Goal: Book appointment/travel/reservation

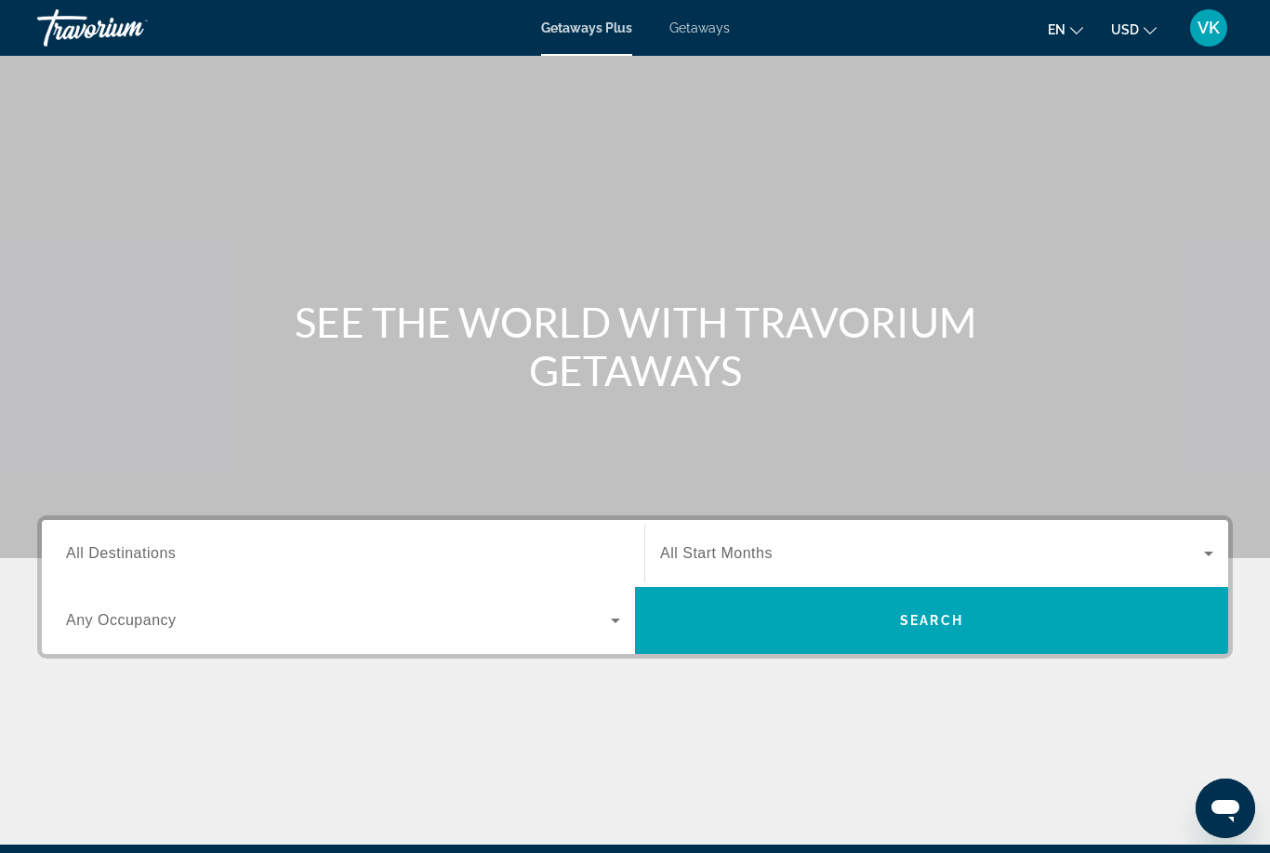
click at [130, 559] on span "All Destinations" at bounding box center [121, 553] width 110 height 16
click at [130, 559] on input "Destination All Destinations" at bounding box center [343, 554] width 554 height 22
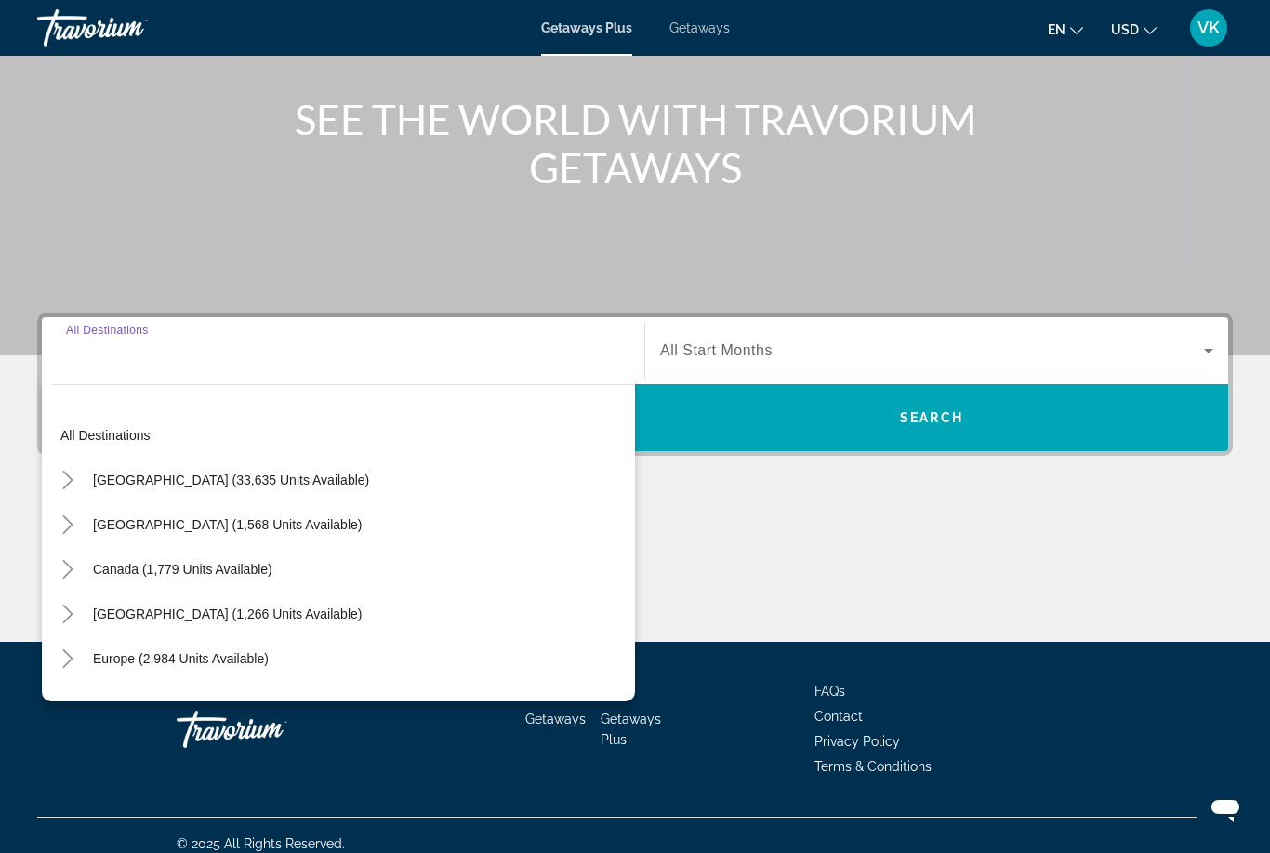
scroll to position [219, 0]
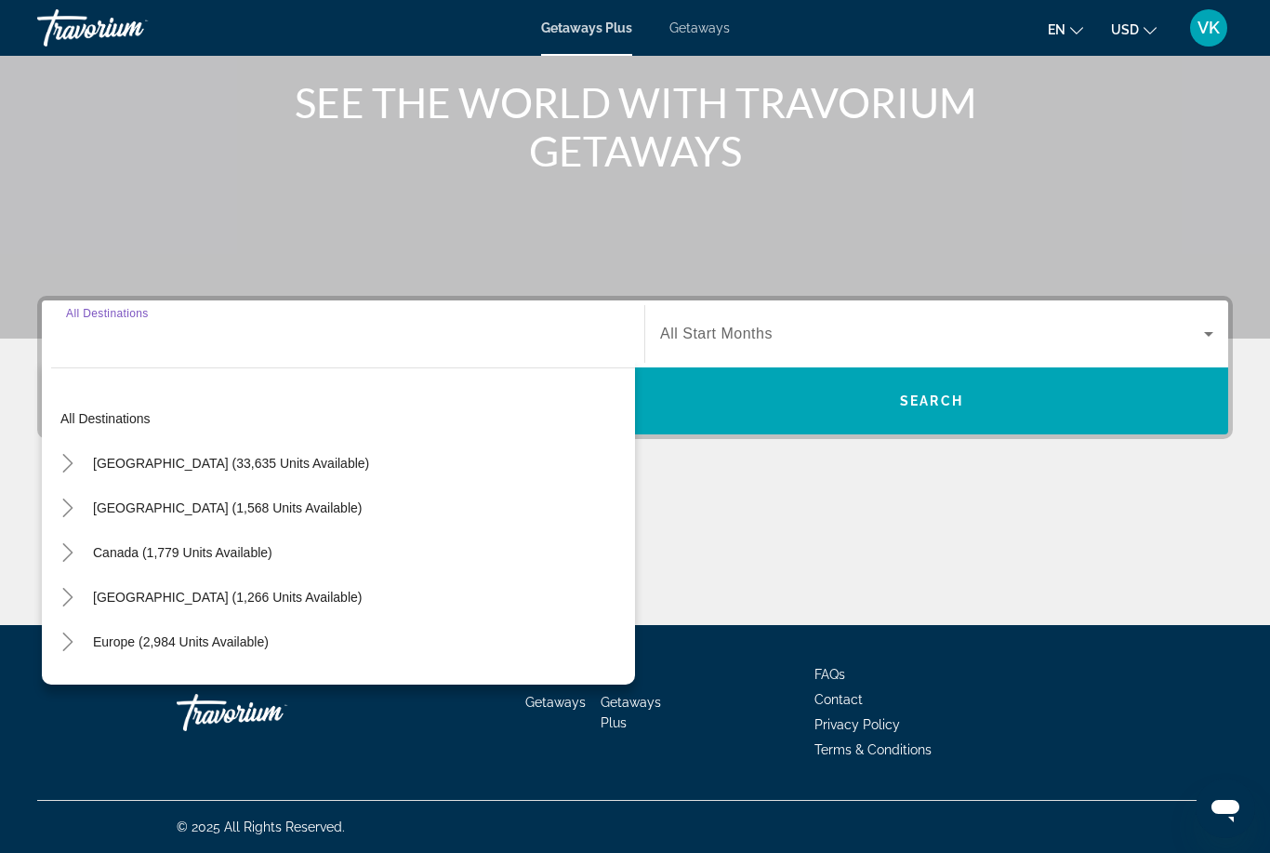
click at [188, 644] on span "Europe (2,984 units available)" at bounding box center [181, 641] width 176 height 15
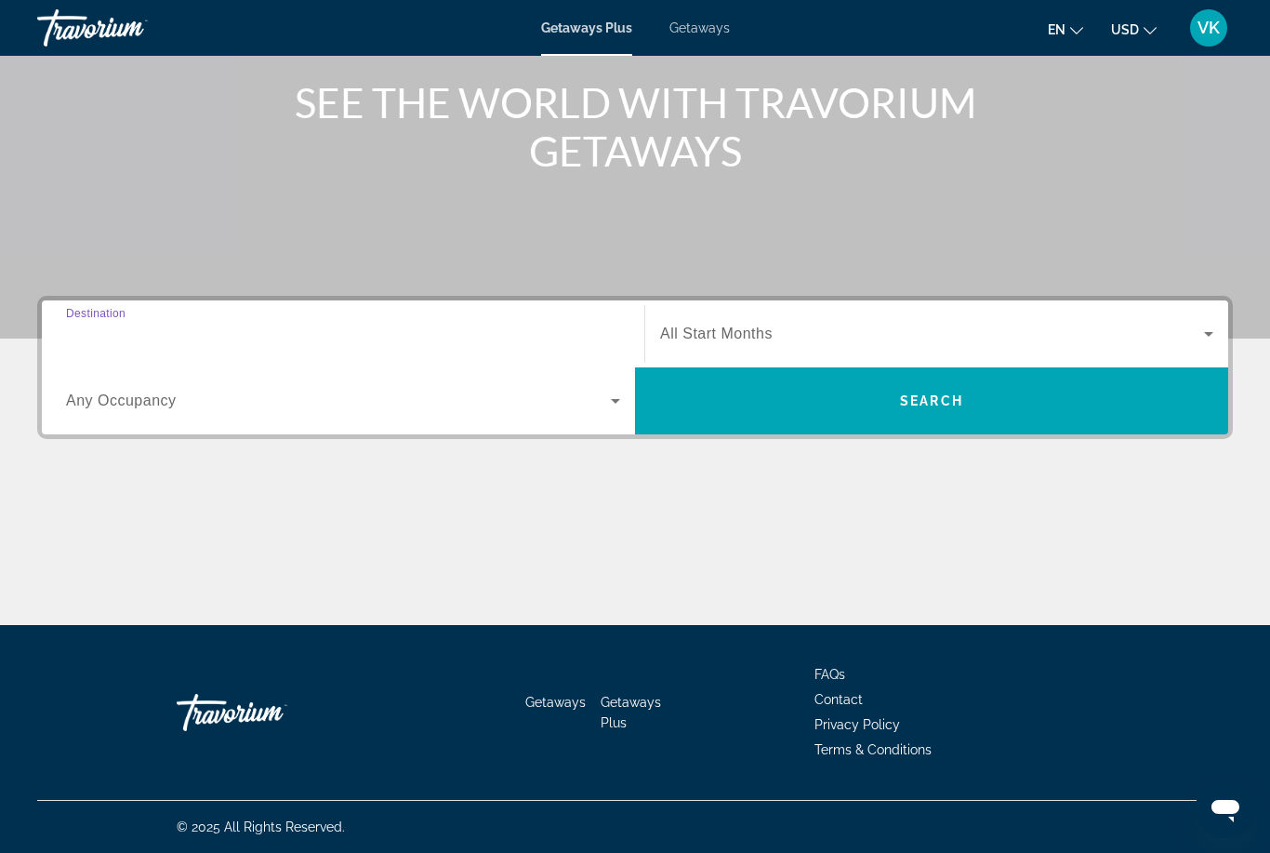
type input "**********"
click at [1200, 344] on icon "Search widget" at bounding box center [1209, 334] width 22 height 22
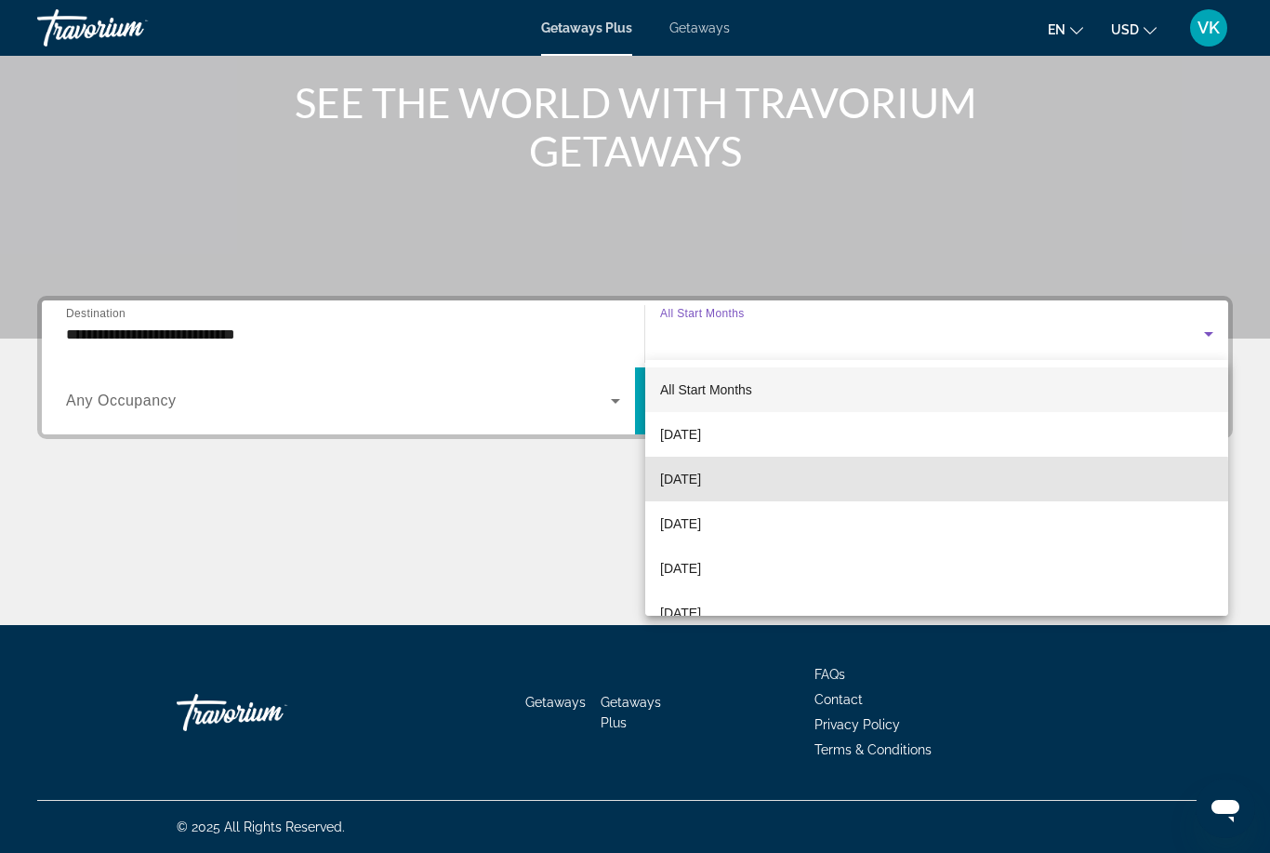
click at [731, 491] on mat-option "[DATE]" at bounding box center [936, 479] width 583 height 45
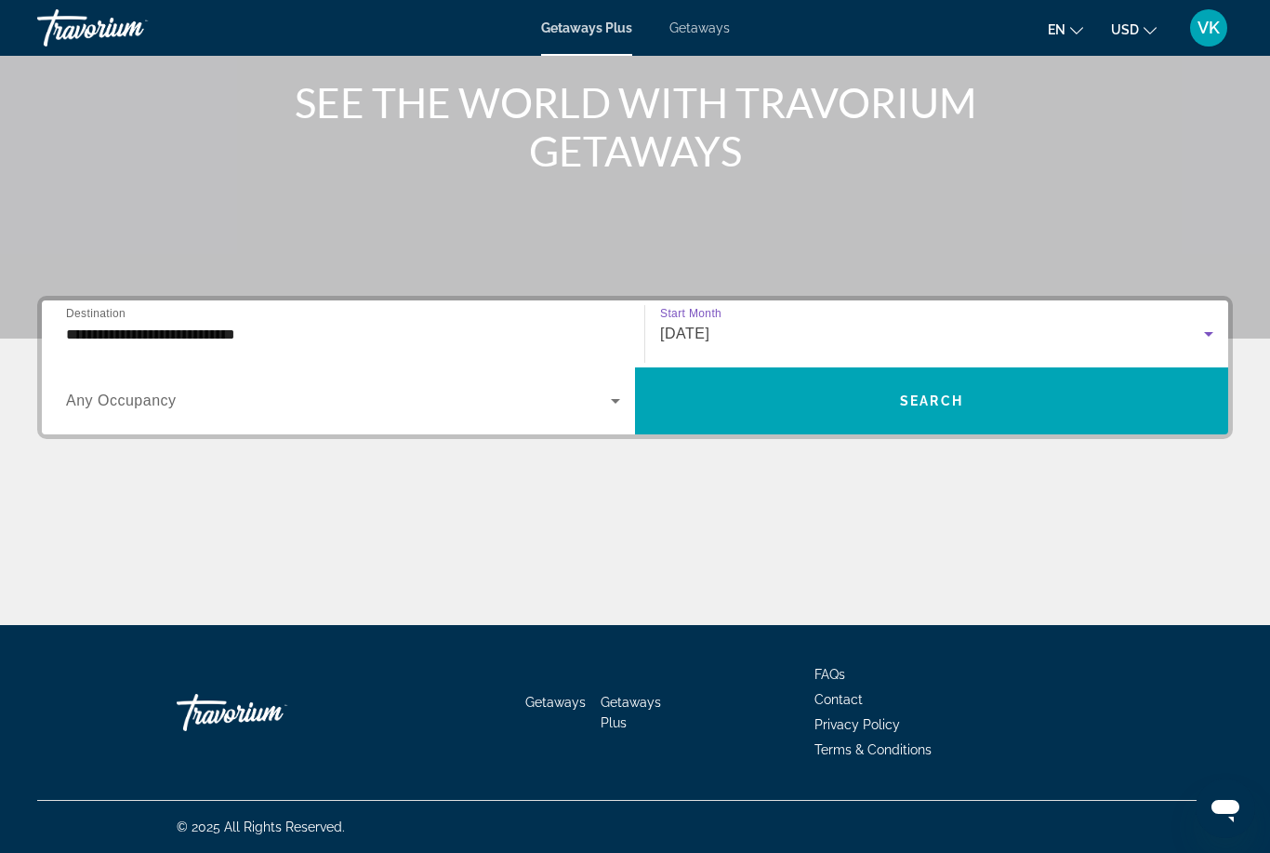
click at [809, 423] on span "Search widget" at bounding box center [931, 400] width 593 height 67
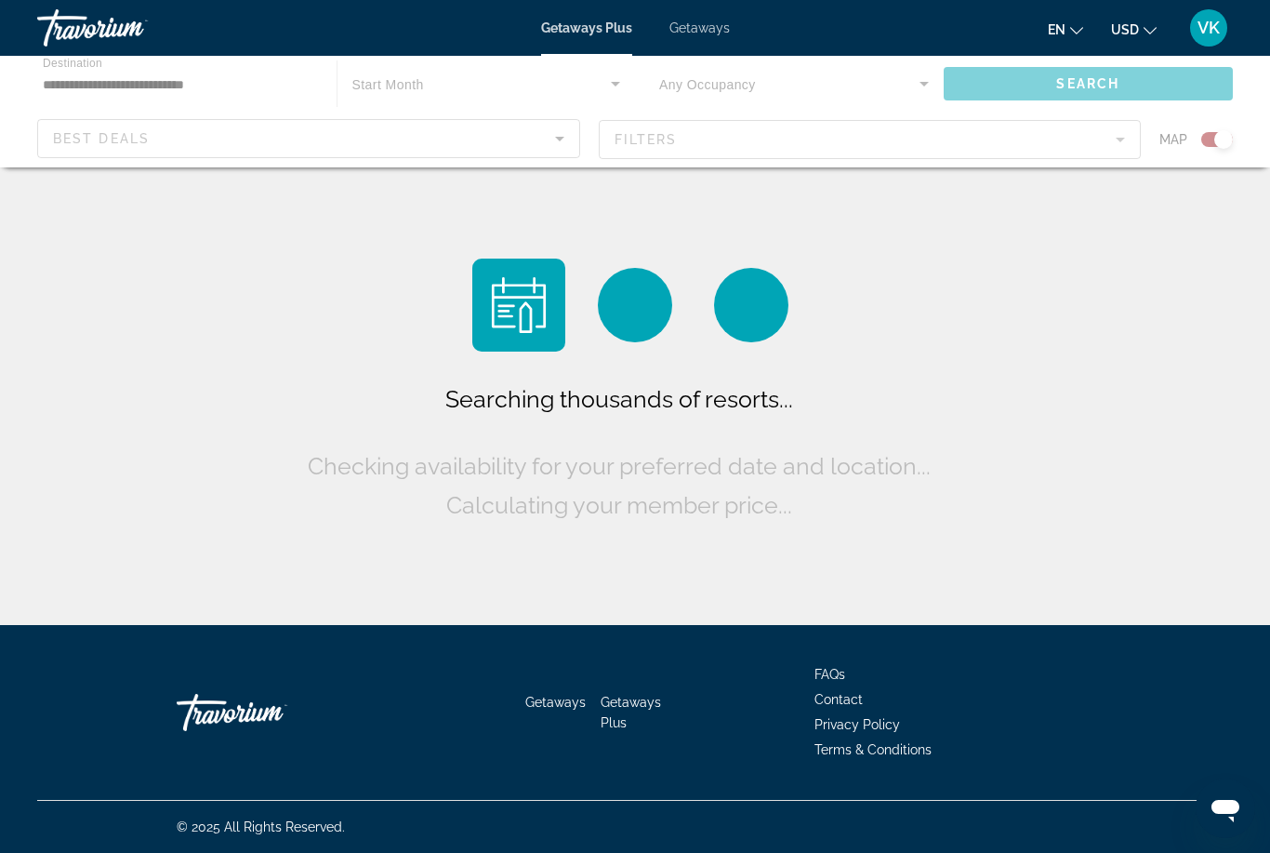
scroll to position [60, 0]
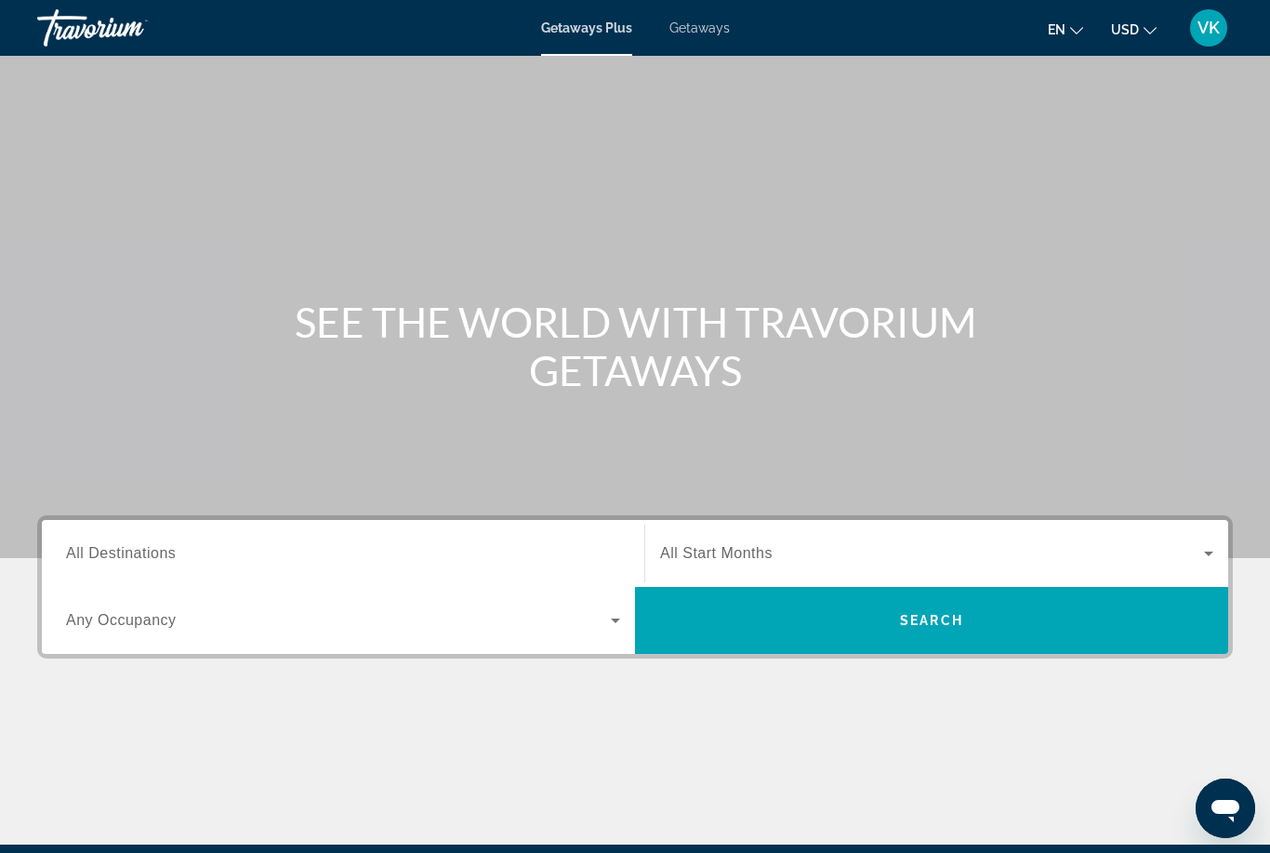
click at [158, 561] on span "All Destinations" at bounding box center [121, 553] width 110 height 16
click at [158, 561] on input "Destination All Destinations" at bounding box center [343, 554] width 554 height 22
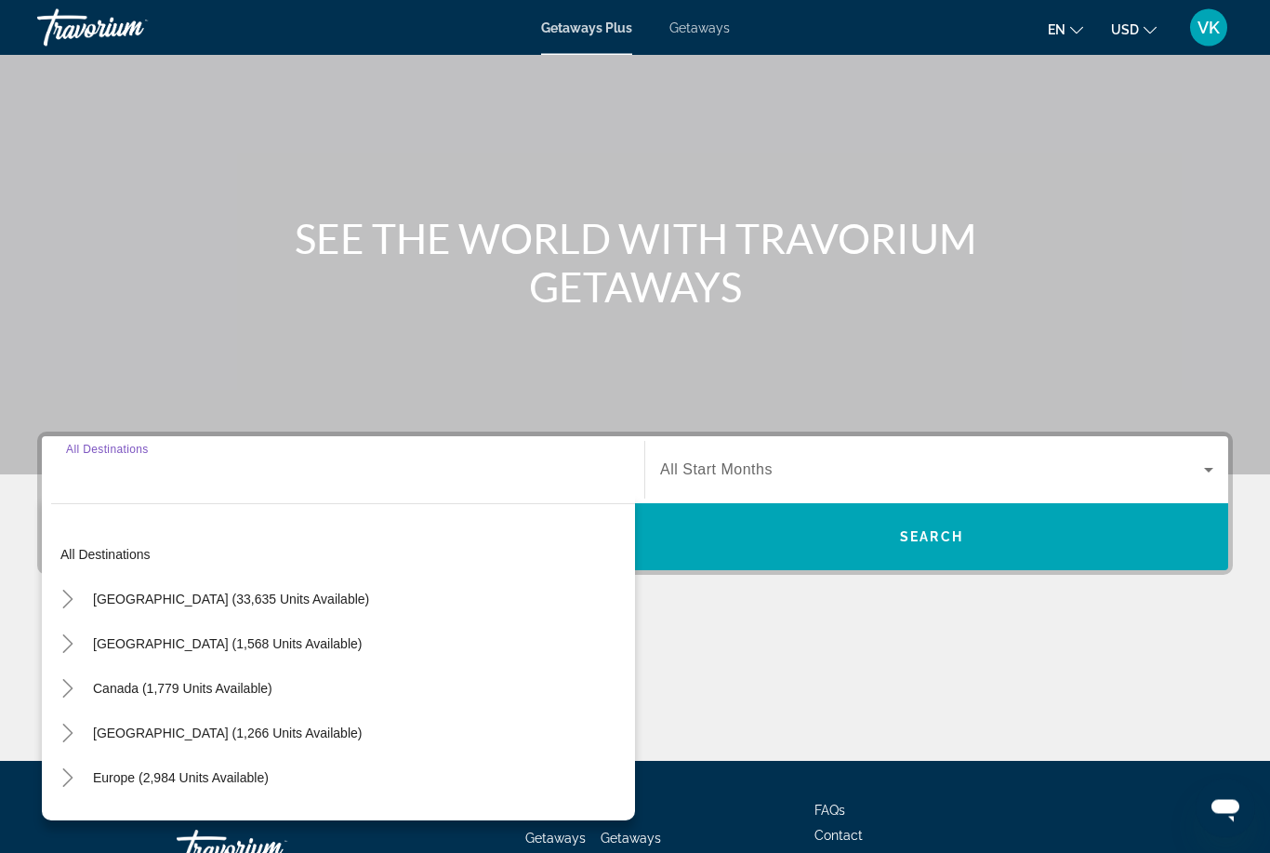
scroll to position [219, 0]
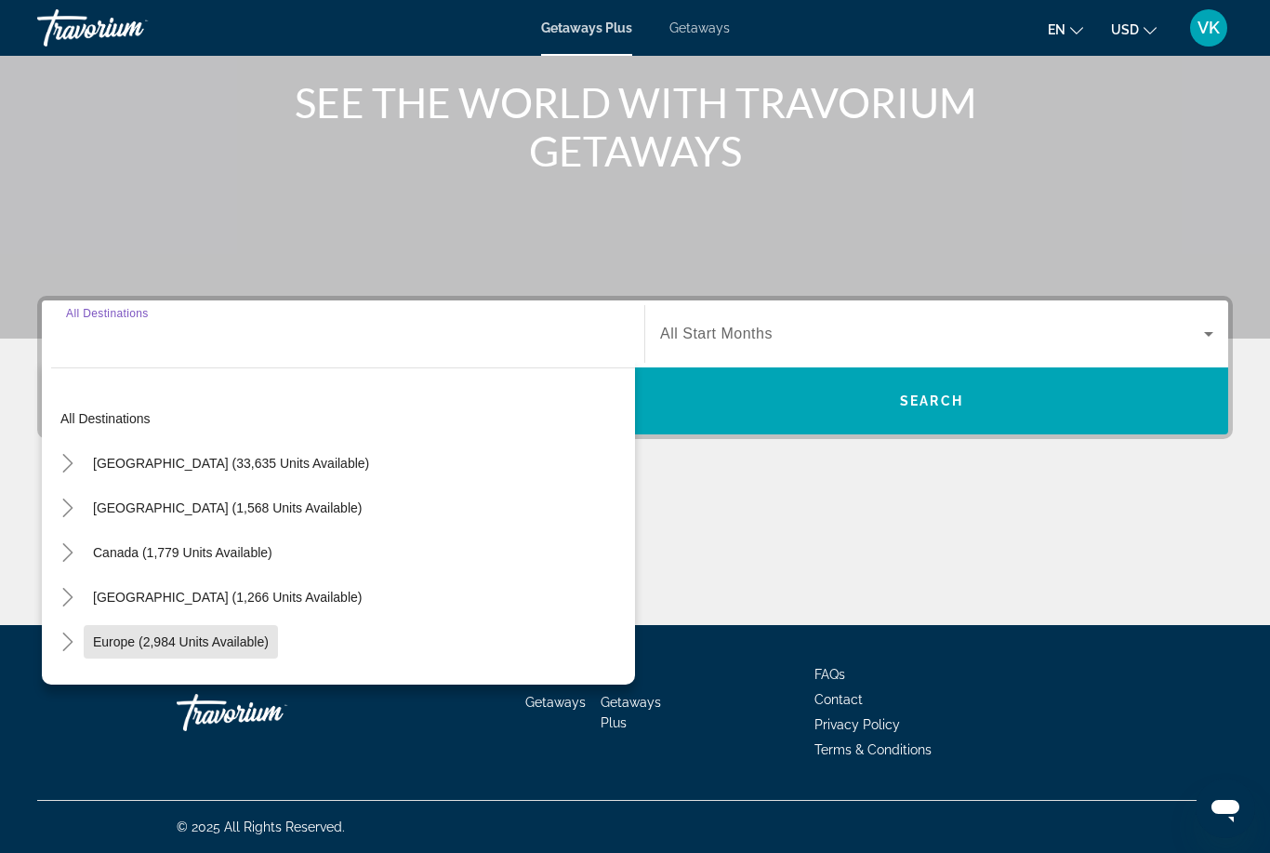
click at [224, 649] on span "Search widget" at bounding box center [181, 641] width 194 height 45
type input "**********"
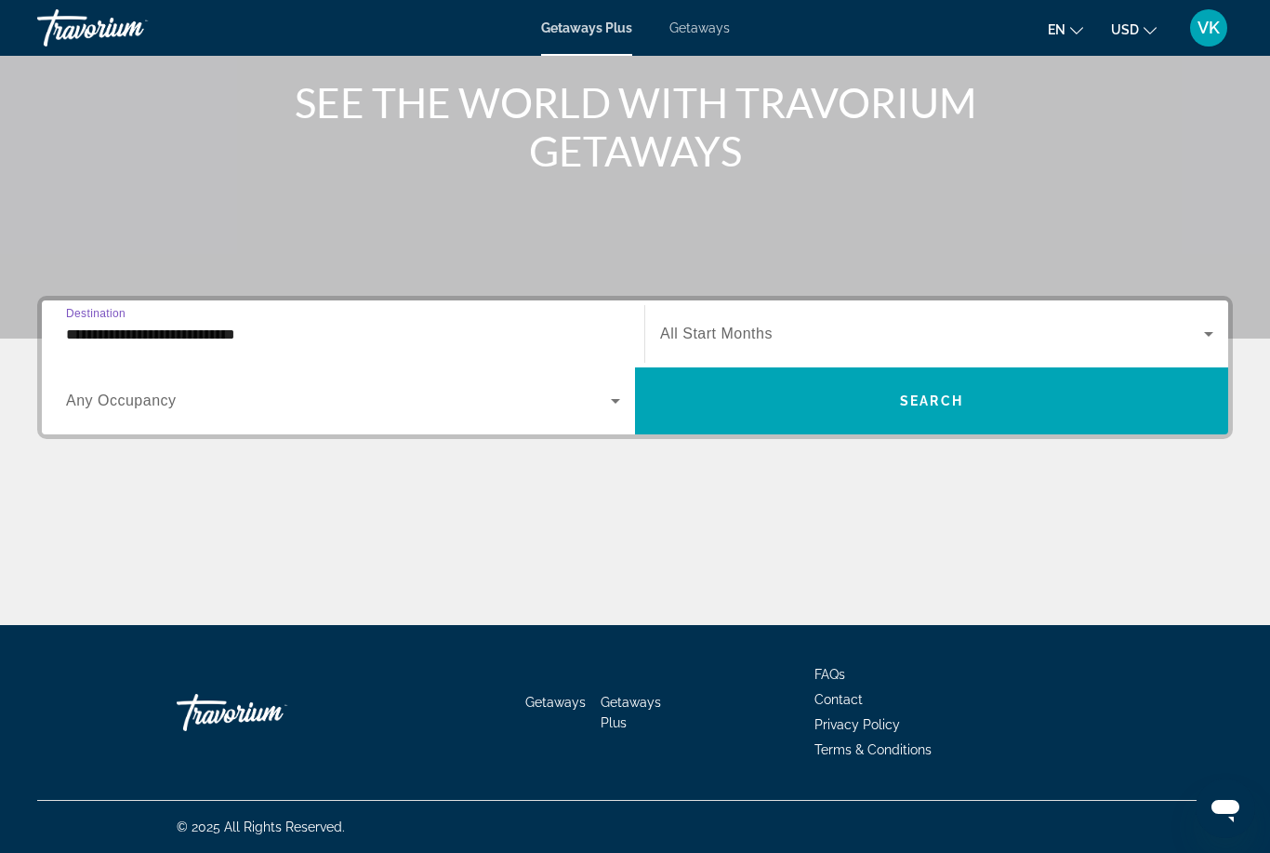
click at [1219, 329] on icon "Search widget" at bounding box center [1209, 334] width 22 height 22
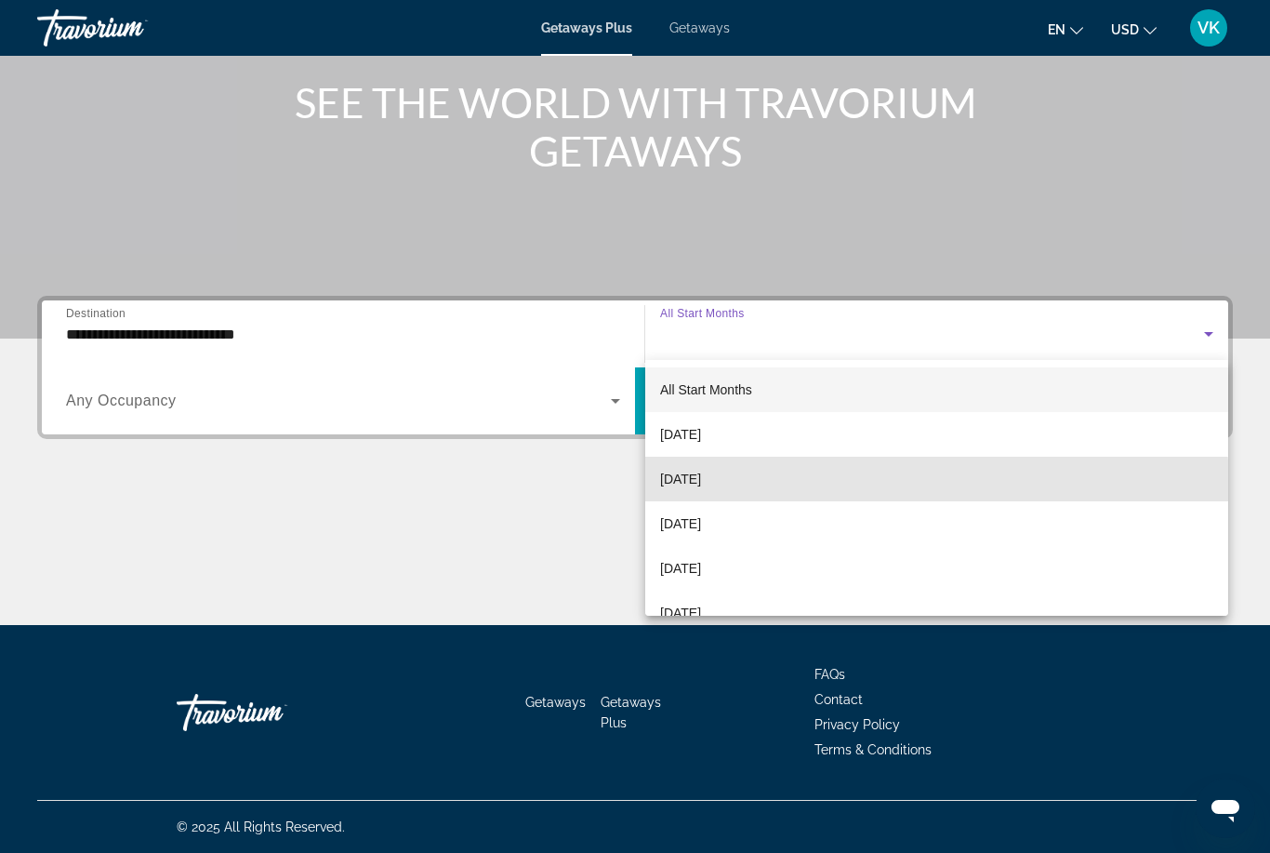
click at [763, 489] on mat-option "[DATE]" at bounding box center [936, 479] width 583 height 45
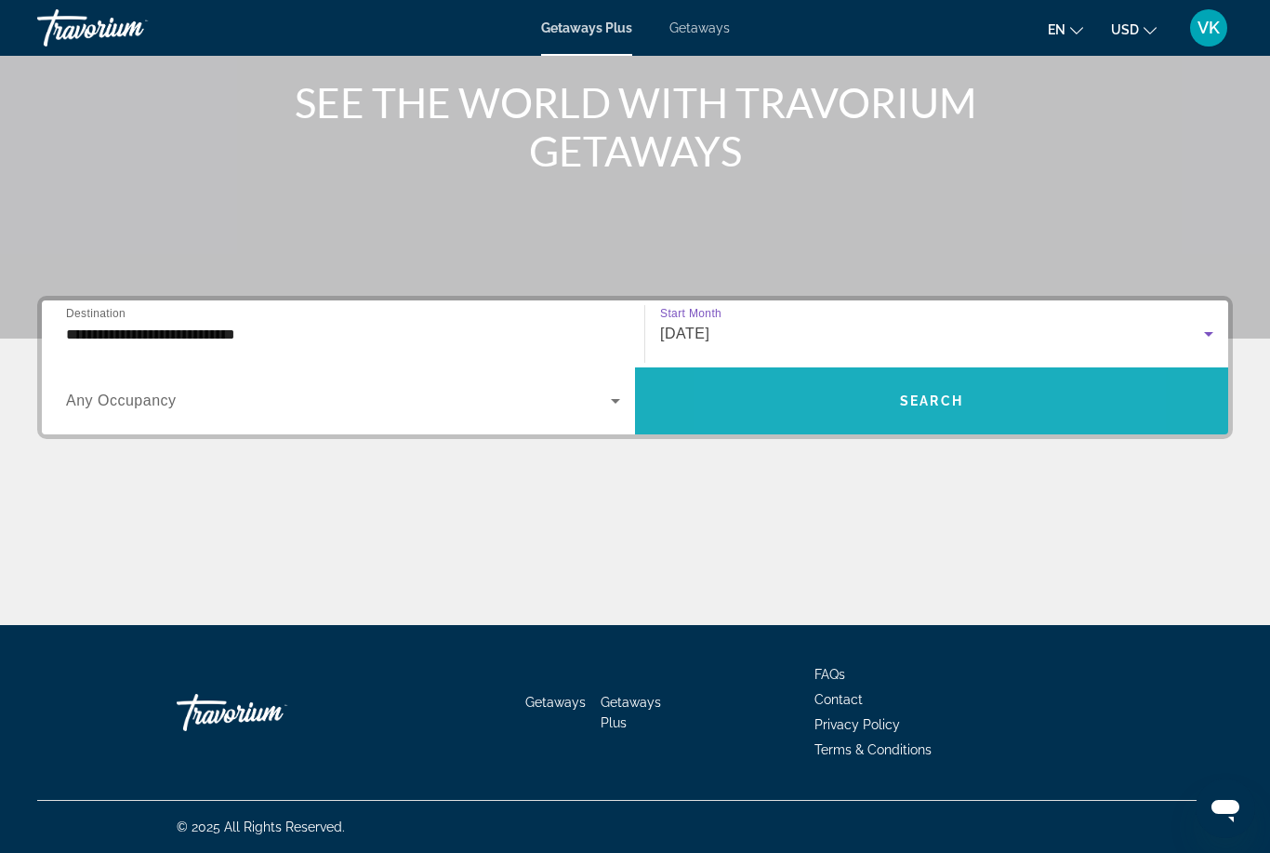
click at [844, 393] on span "Search widget" at bounding box center [931, 400] width 593 height 45
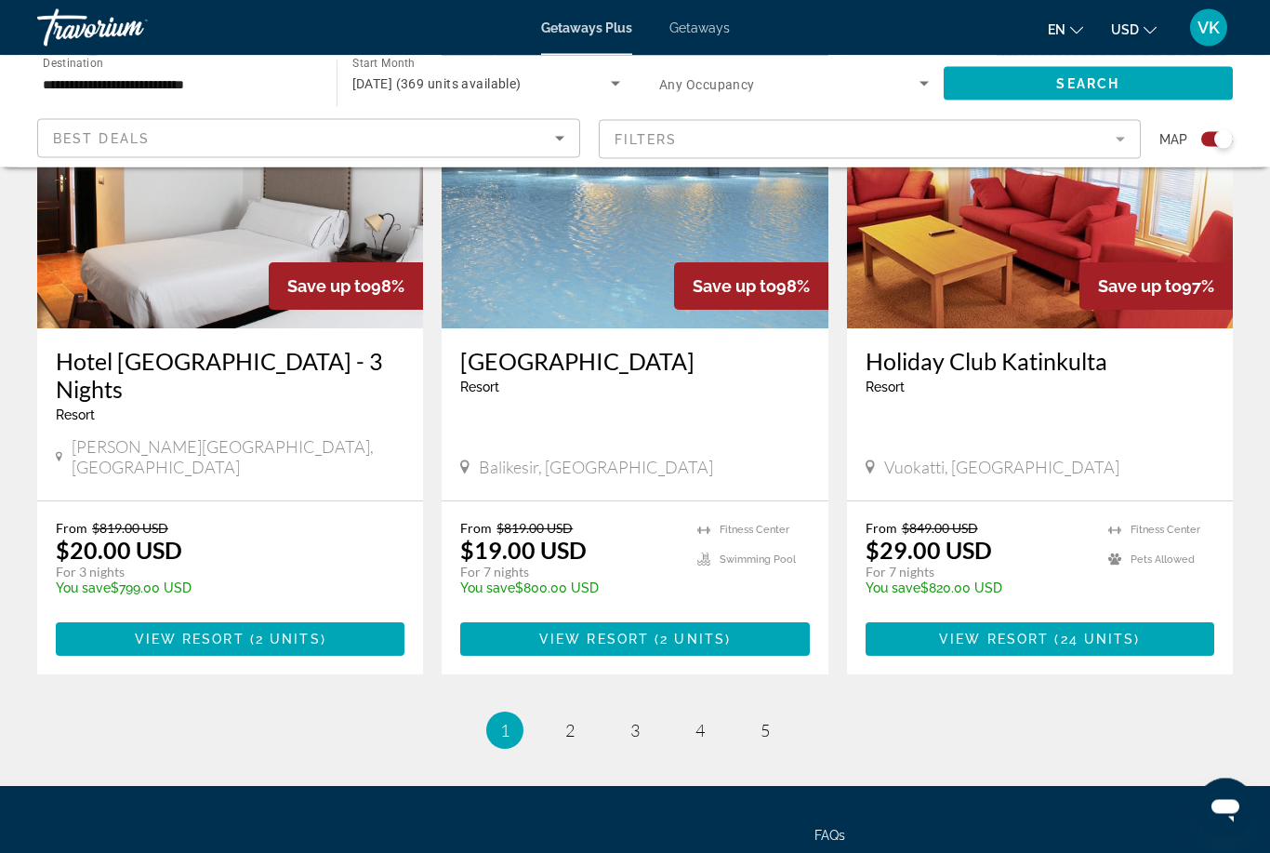
scroll to position [2729, 0]
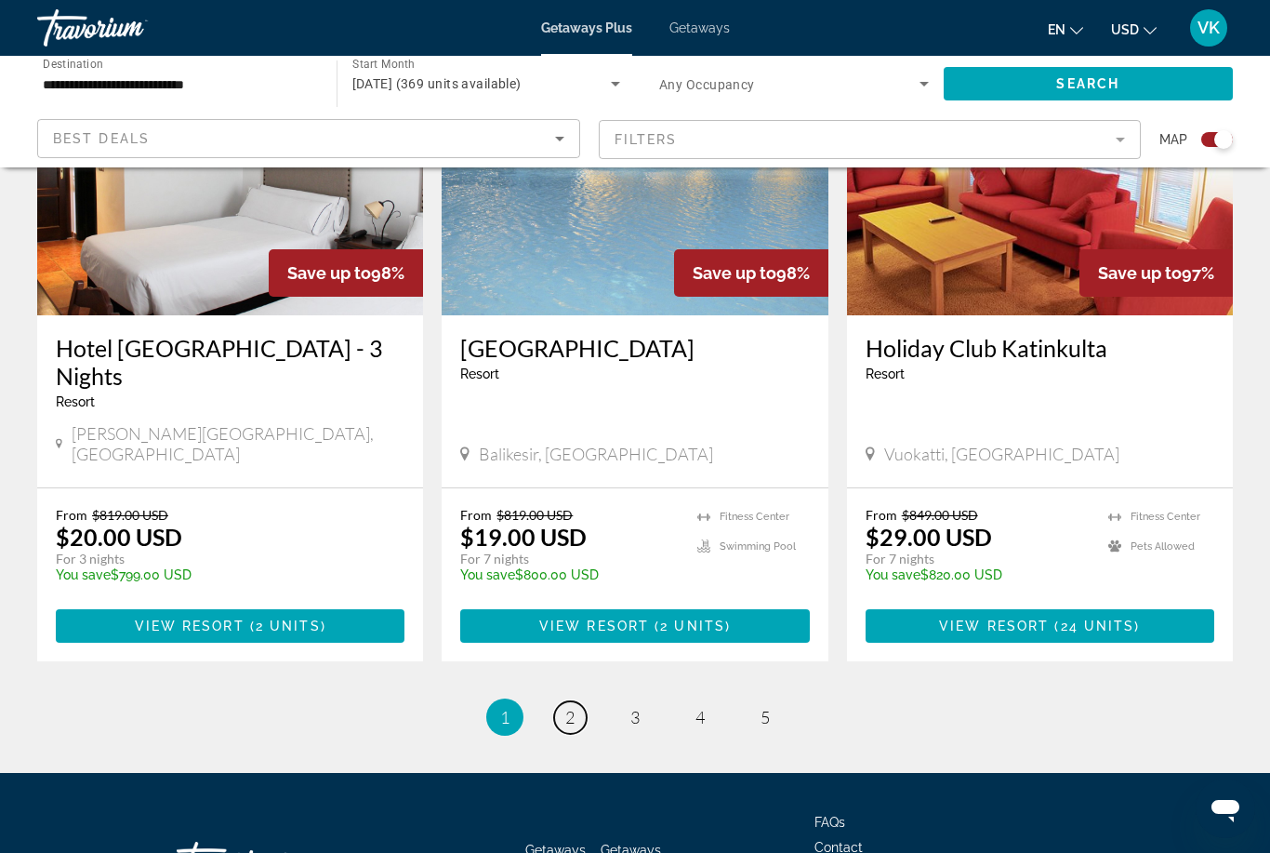
click at [570, 701] on link "page 2" at bounding box center [570, 717] width 33 height 33
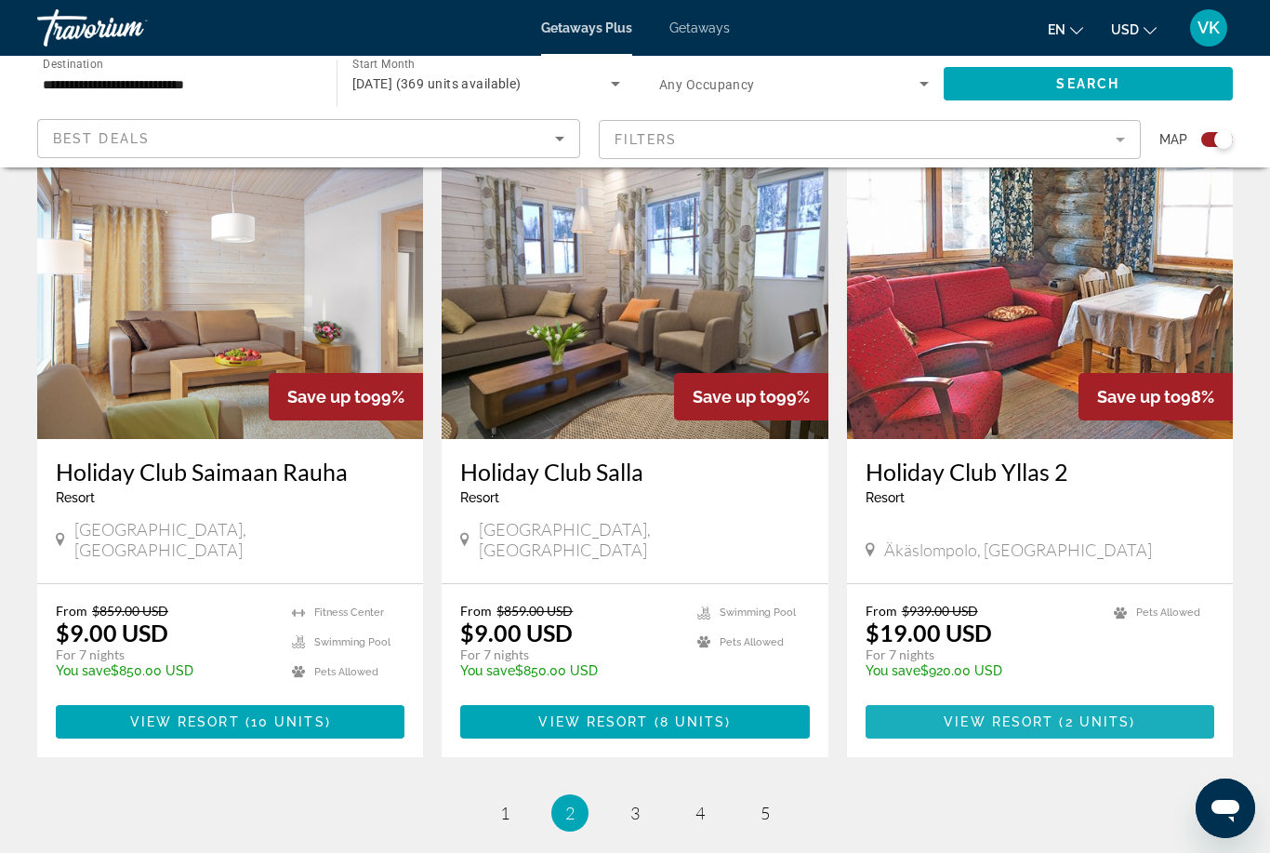
scroll to position [2636, 0]
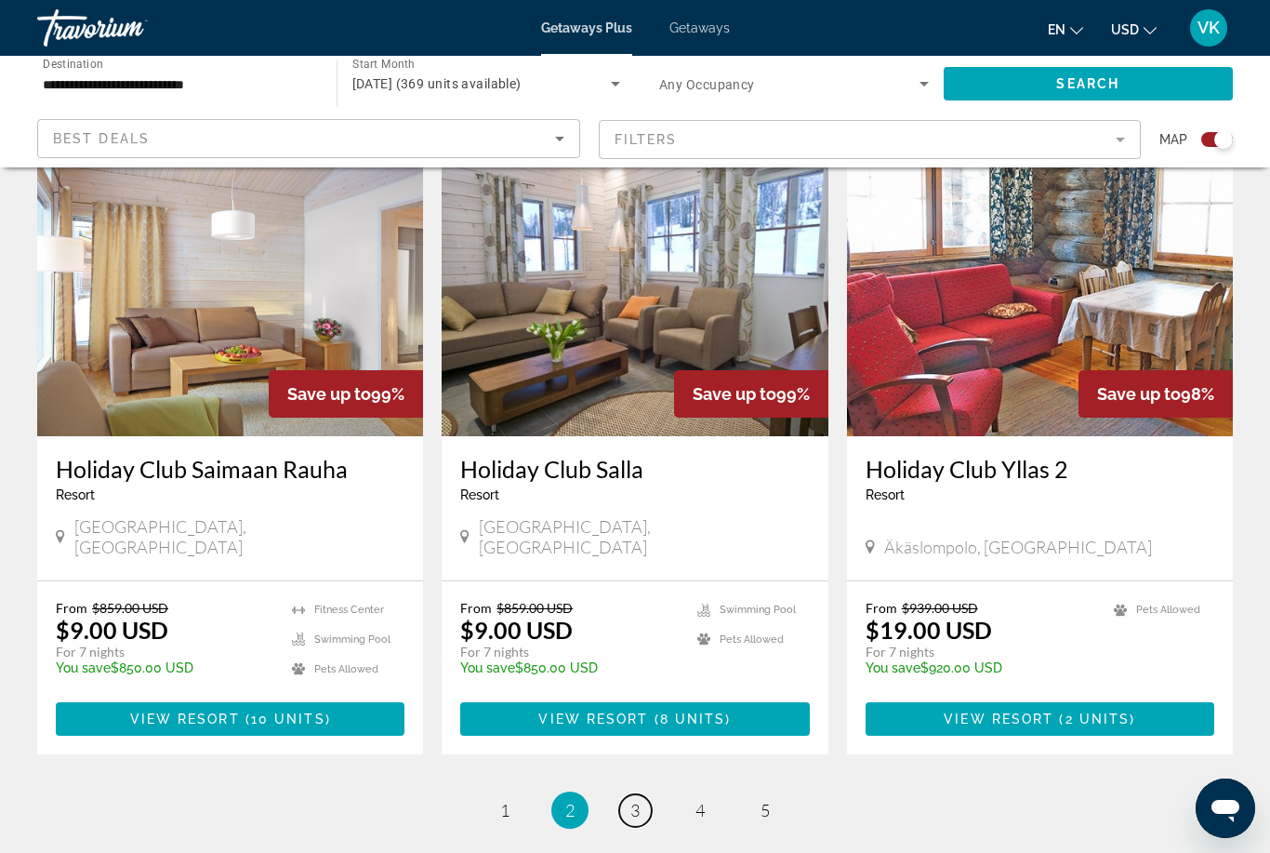
click at [646, 794] on link "page 3" at bounding box center [635, 810] width 33 height 33
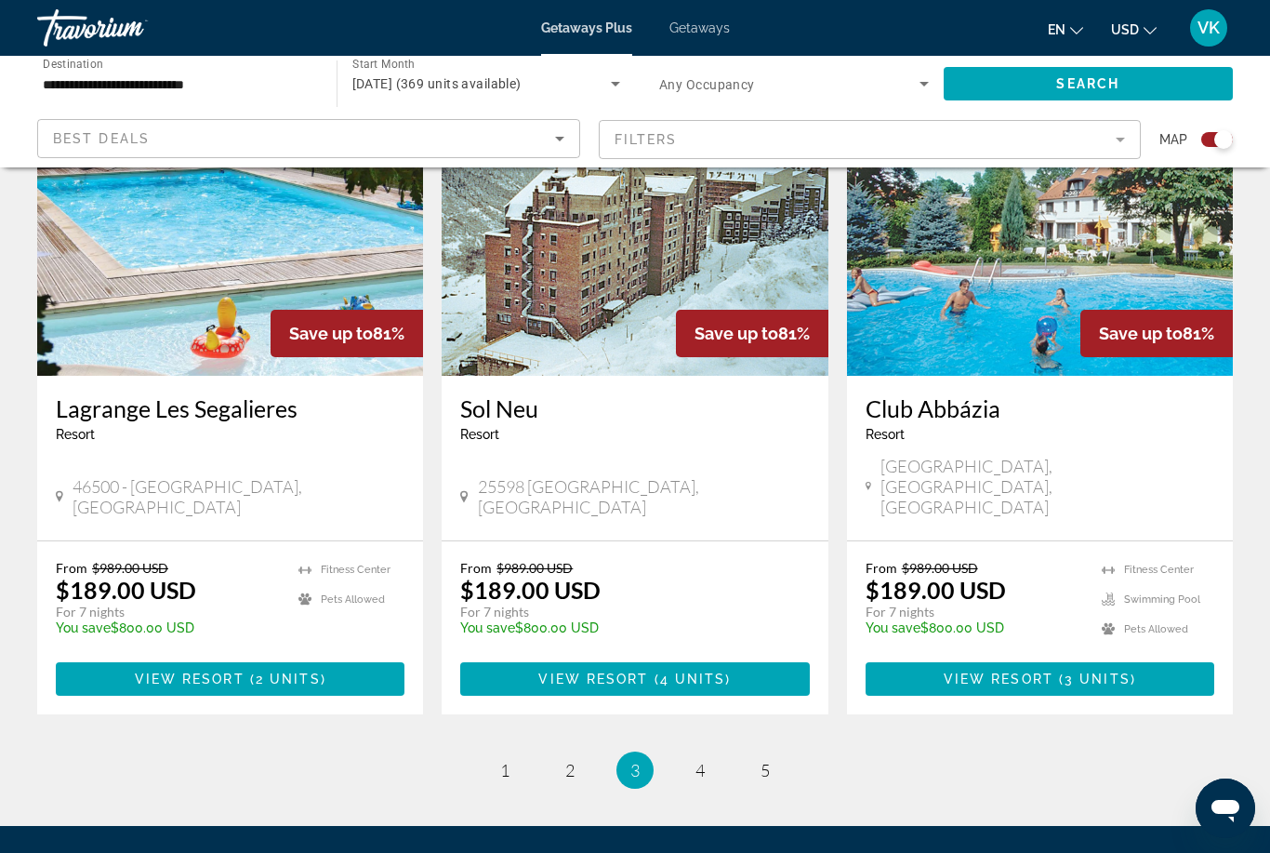
scroll to position [2729, 0]
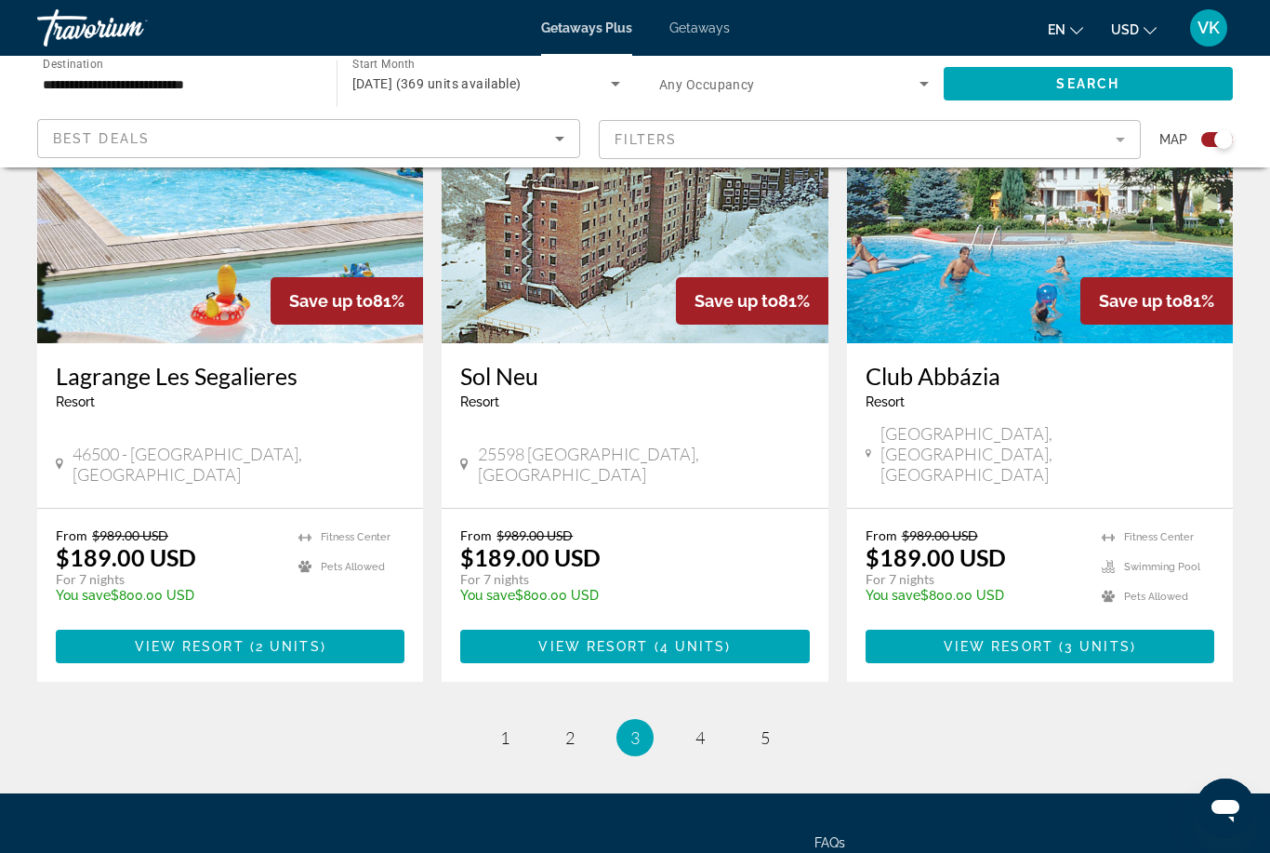
click at [714, 719] on li "page 4" at bounding box center [700, 737] width 37 height 37
click at [712, 722] on link "page 4" at bounding box center [700, 738] width 33 height 33
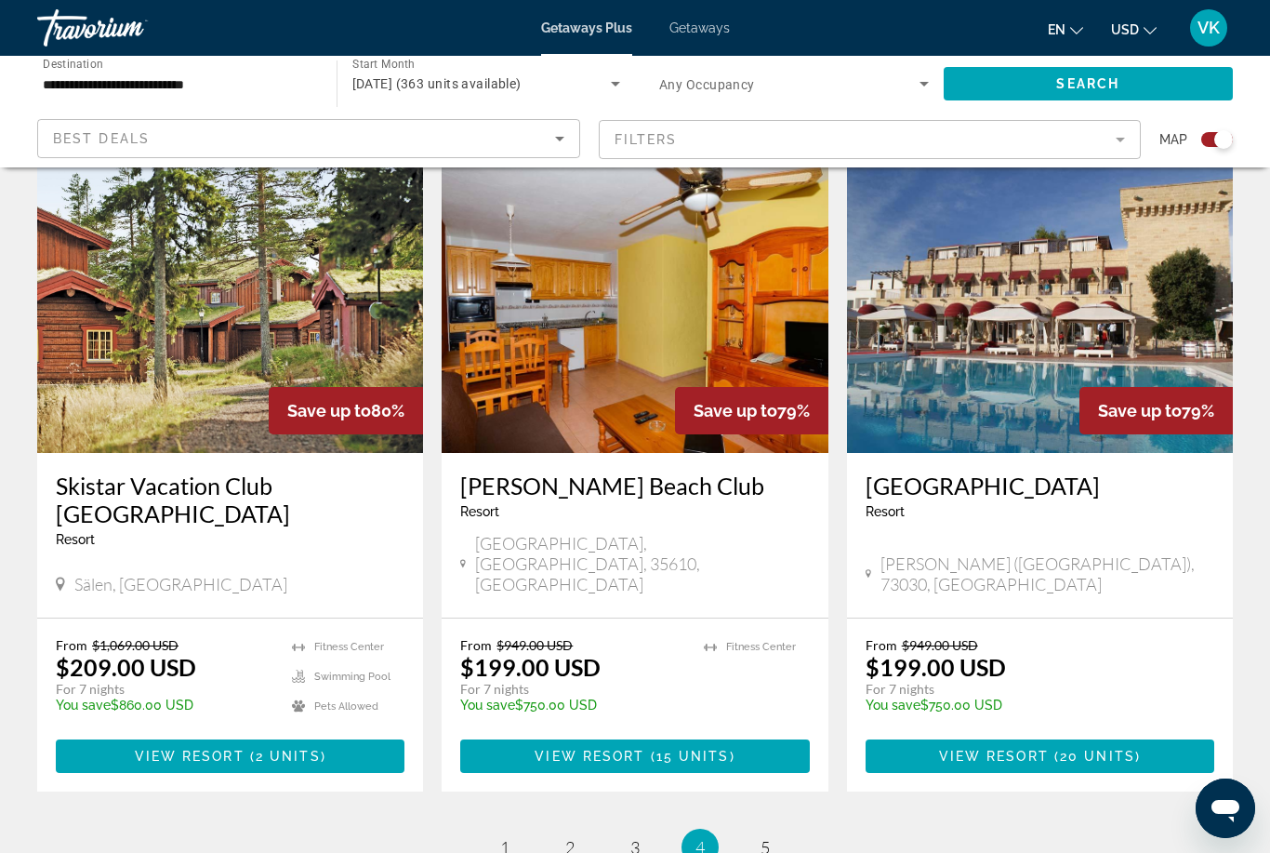
scroll to position [2828, 0]
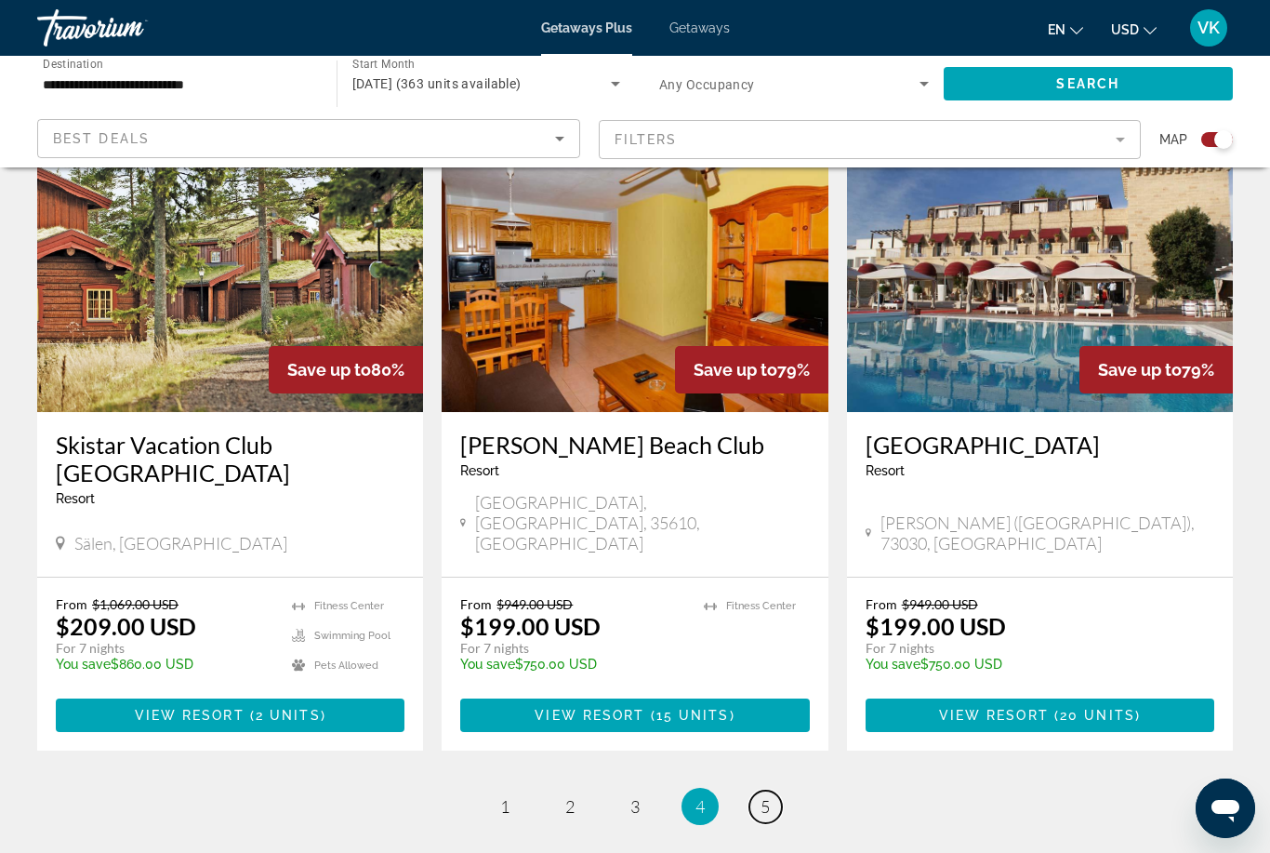
click at [764, 790] on link "page 5" at bounding box center [766, 806] width 33 height 33
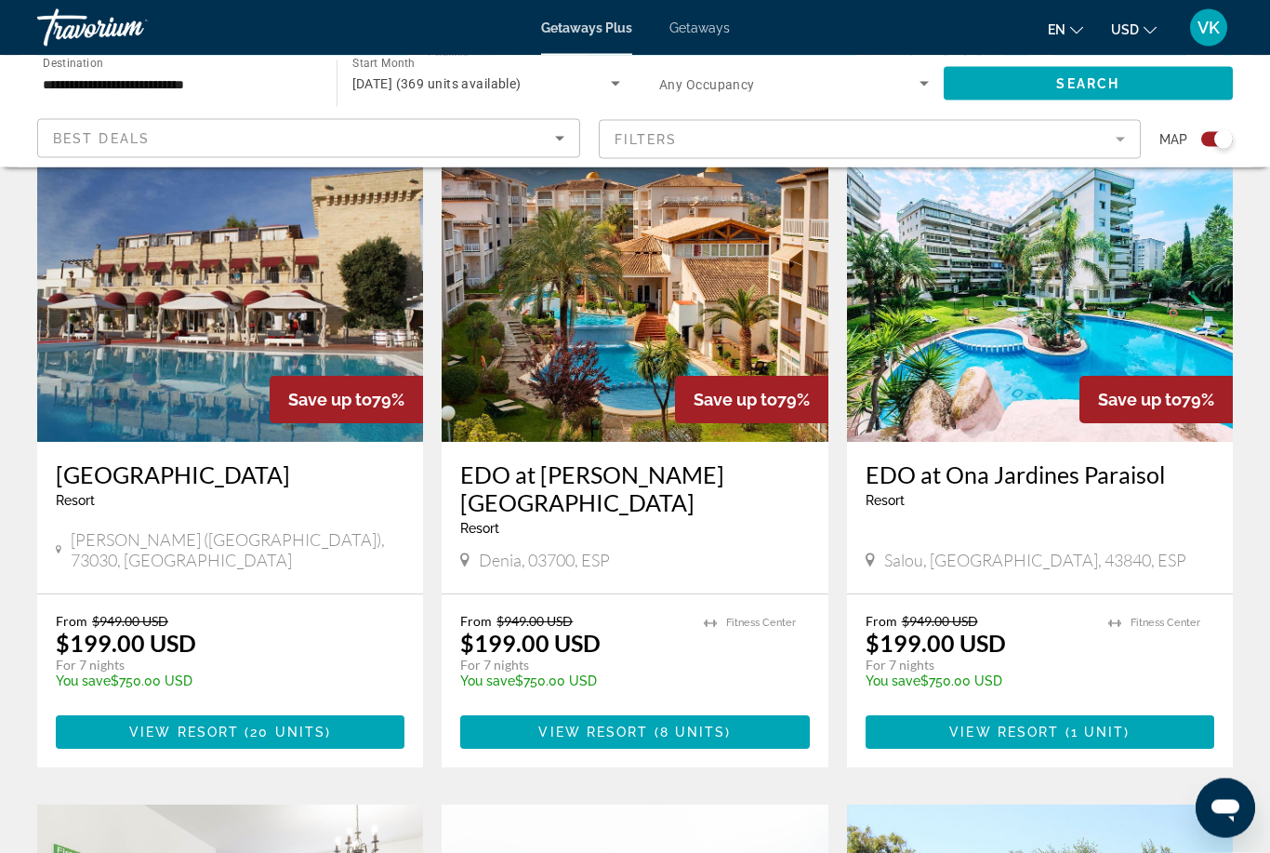
scroll to position [665, 0]
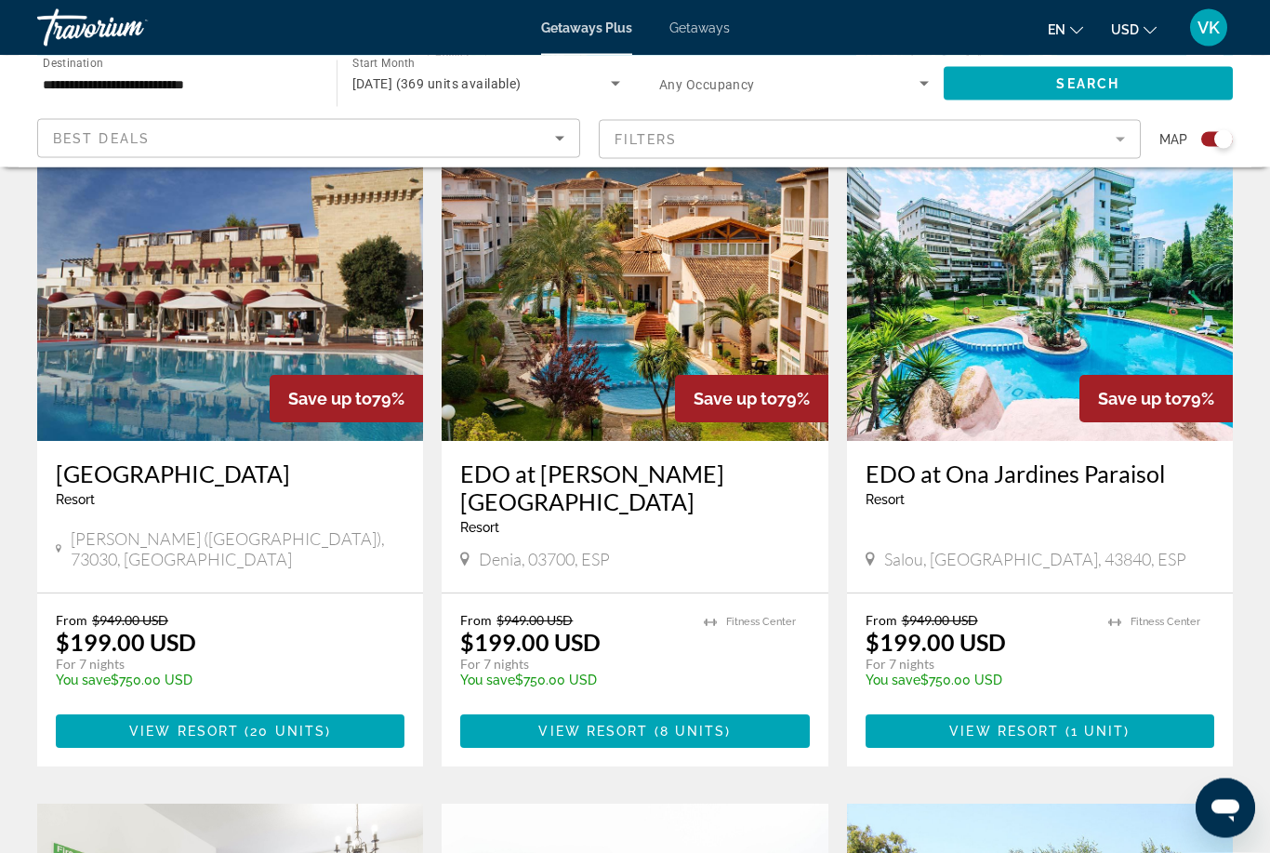
click at [1060, 338] on img "Main content" at bounding box center [1040, 293] width 386 height 298
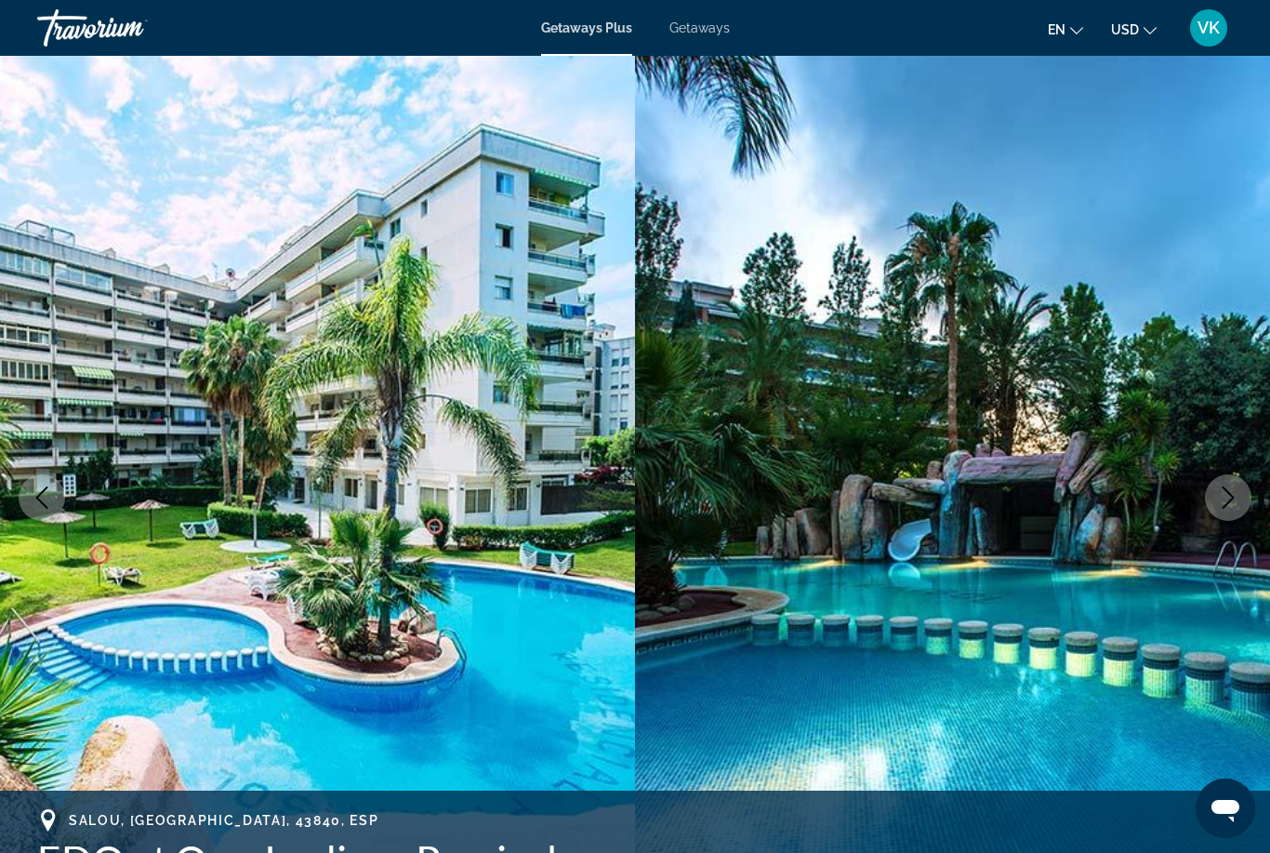
click at [1229, 500] on icon "Next image" at bounding box center [1228, 497] width 22 height 22
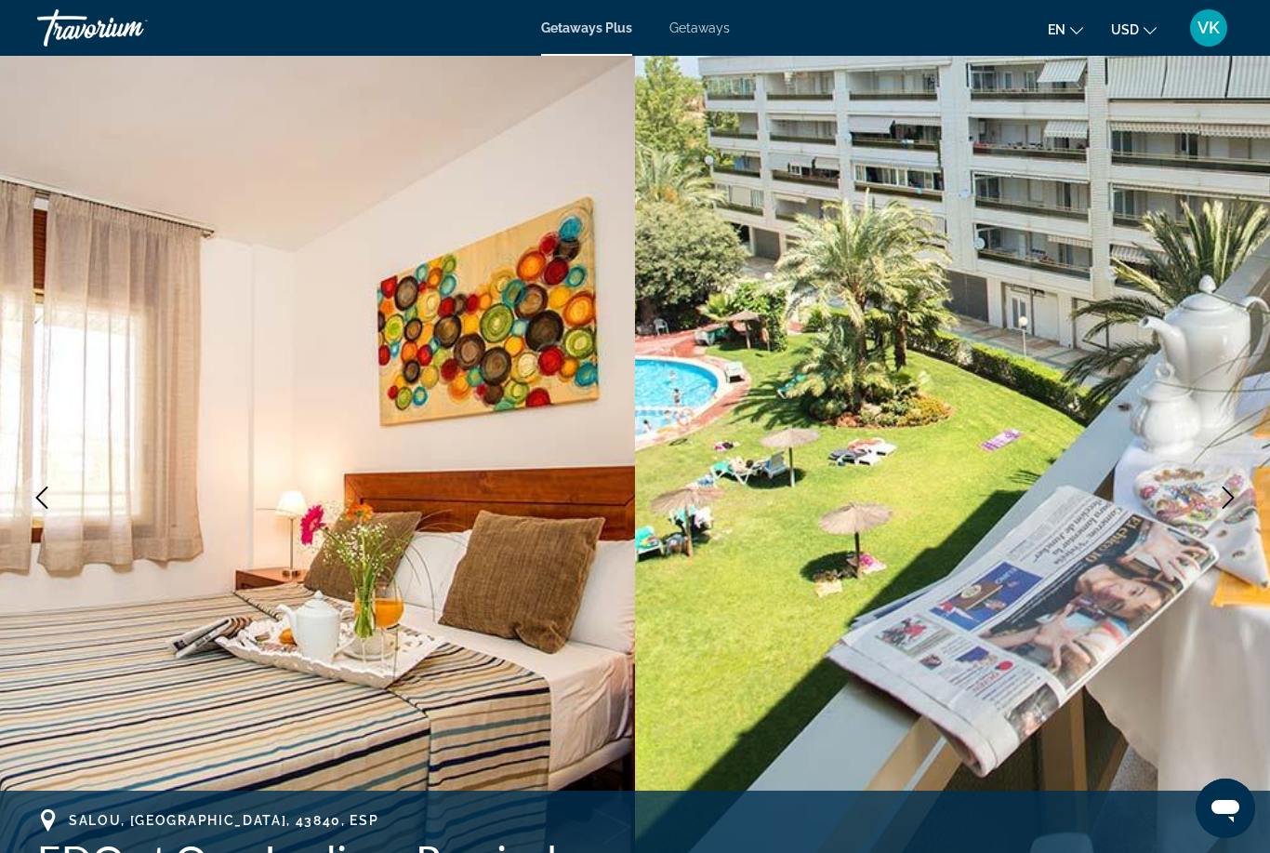
click at [1227, 508] on icon "Next image" at bounding box center [1228, 497] width 22 height 22
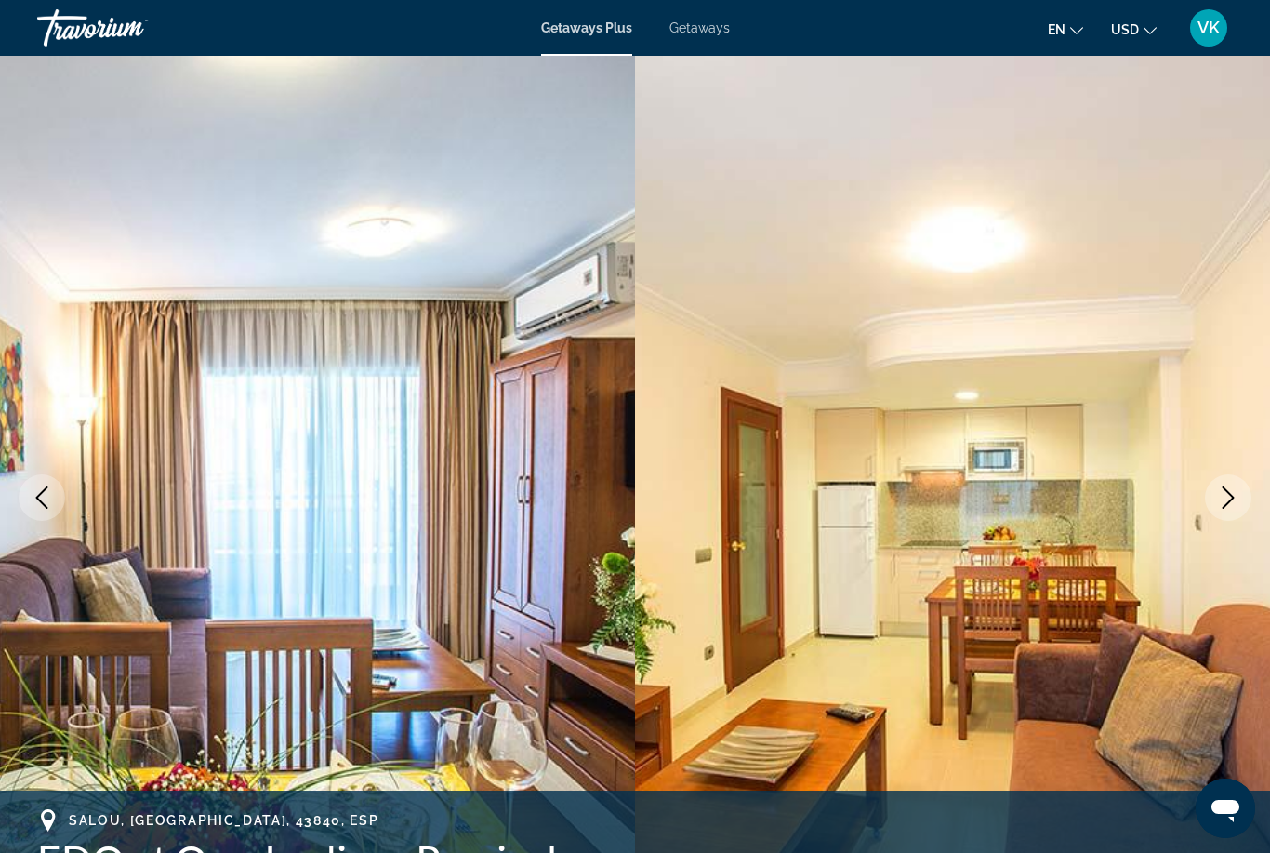
click at [1228, 510] on button "Next image" at bounding box center [1228, 497] width 46 height 46
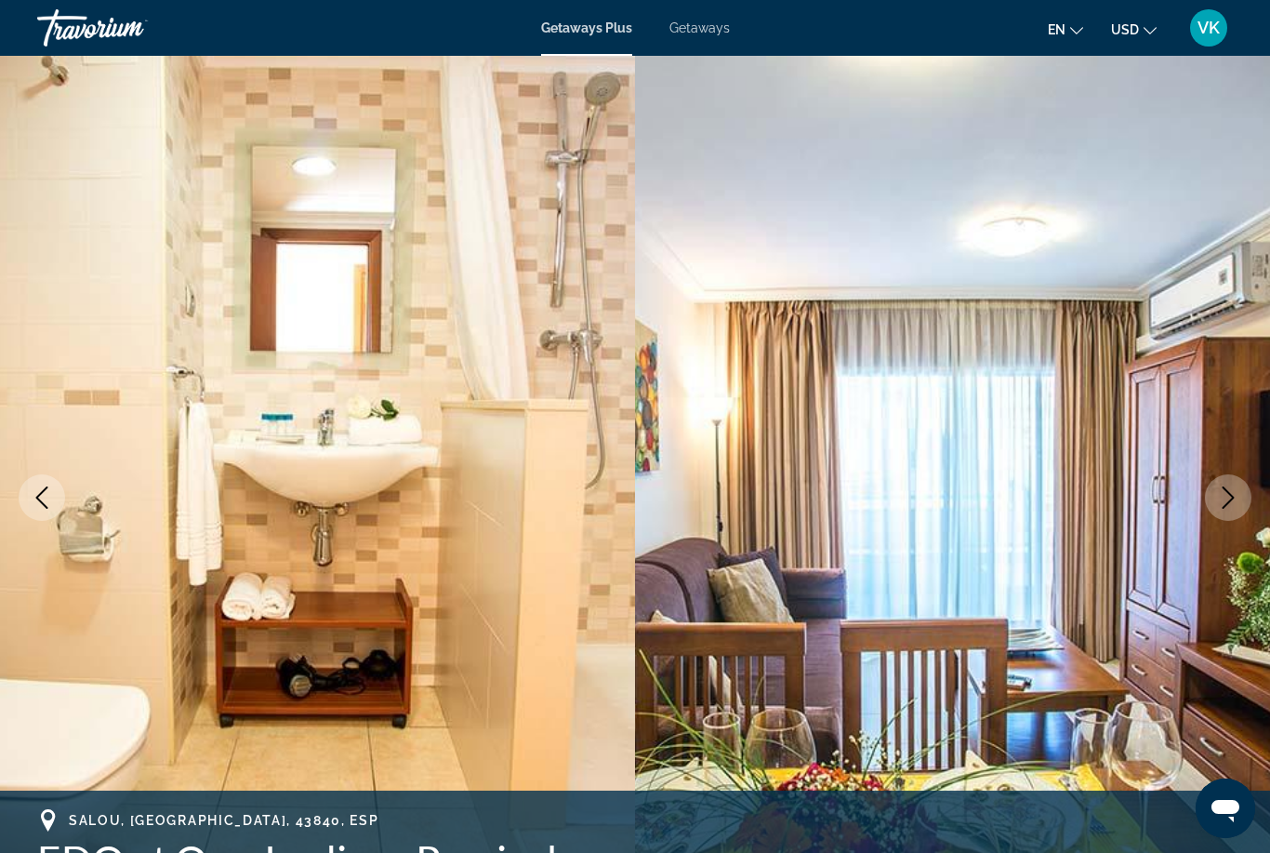
click at [1226, 513] on button "Next image" at bounding box center [1228, 497] width 46 height 46
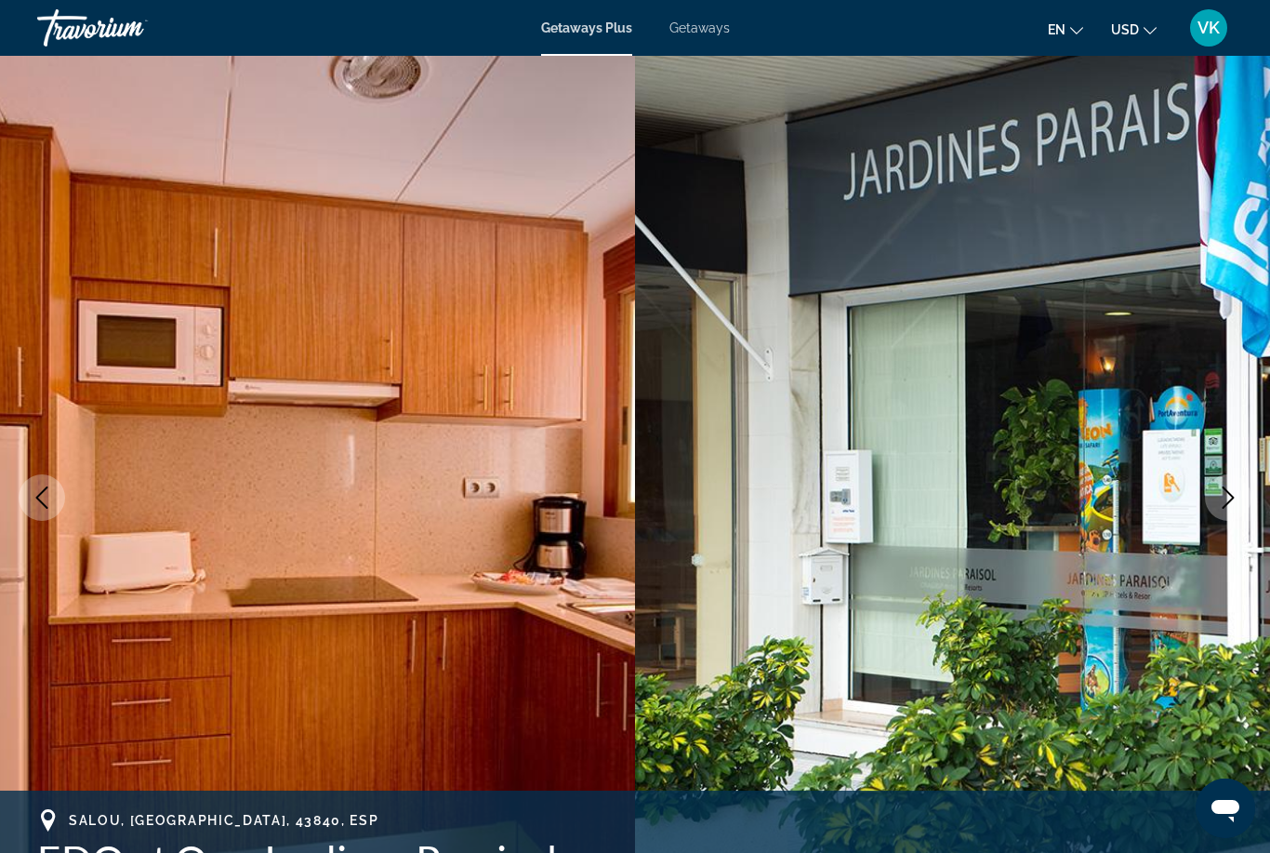
click at [1220, 519] on button "Next image" at bounding box center [1228, 497] width 46 height 46
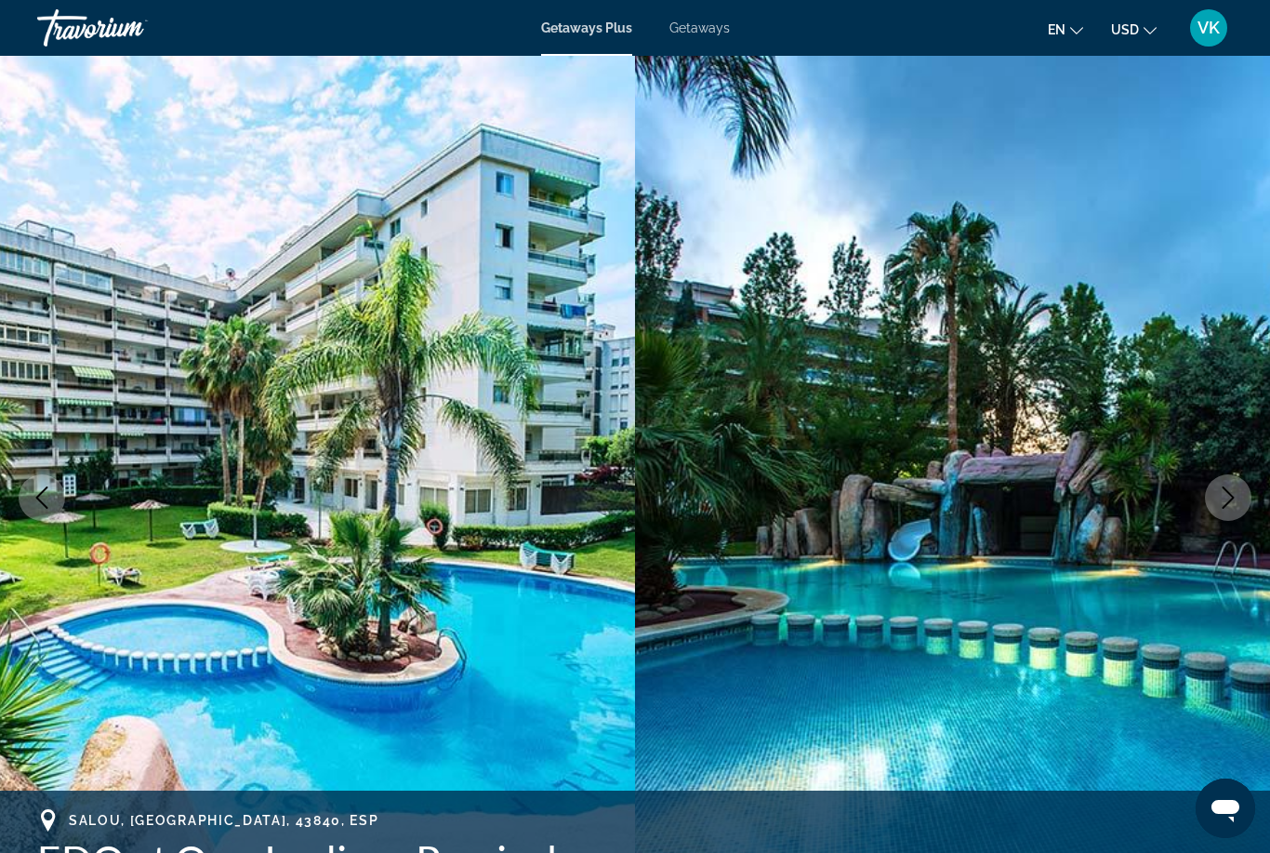
click at [1221, 519] on button "Next image" at bounding box center [1228, 497] width 46 height 46
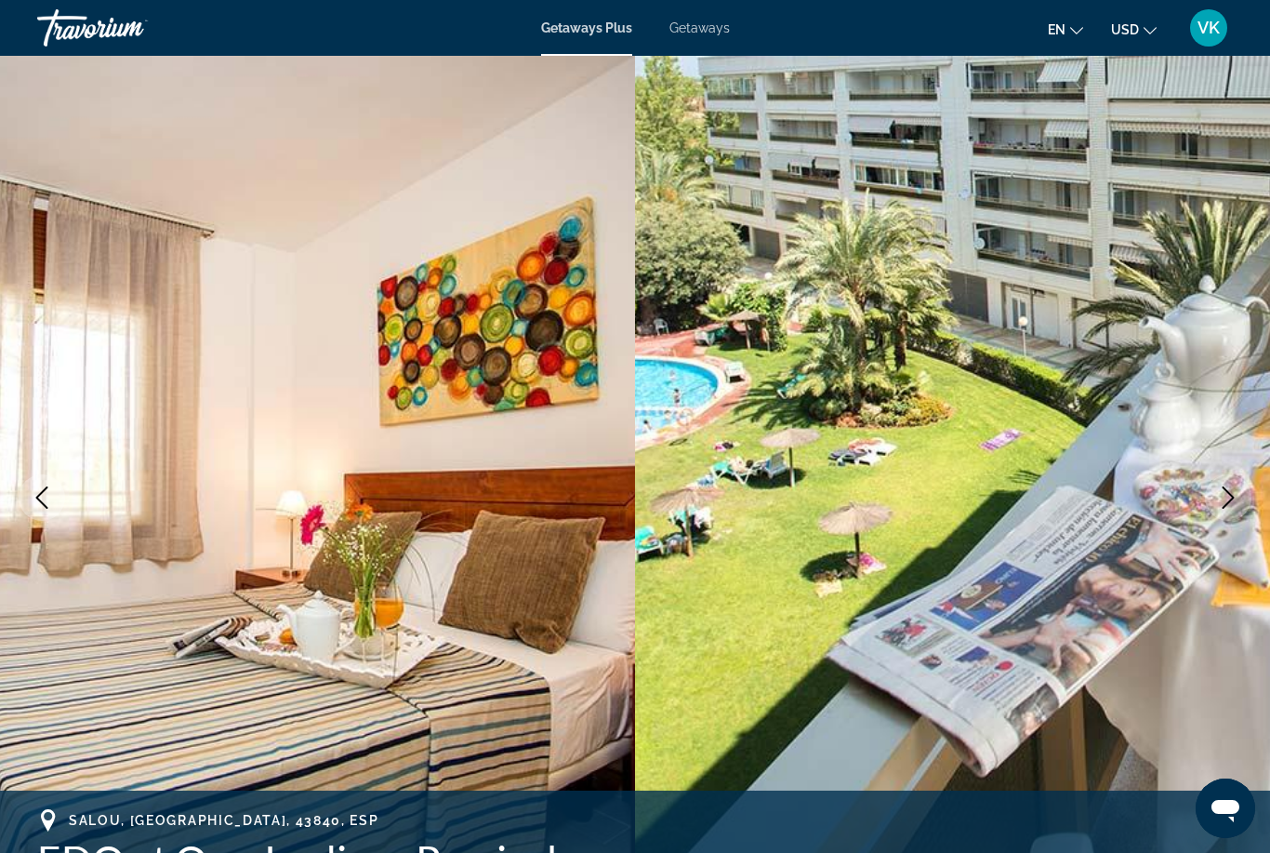
click at [1223, 520] on button "Next image" at bounding box center [1228, 497] width 46 height 46
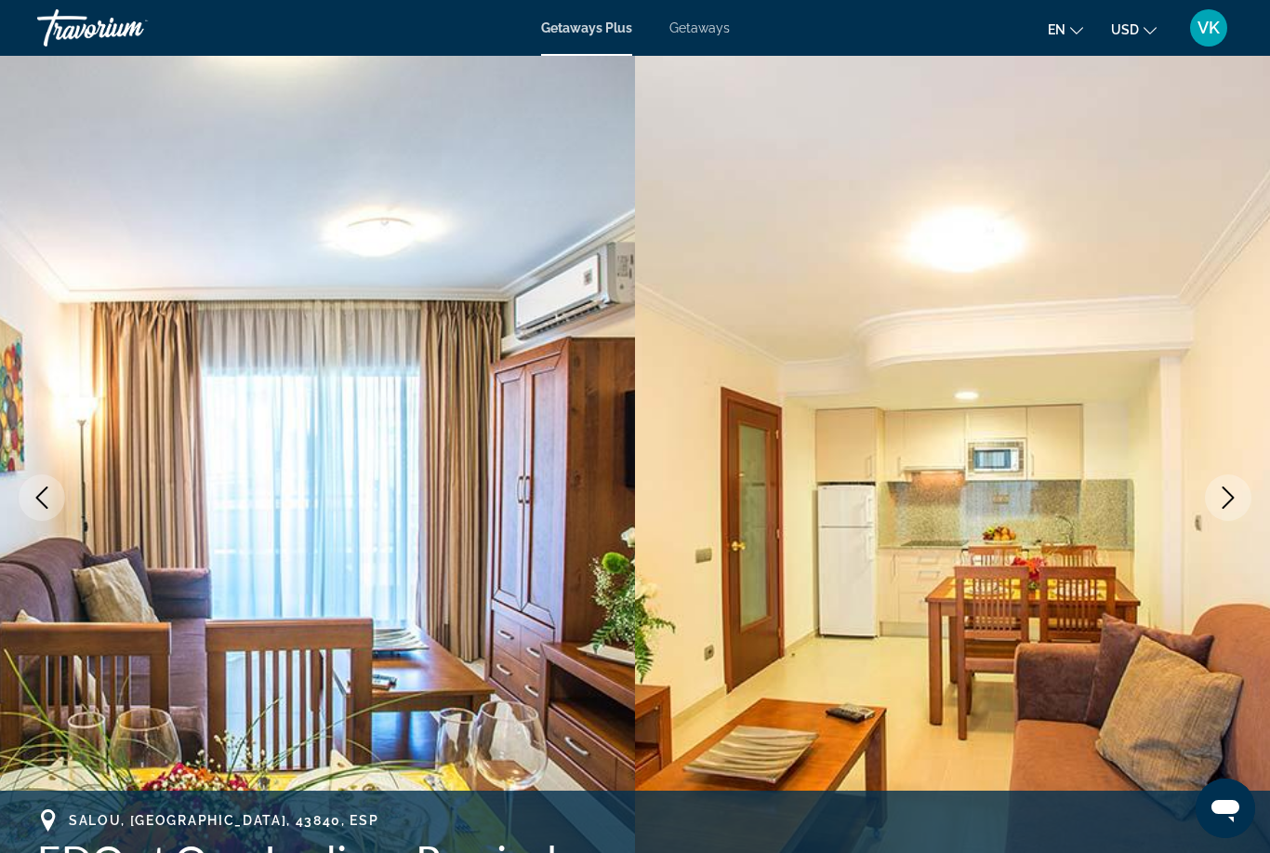
click at [1233, 520] on button "Next image" at bounding box center [1228, 497] width 46 height 46
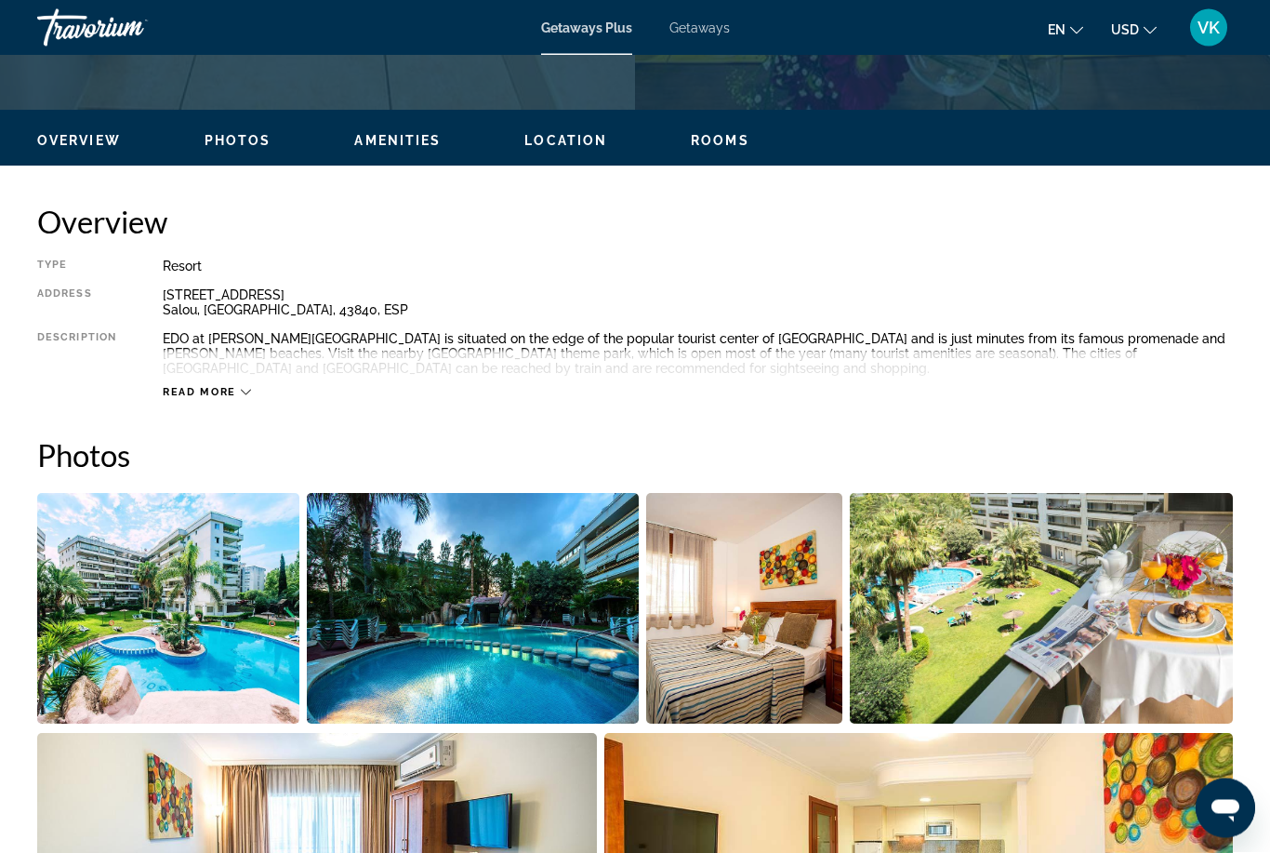
scroll to position [830, 0]
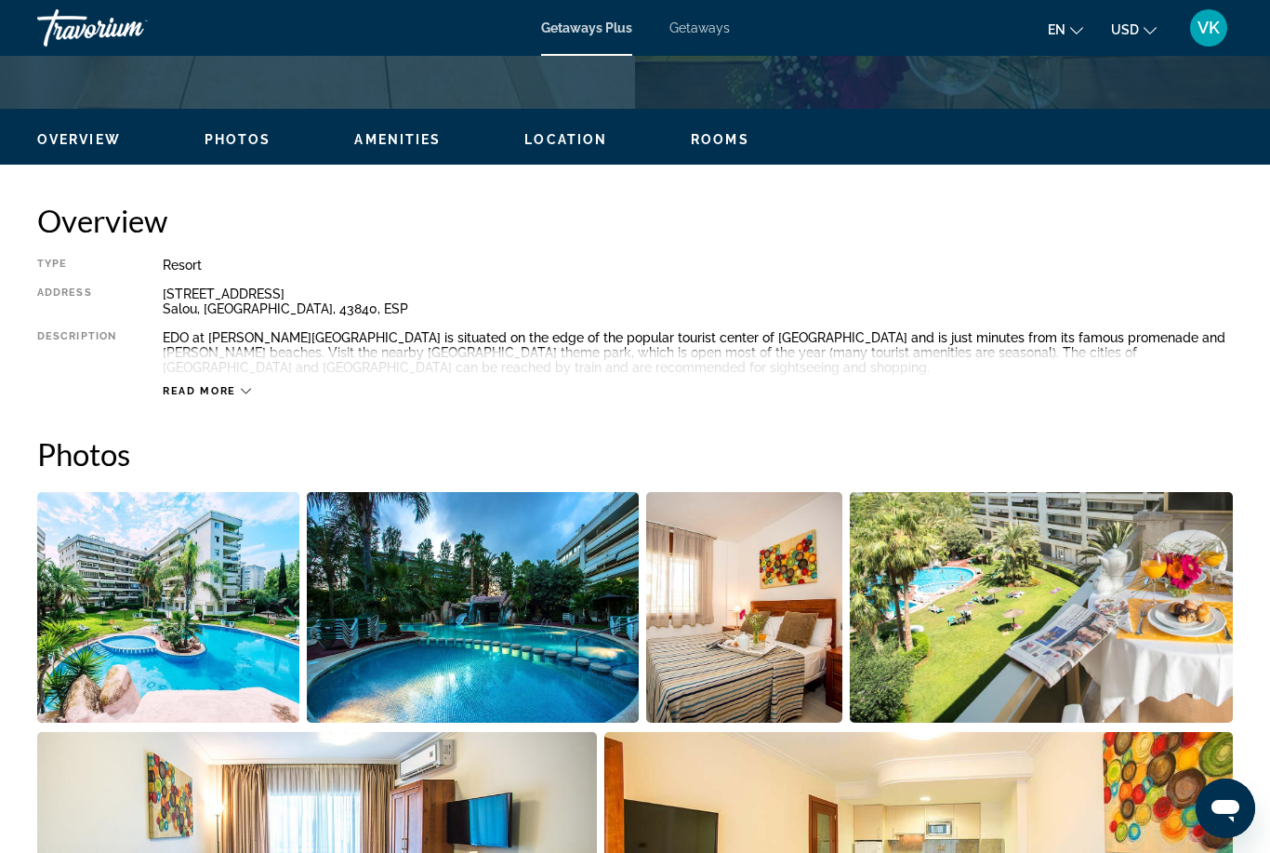
click at [241, 380] on div "Read more" at bounding box center [698, 372] width 1070 height 51
click at [247, 395] on icon "Main content" at bounding box center [246, 391] width 10 height 10
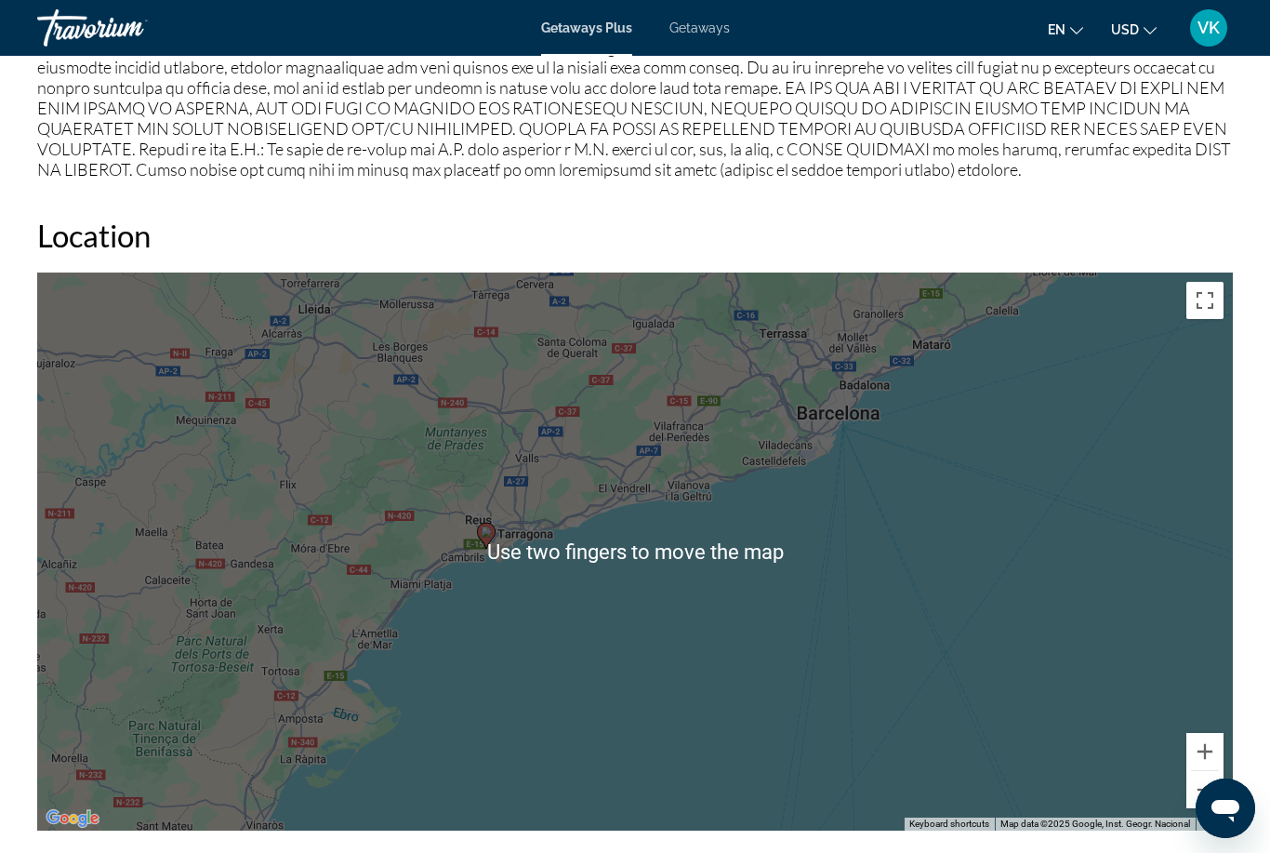
scroll to position [2508, 0]
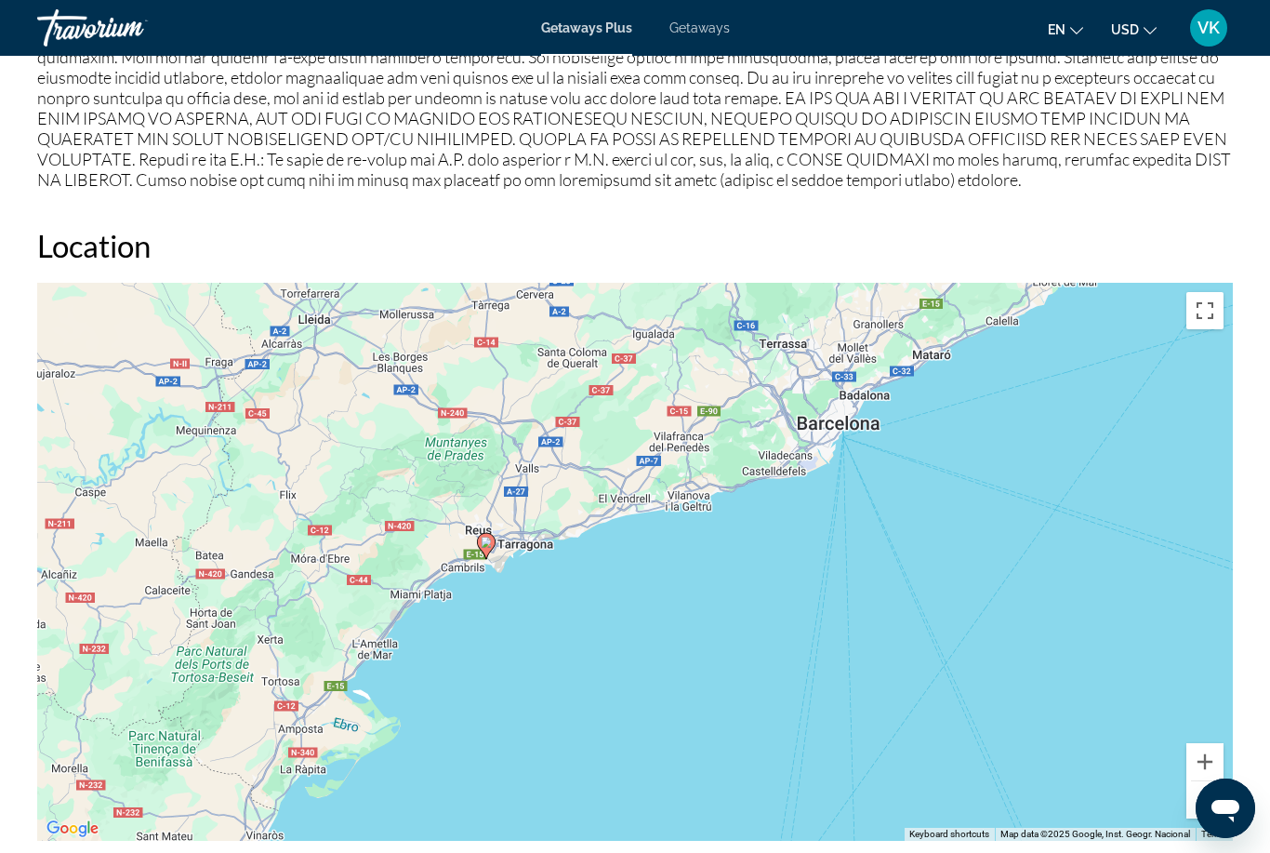
click at [1228, 333] on div "To activate drag with keyboard, press Alt + Enter. Once in keyboard drag state,…" at bounding box center [635, 562] width 1196 height 558
click at [1208, 329] on button "Toggle fullscreen view" at bounding box center [1205, 310] width 37 height 37
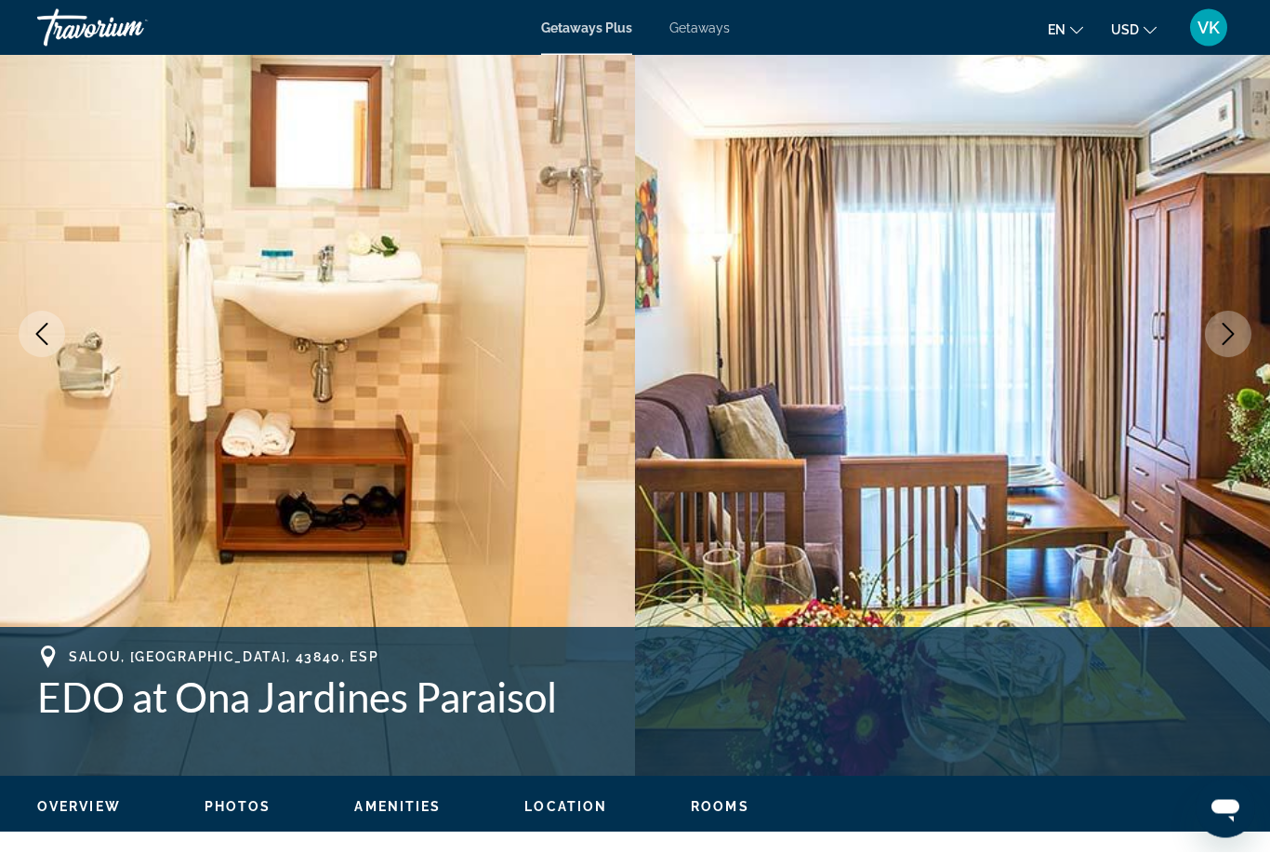
scroll to position [0, 0]
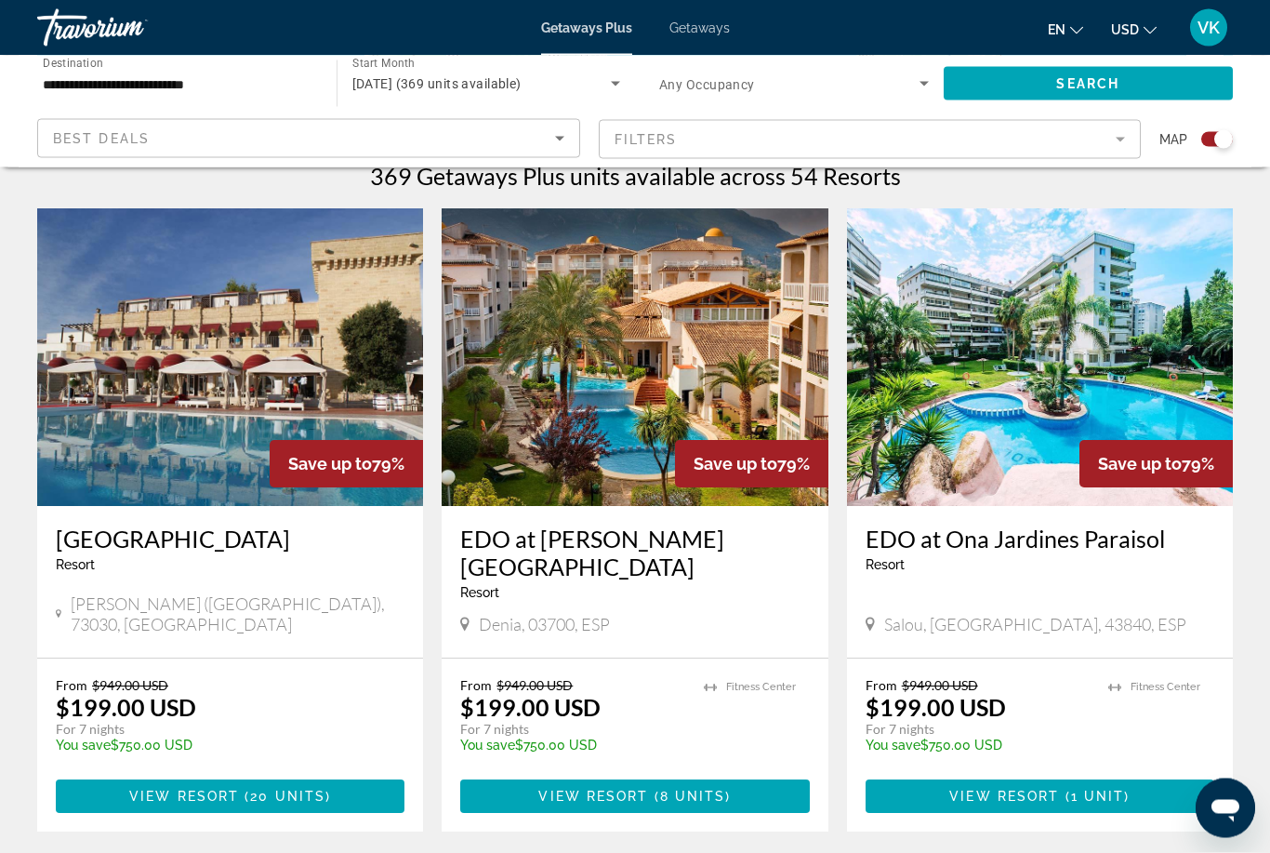
scroll to position [590, 0]
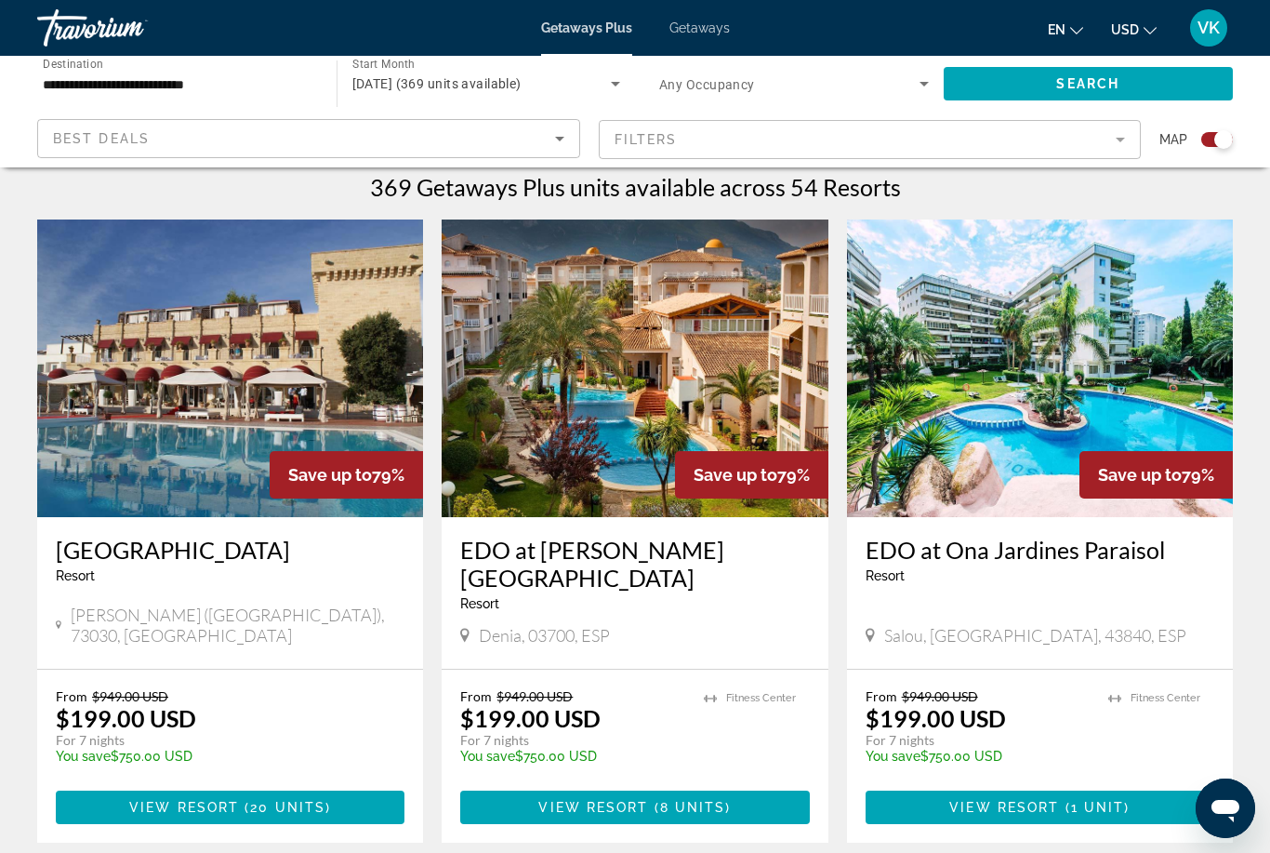
click at [707, 422] on img "Main content" at bounding box center [635, 368] width 386 height 298
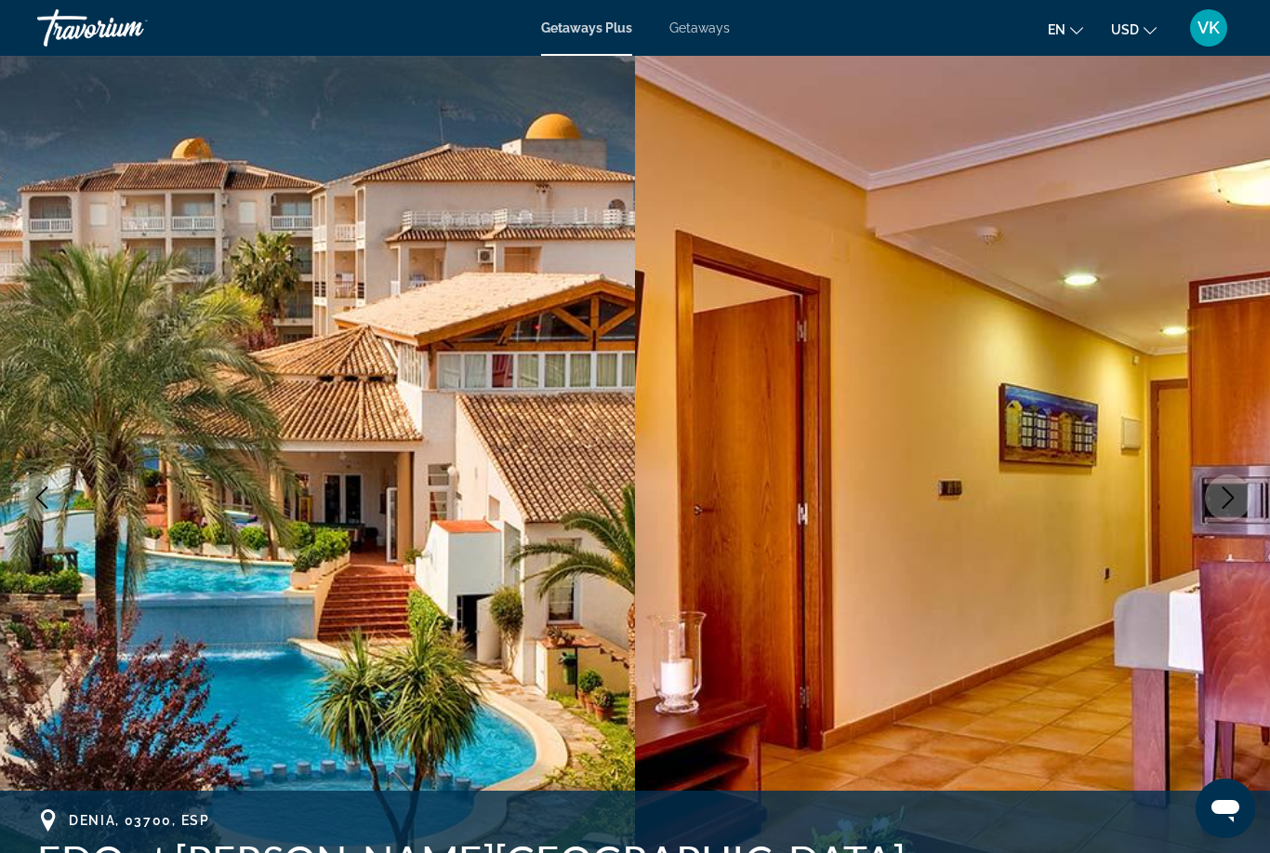
click at [1240, 497] on button "Next image" at bounding box center [1228, 497] width 46 height 46
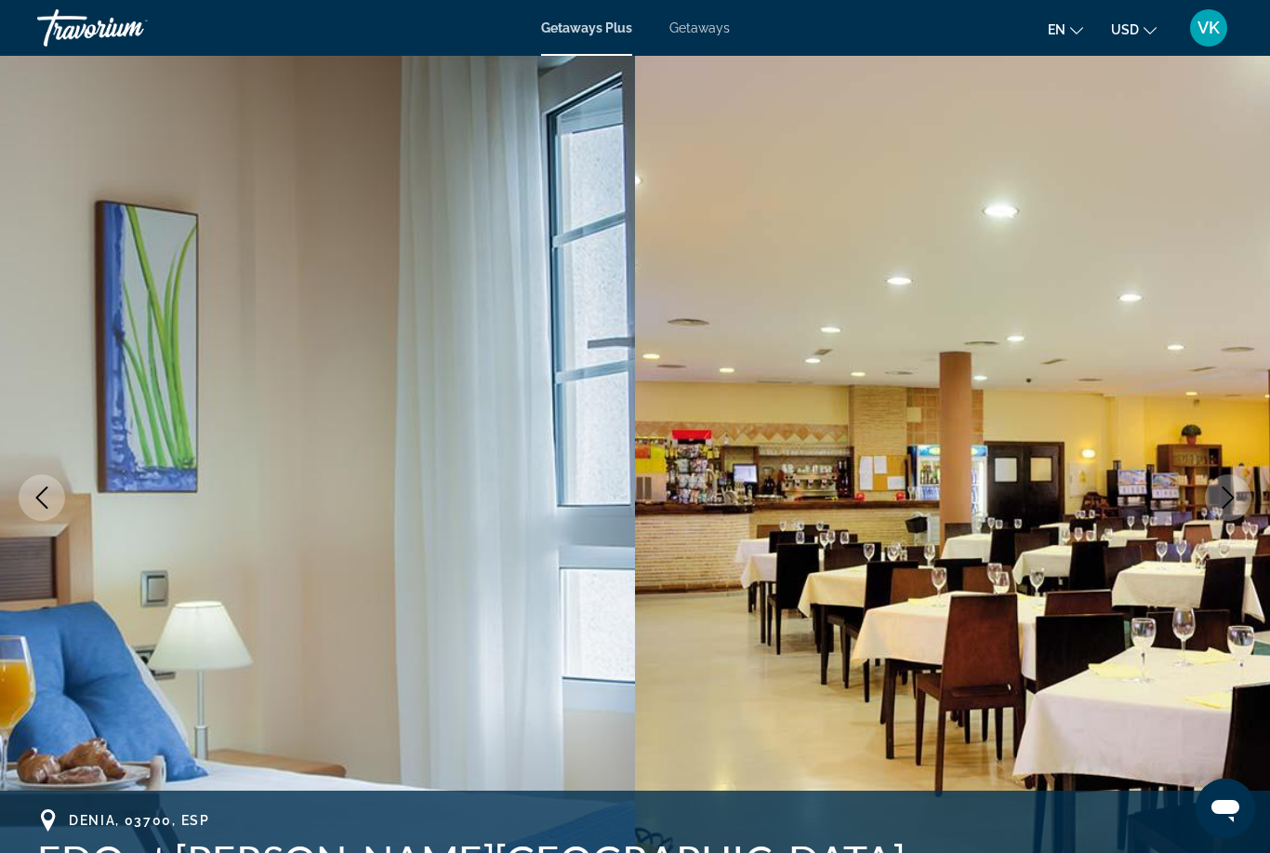
click at [1225, 508] on icon "Next image" at bounding box center [1228, 497] width 22 height 22
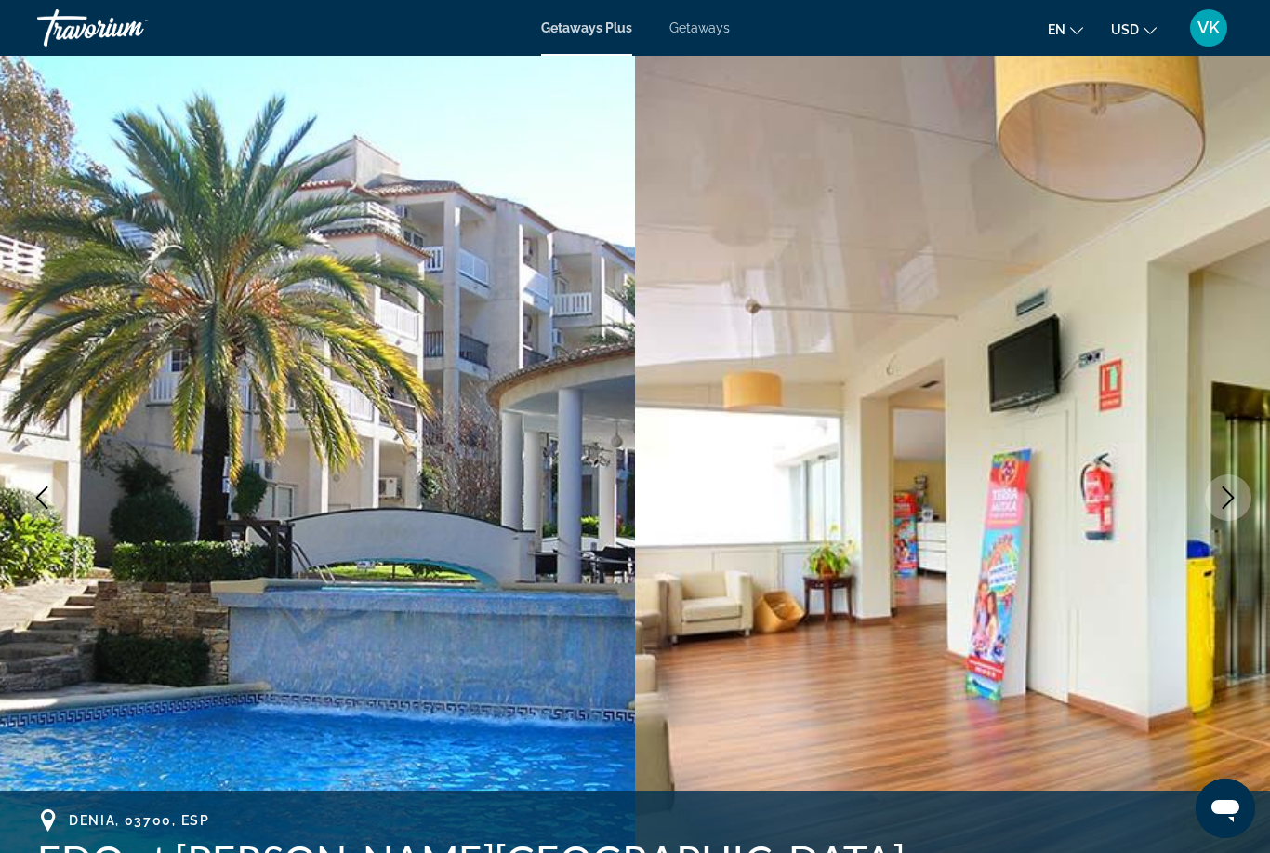
click at [1222, 501] on icon "Next image" at bounding box center [1228, 497] width 22 height 22
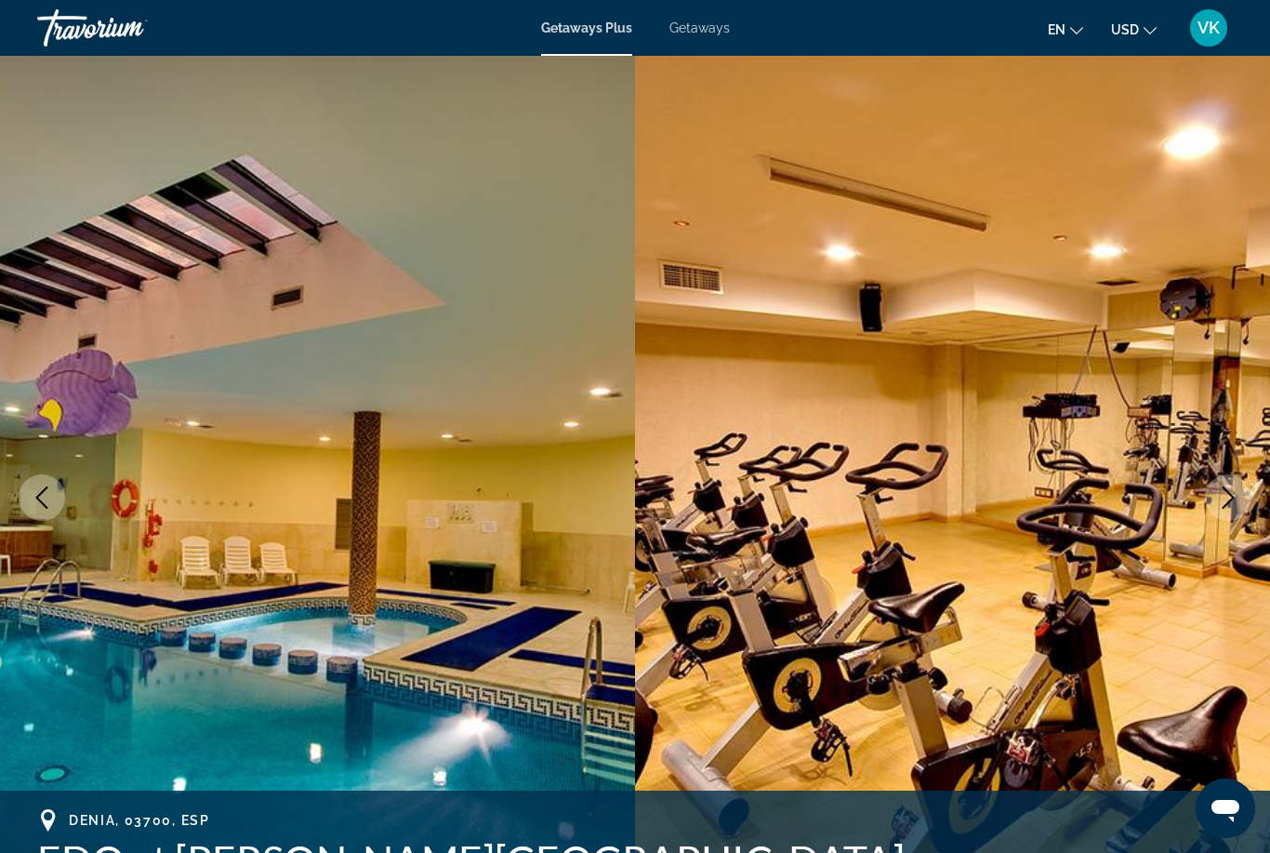
click at [1214, 514] on button "Next image" at bounding box center [1228, 497] width 46 height 46
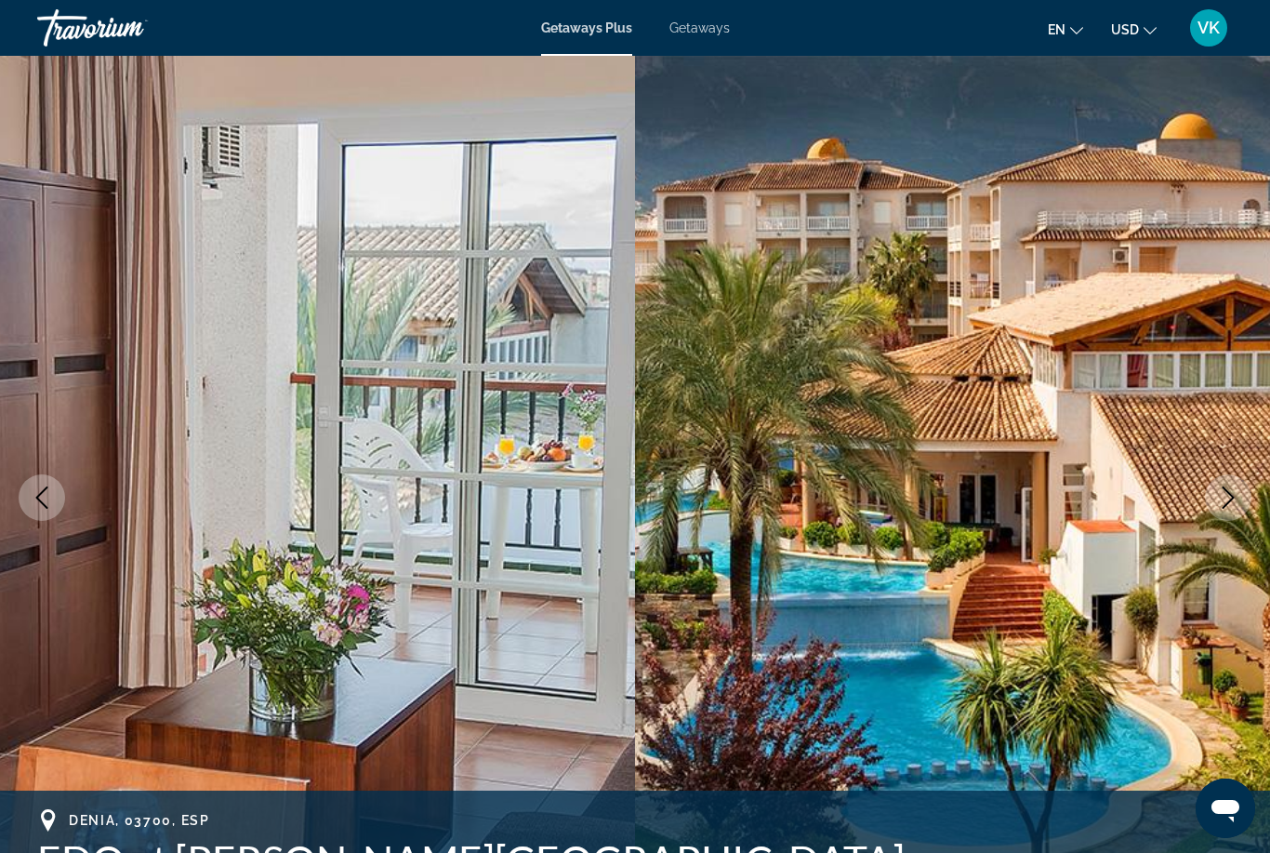
click at [1211, 517] on img "Main content" at bounding box center [952, 497] width 635 height 883
click at [1227, 502] on icon "Next image" at bounding box center [1228, 497] width 22 height 22
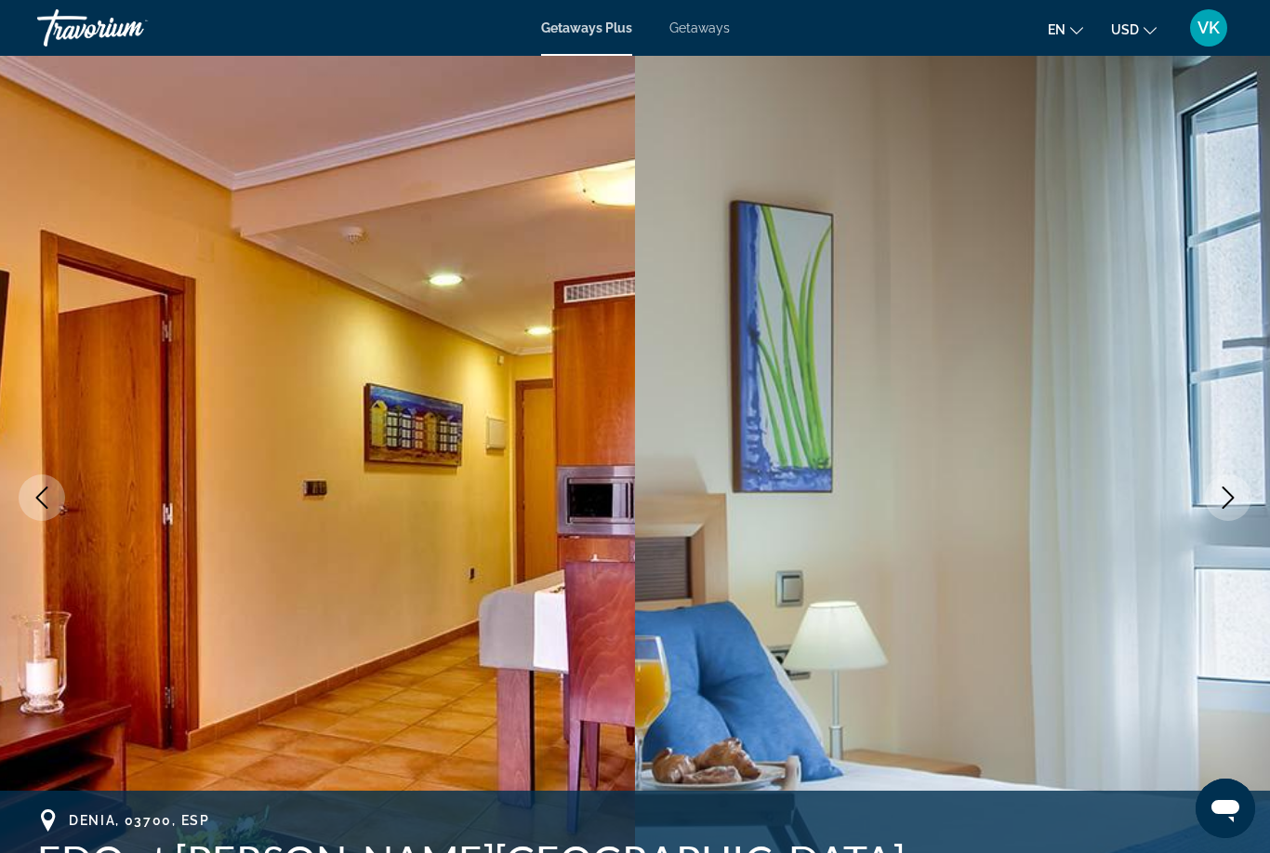
click at [1229, 503] on icon "Next image" at bounding box center [1228, 497] width 22 height 22
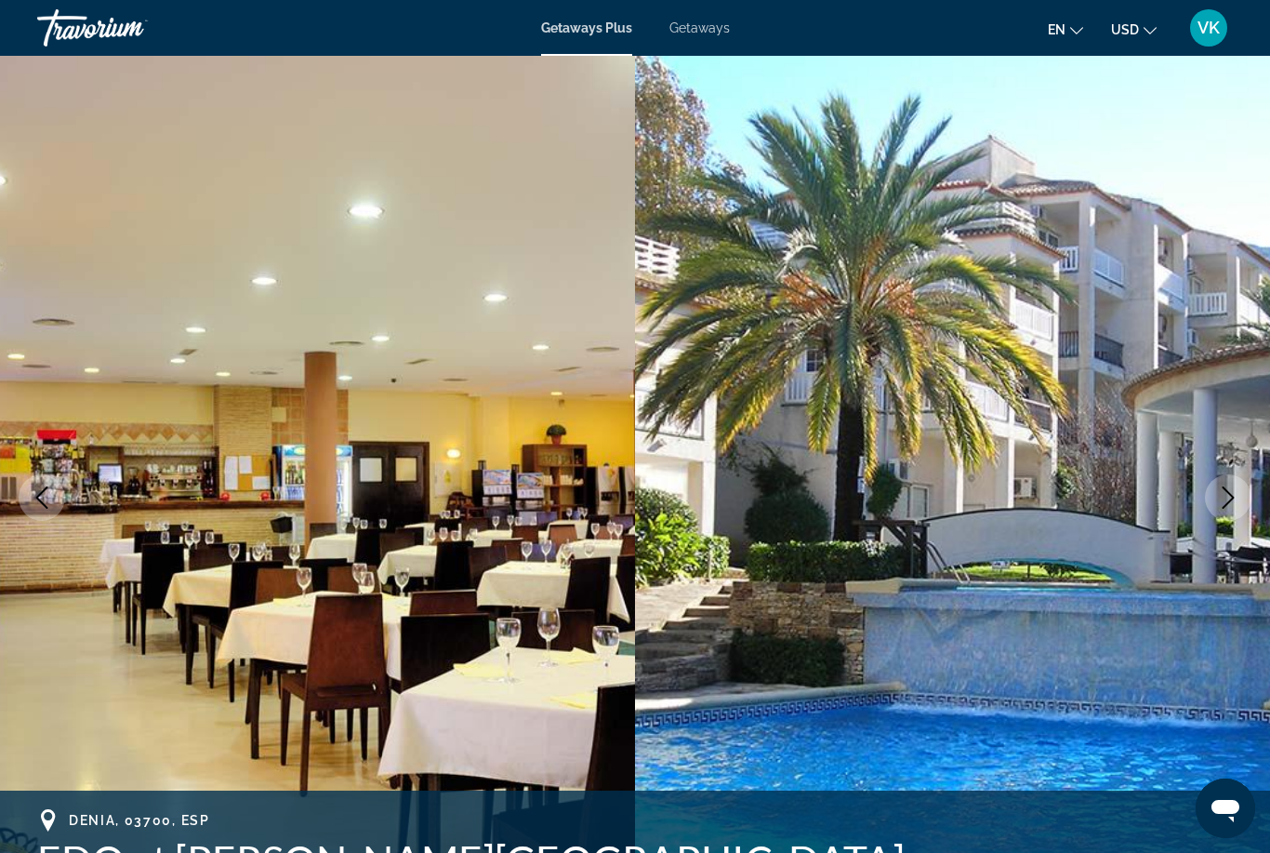
click at [1230, 503] on icon "Next image" at bounding box center [1228, 497] width 22 height 22
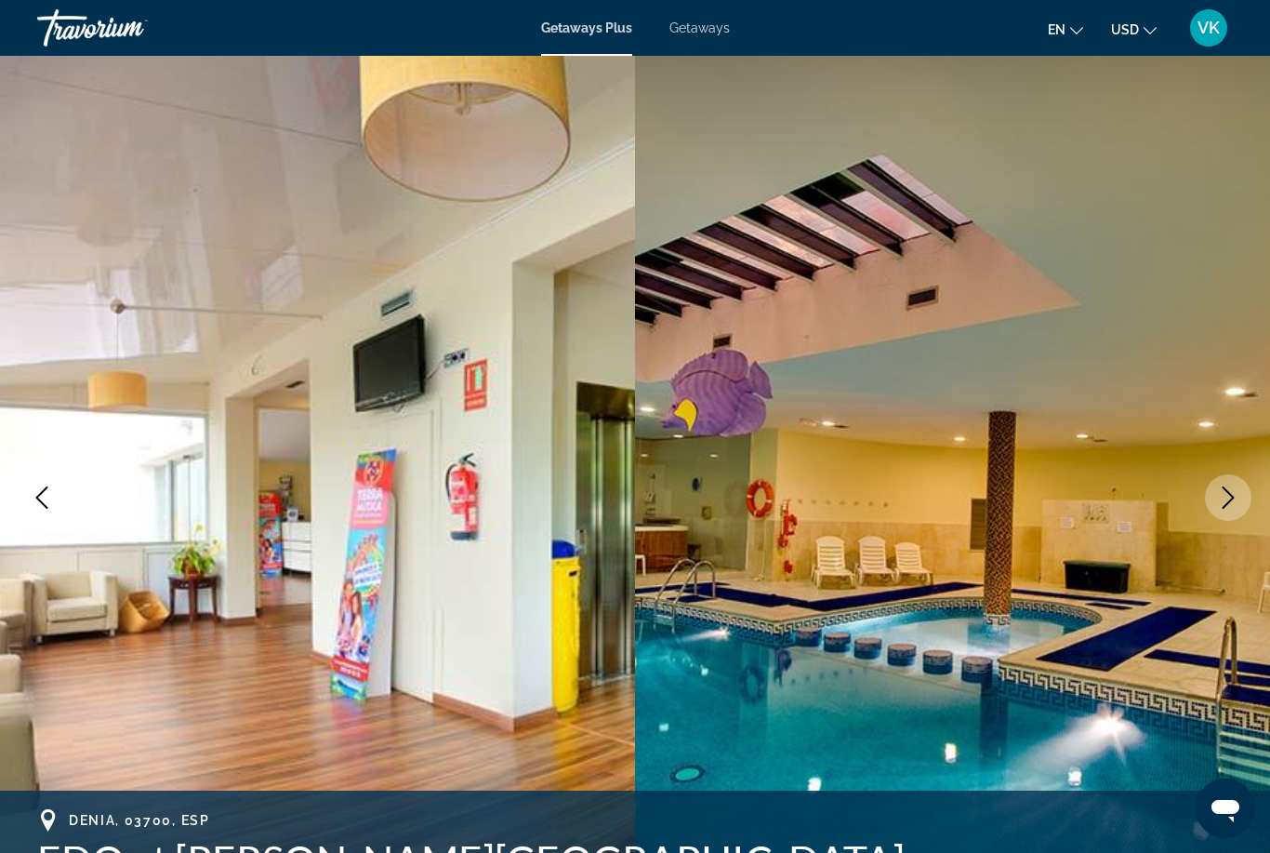
click at [1226, 506] on icon "Next image" at bounding box center [1229, 497] width 12 height 22
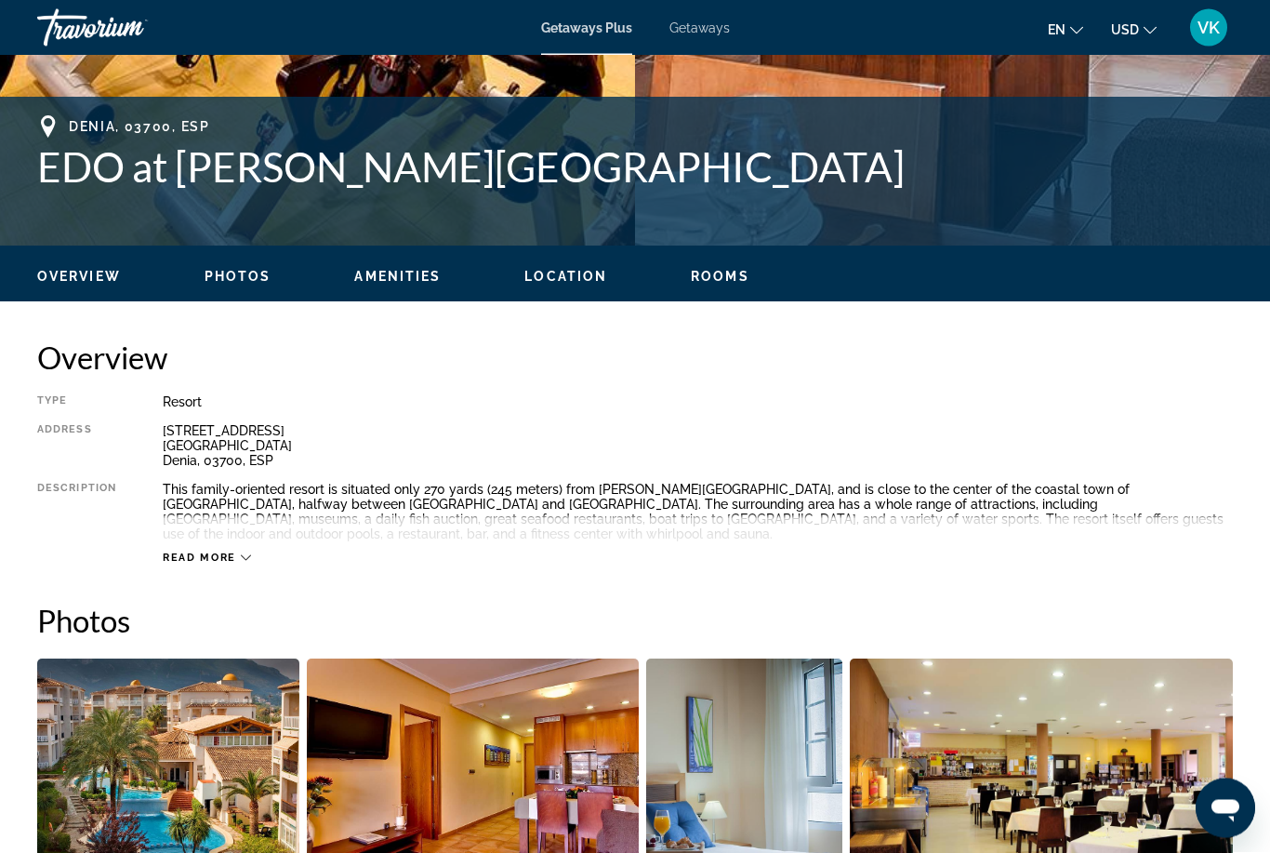
scroll to position [694, 0]
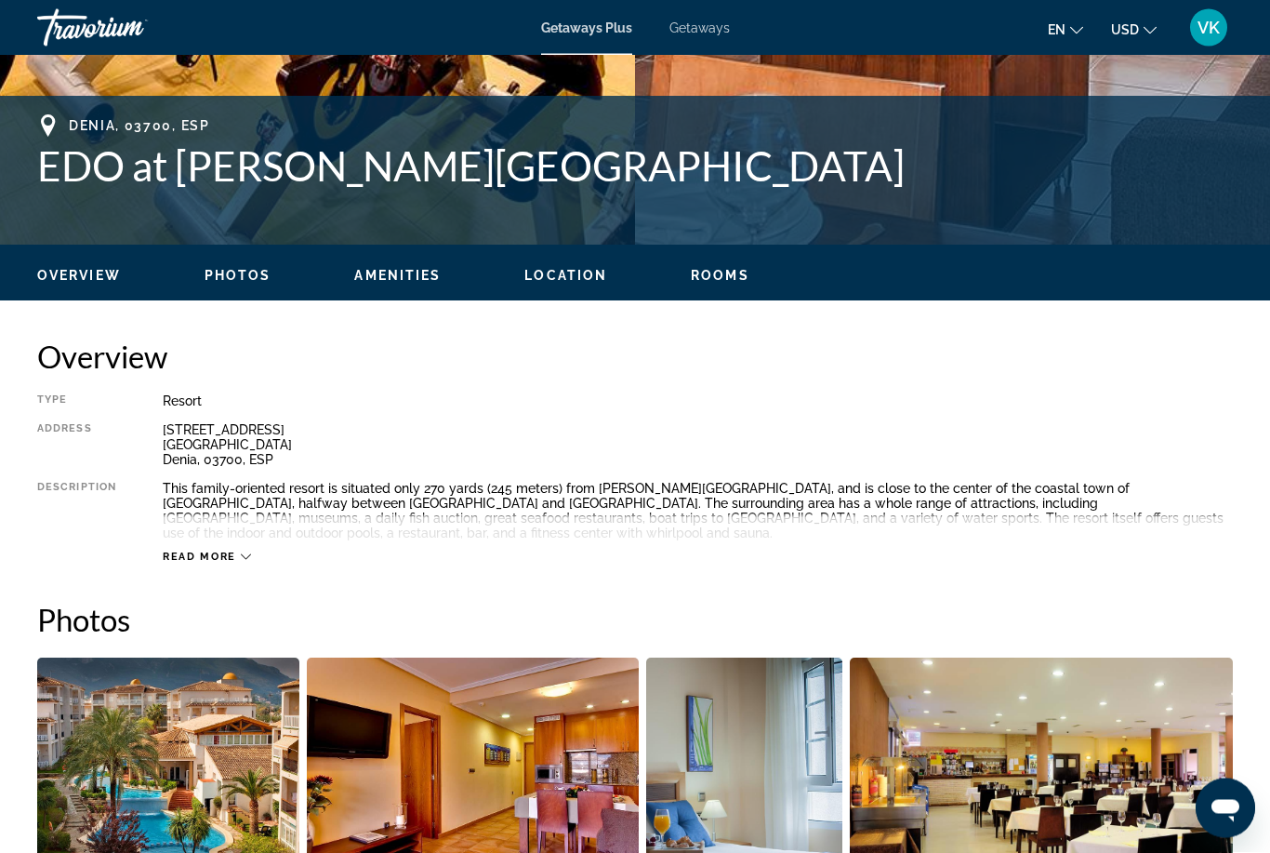
click at [242, 552] on icon "Main content" at bounding box center [246, 557] width 10 height 10
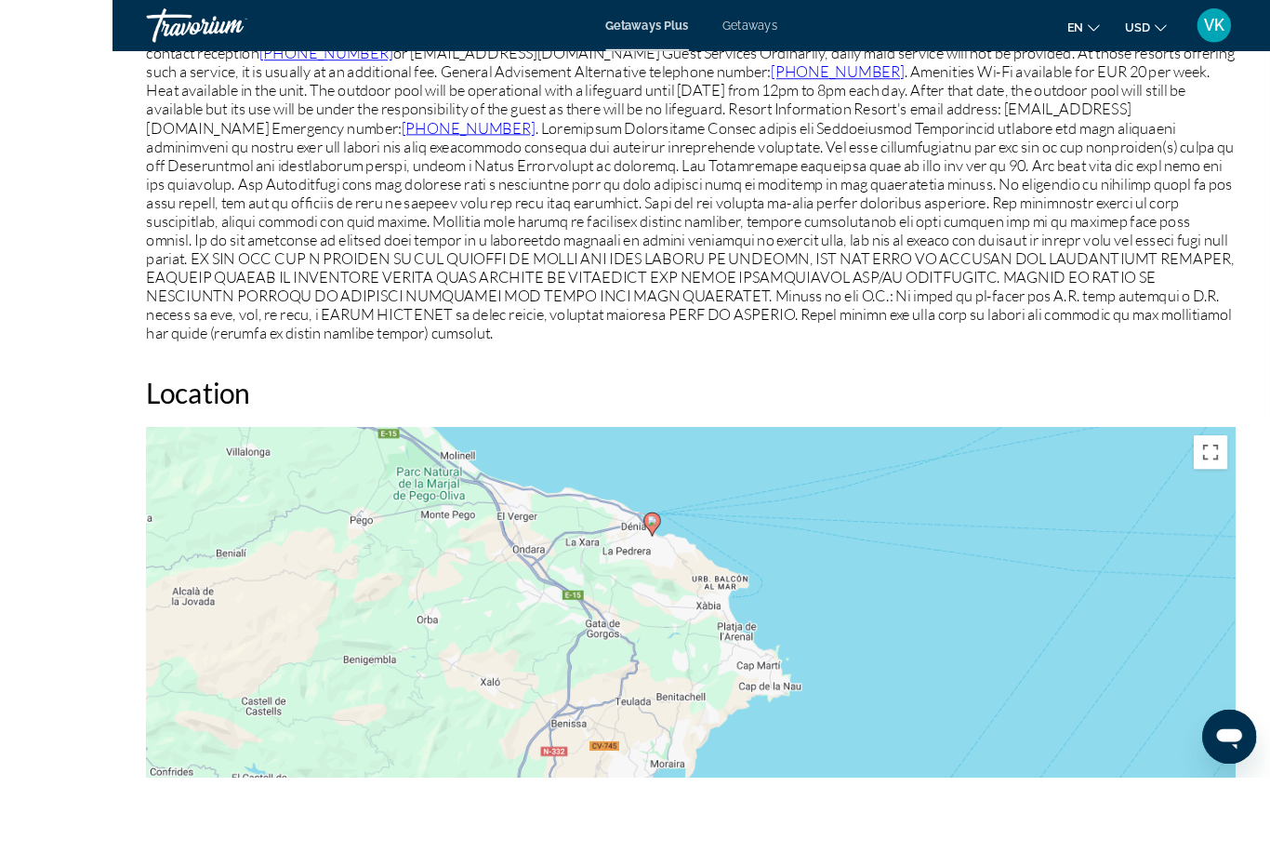
scroll to position [2515, 0]
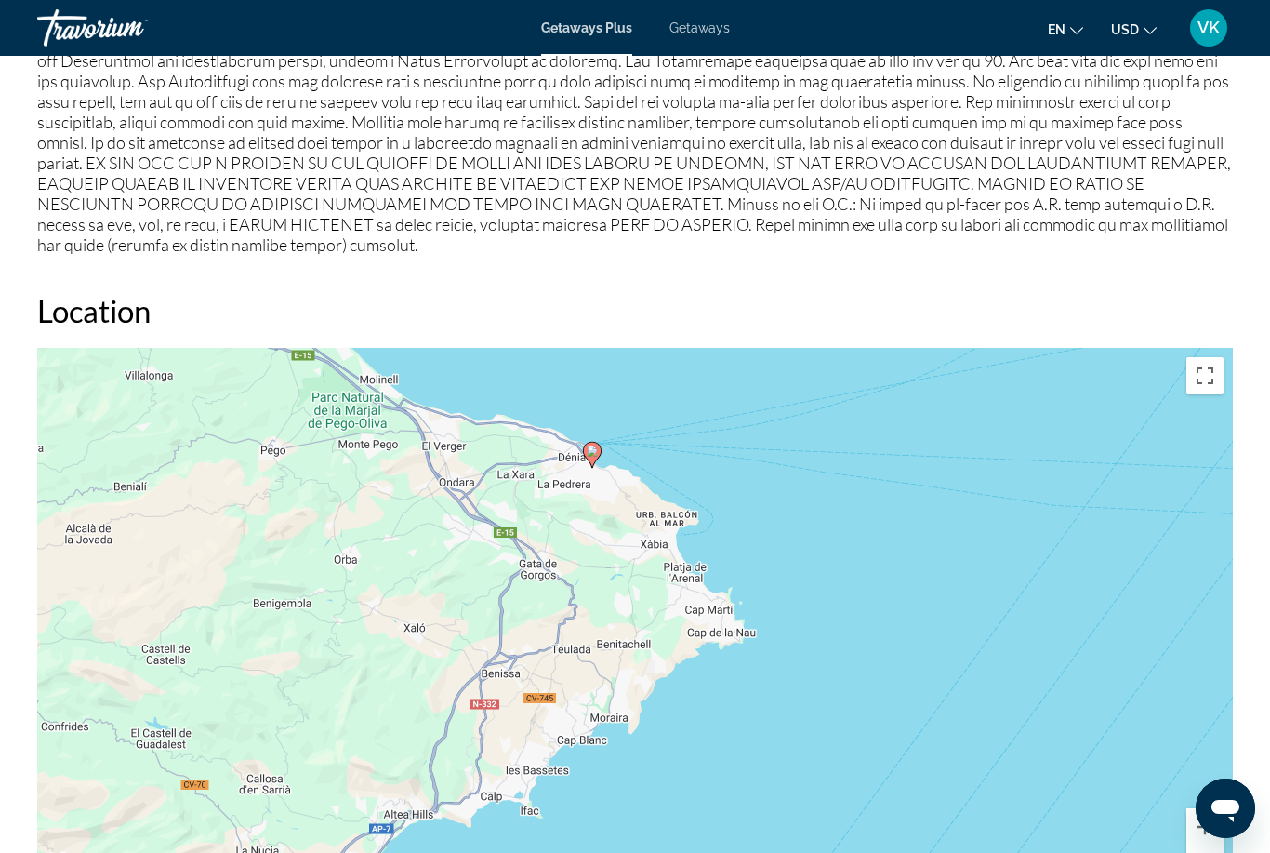
click at [1210, 357] on button "Toggle fullscreen view" at bounding box center [1205, 375] width 37 height 37
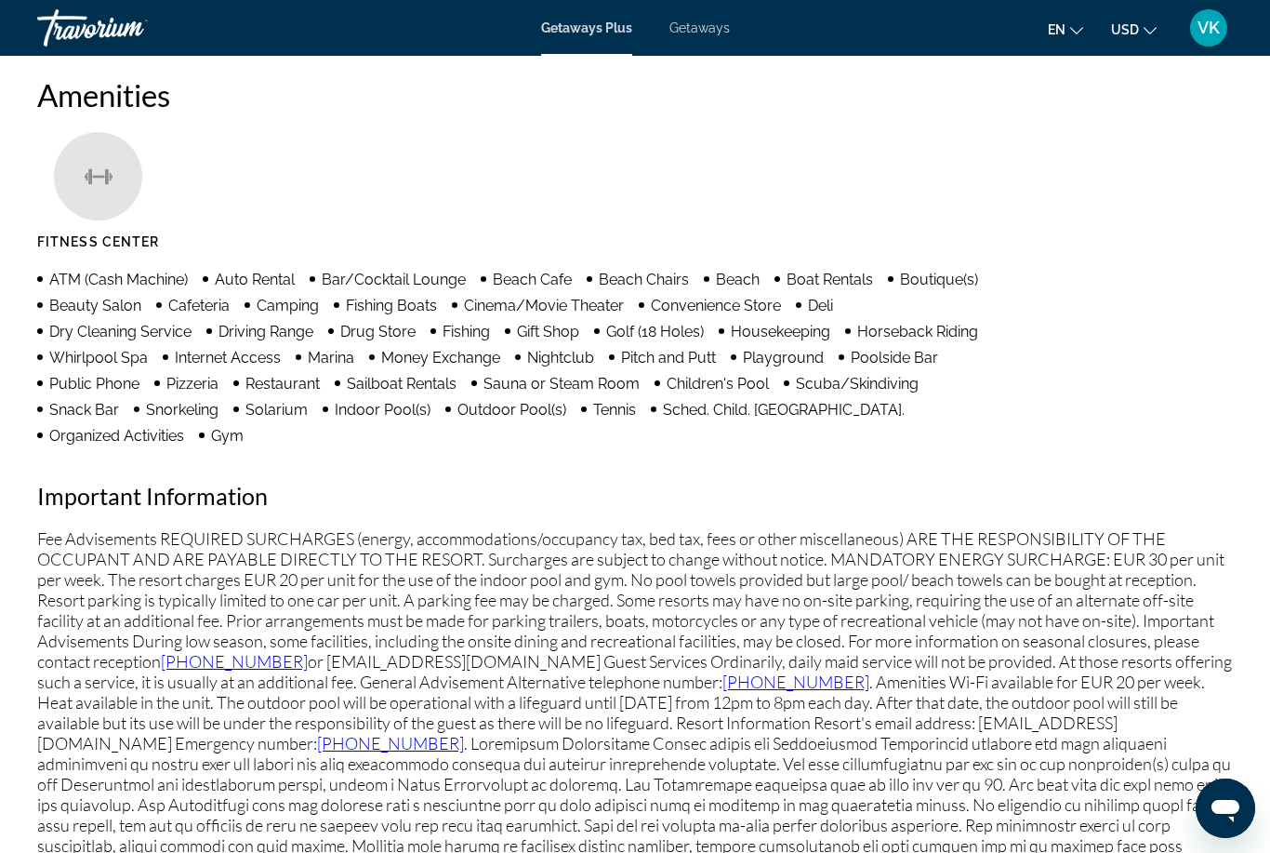
scroll to position [1791, 0]
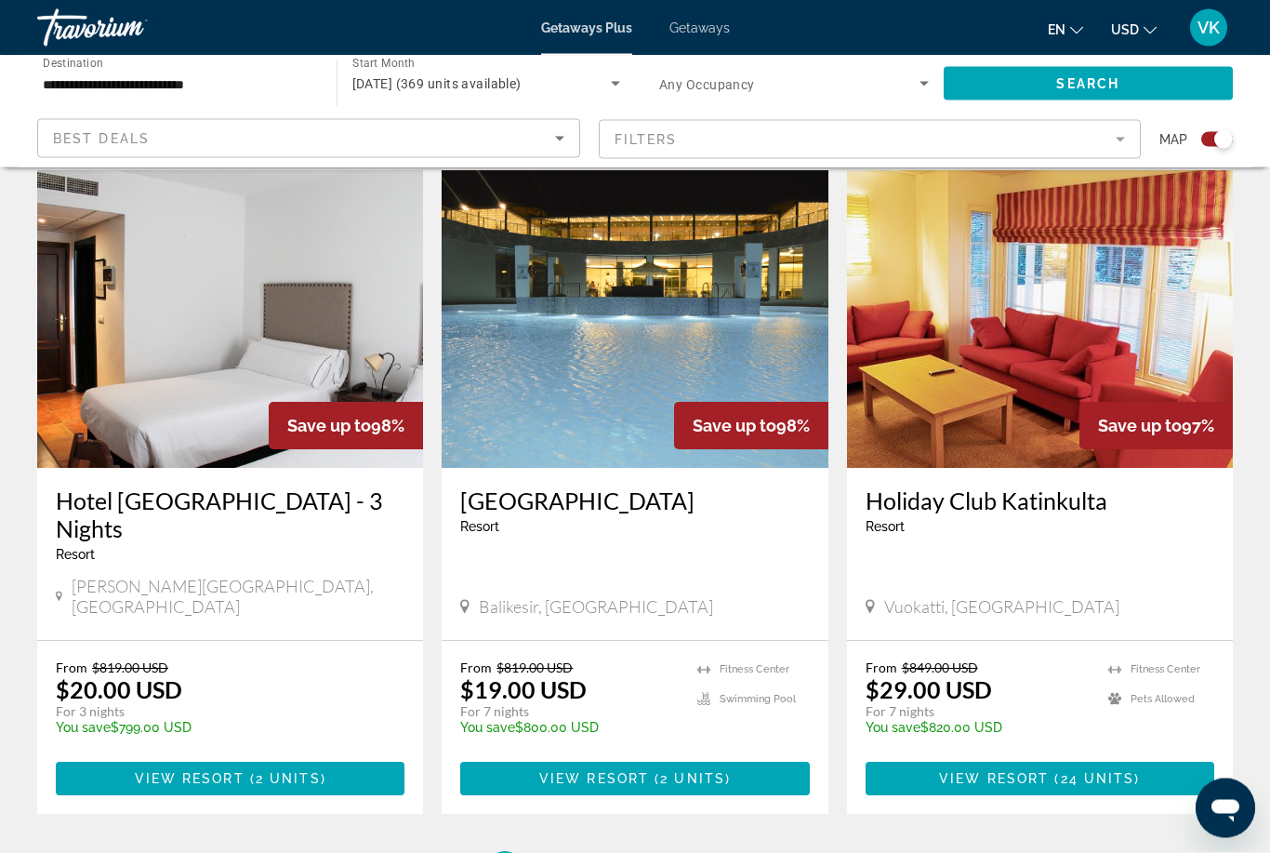
scroll to position [2753, 0]
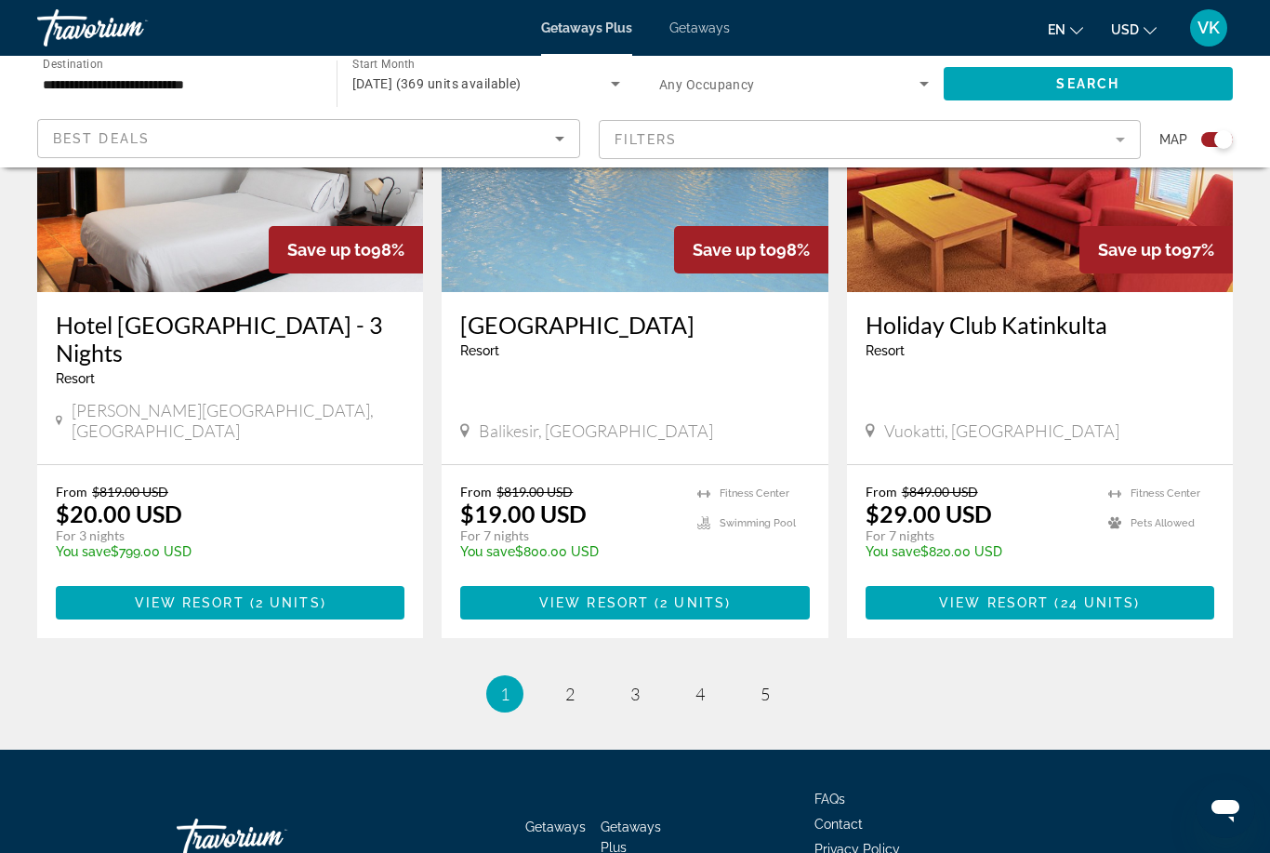
click at [721, 675] on ul "1 / 5 You're on page 1 page 2 page 3 page 4 page 5" at bounding box center [635, 693] width 1196 height 37
click at [698, 683] on span "4" at bounding box center [700, 693] width 9 height 20
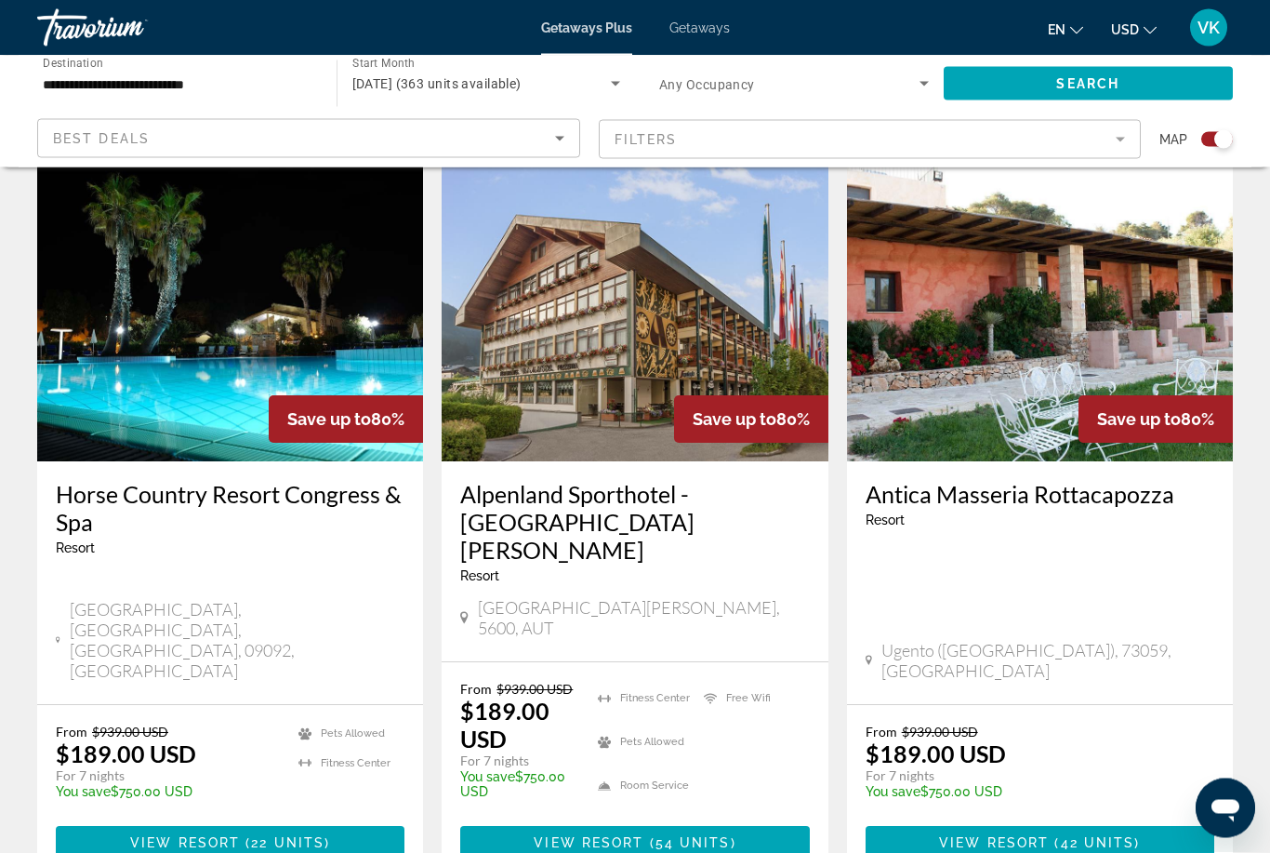
scroll to position [1319, 0]
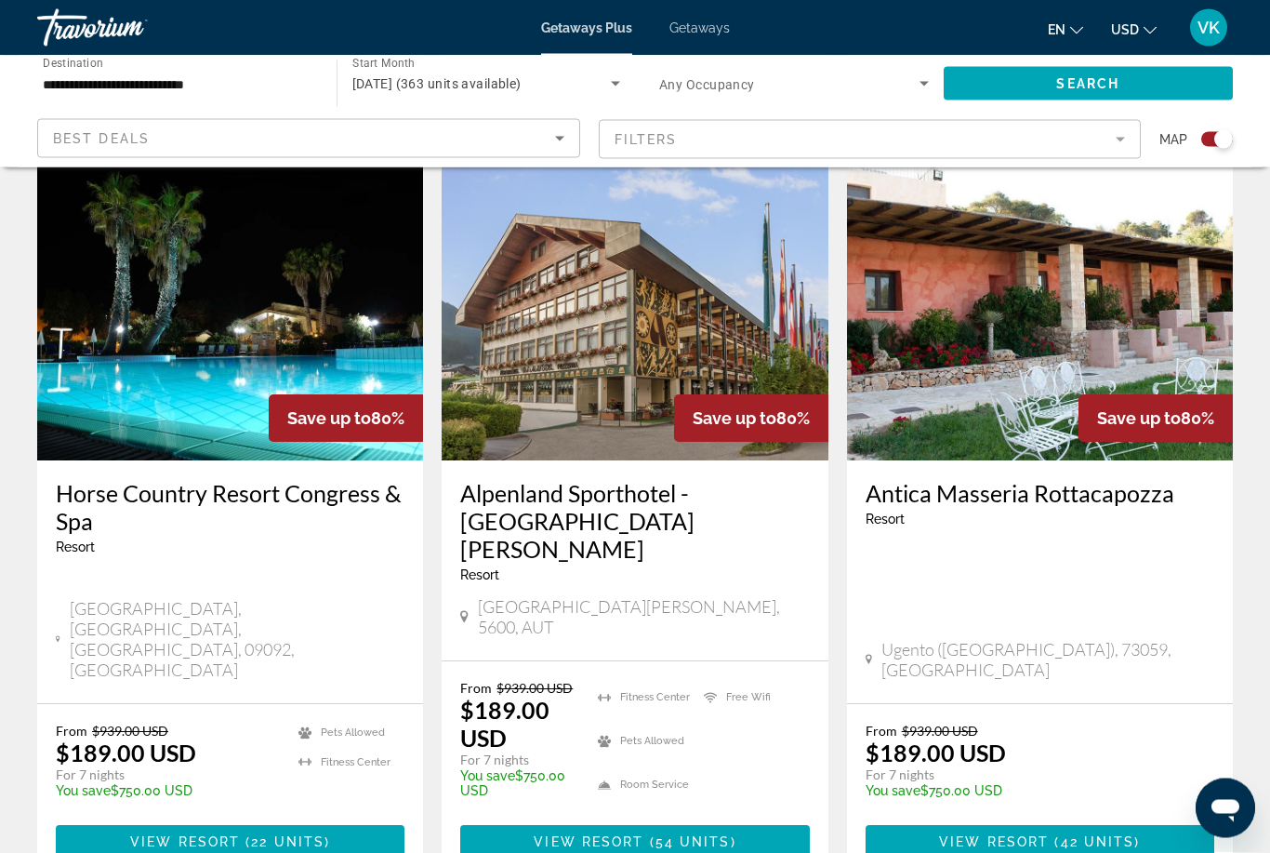
click at [262, 323] on img "Main content" at bounding box center [230, 313] width 386 height 298
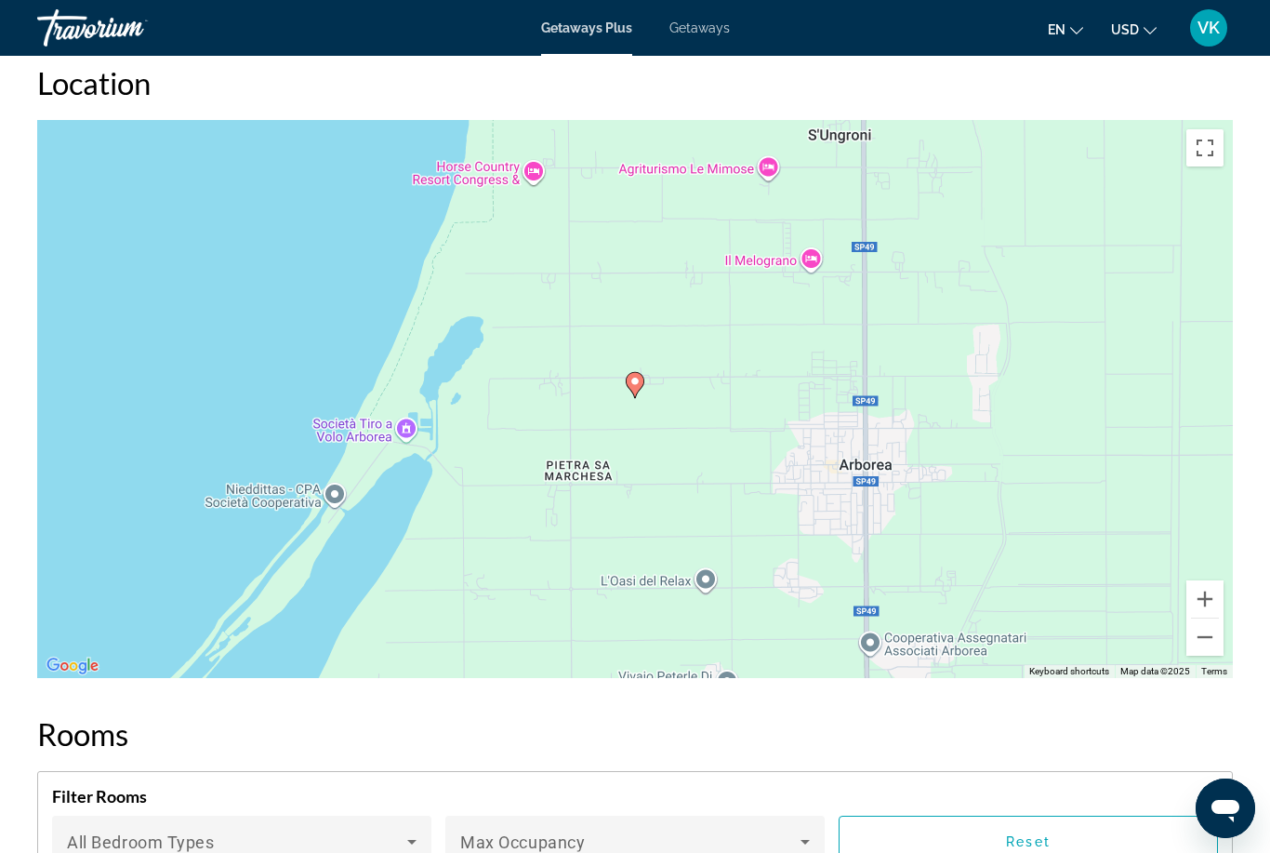
scroll to position [2663, 0]
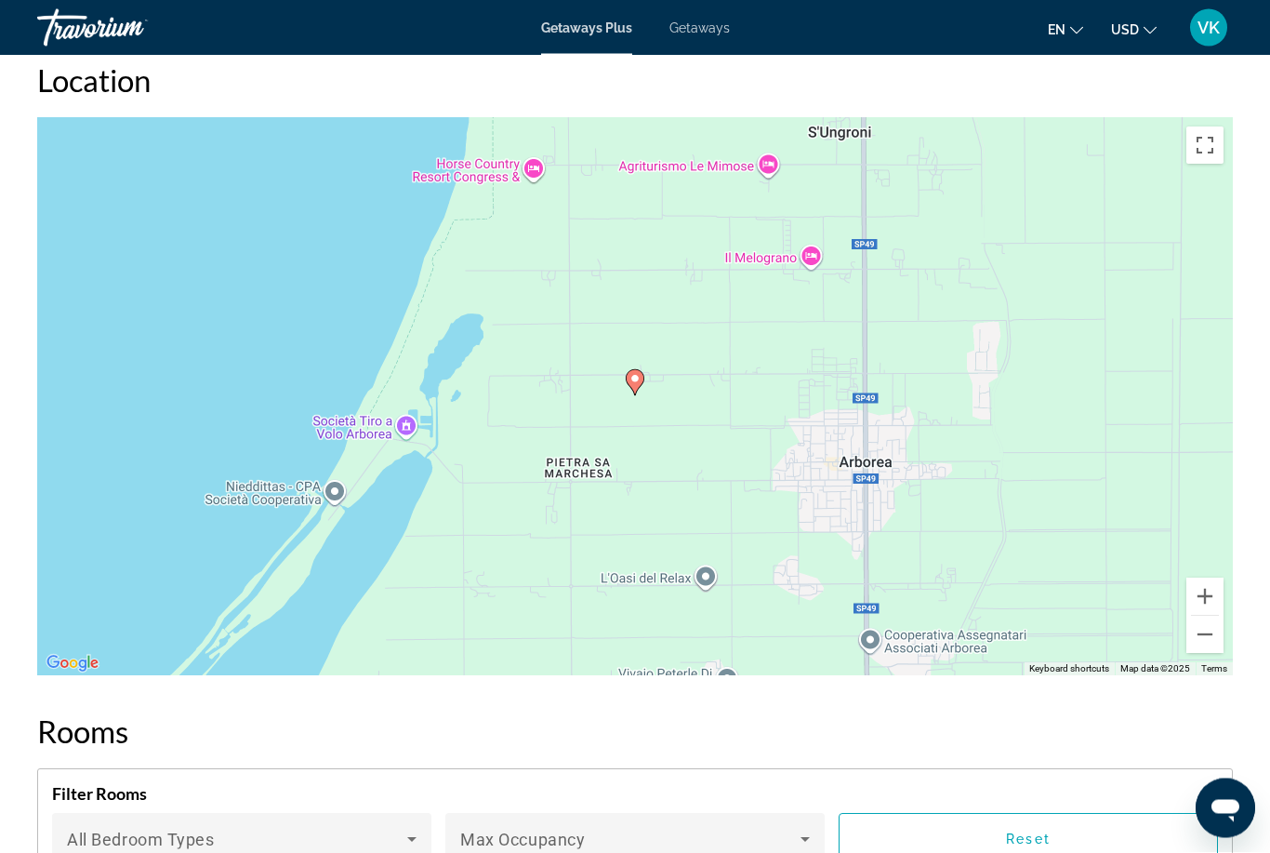
click at [1208, 159] on button "Toggle fullscreen view" at bounding box center [1205, 145] width 37 height 37
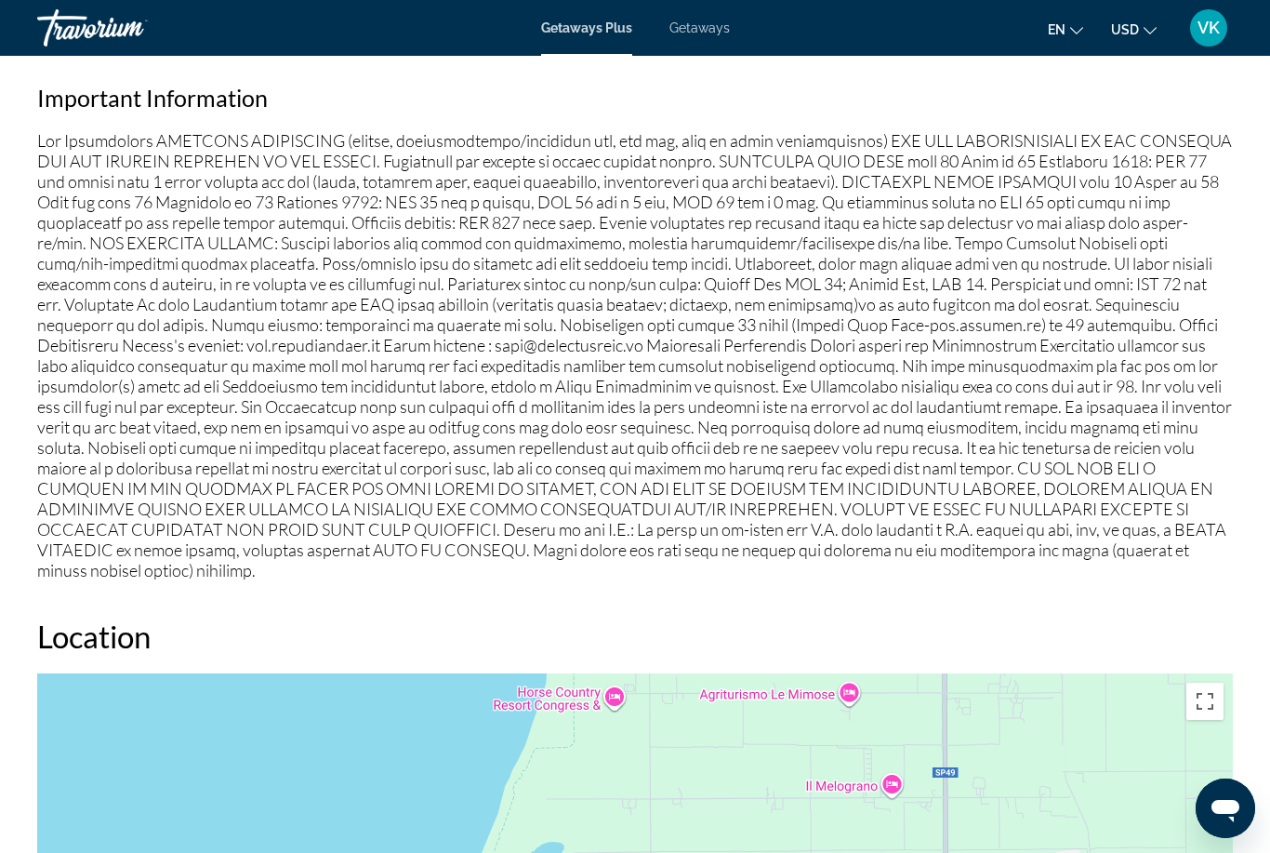
scroll to position [2107, 0]
click at [59, 151] on p "Main content" at bounding box center [635, 356] width 1196 height 450
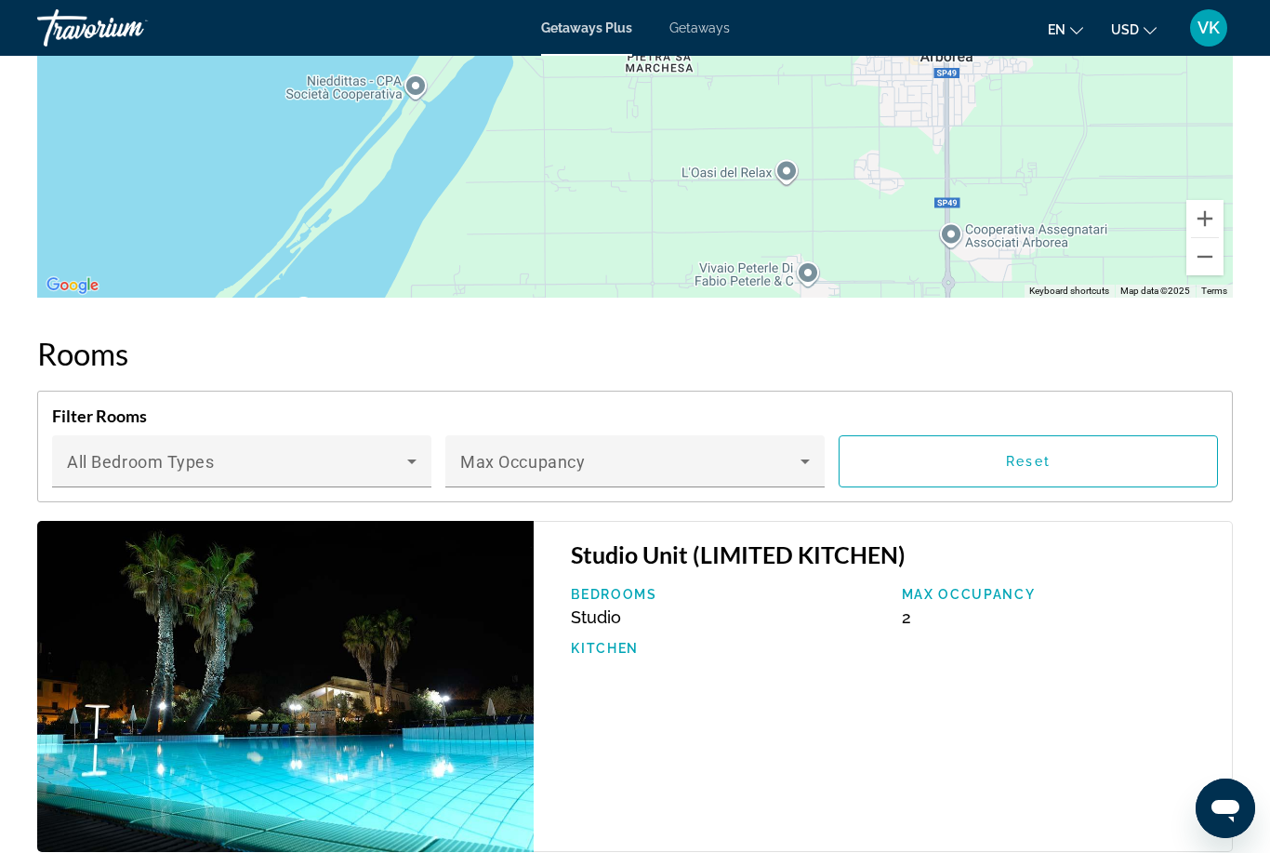
scroll to position [3041, 0]
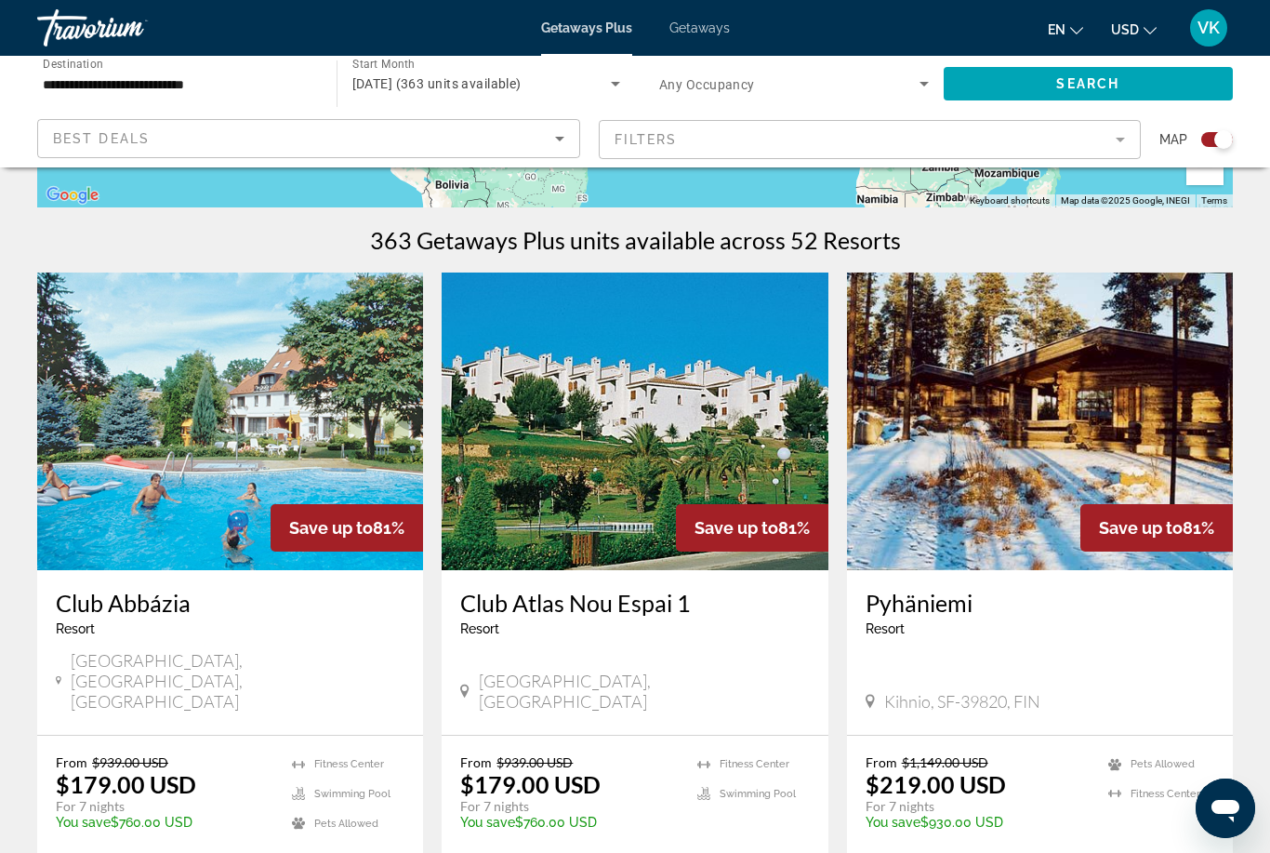
scroll to position [536, 0]
click at [730, 476] on img "Main content" at bounding box center [635, 422] width 386 height 298
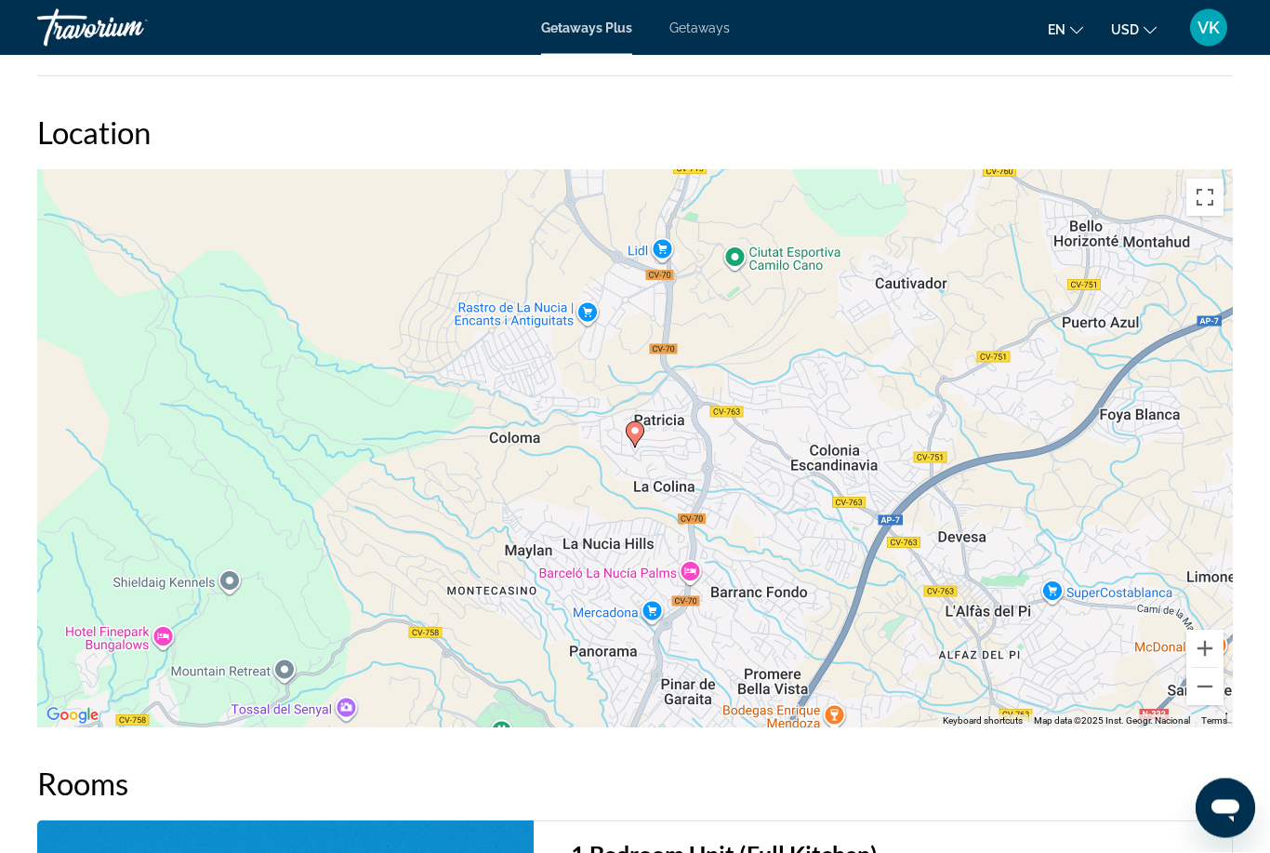
scroll to position [2529, 0]
click at [1070, 347] on div "To activate drag with keyboard, press Alt + Enter. Once in keyboard drag state,…" at bounding box center [635, 448] width 1196 height 558
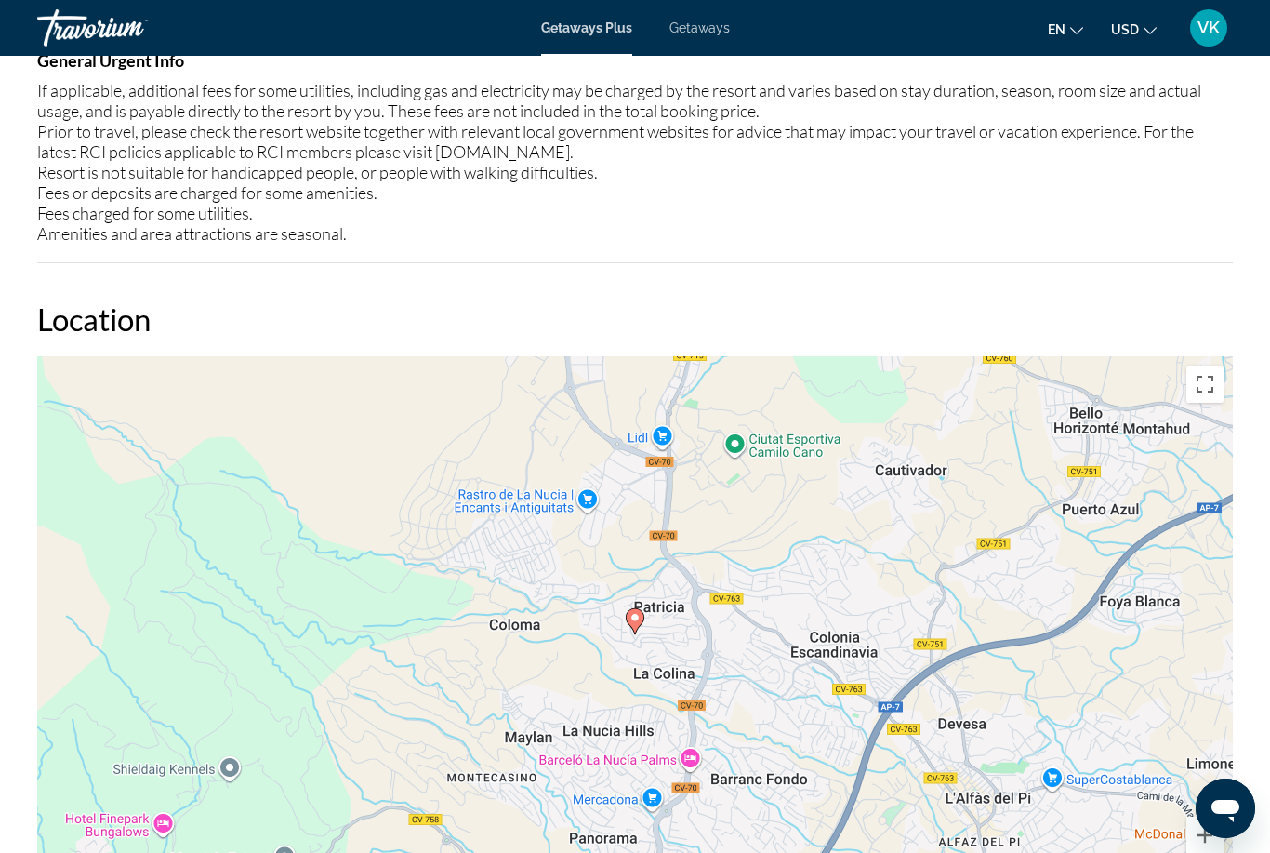
click at [1213, 387] on button "Toggle fullscreen view" at bounding box center [1205, 383] width 37 height 37
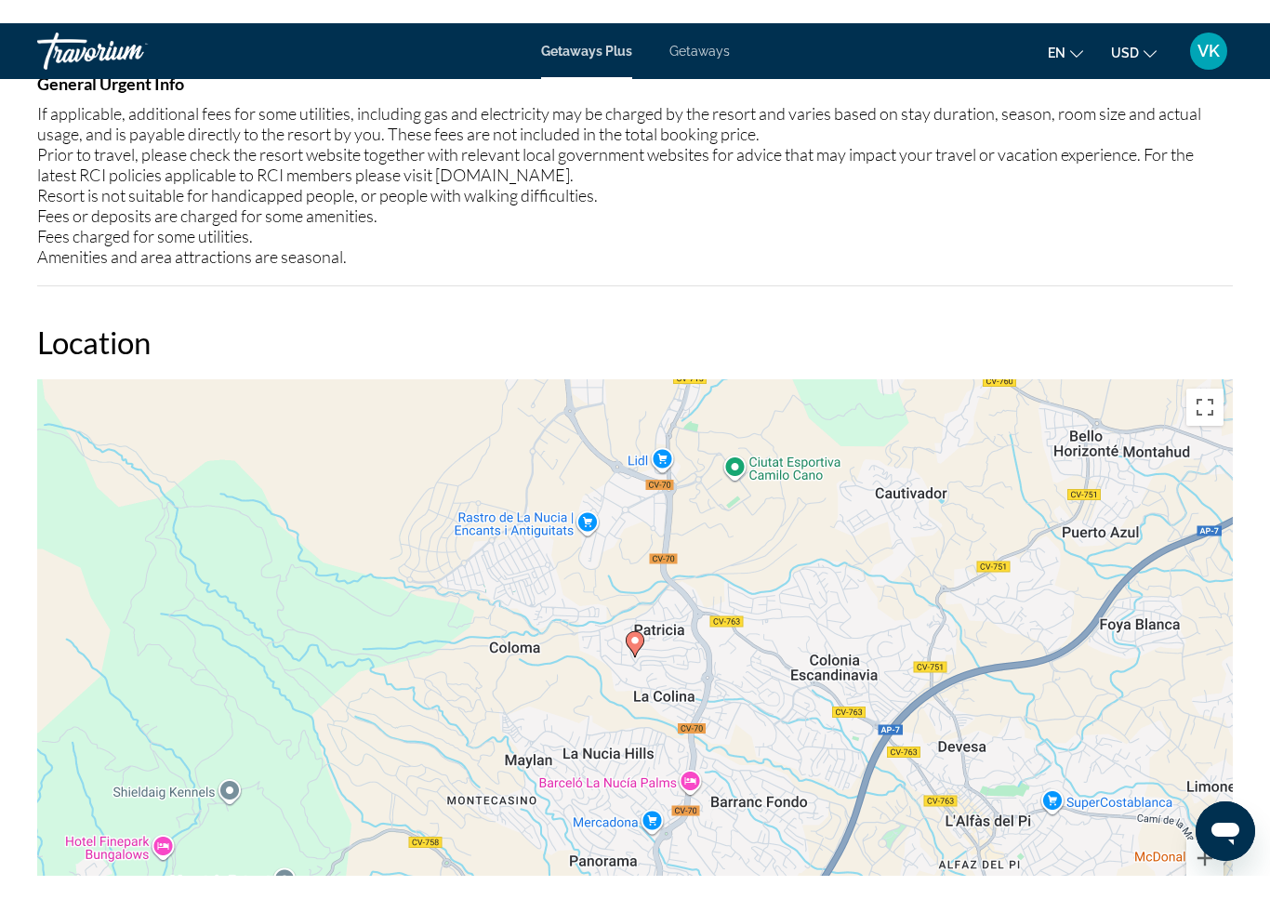
scroll to position [22, 0]
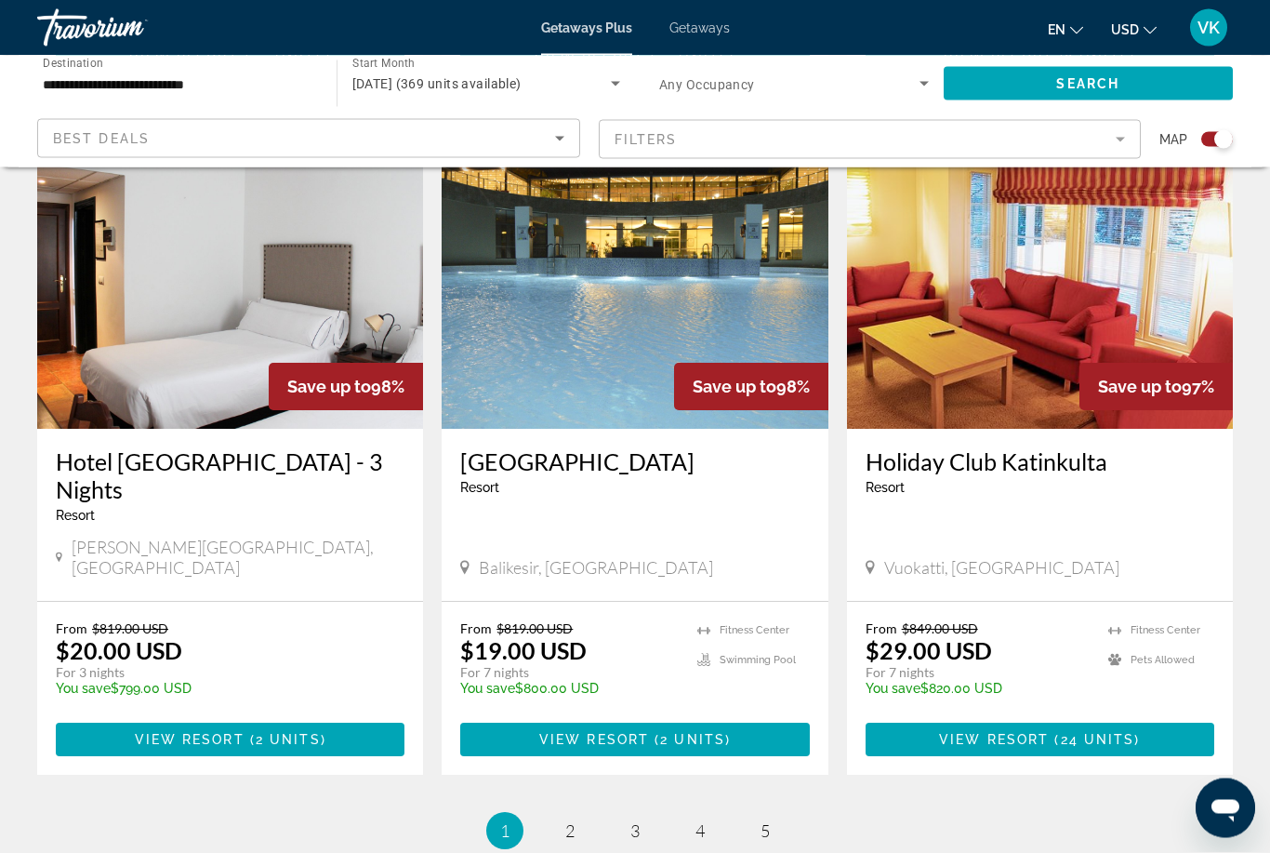
scroll to position [2753, 0]
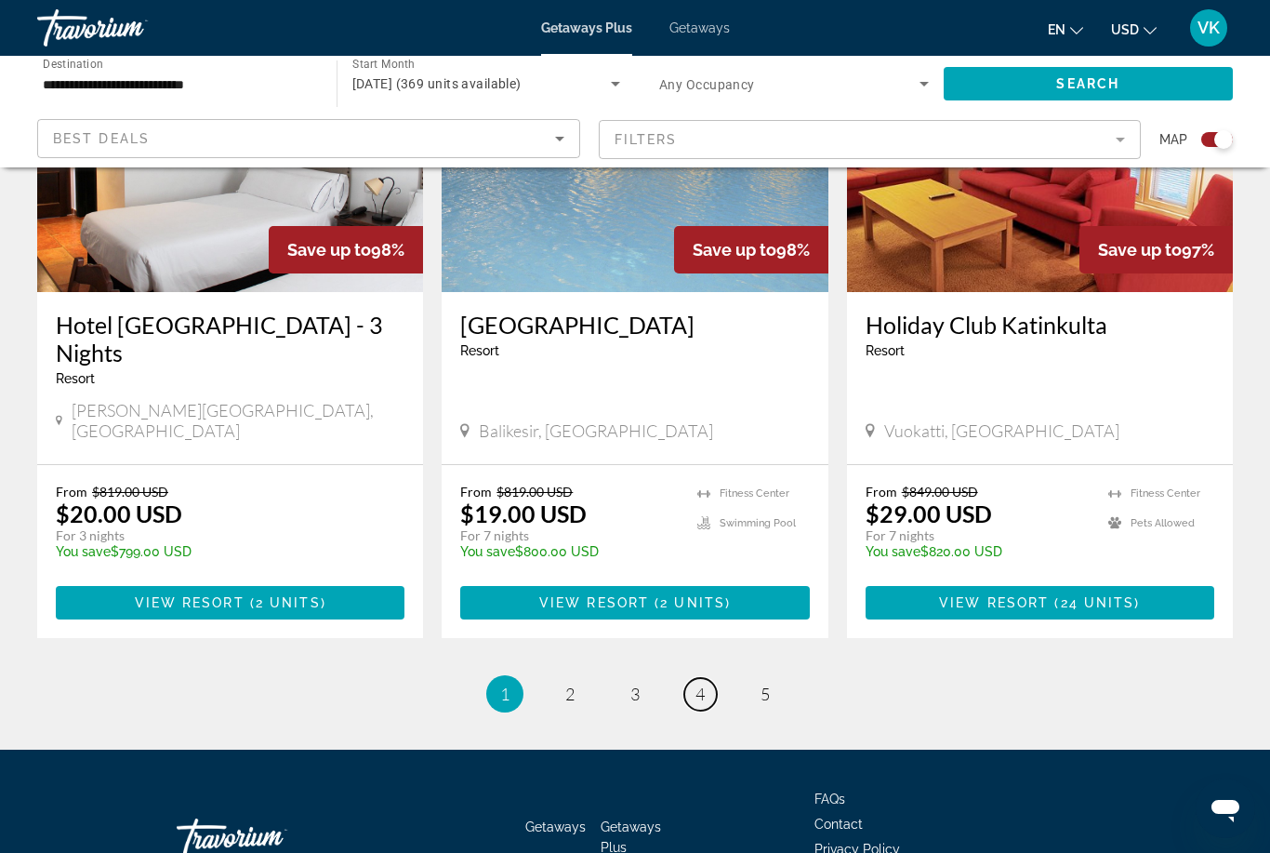
click at [706, 678] on link "page 4" at bounding box center [700, 694] width 33 height 33
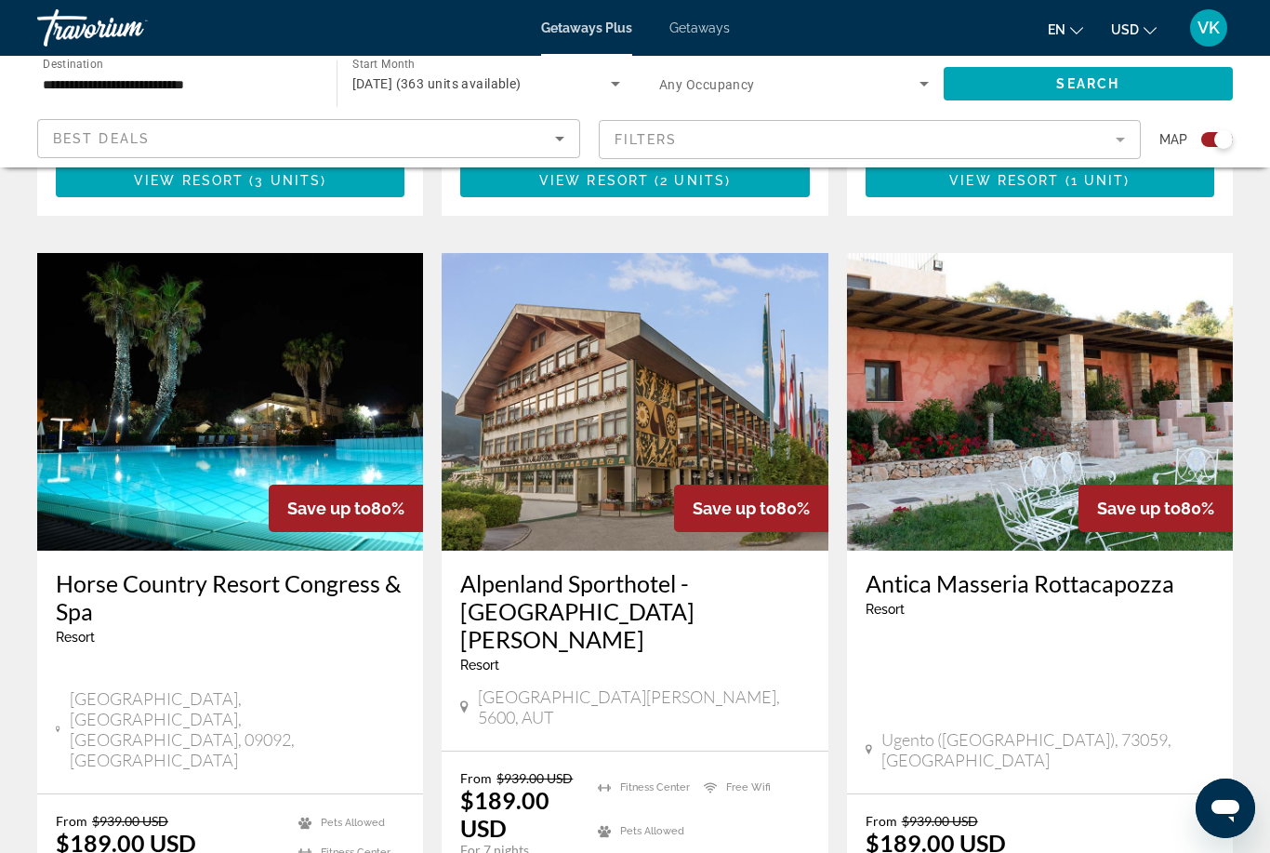
scroll to position [1227, 0]
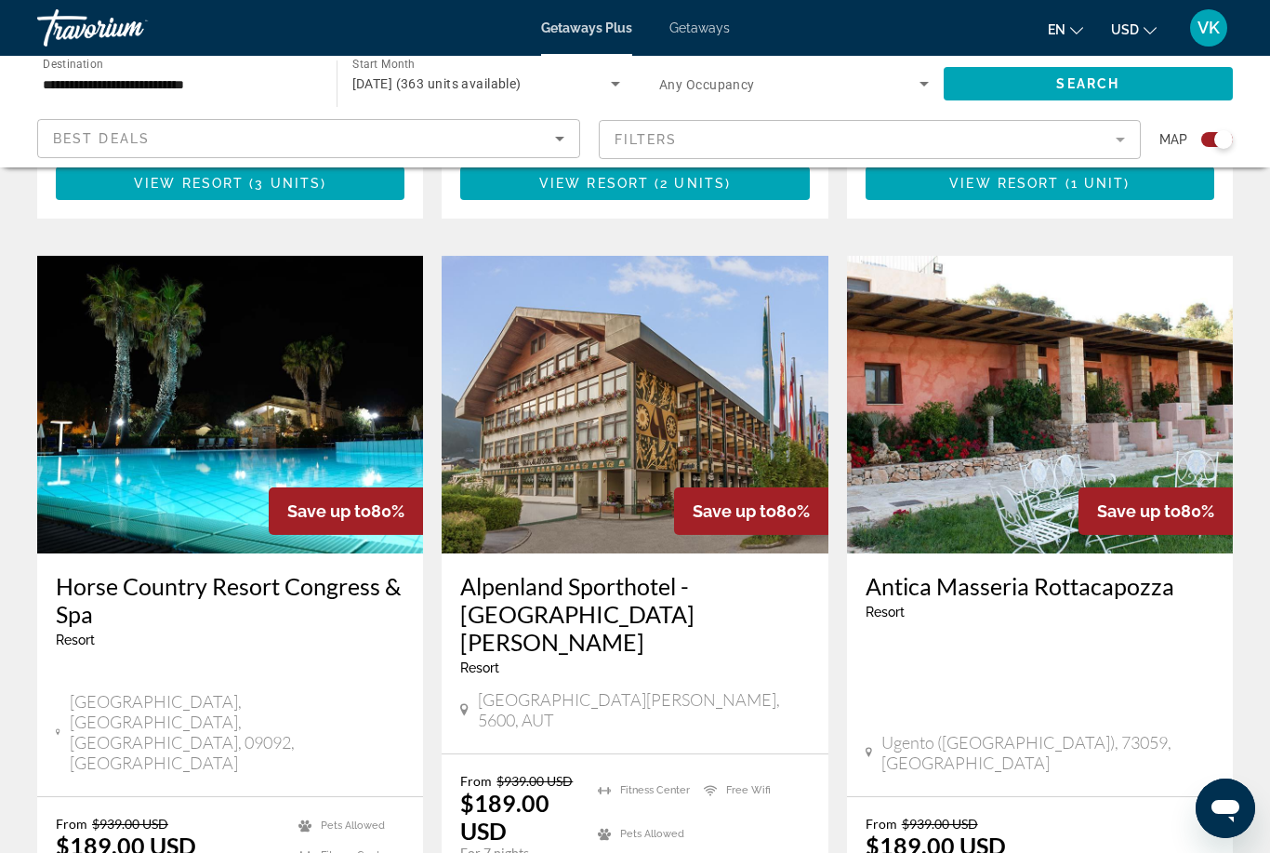
click at [1138, 352] on img "Main content" at bounding box center [1040, 405] width 386 height 298
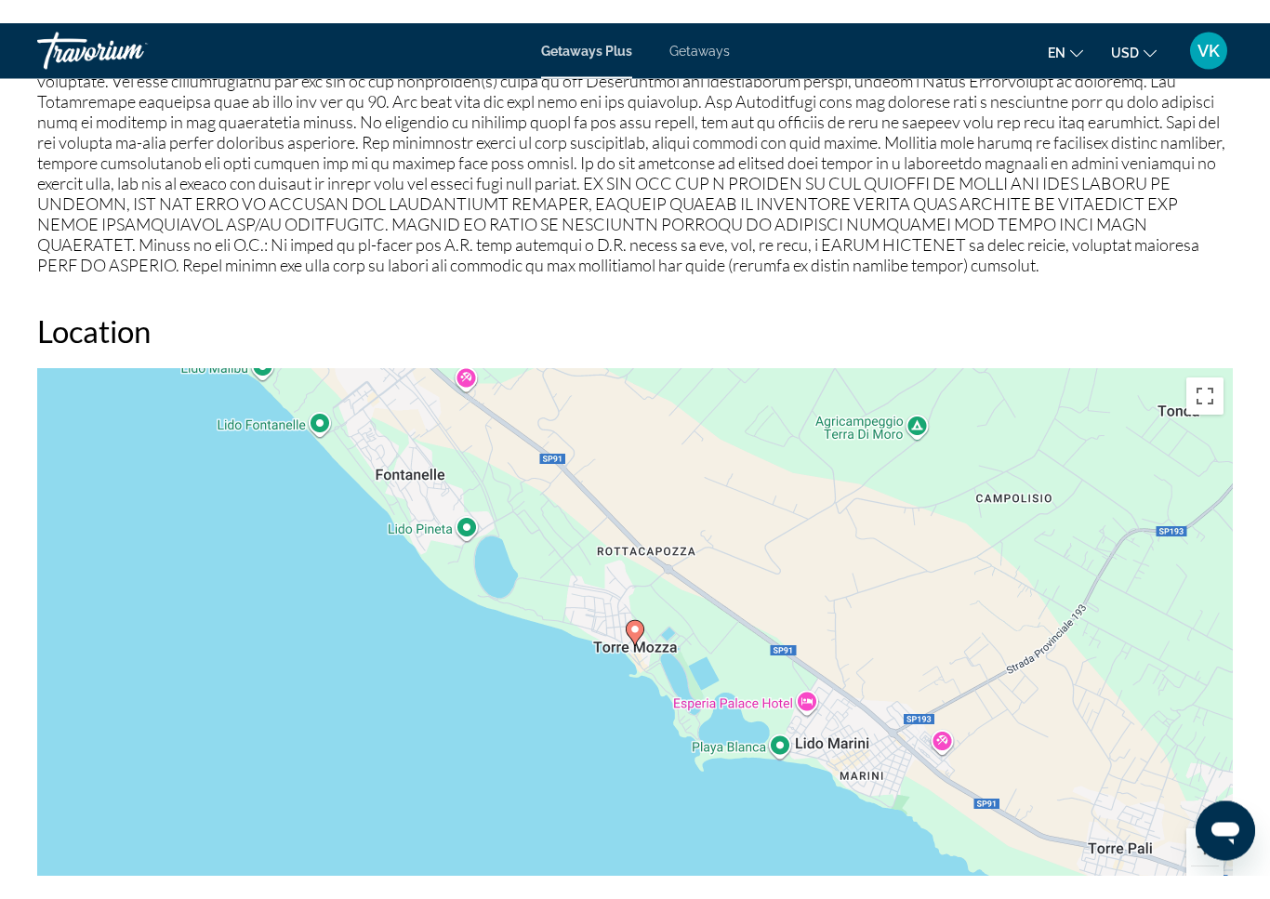
scroll to position [22, 0]
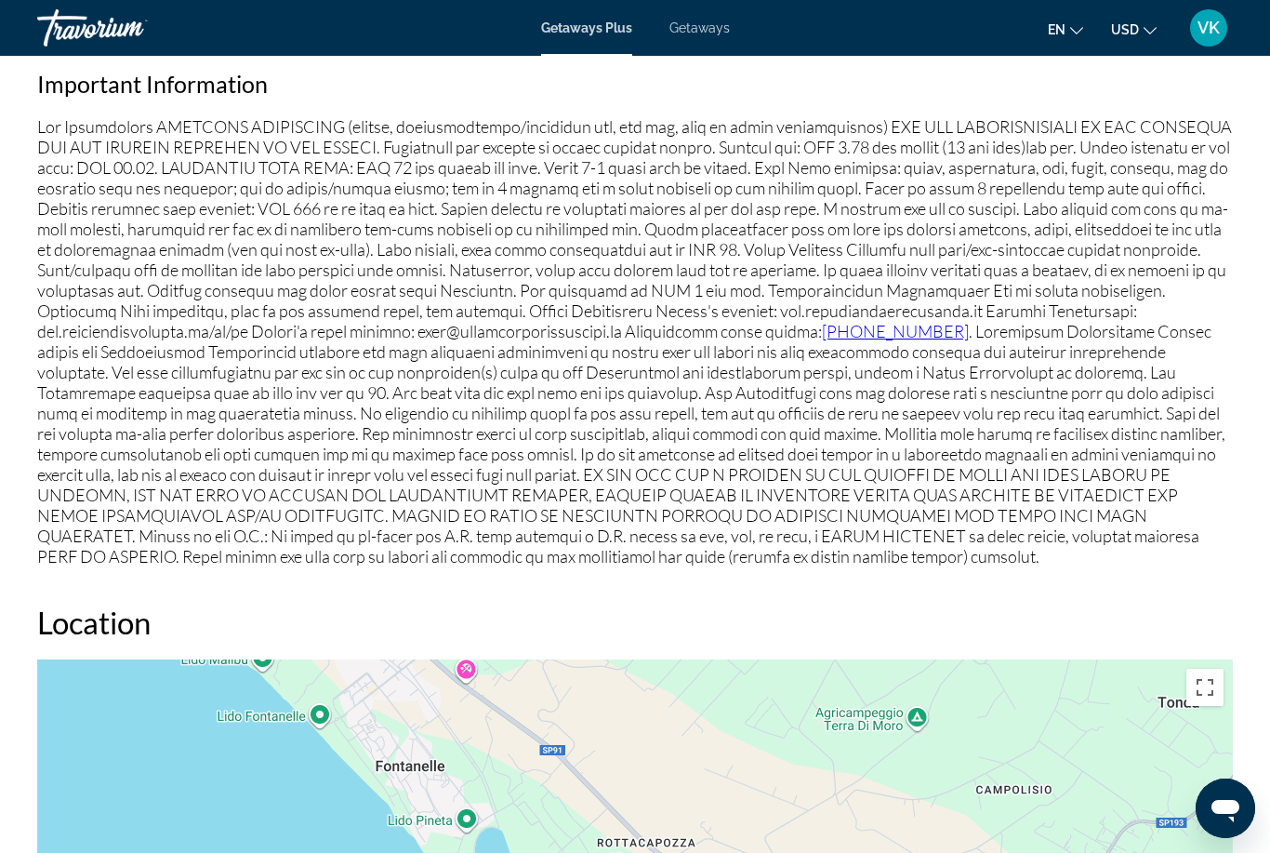
click at [1205, 669] on button "Toggle fullscreen view" at bounding box center [1205, 687] width 37 height 37
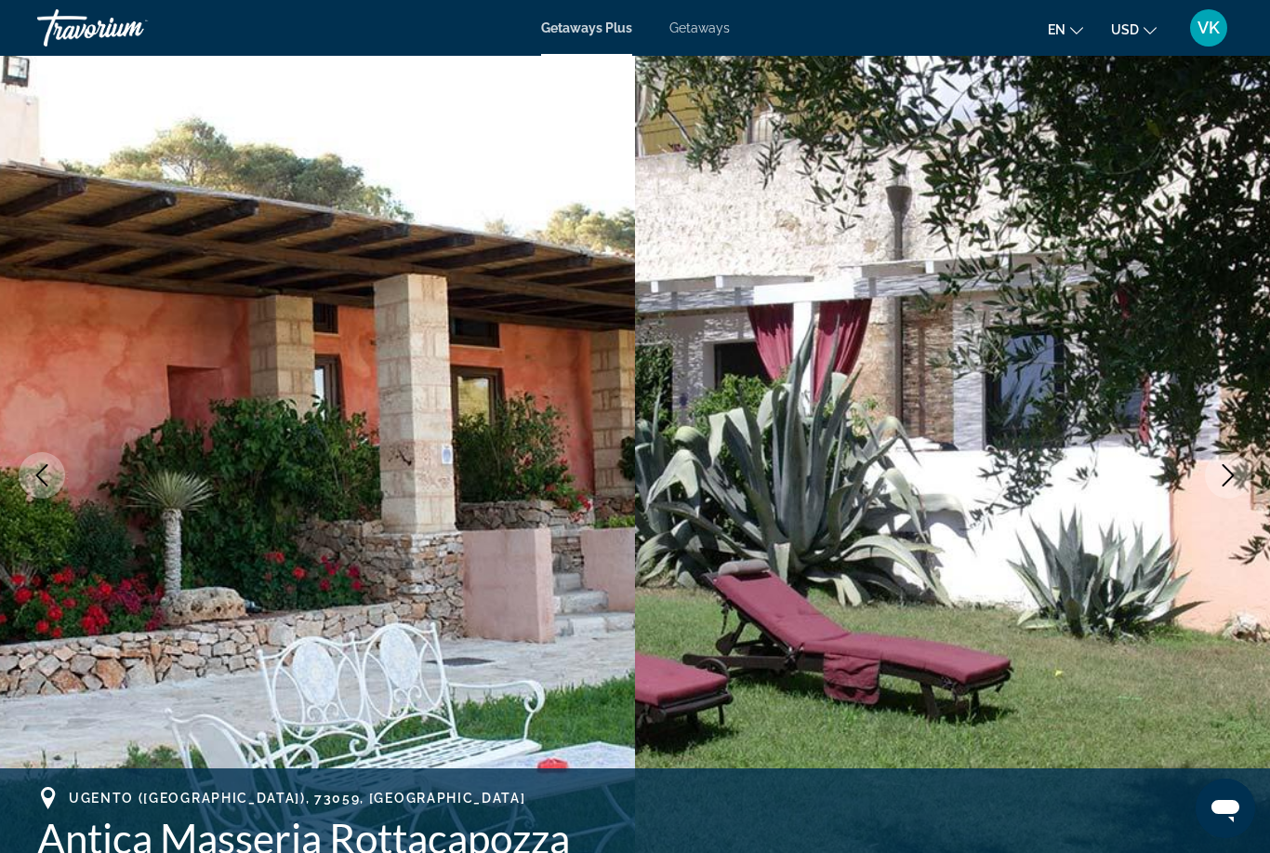
scroll to position [0, 0]
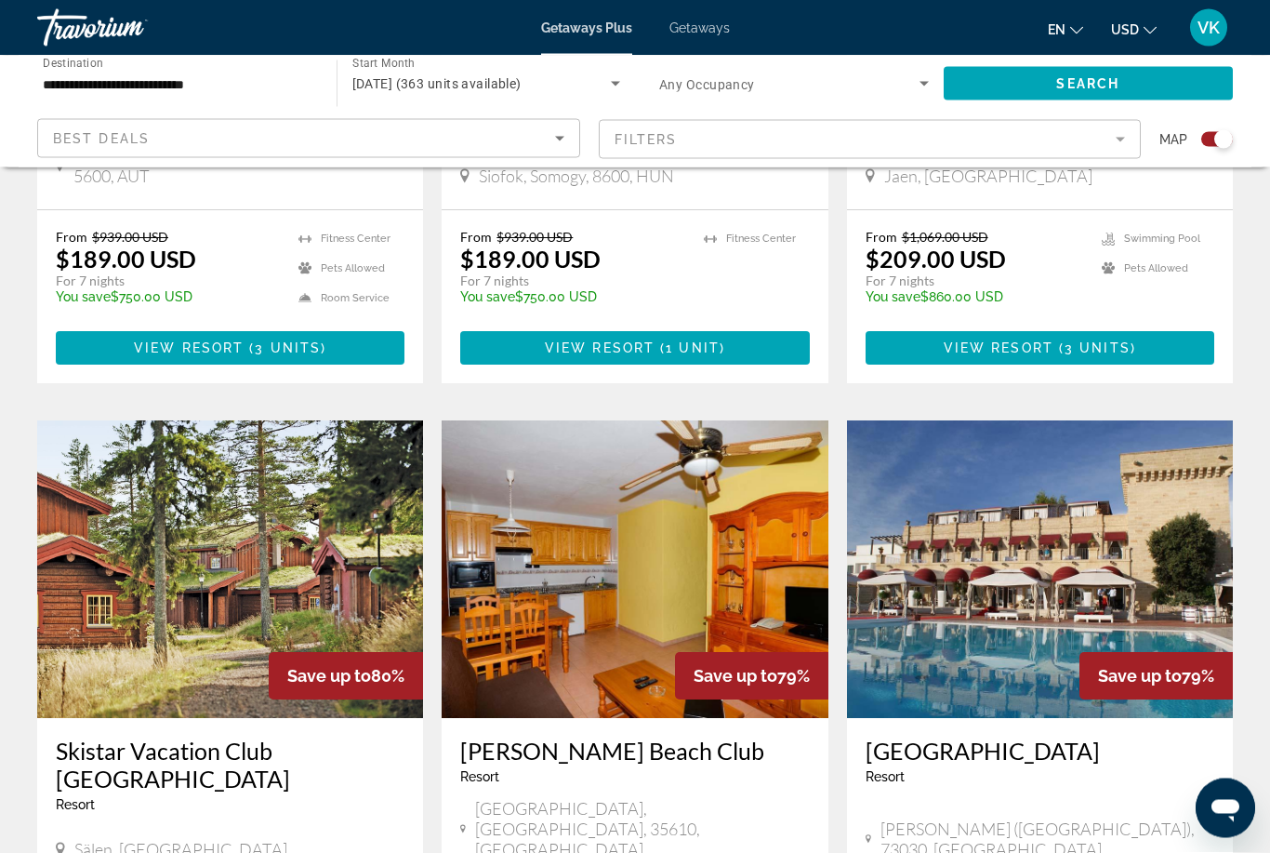
scroll to position [2523, 0]
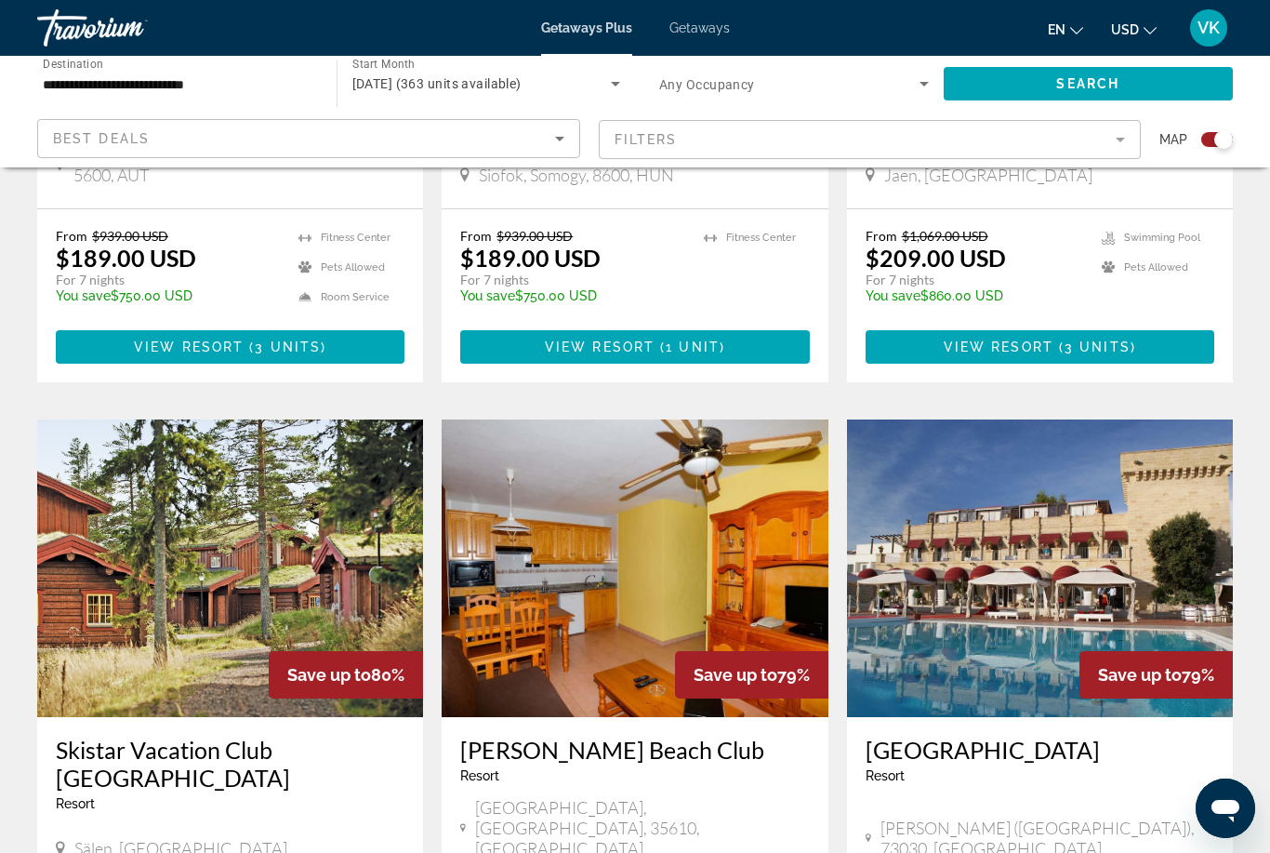
click at [1149, 451] on img "Main content" at bounding box center [1040, 568] width 386 height 298
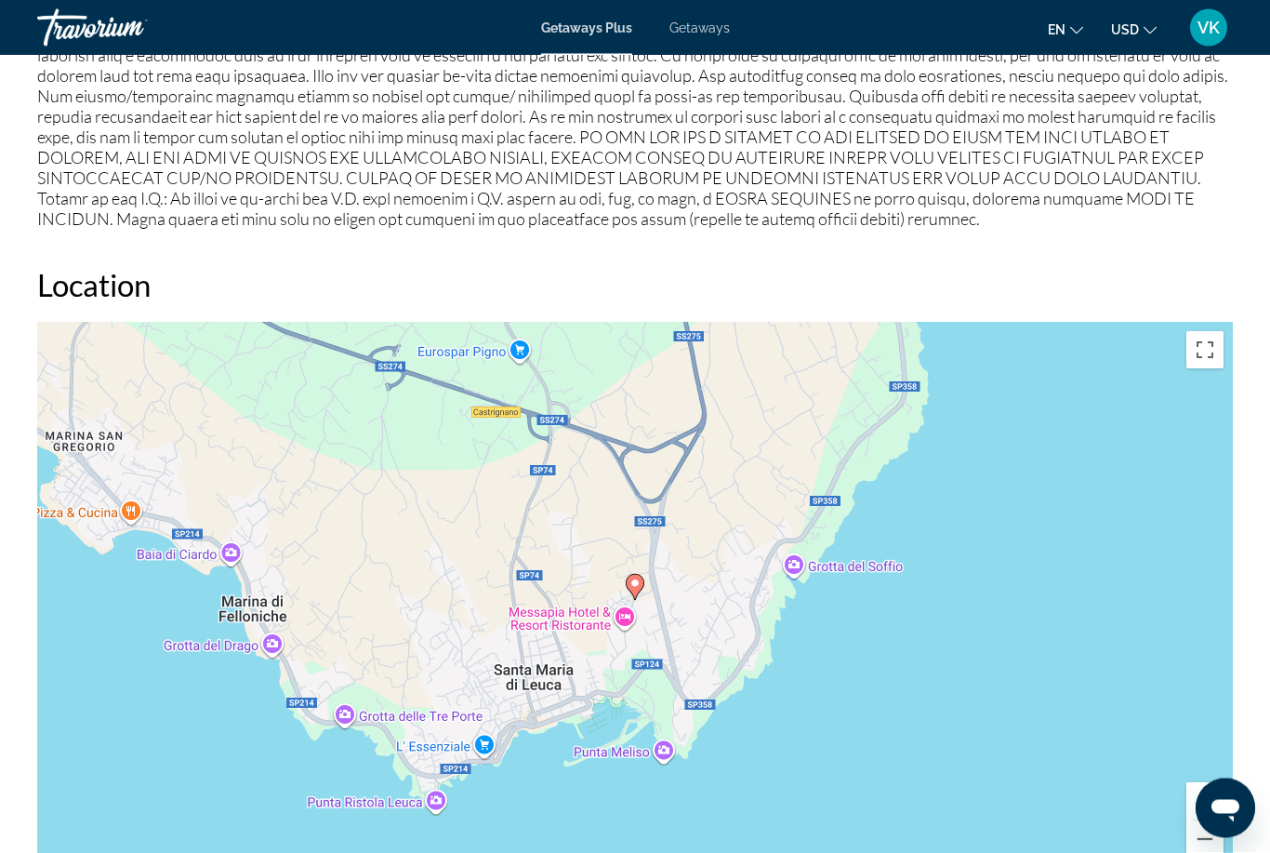
scroll to position [2230, 0]
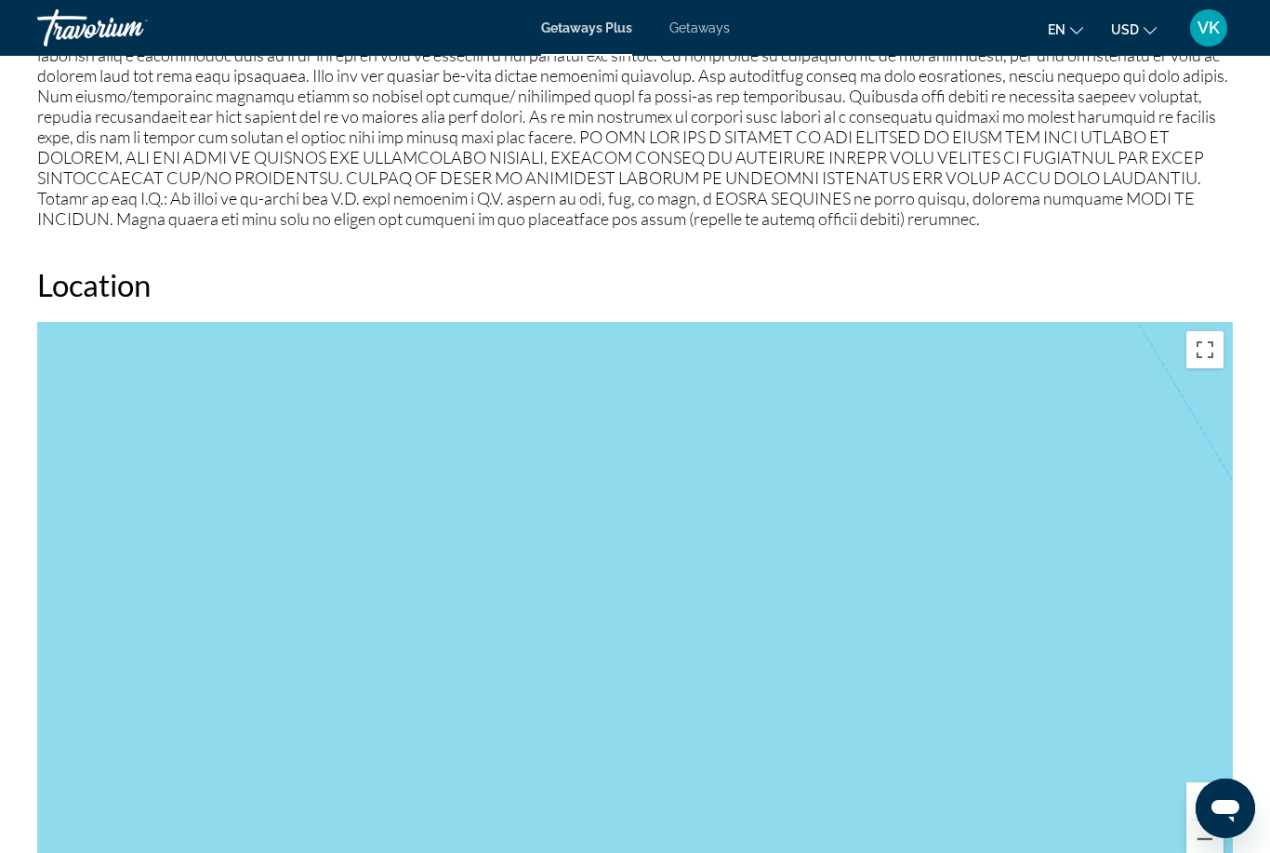
click at [1210, 347] on button "Toggle fullscreen view" at bounding box center [1205, 349] width 37 height 37
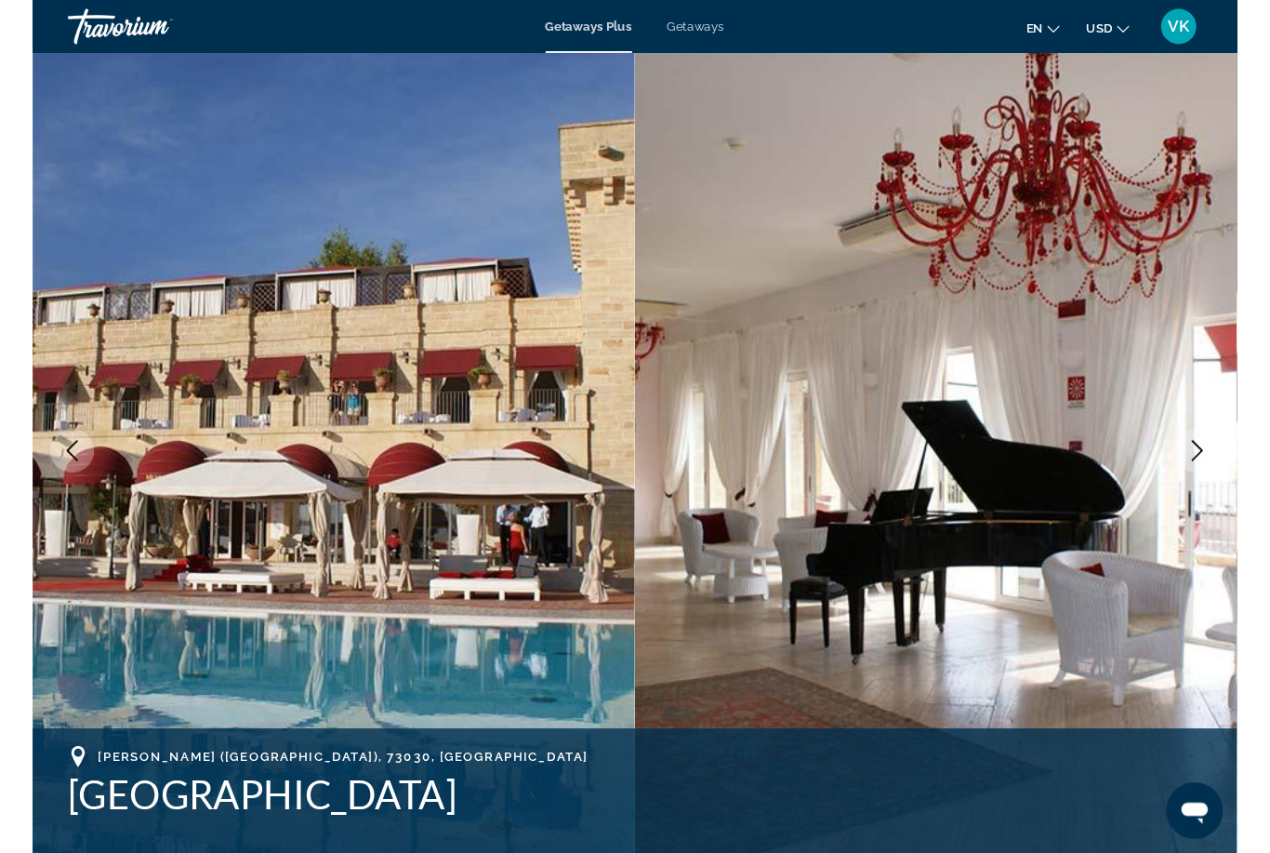
scroll to position [2405, 0]
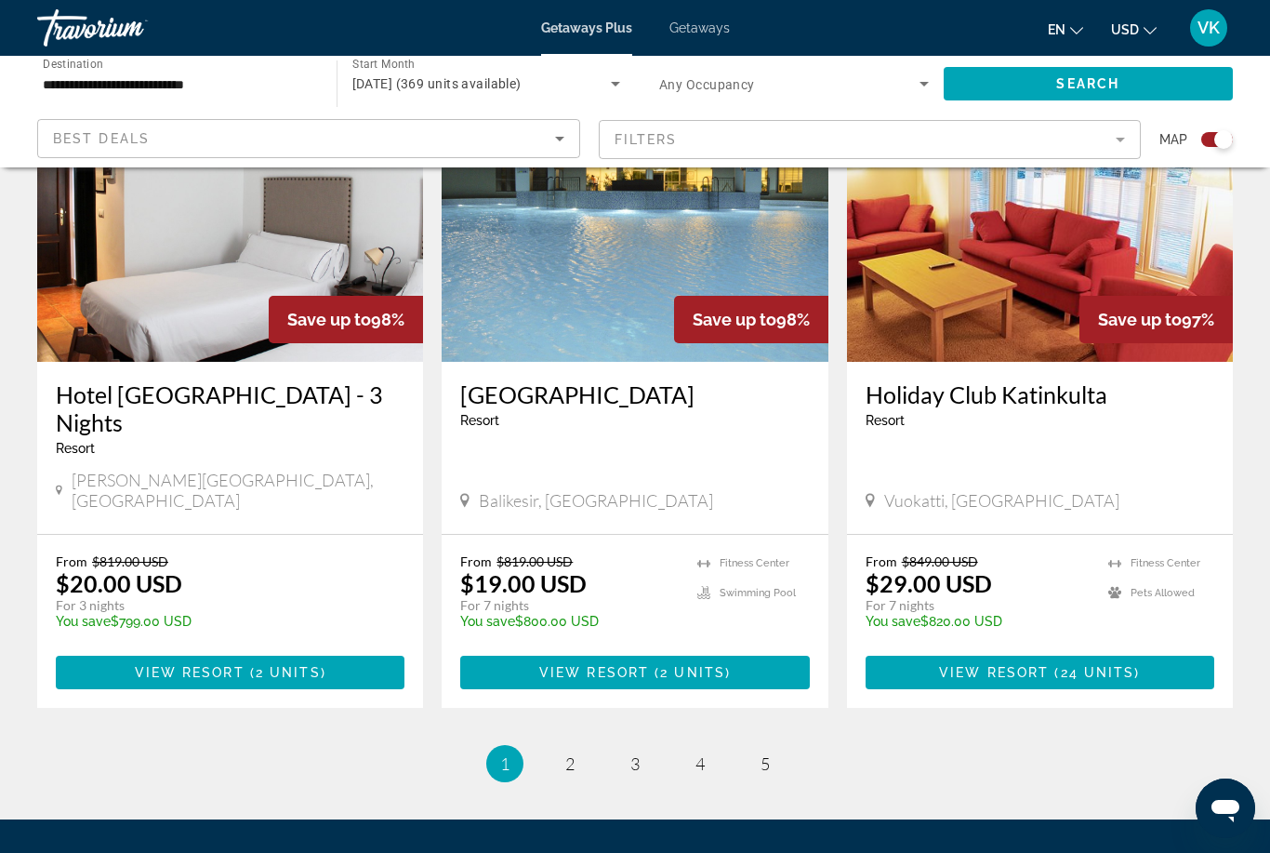
scroll to position [2753, 0]
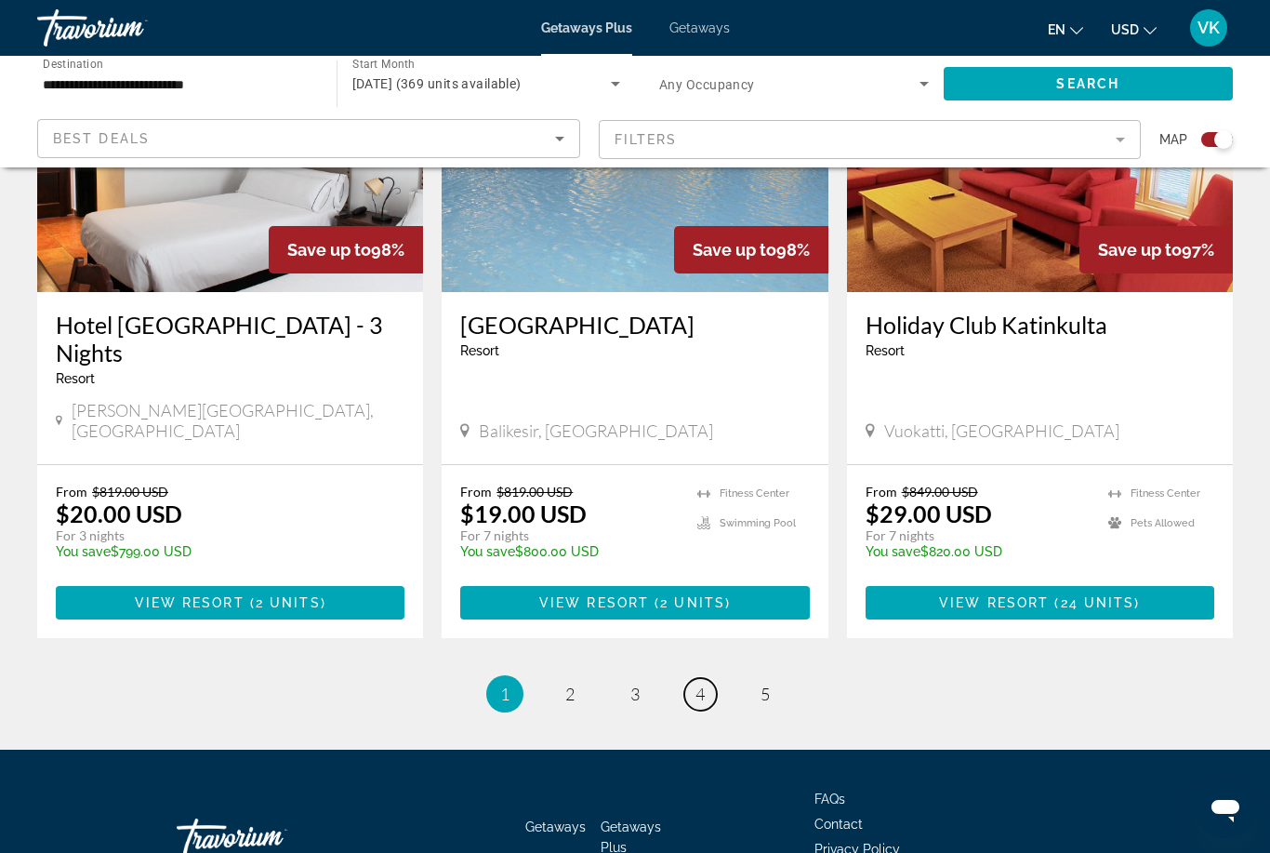
click at [709, 678] on link "page 4" at bounding box center [700, 694] width 33 height 33
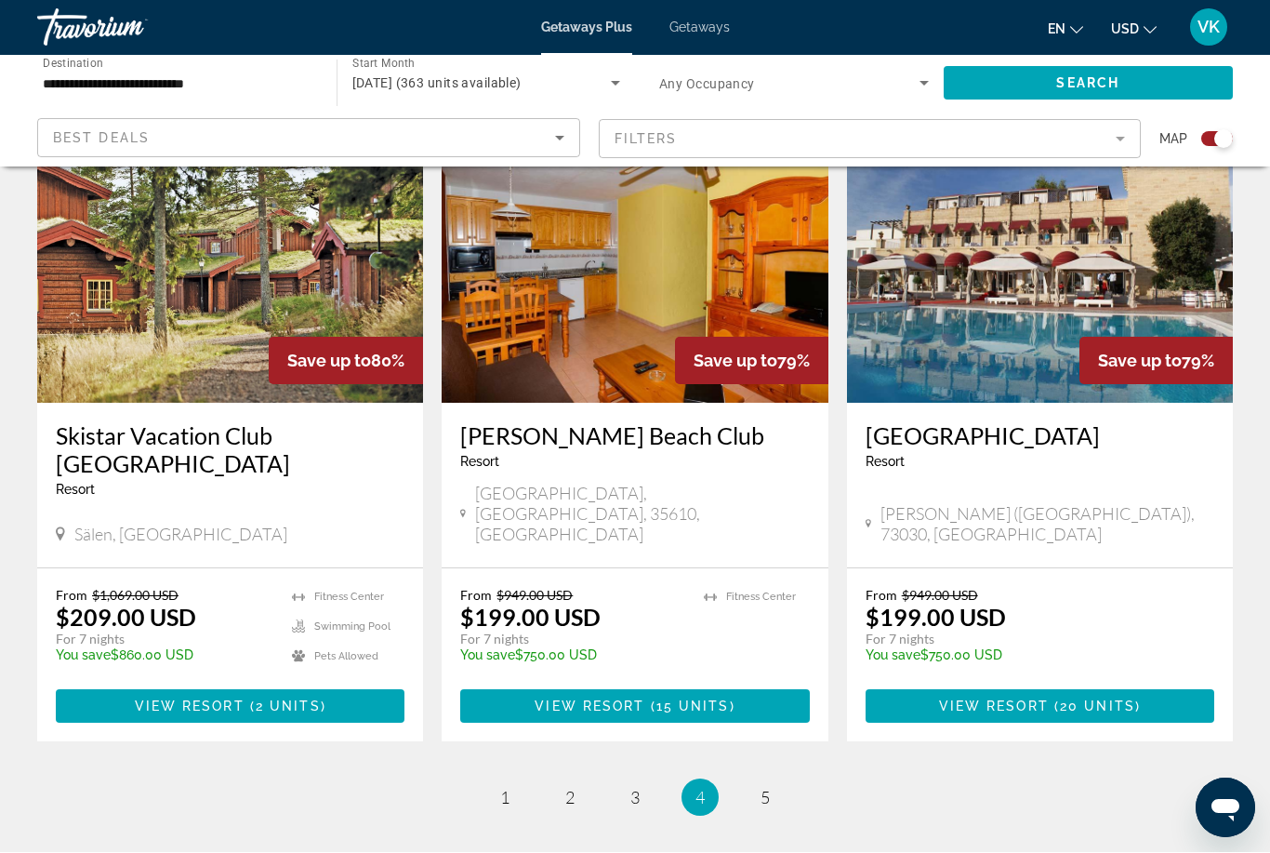
scroll to position [2851, 0]
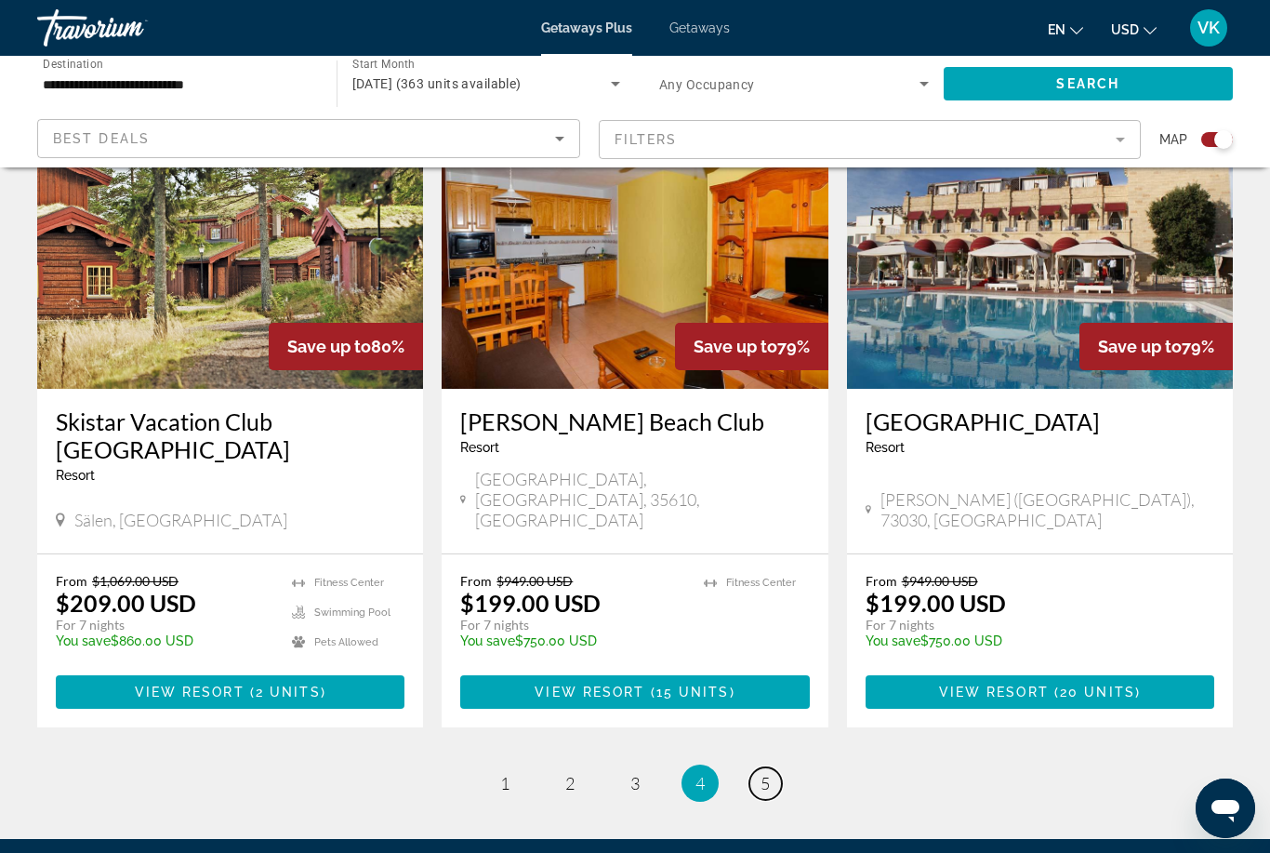
click at [772, 767] on link "page 5" at bounding box center [766, 783] width 33 height 33
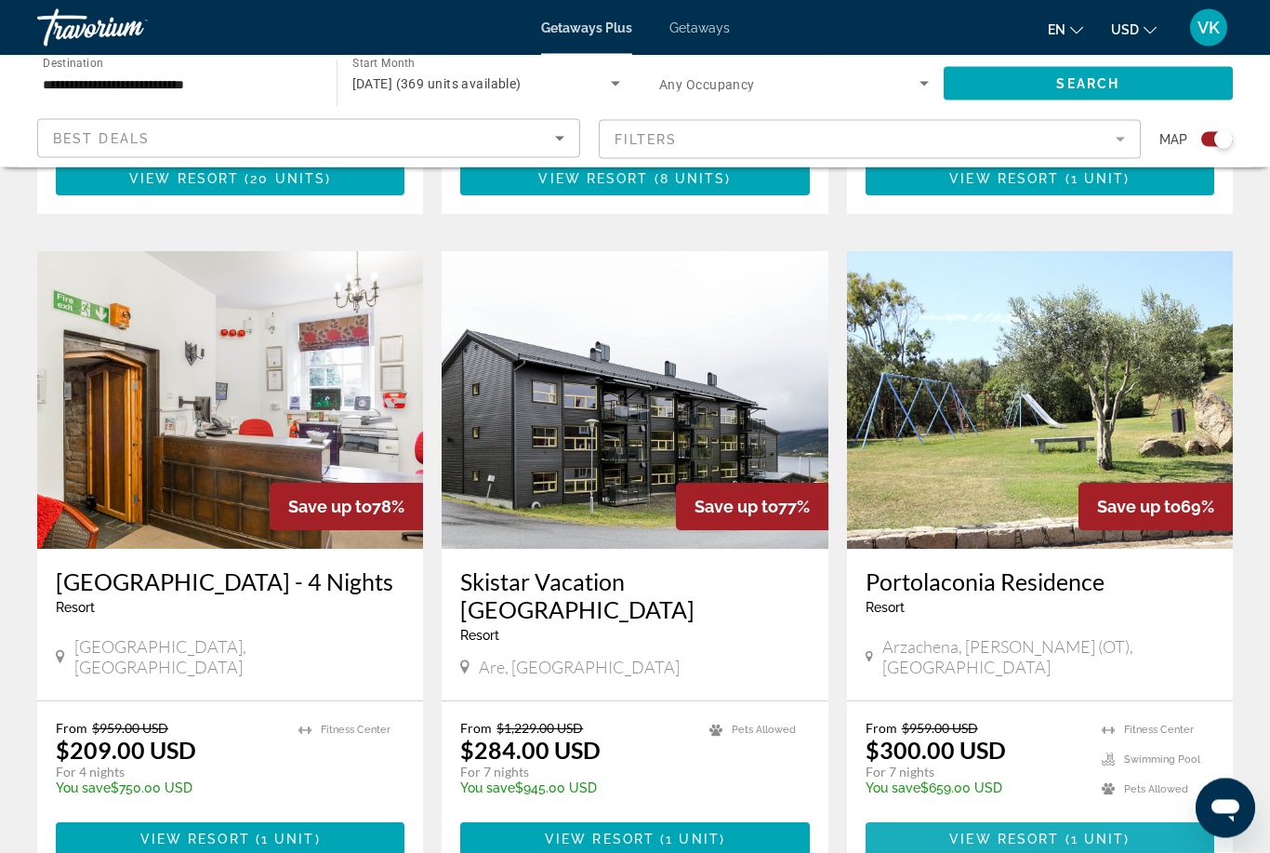
scroll to position [1221, 0]
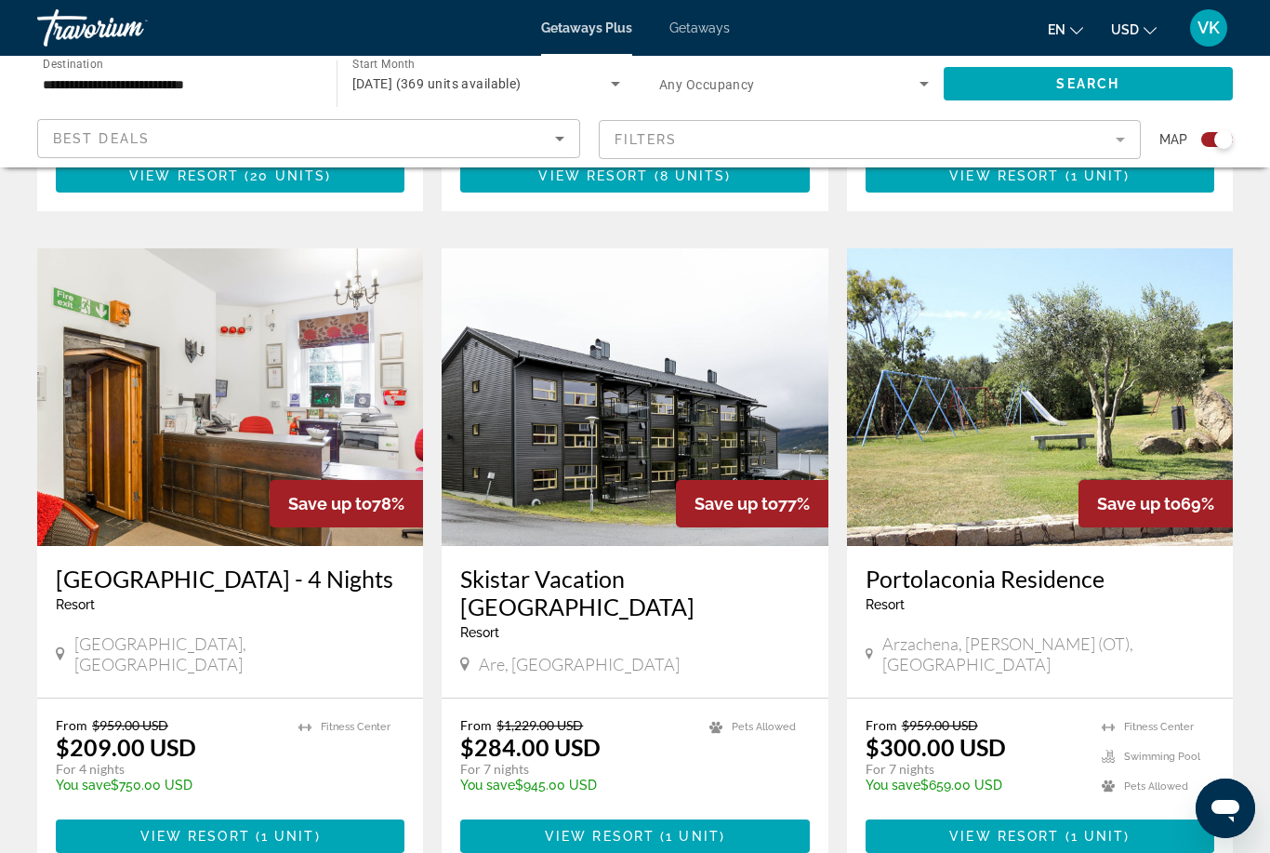
click at [1167, 391] on img "Main content" at bounding box center [1040, 397] width 386 height 298
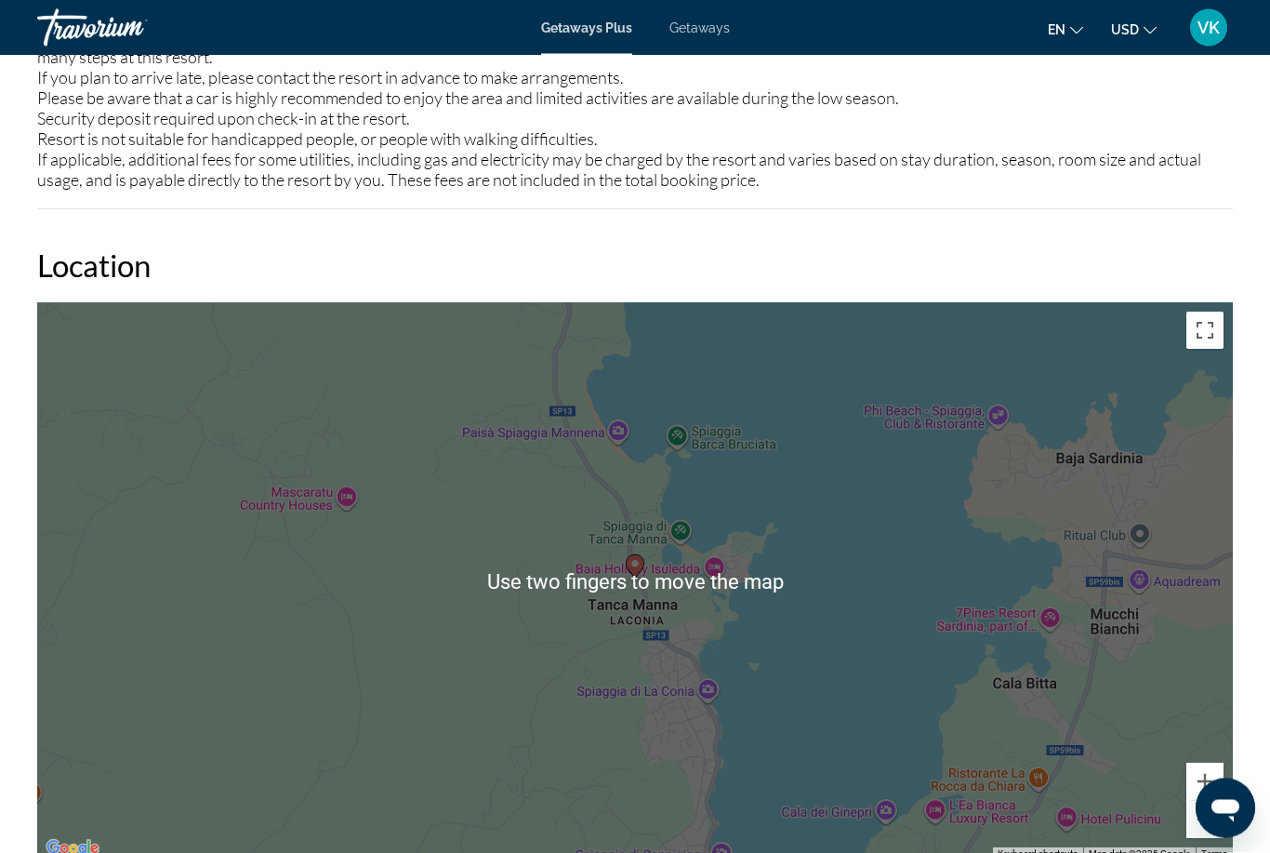
scroll to position [2690, 0]
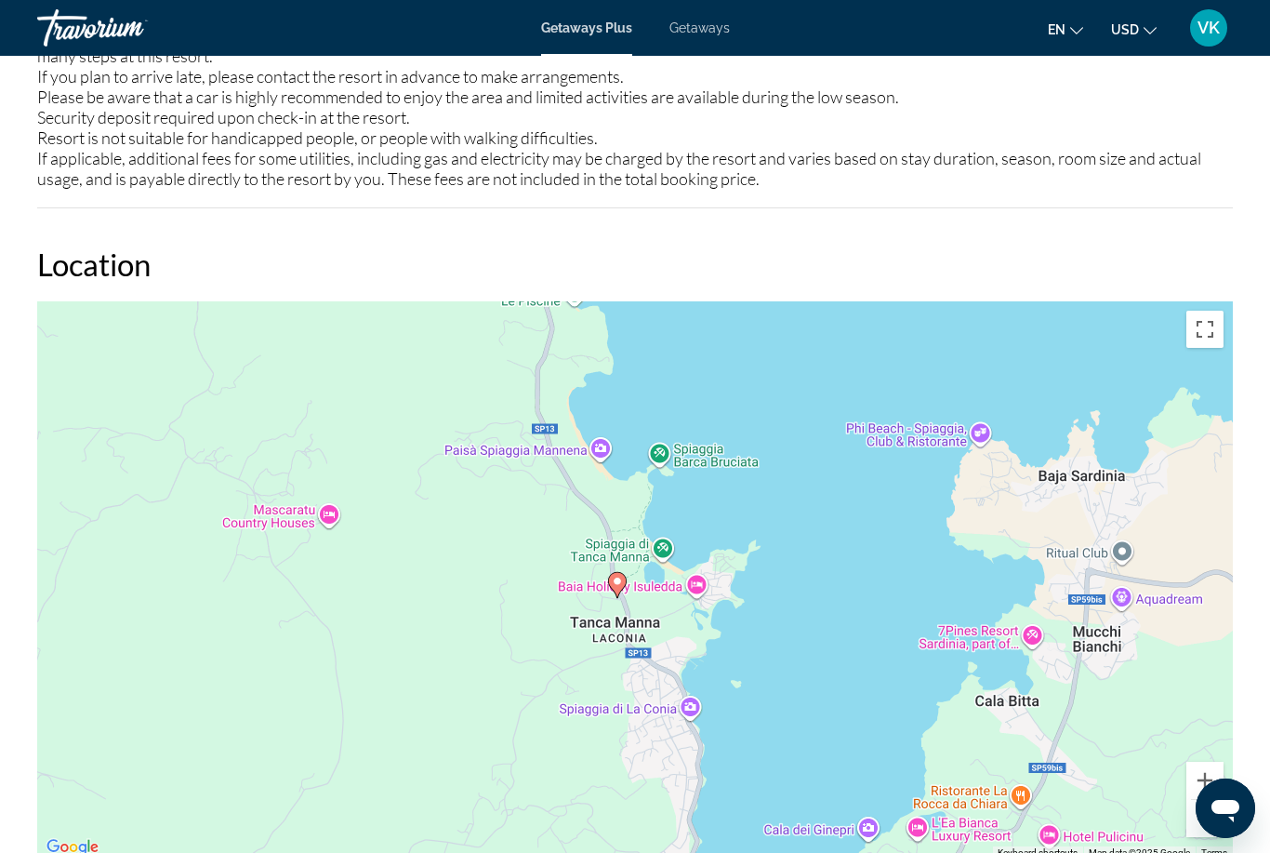
click at [1215, 338] on button "Toggle fullscreen view" at bounding box center [1205, 329] width 37 height 37
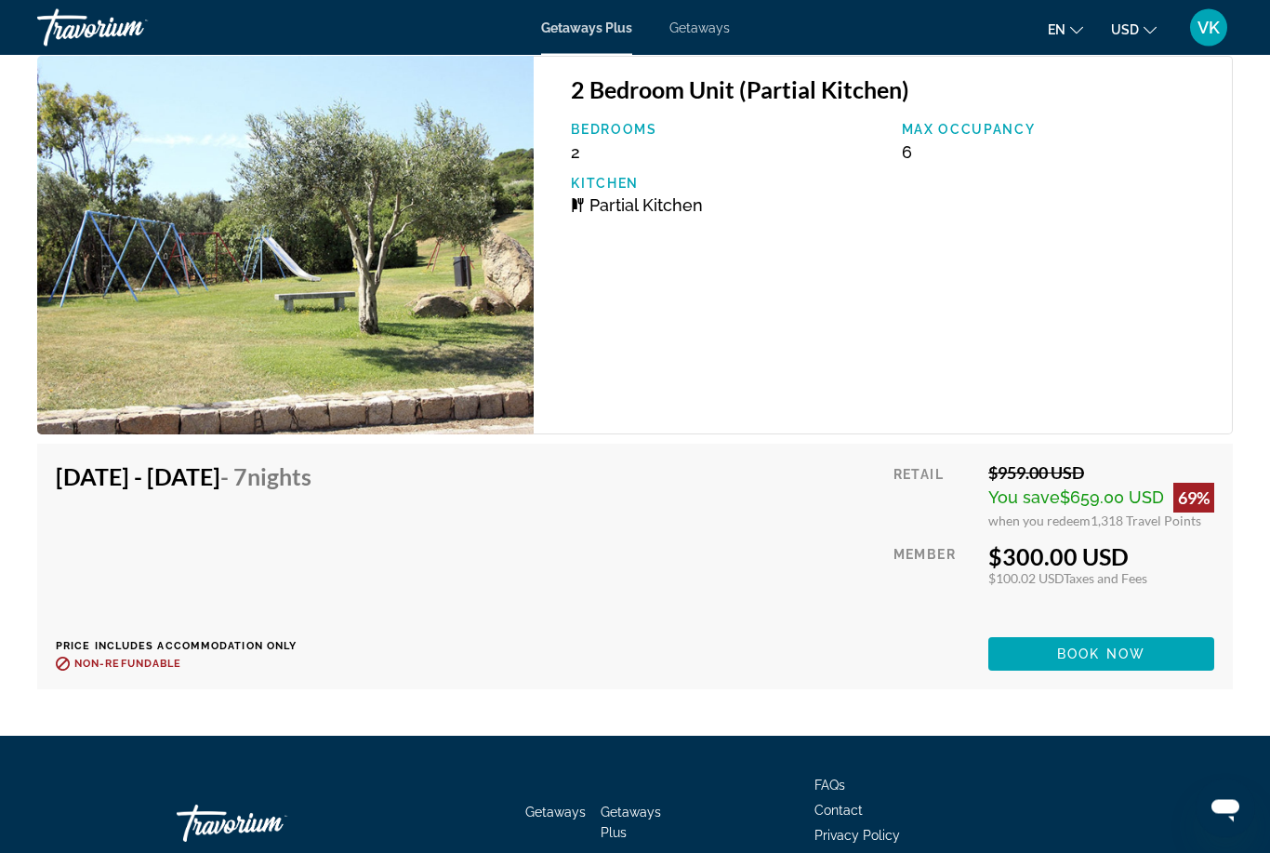
scroll to position [3588, 0]
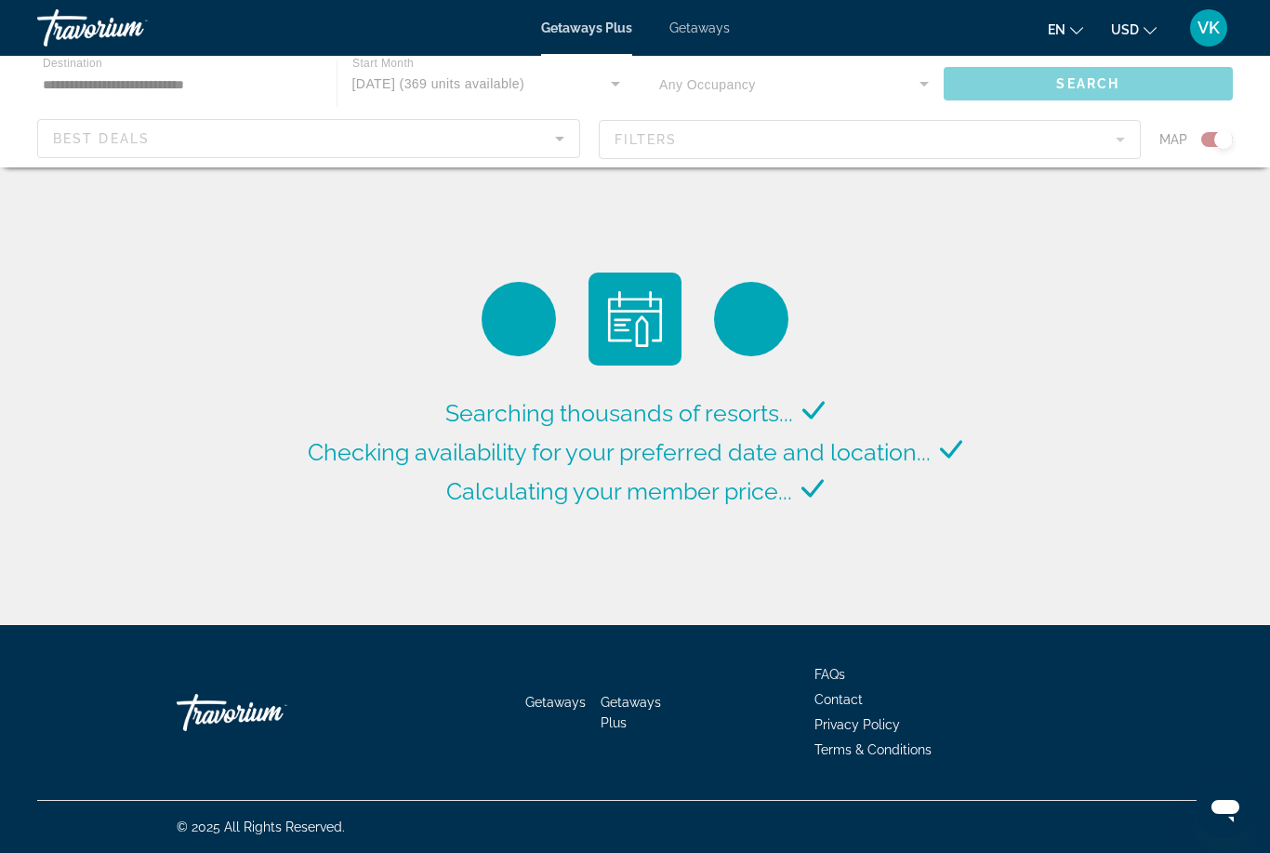
click at [721, 29] on span "Getaways" at bounding box center [700, 27] width 60 height 15
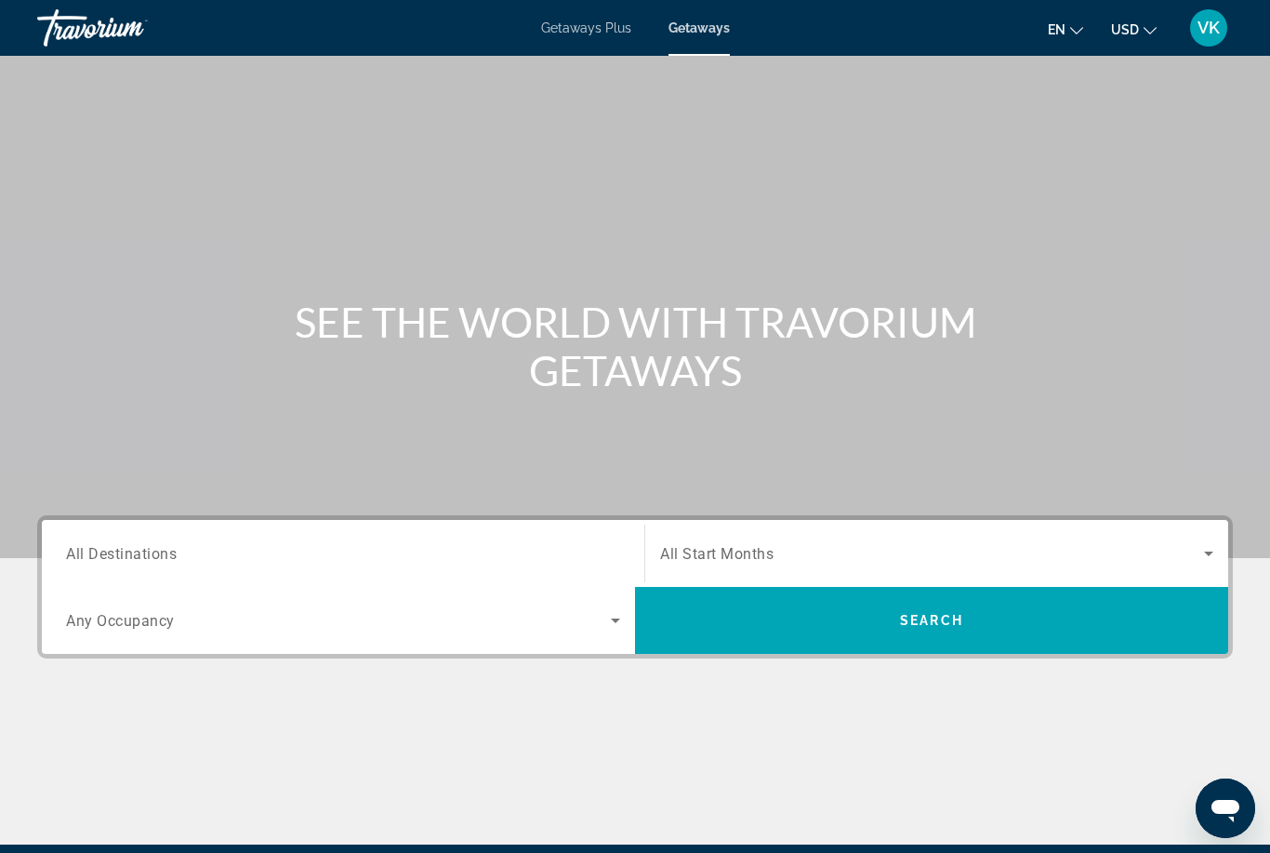
click at [130, 557] on span "All Destinations" at bounding box center [121, 553] width 111 height 18
click at [130, 557] on input "Destination All Destinations" at bounding box center [343, 554] width 554 height 22
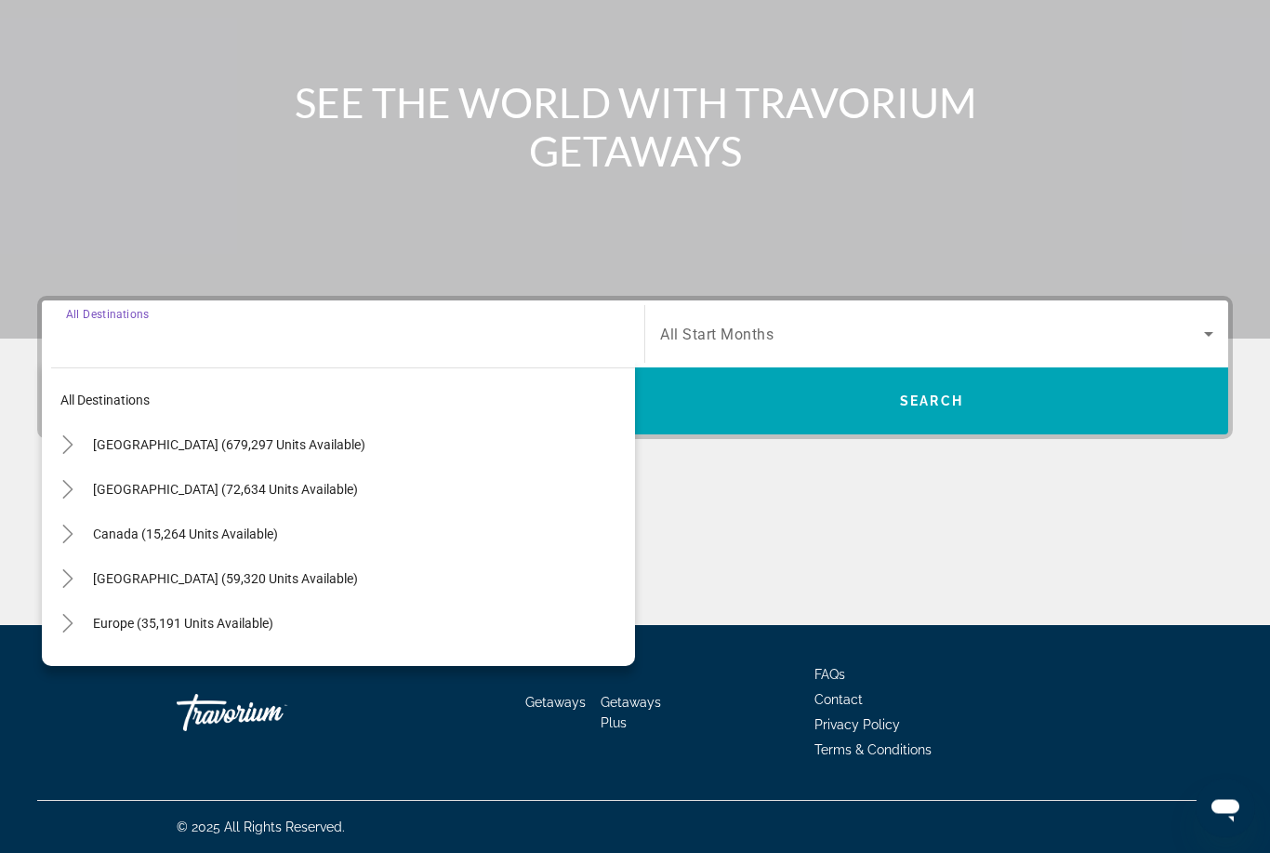
scroll to position [219, 0]
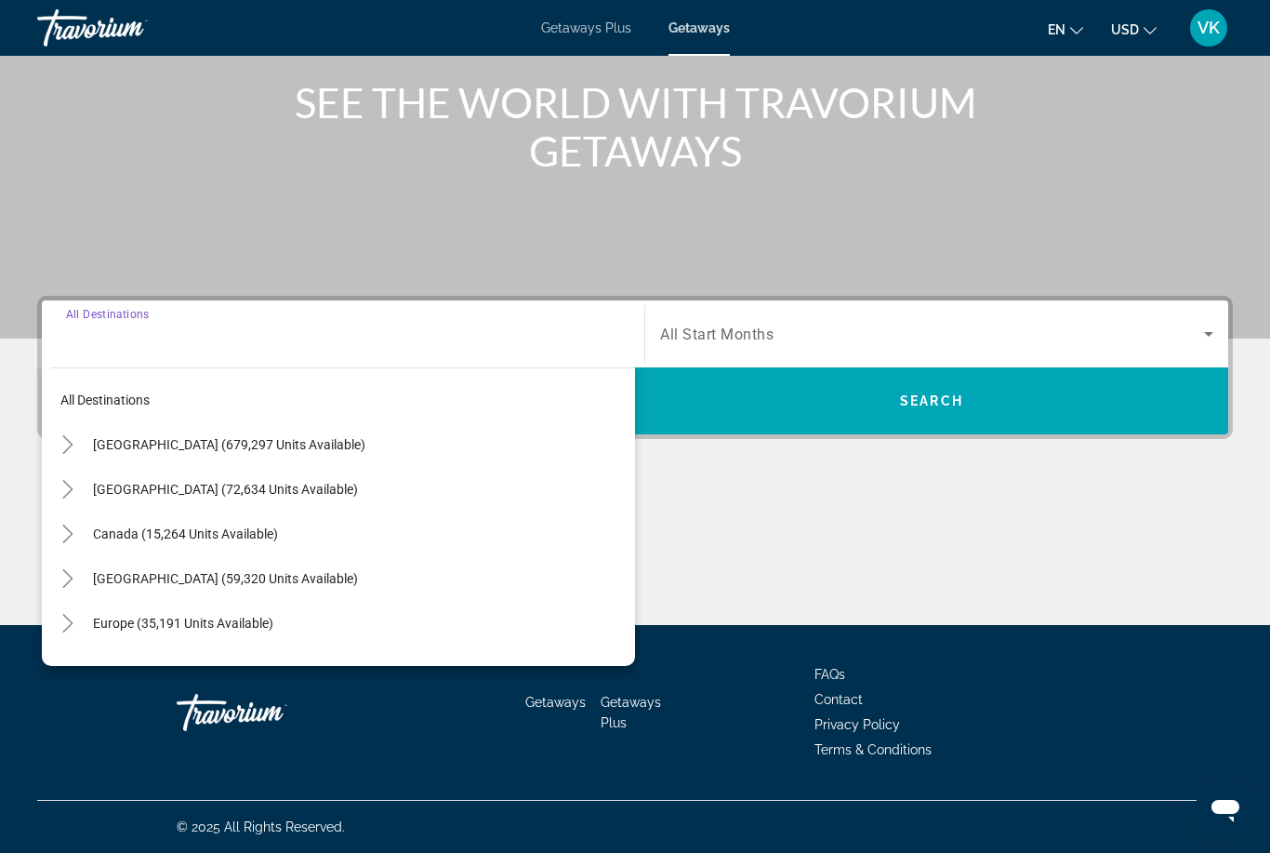
click at [138, 633] on span "Search widget" at bounding box center [359, 623] width 551 height 45
type input "**********"
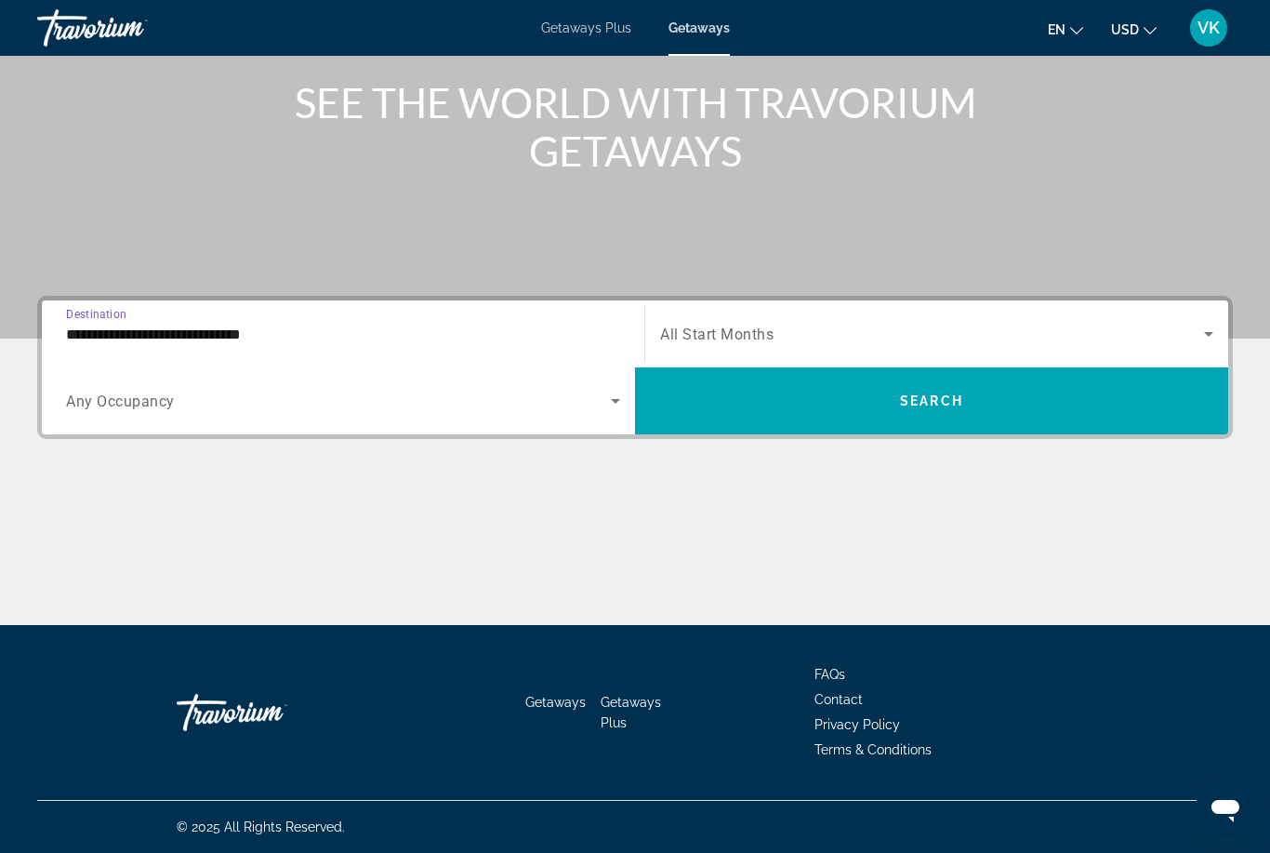
click at [1205, 329] on icon "Search widget" at bounding box center [1209, 334] width 22 height 22
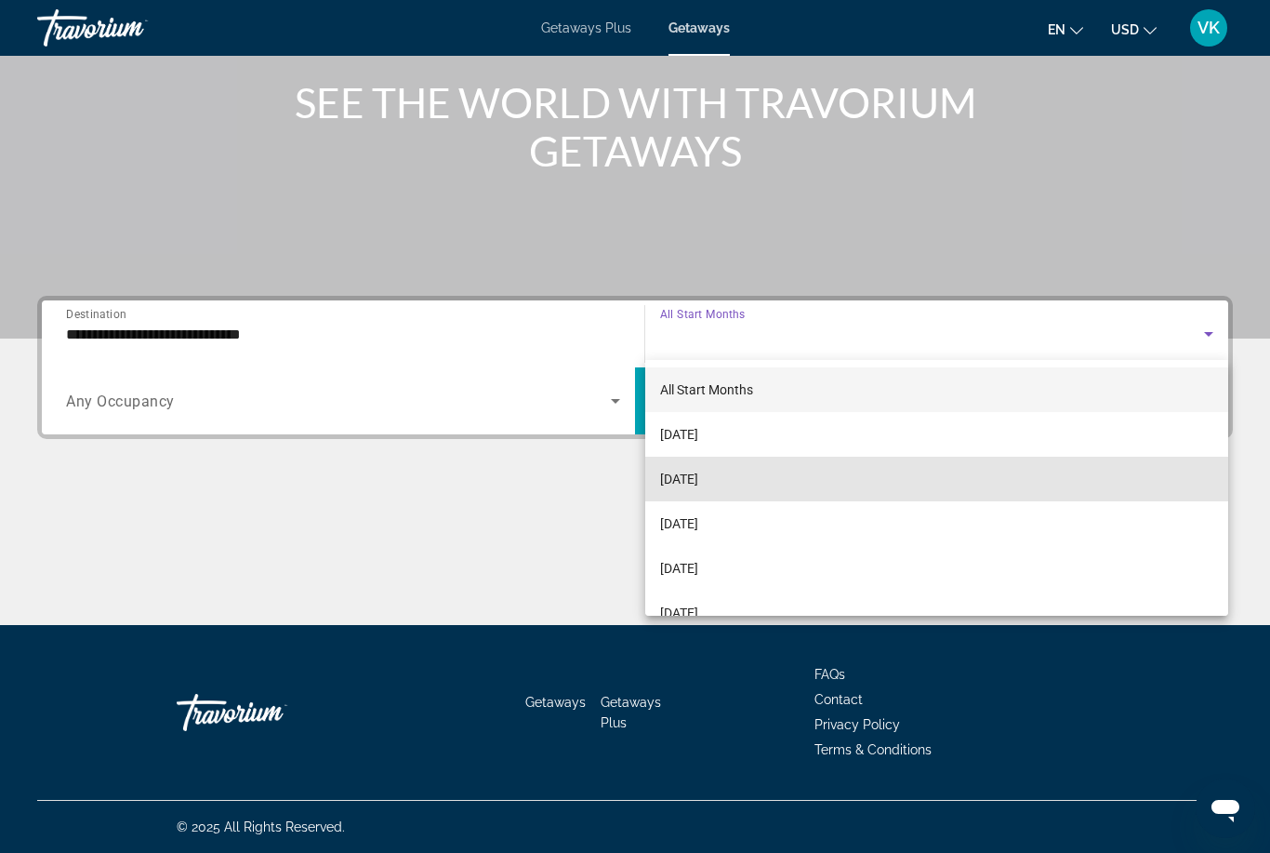
click at [698, 484] on span "[DATE]" at bounding box center [679, 479] width 38 height 22
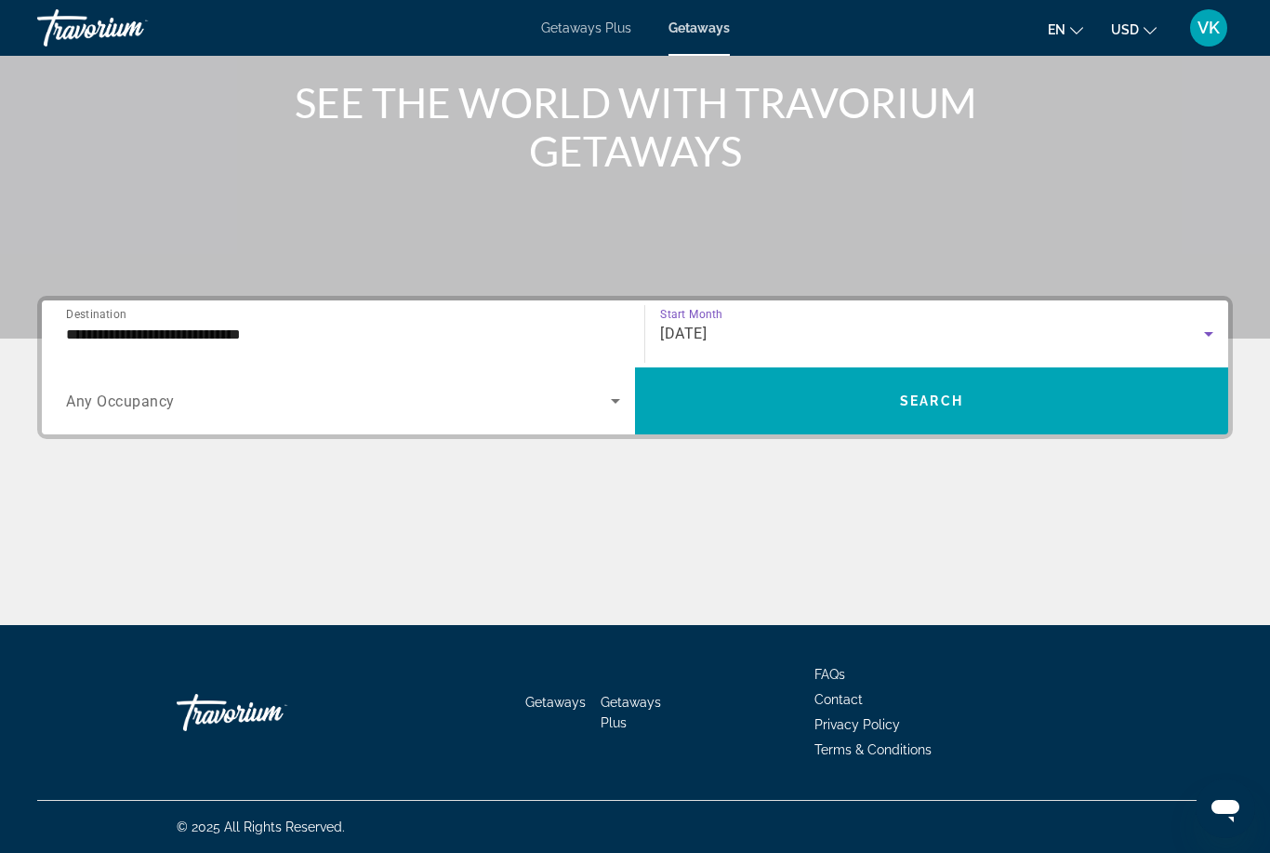
click at [889, 397] on span "Search widget" at bounding box center [931, 400] width 593 height 45
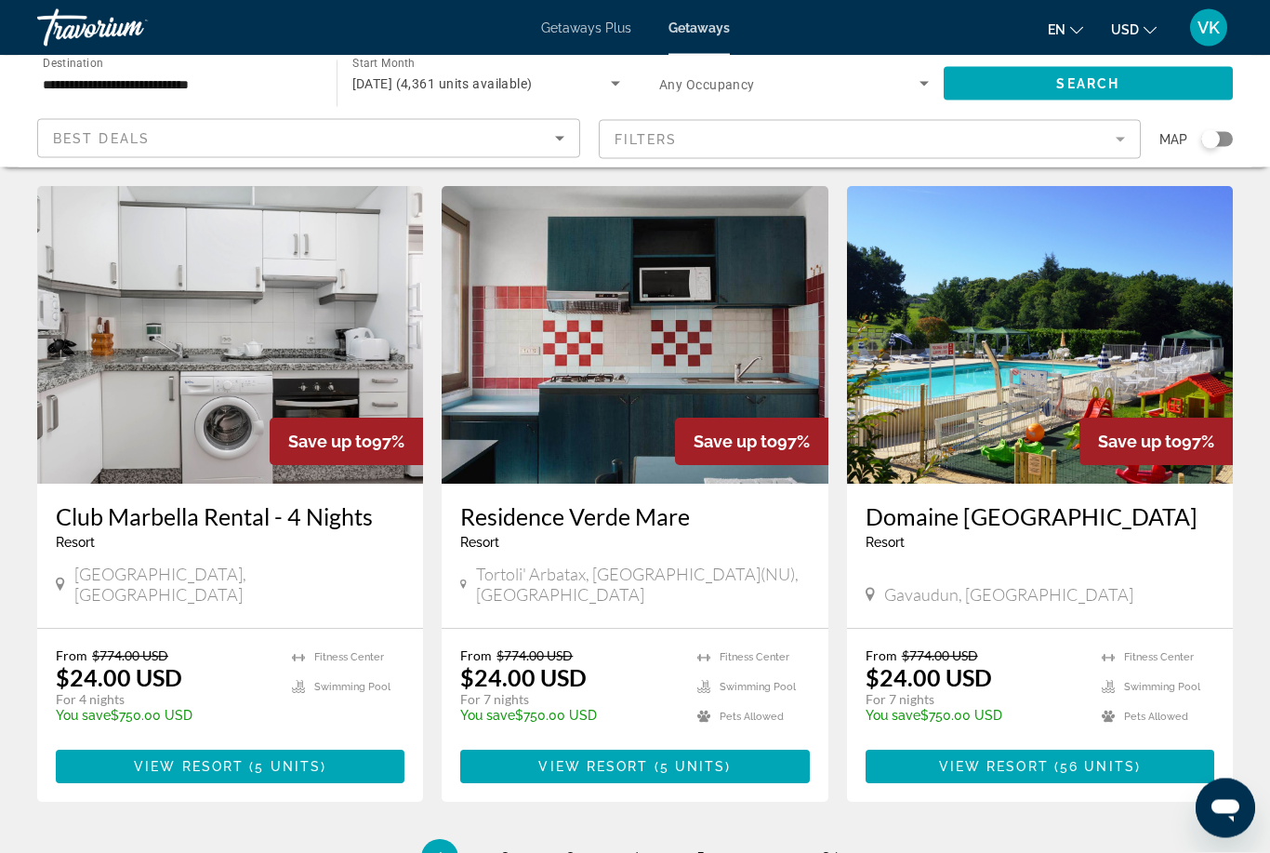
scroll to position [2068, 0]
click at [514, 842] on link "page 2" at bounding box center [505, 858] width 33 height 33
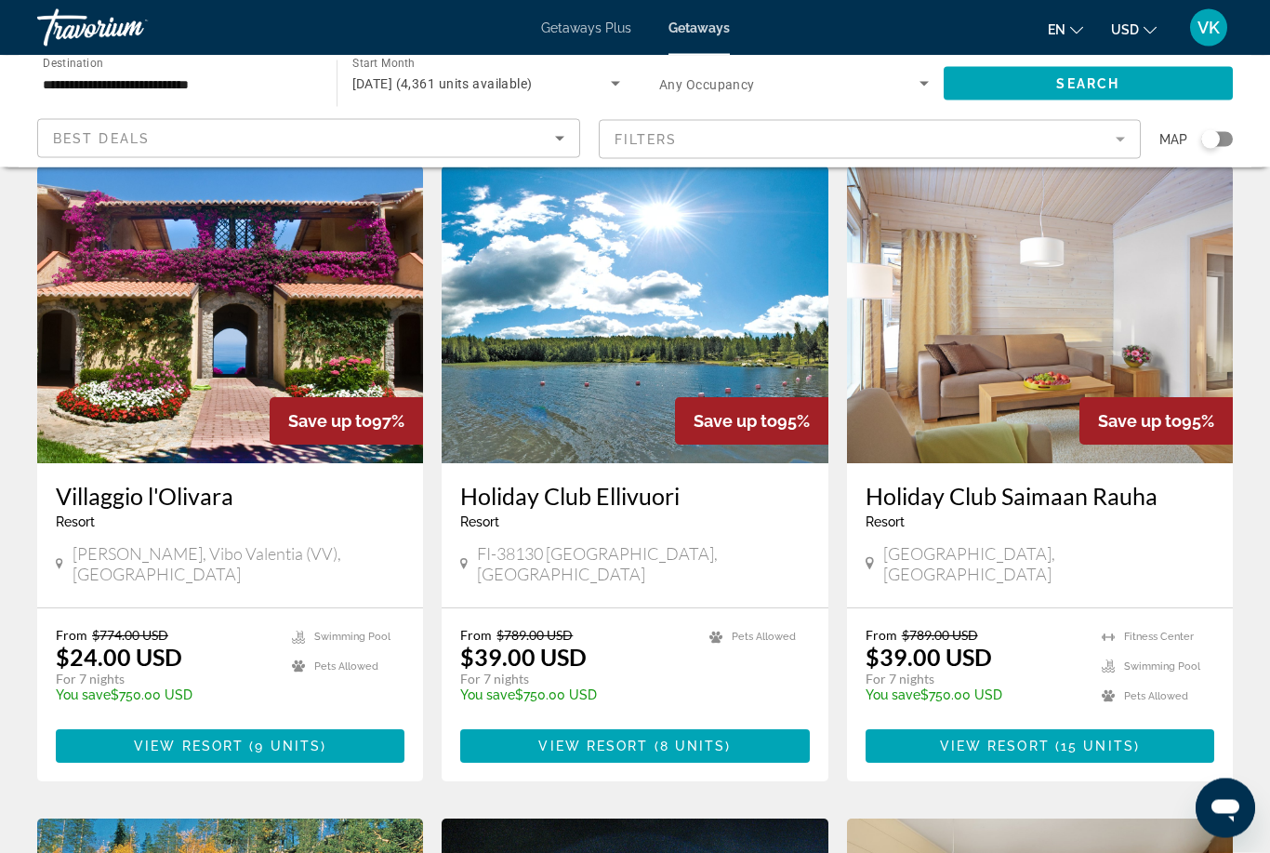
scroll to position [67, 0]
click at [290, 385] on img "Main content" at bounding box center [230, 315] width 386 height 298
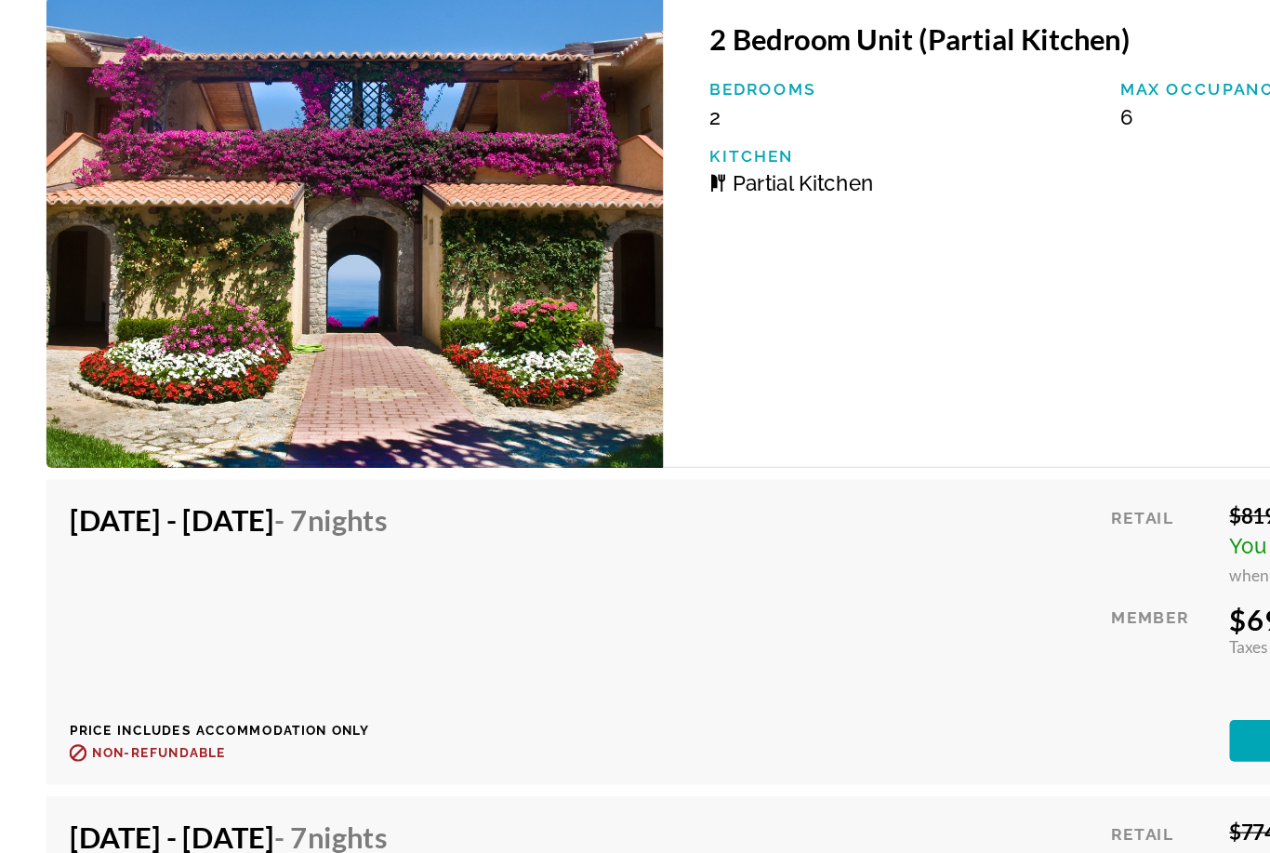
scroll to position [3786, 0]
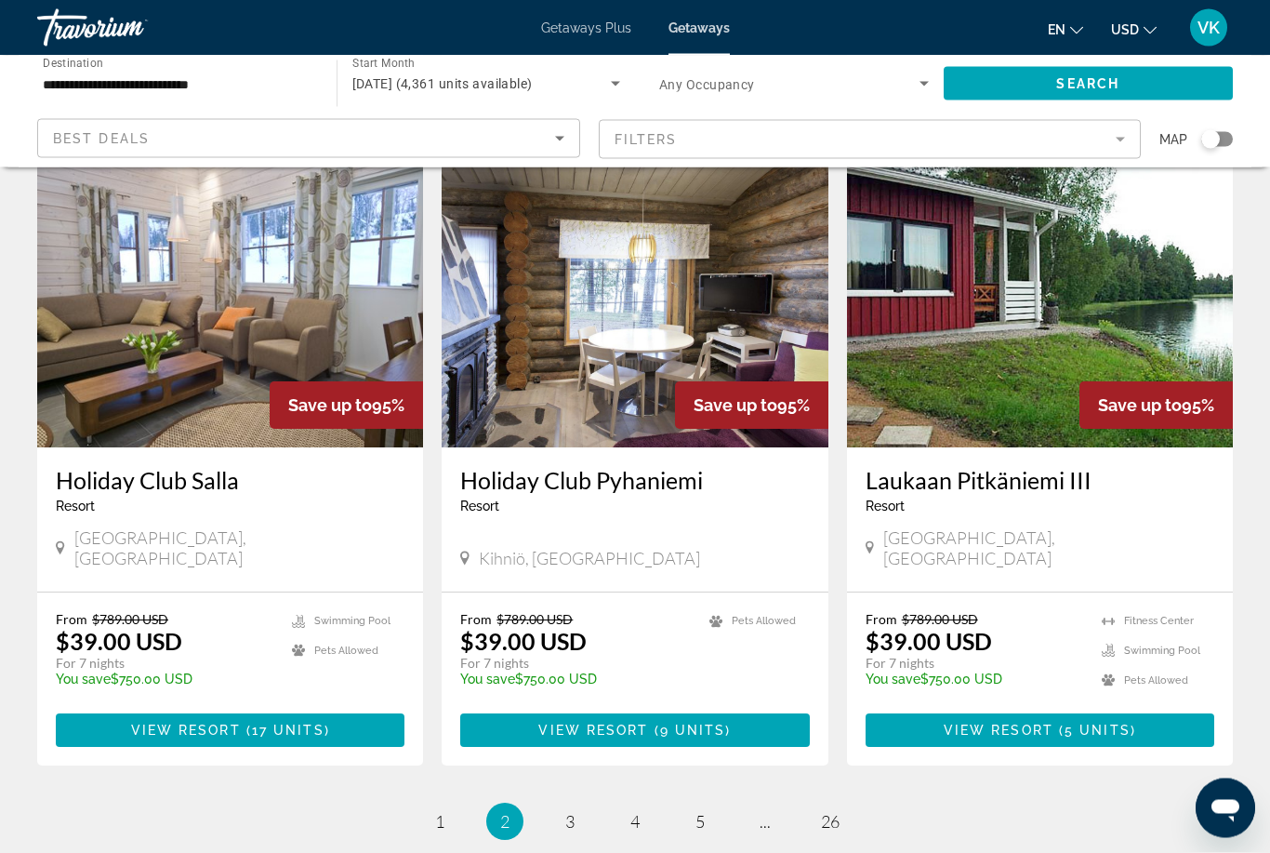
scroll to position [2058, 0]
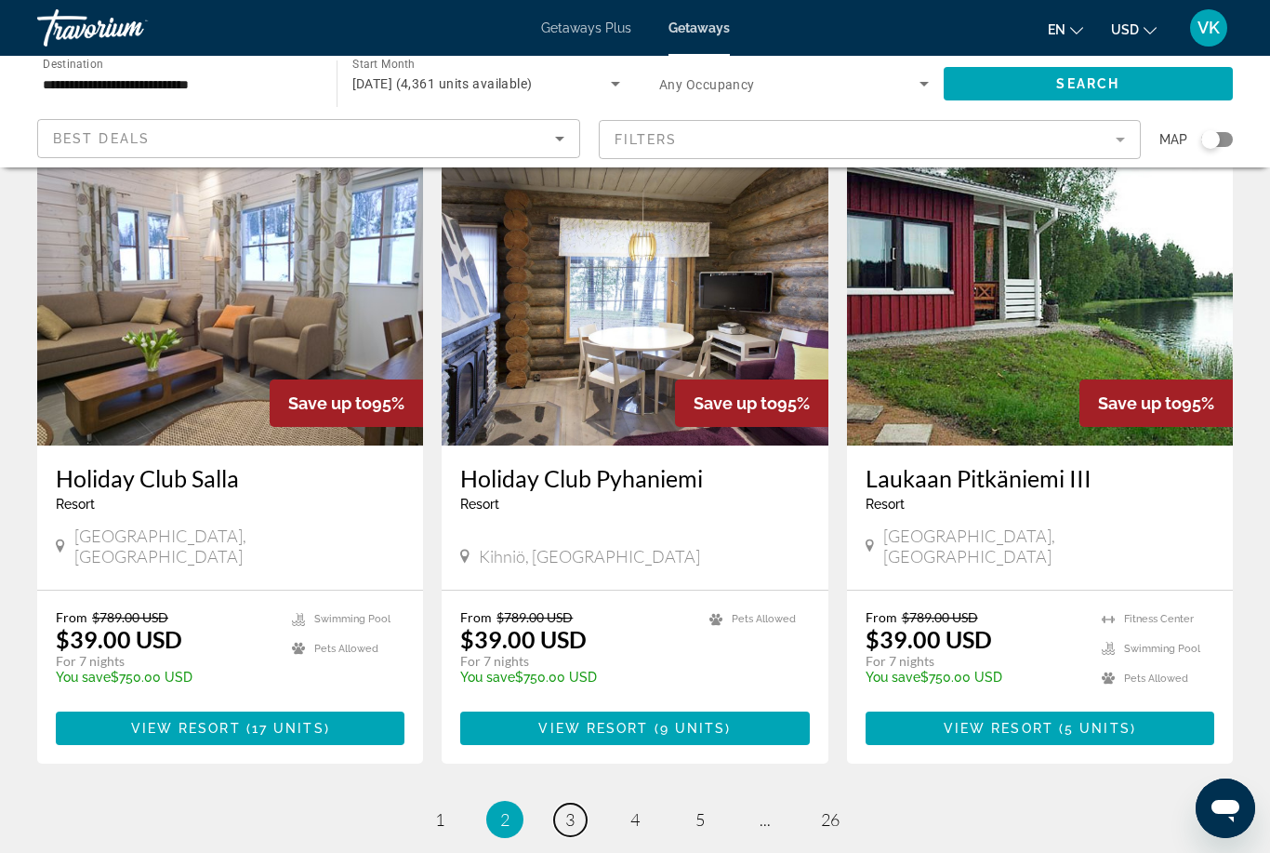
click at [579, 803] on link "page 3" at bounding box center [570, 819] width 33 height 33
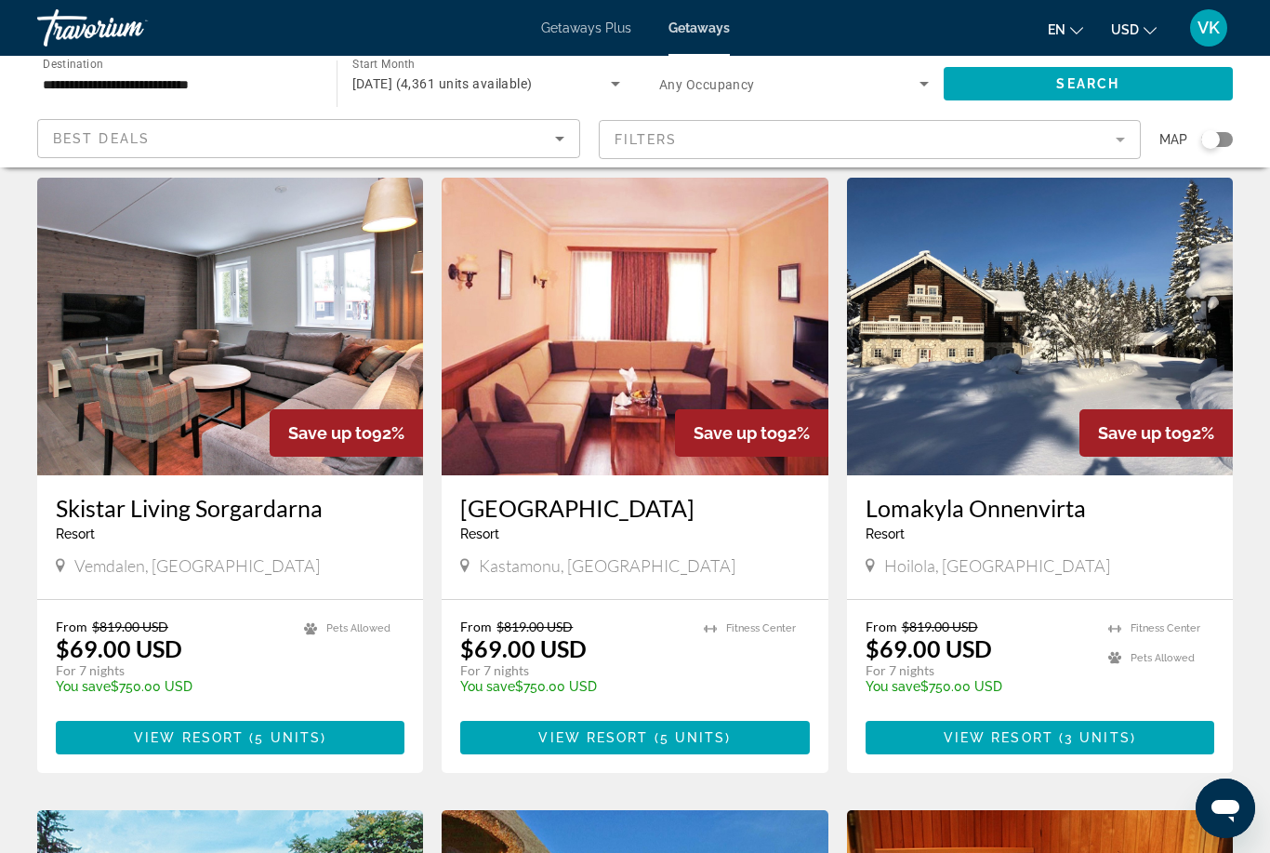
scroll to position [1386, 0]
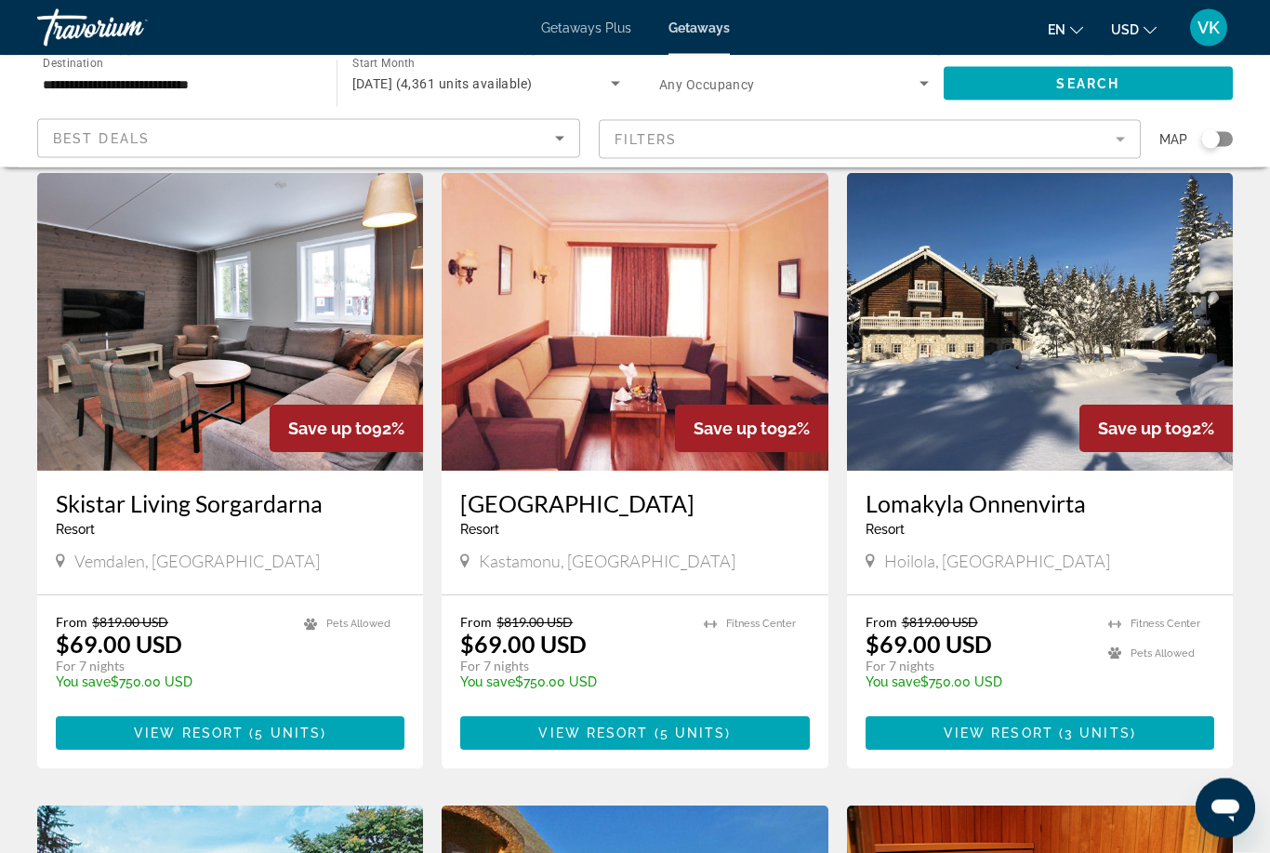
click at [695, 325] on img "Main content" at bounding box center [635, 323] width 386 height 298
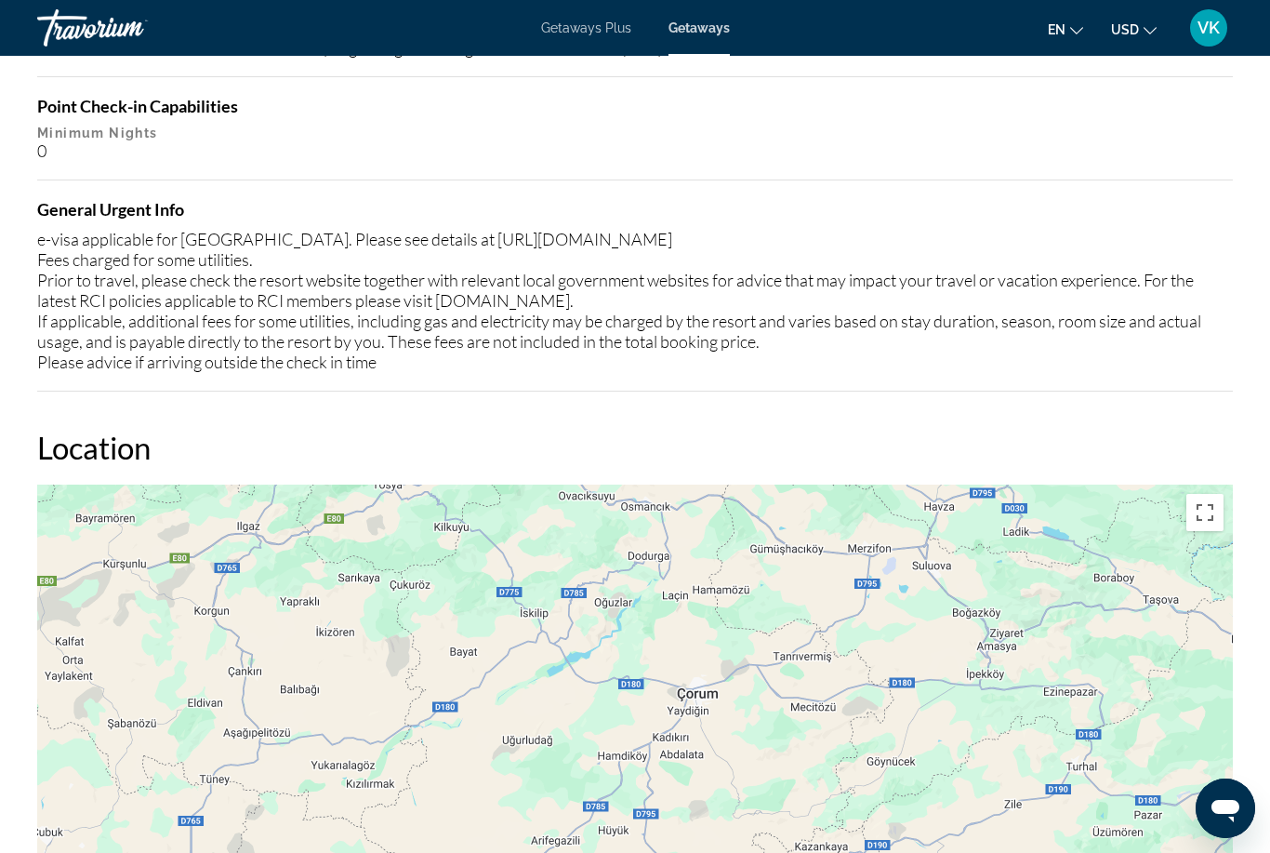
scroll to position [2252, 0]
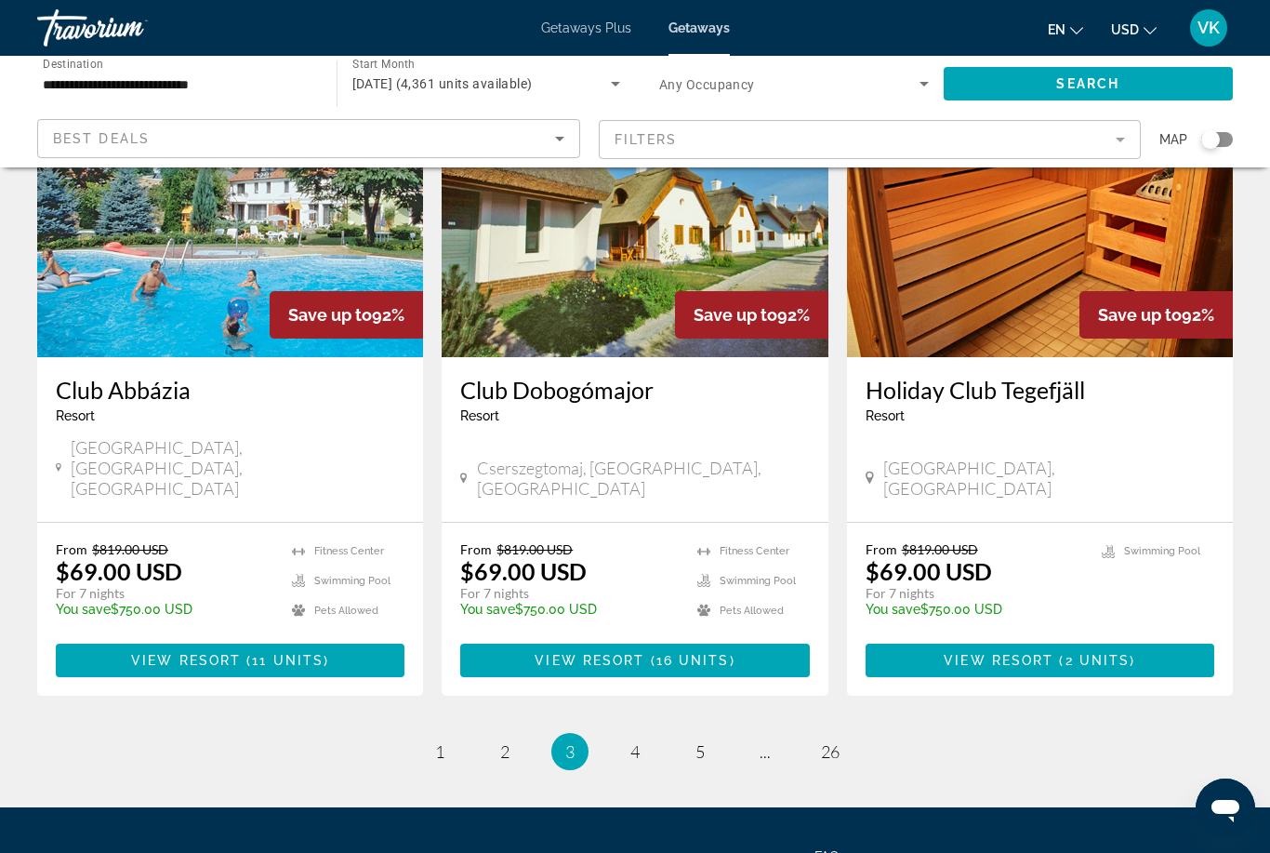
scroll to position [2150, 0]
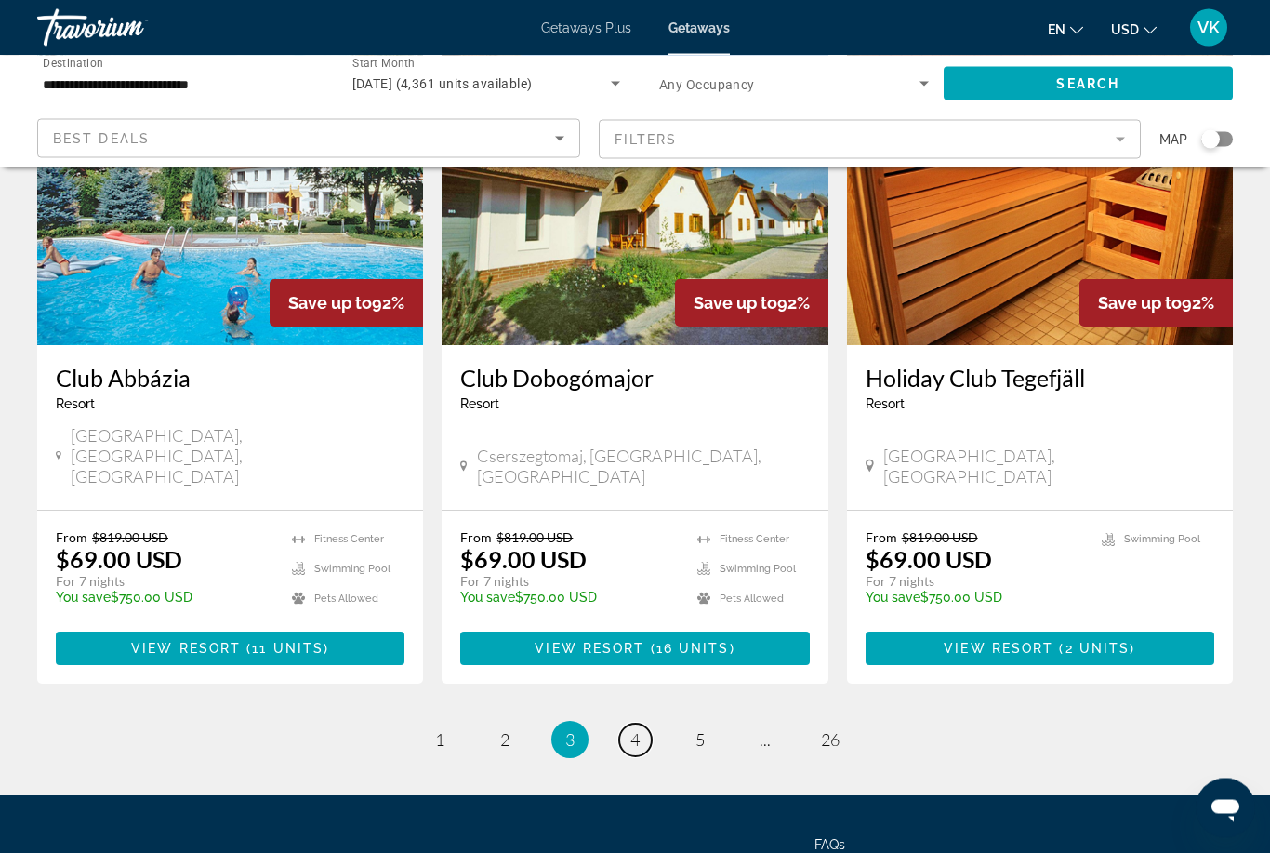
click at [647, 724] on link "page 4" at bounding box center [635, 740] width 33 height 33
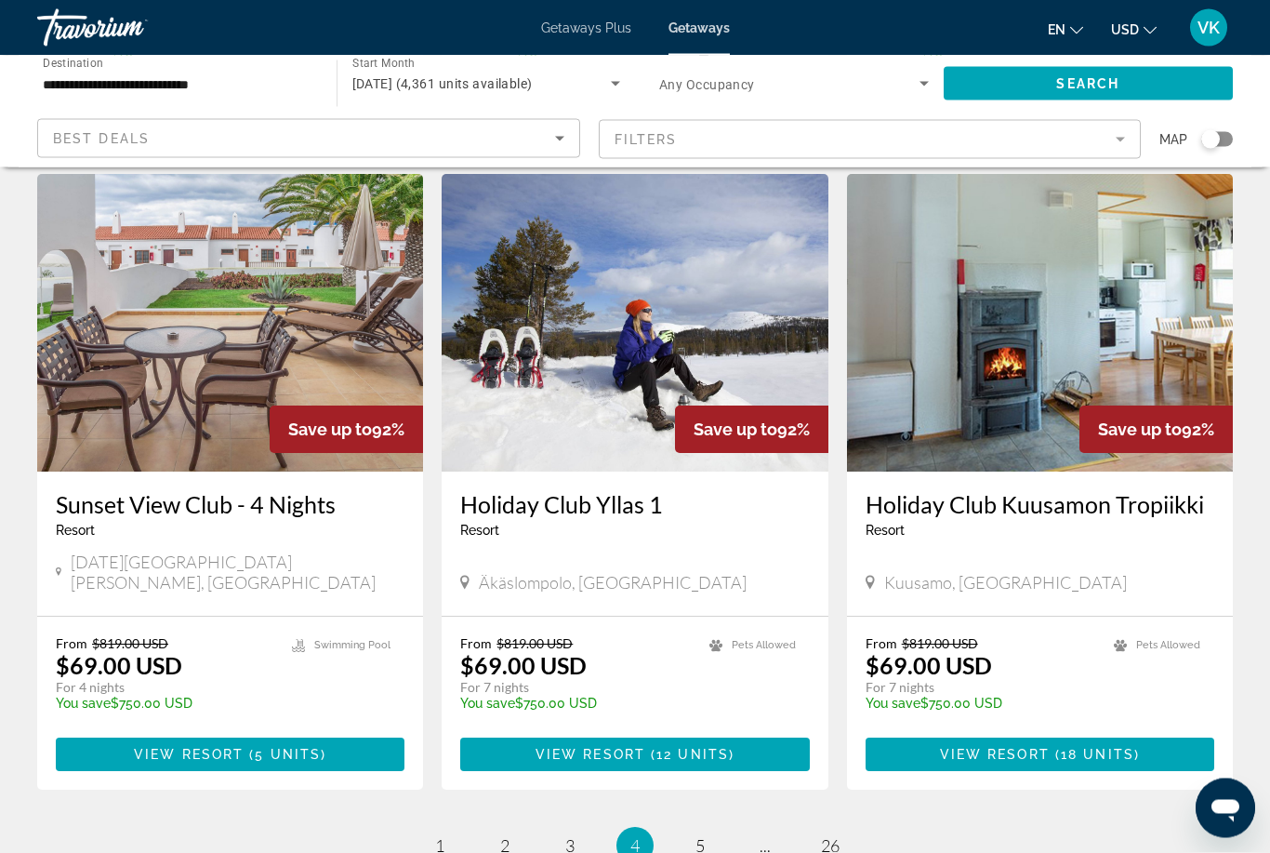
scroll to position [2052, 0]
click at [700, 835] on span "5" at bounding box center [700, 845] width 9 height 20
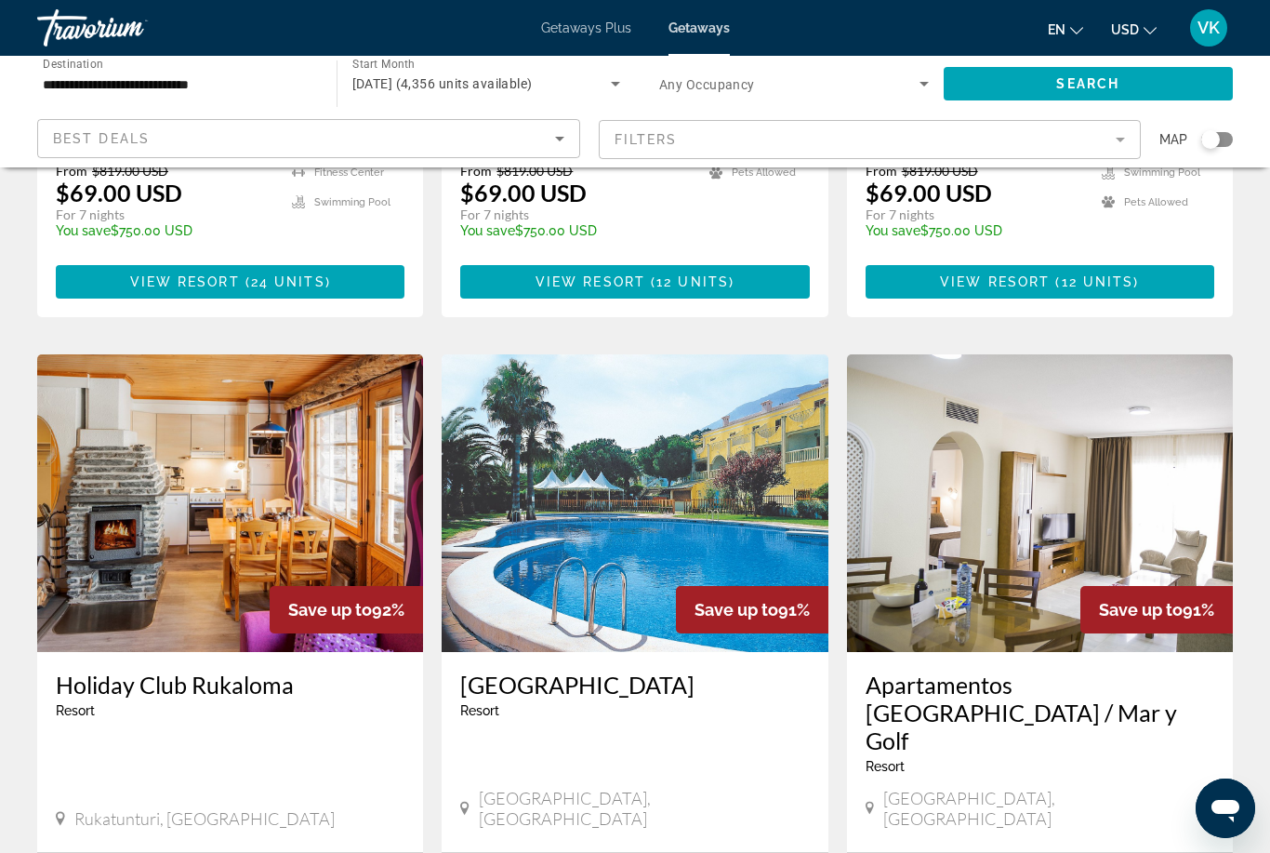
scroll to position [1836, 0]
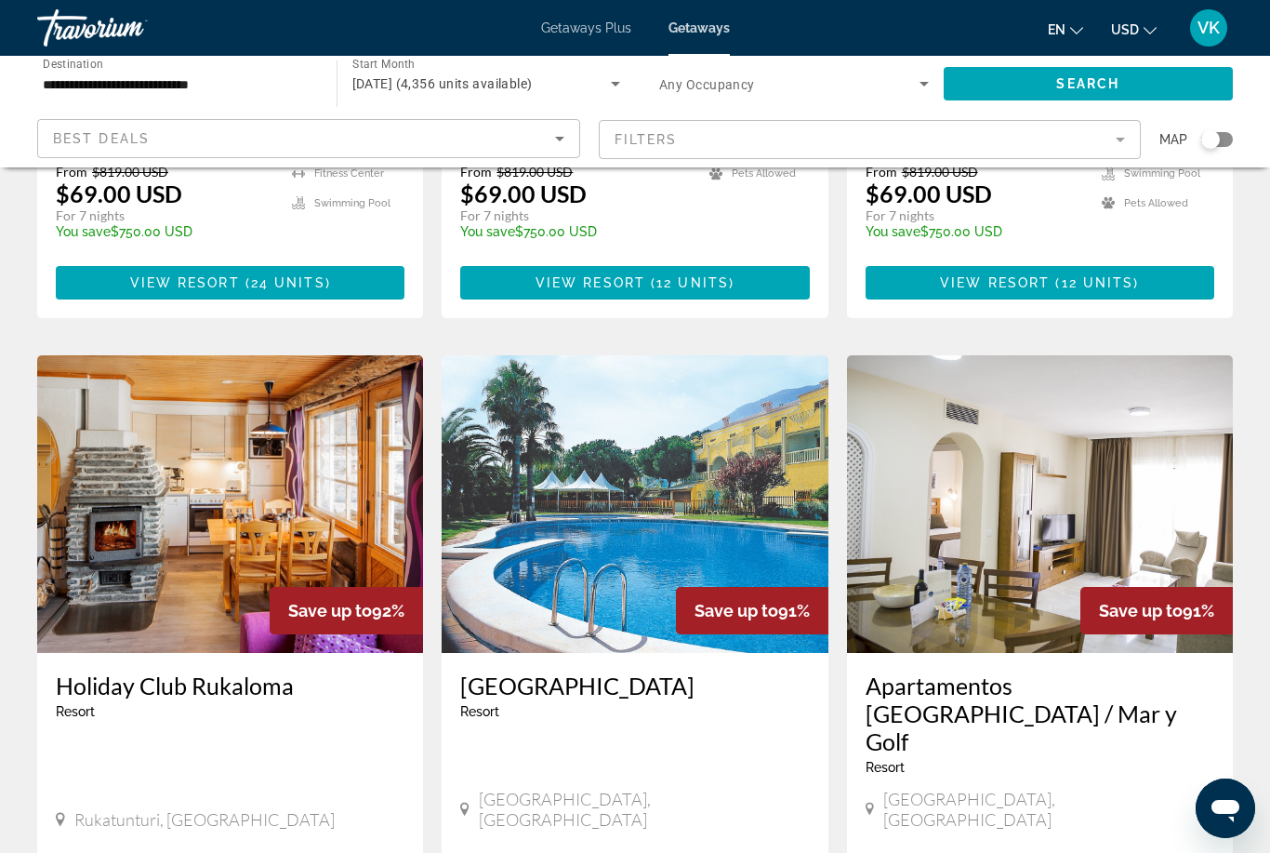
click at [645, 449] on img "Main content" at bounding box center [635, 504] width 386 height 298
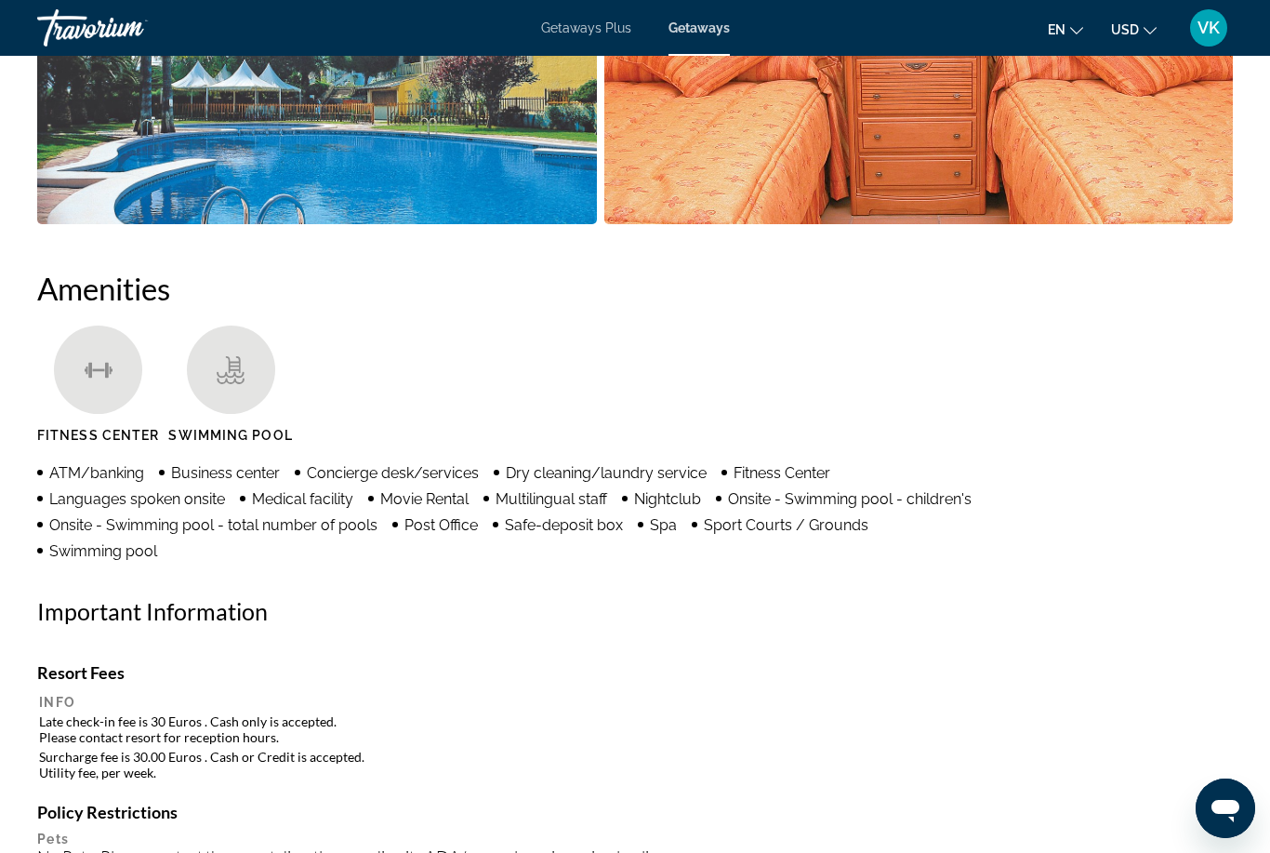
scroll to position [1297, 0]
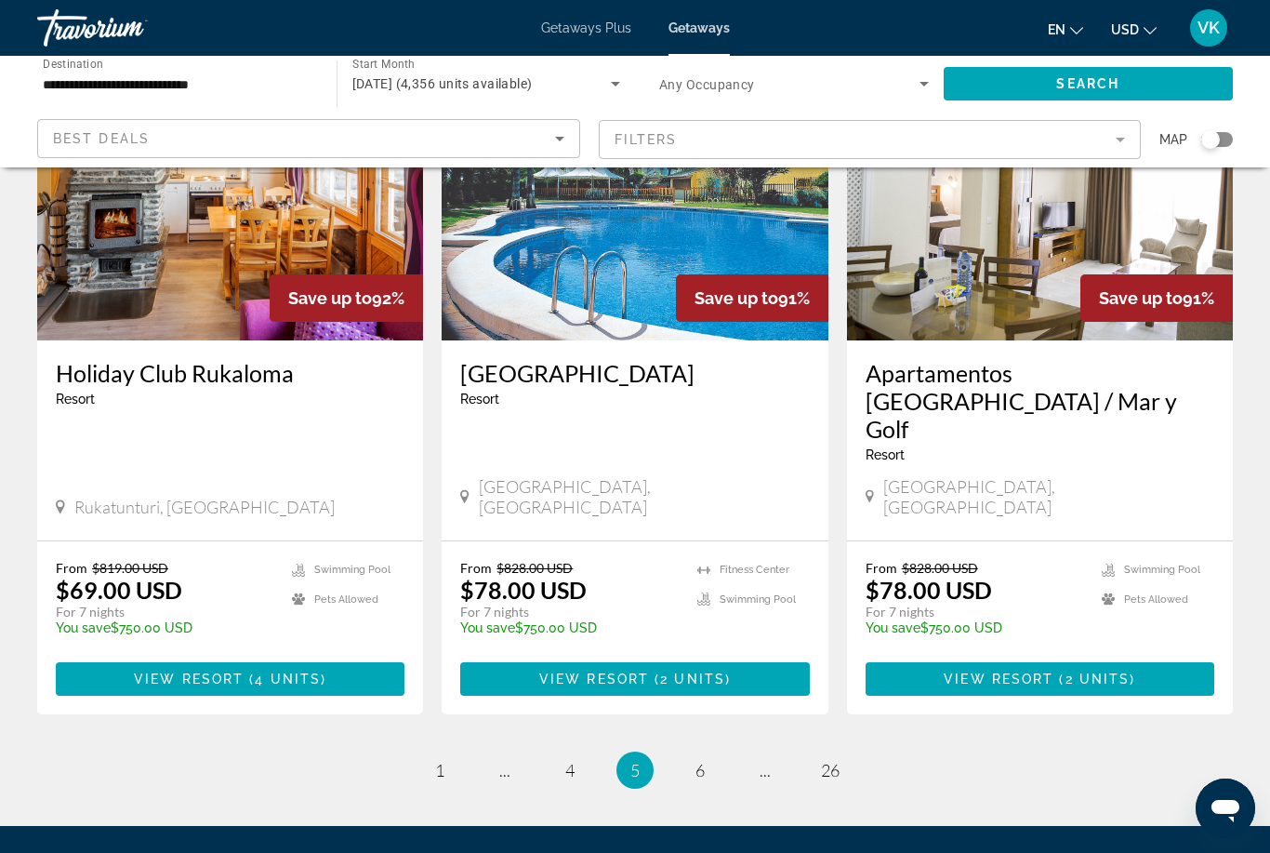
scroll to position [2204, 0]
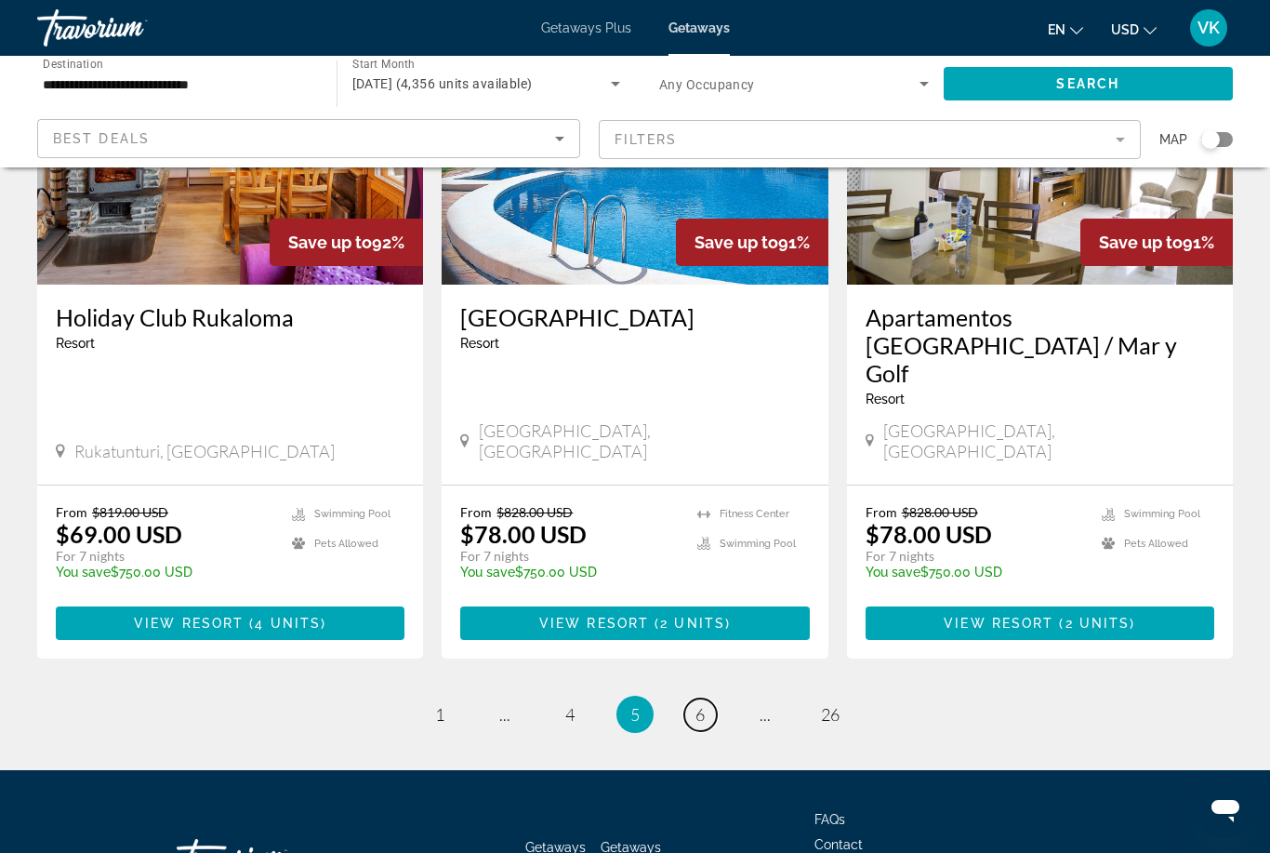
click at [705, 698] on link "page 6" at bounding box center [700, 714] width 33 height 33
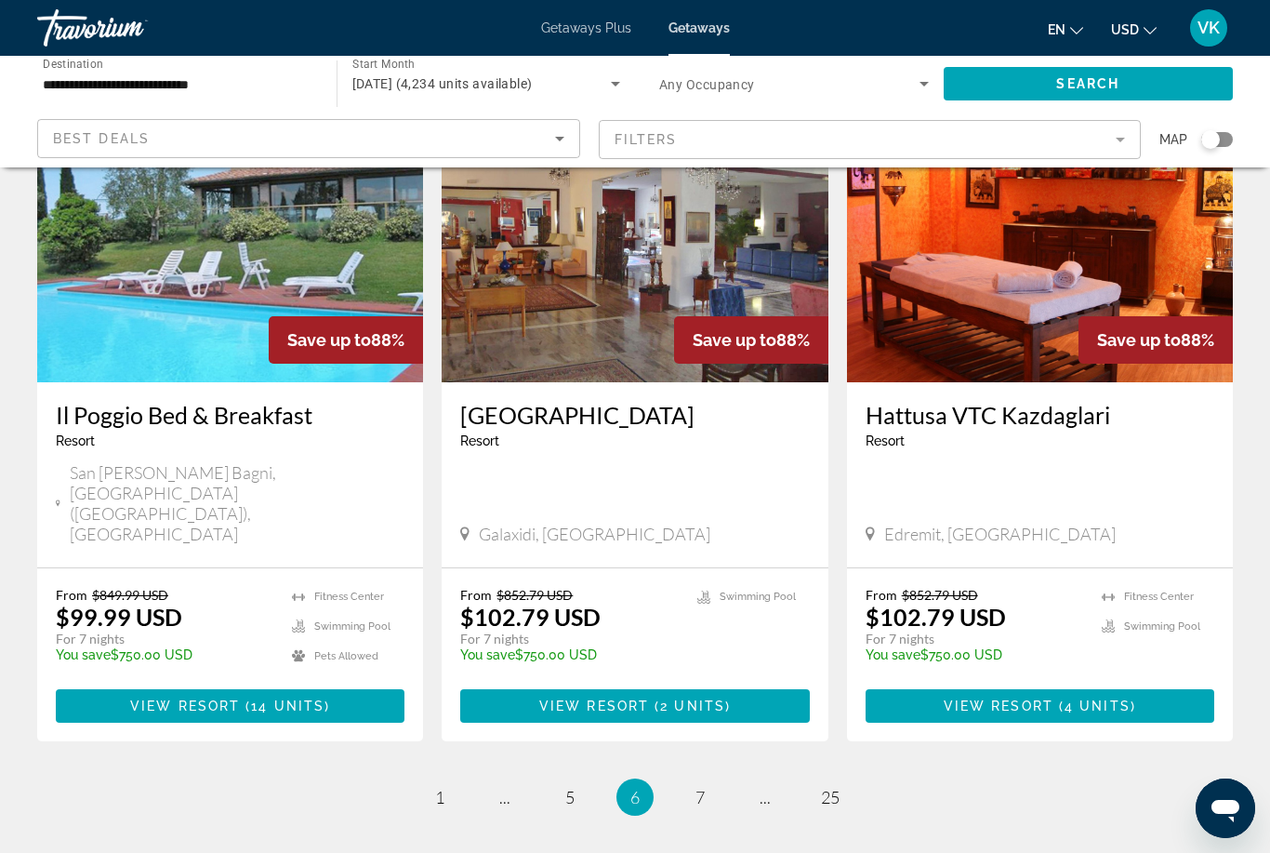
scroll to position [2233, 0]
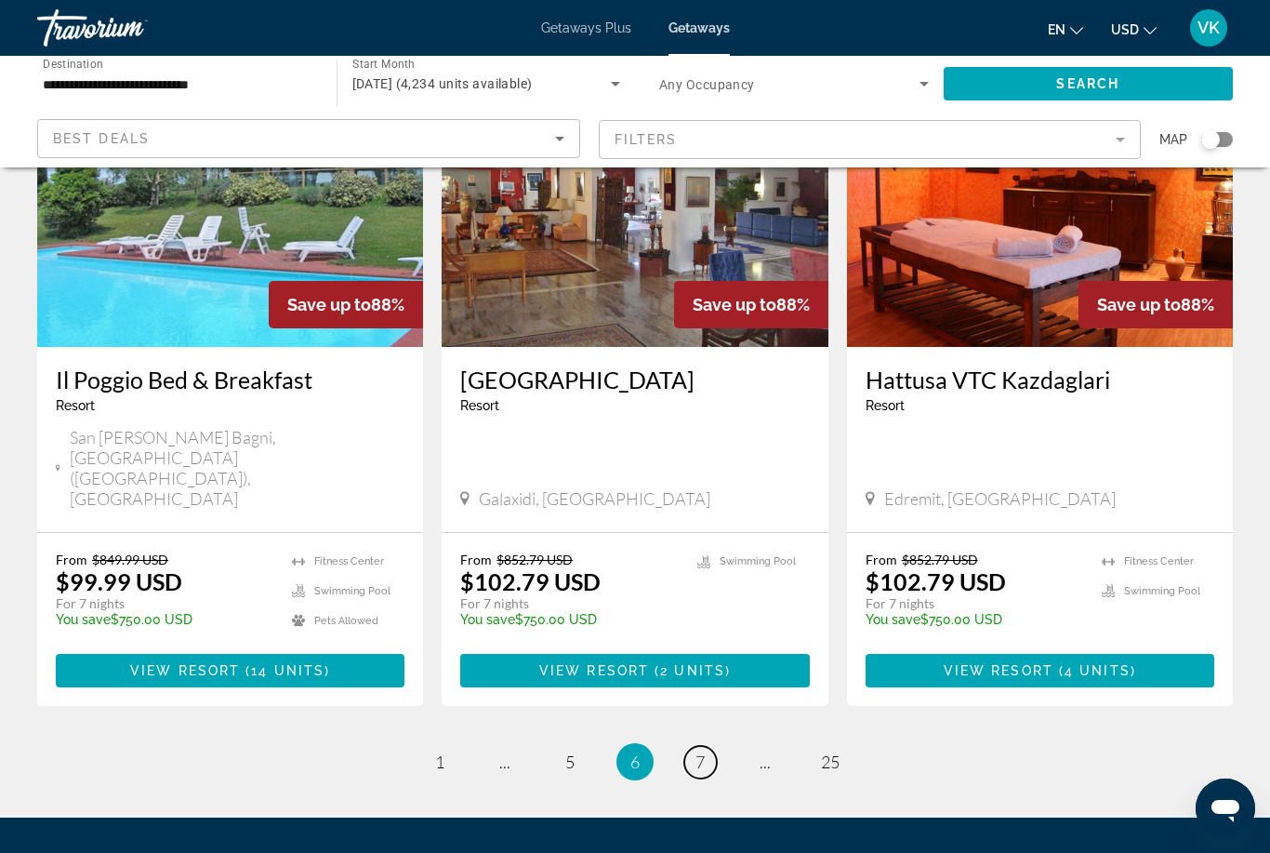
click at [711, 746] on link "page 7" at bounding box center [700, 762] width 33 height 33
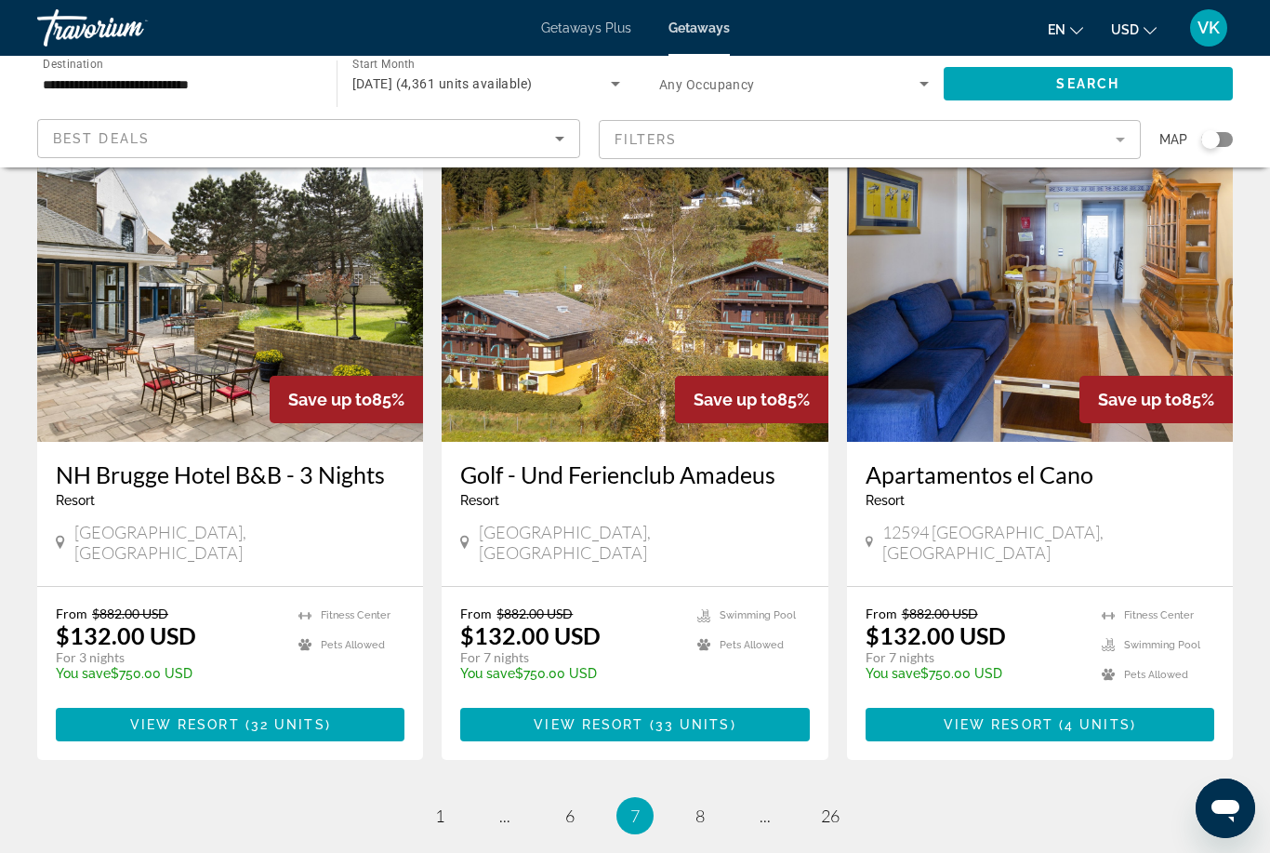
scroll to position [2099, 0]
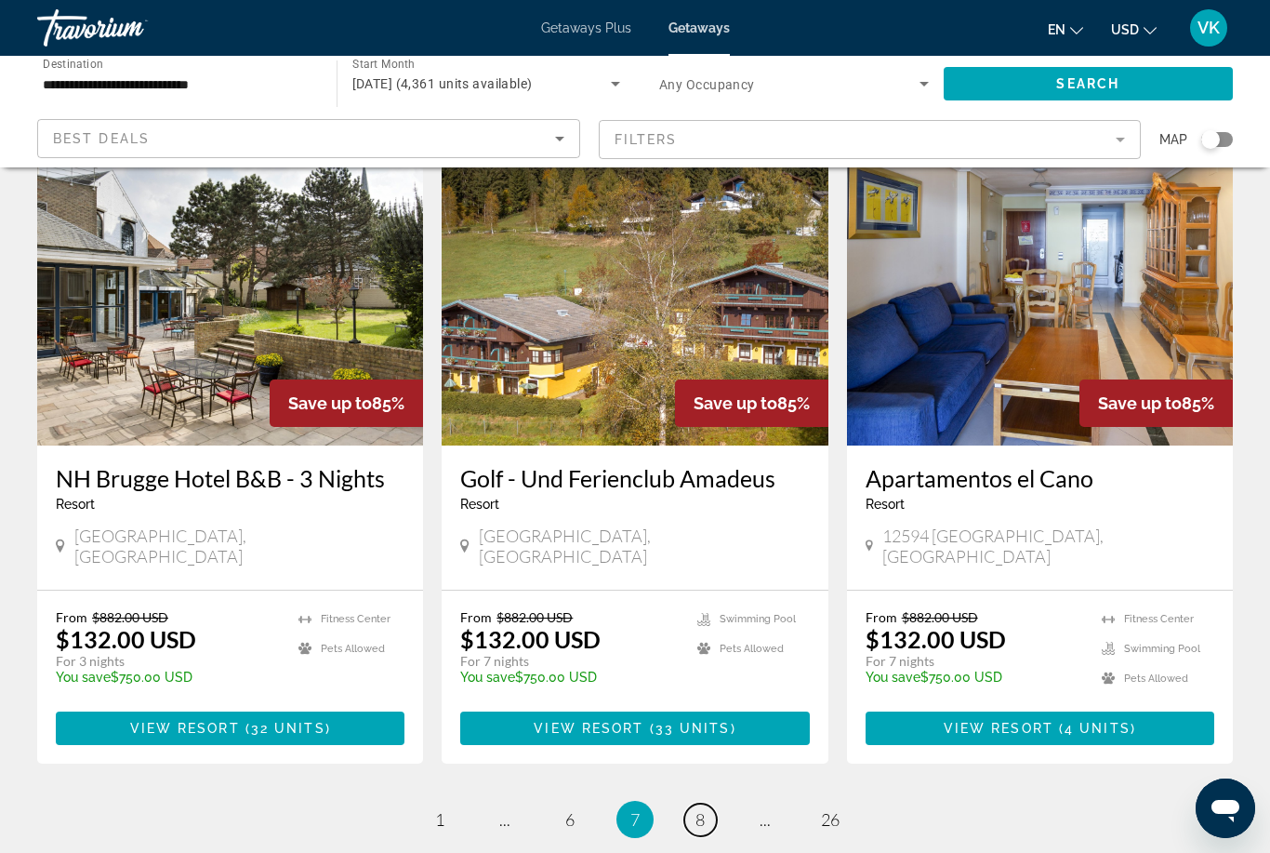
click at [710, 803] on link "page 8" at bounding box center [700, 819] width 33 height 33
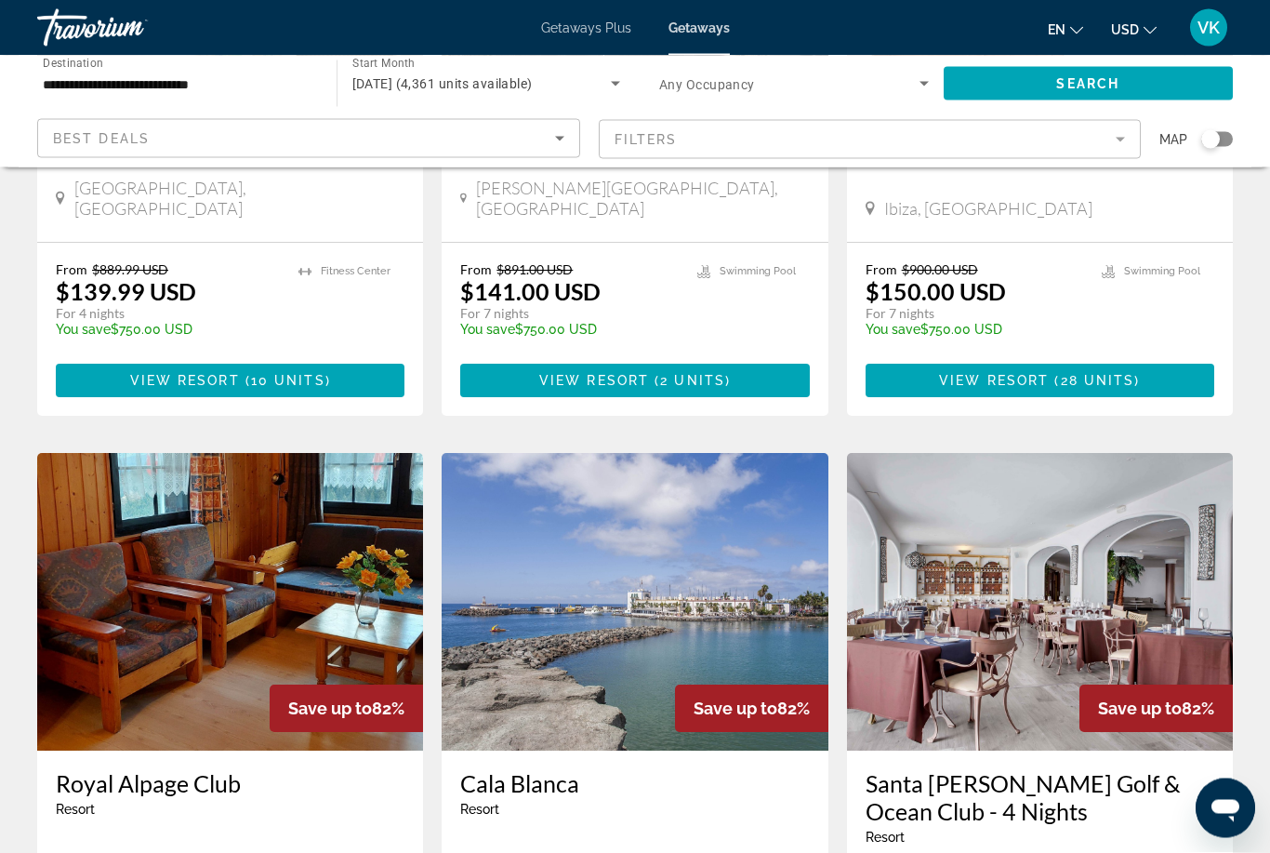
scroll to position [1773, 0]
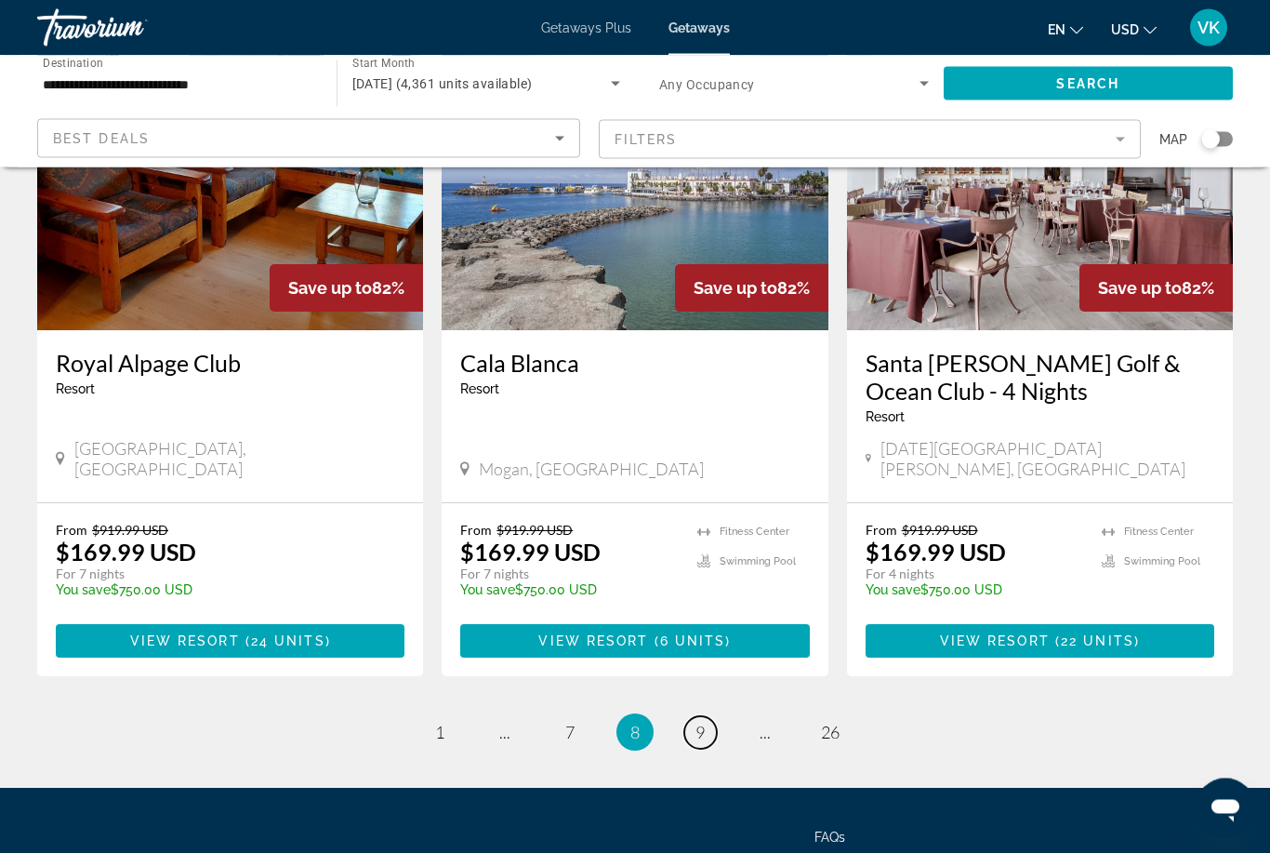
click at [715, 717] on link "page 9" at bounding box center [700, 733] width 33 height 33
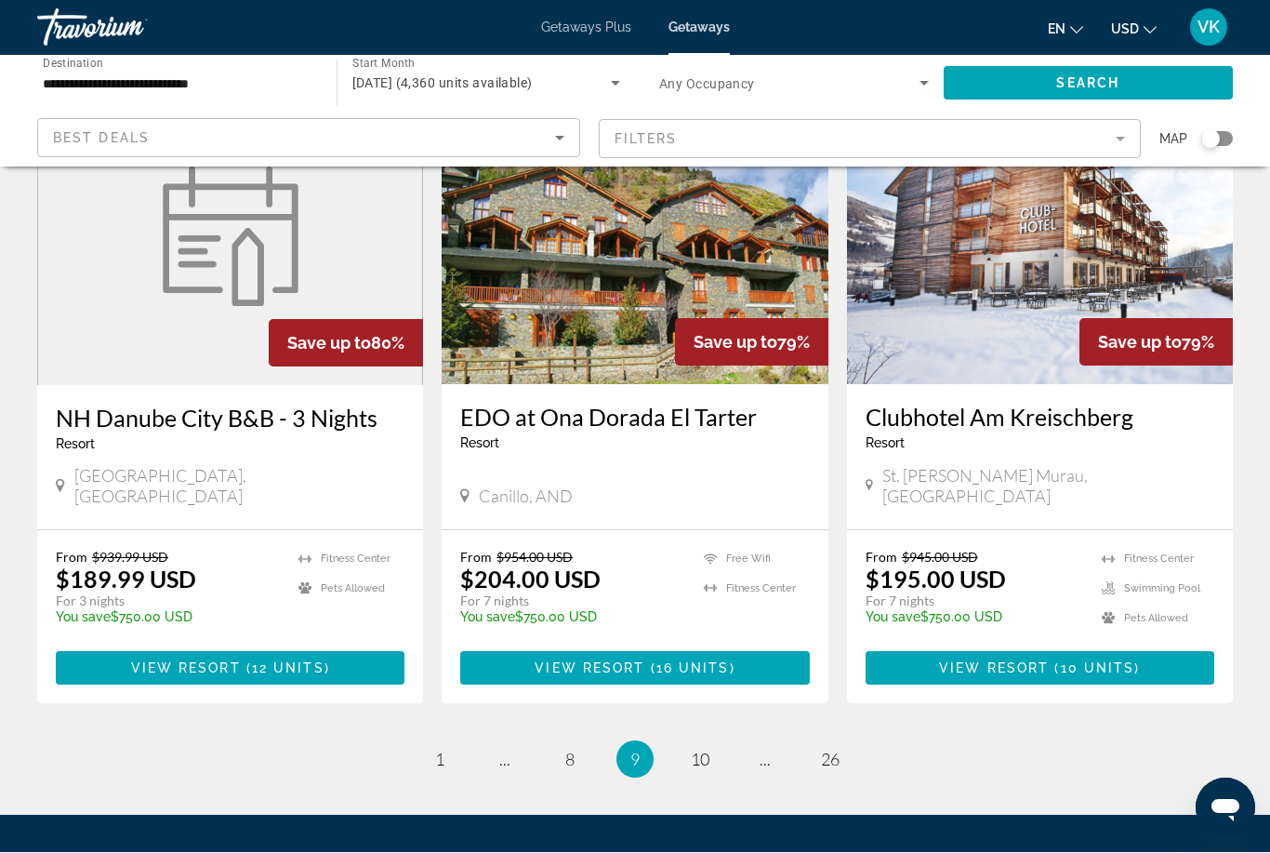
scroll to position [2228, 0]
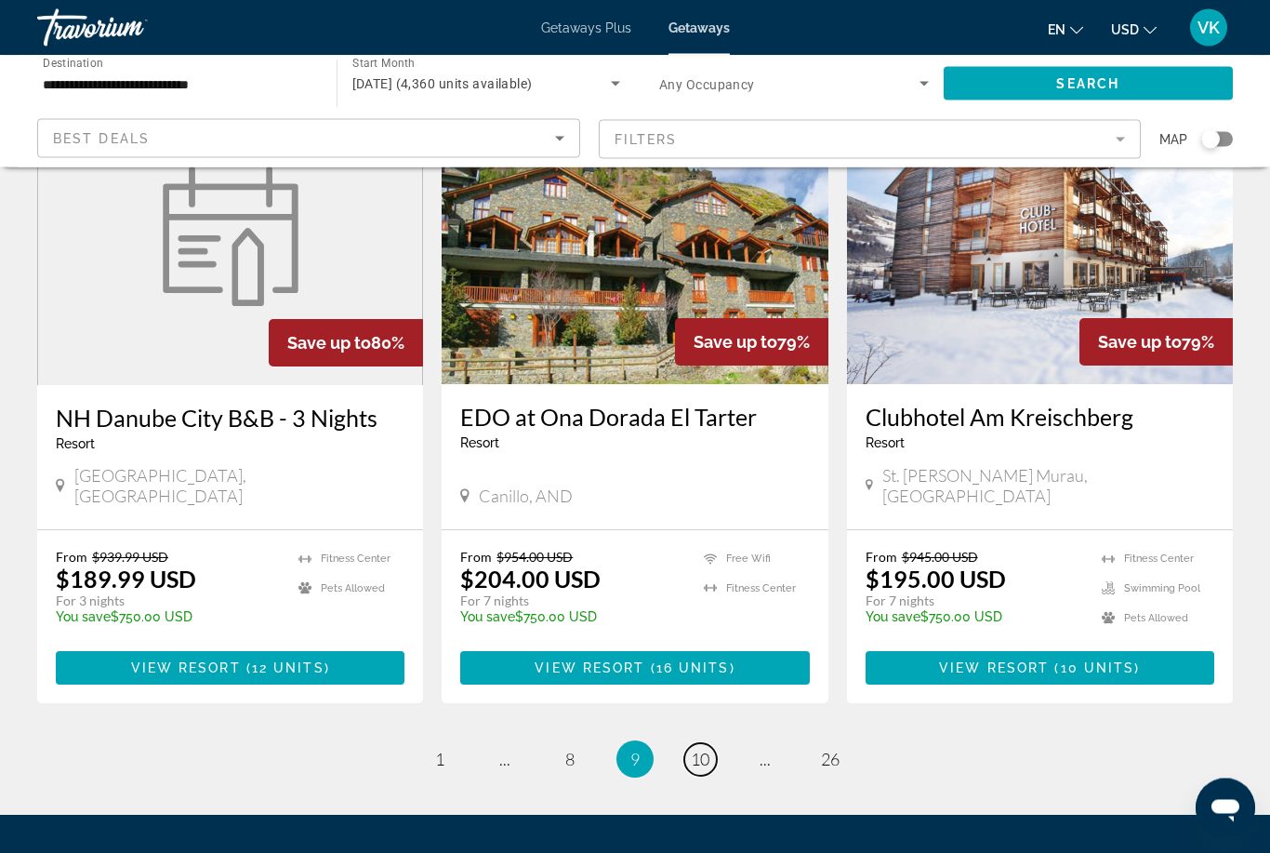
click at [697, 744] on link "page 10" at bounding box center [700, 760] width 33 height 33
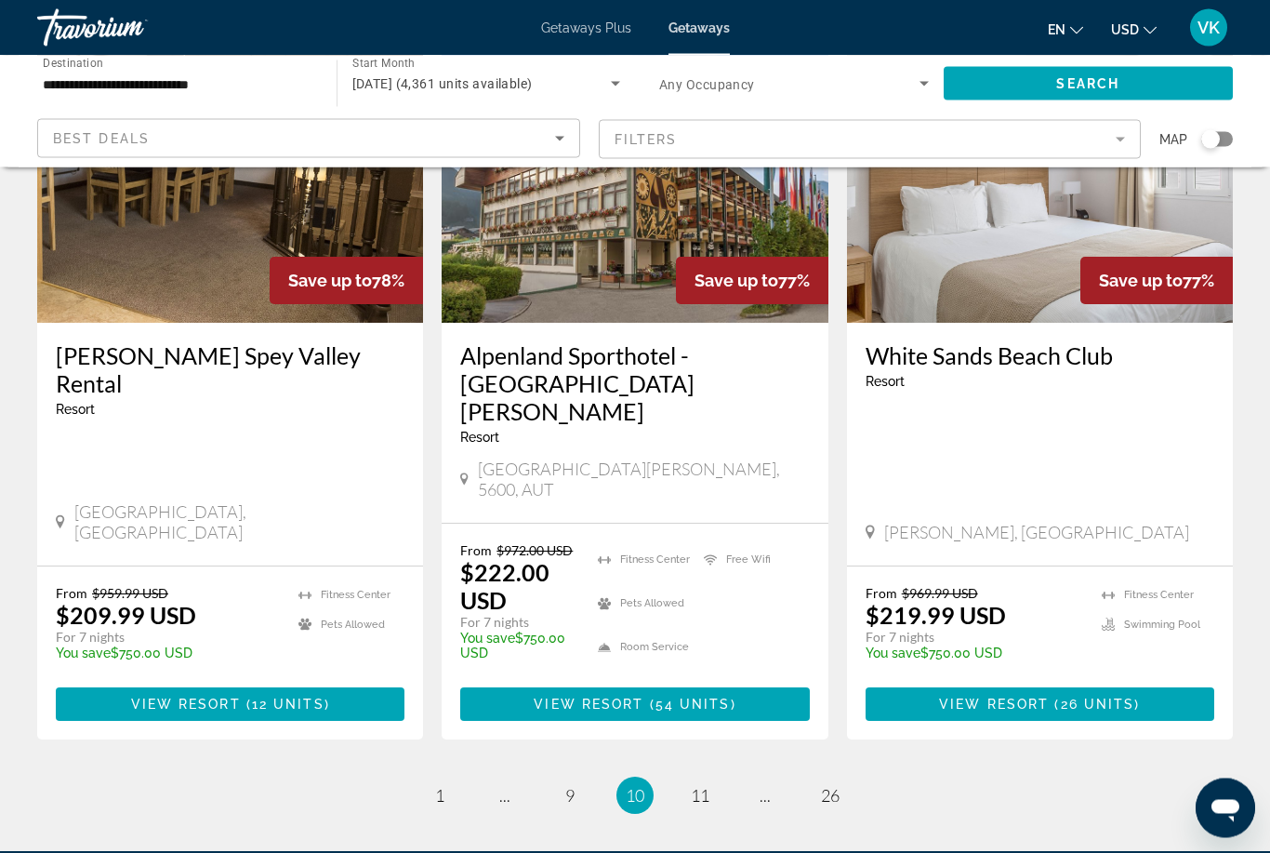
scroll to position [2275, 0]
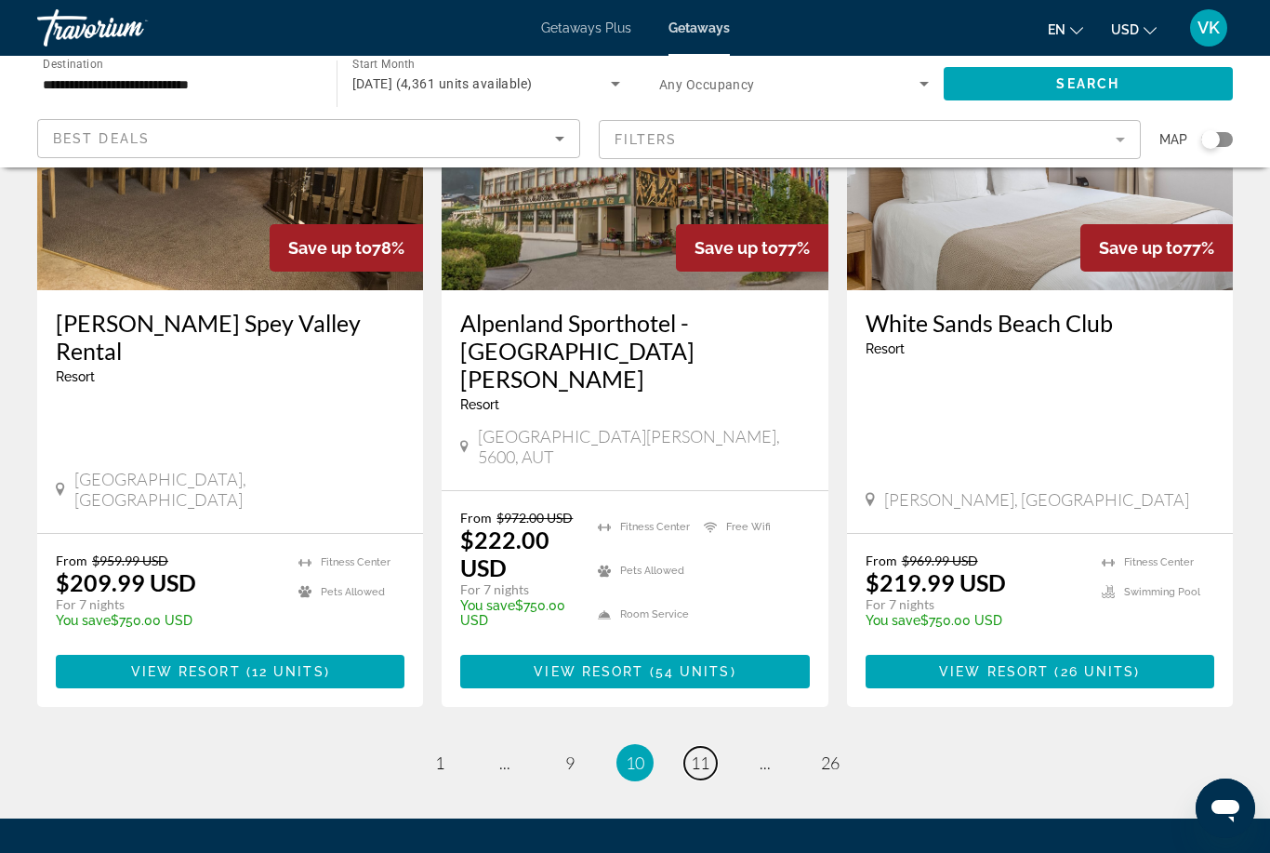
click at [714, 747] on link "page 11" at bounding box center [700, 763] width 33 height 33
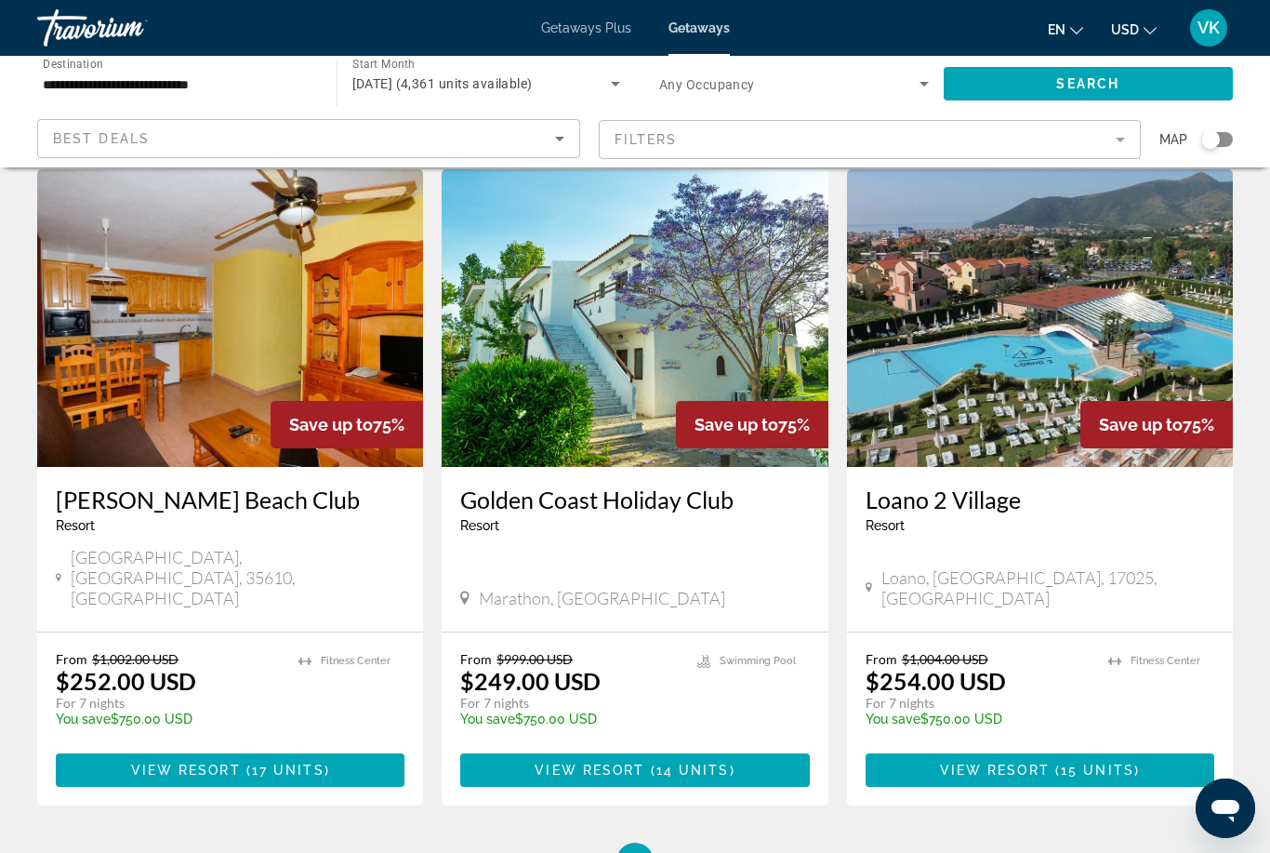
scroll to position [2116, 0]
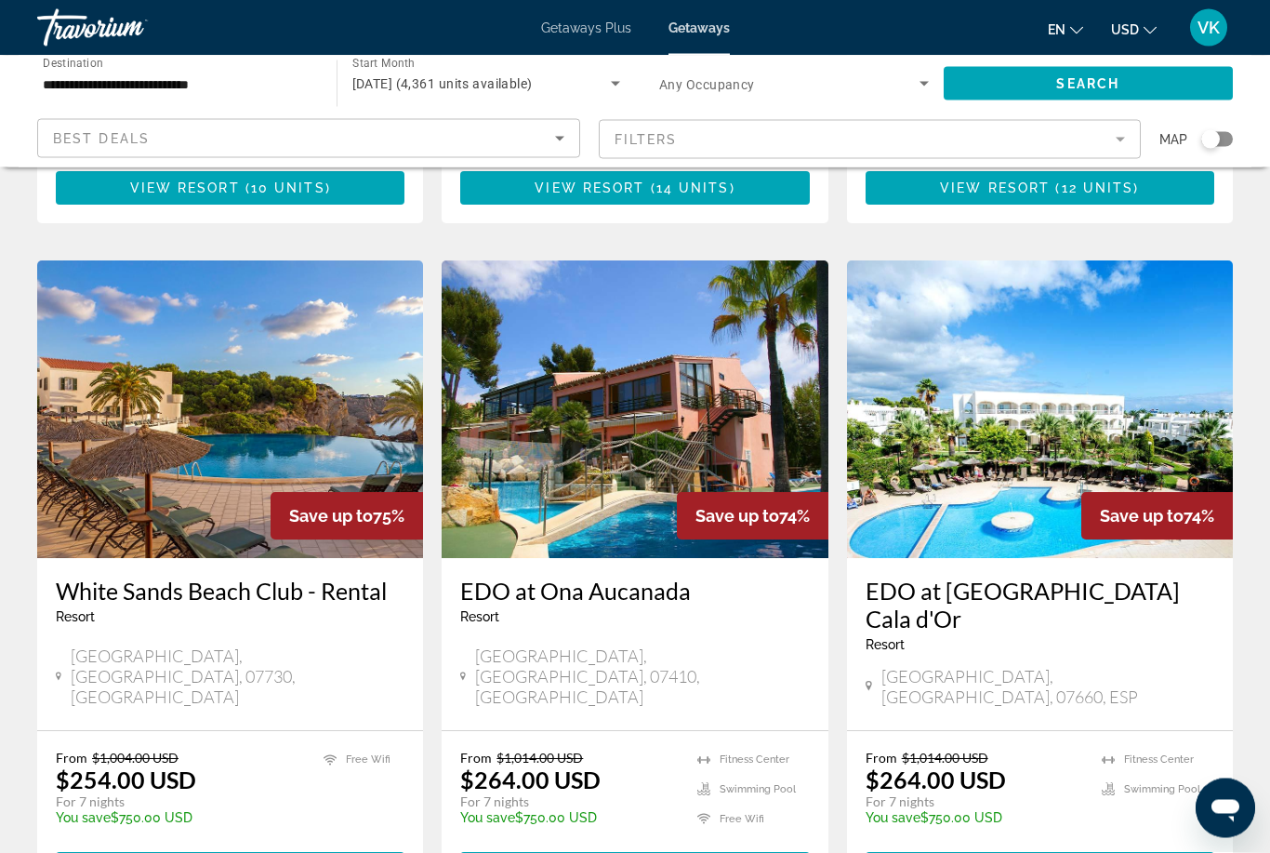
scroll to position [653, 0]
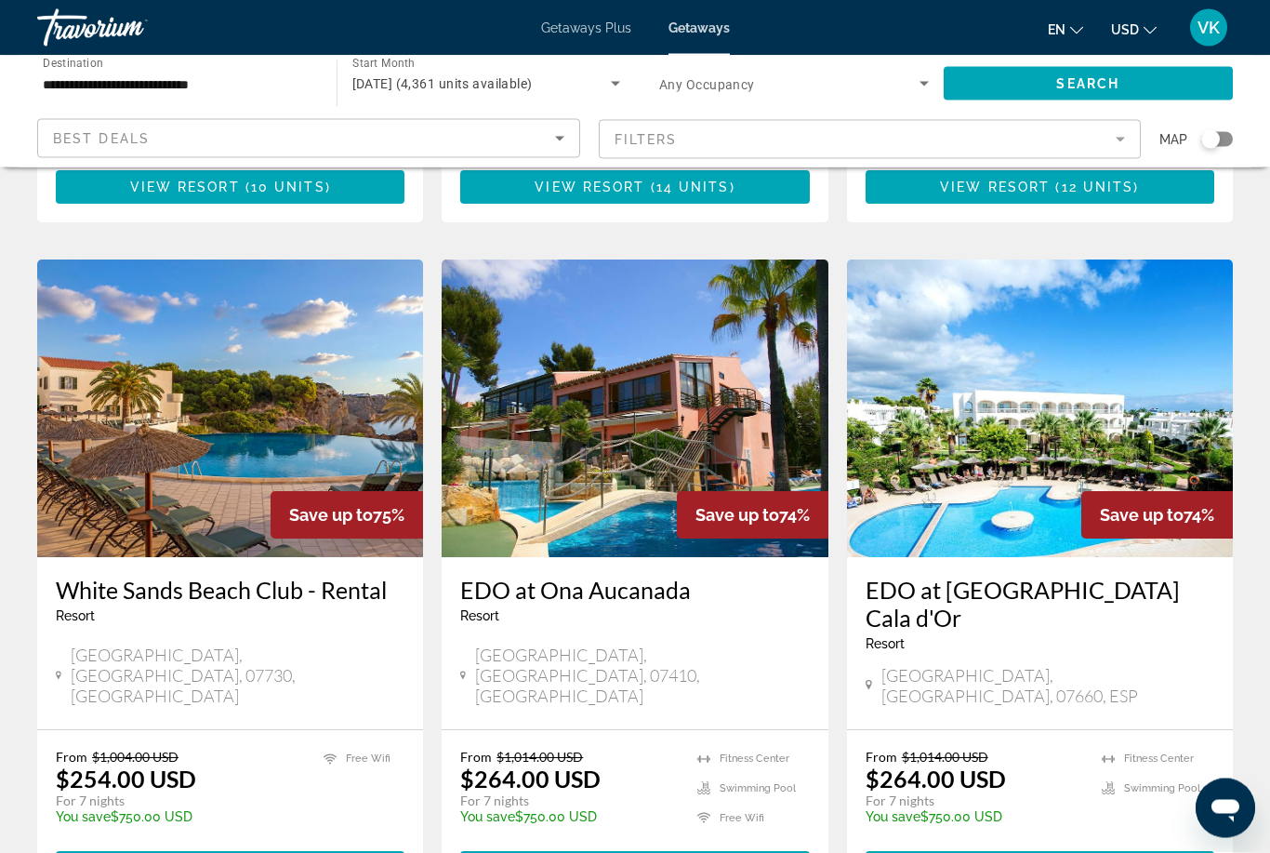
click at [691, 417] on img "Main content" at bounding box center [635, 409] width 386 height 298
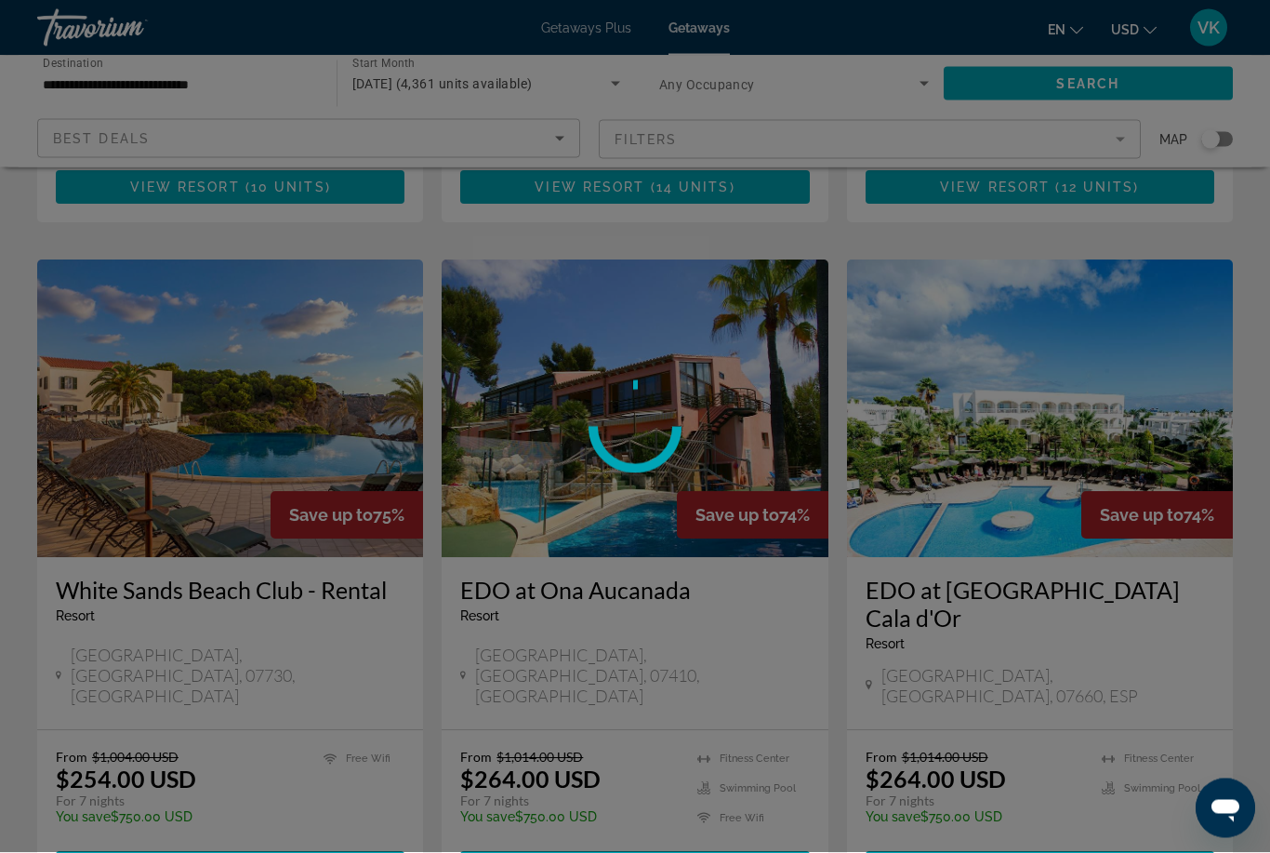
scroll to position [654, 0]
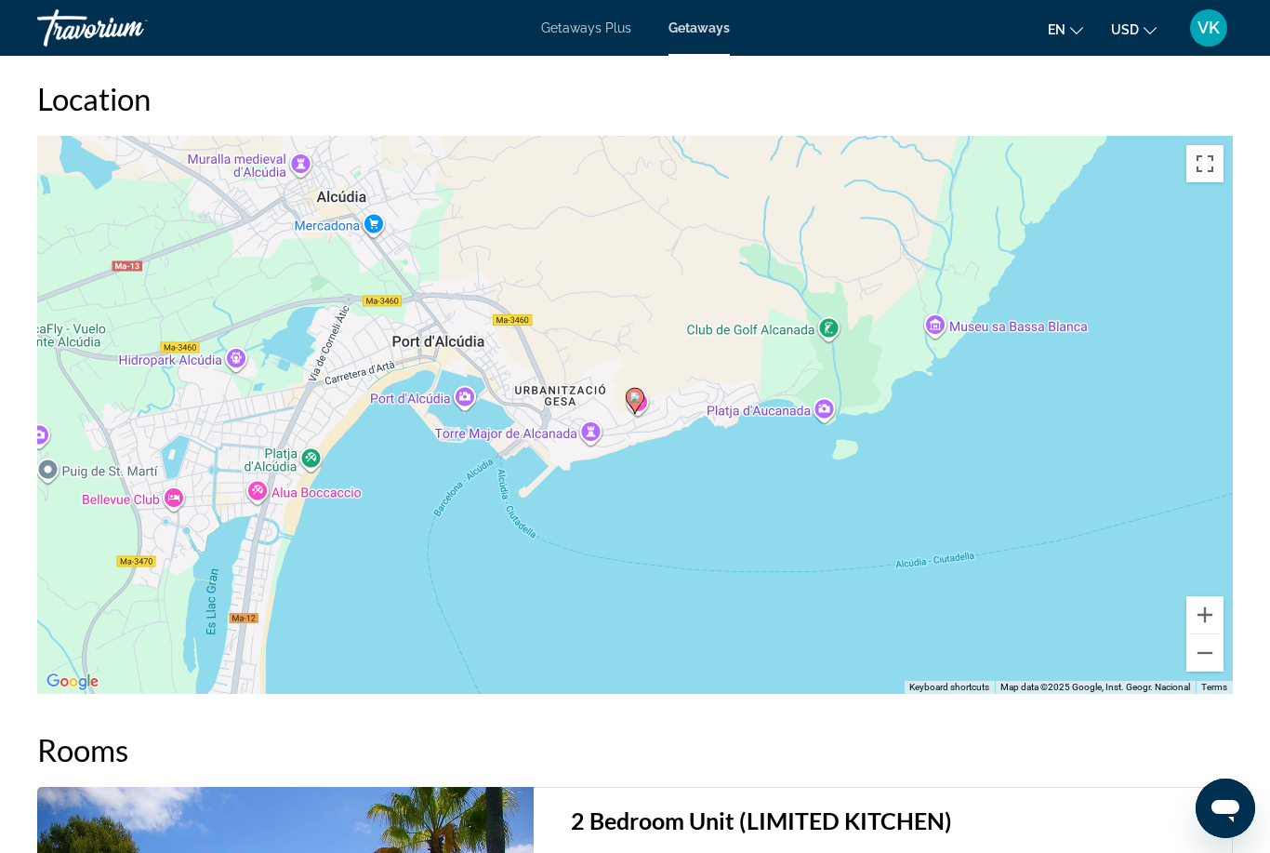
scroll to position [2695, 0]
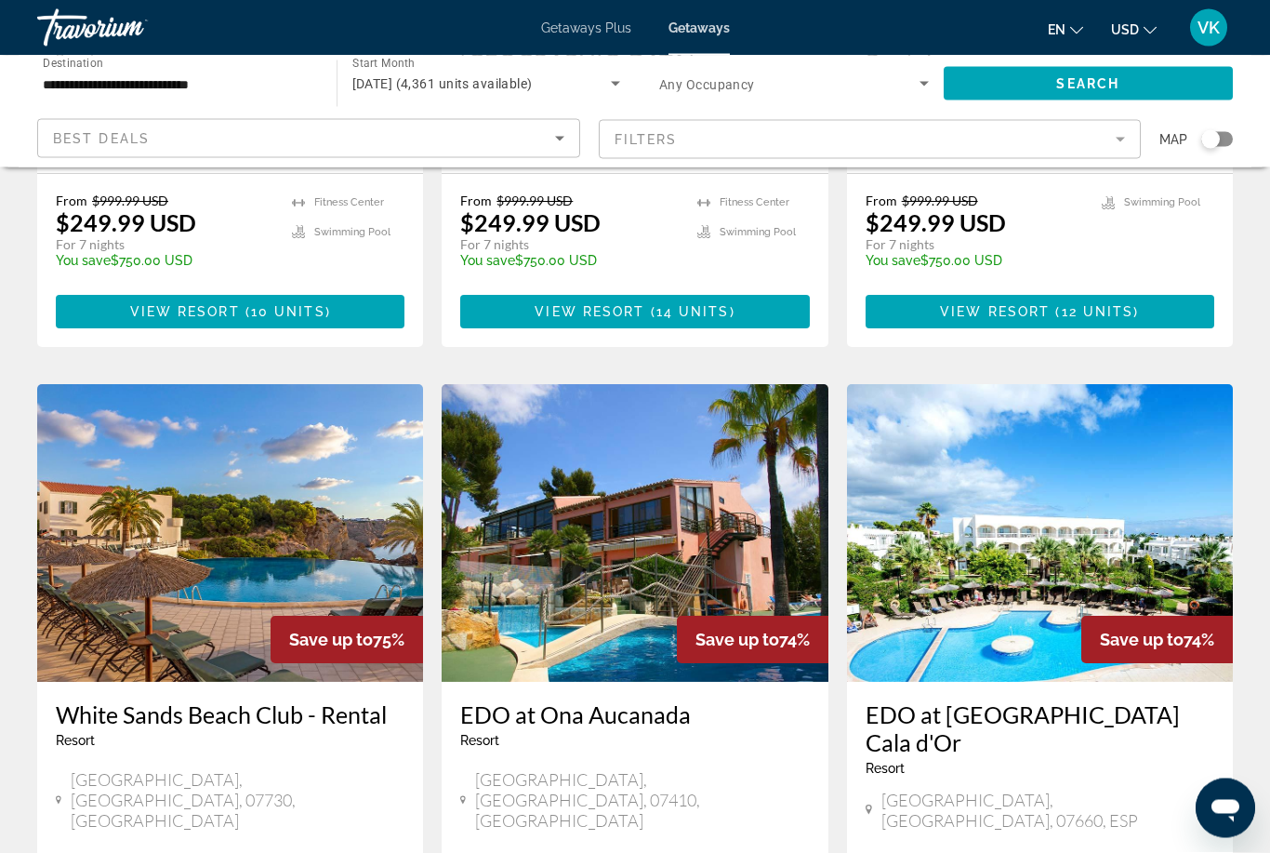
scroll to position [529, 0]
click at [1183, 558] on img "Main content" at bounding box center [1040, 533] width 386 height 298
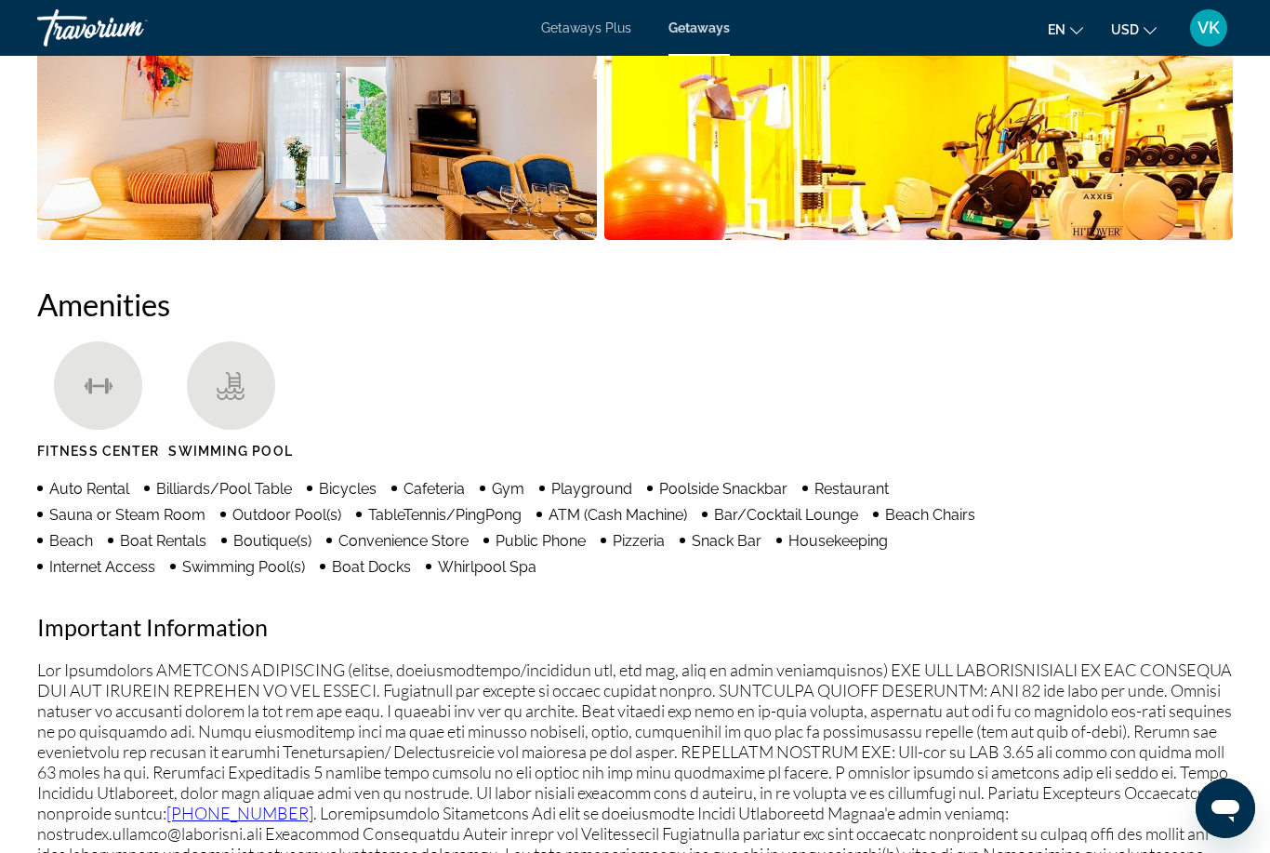
scroll to position [1581, 0]
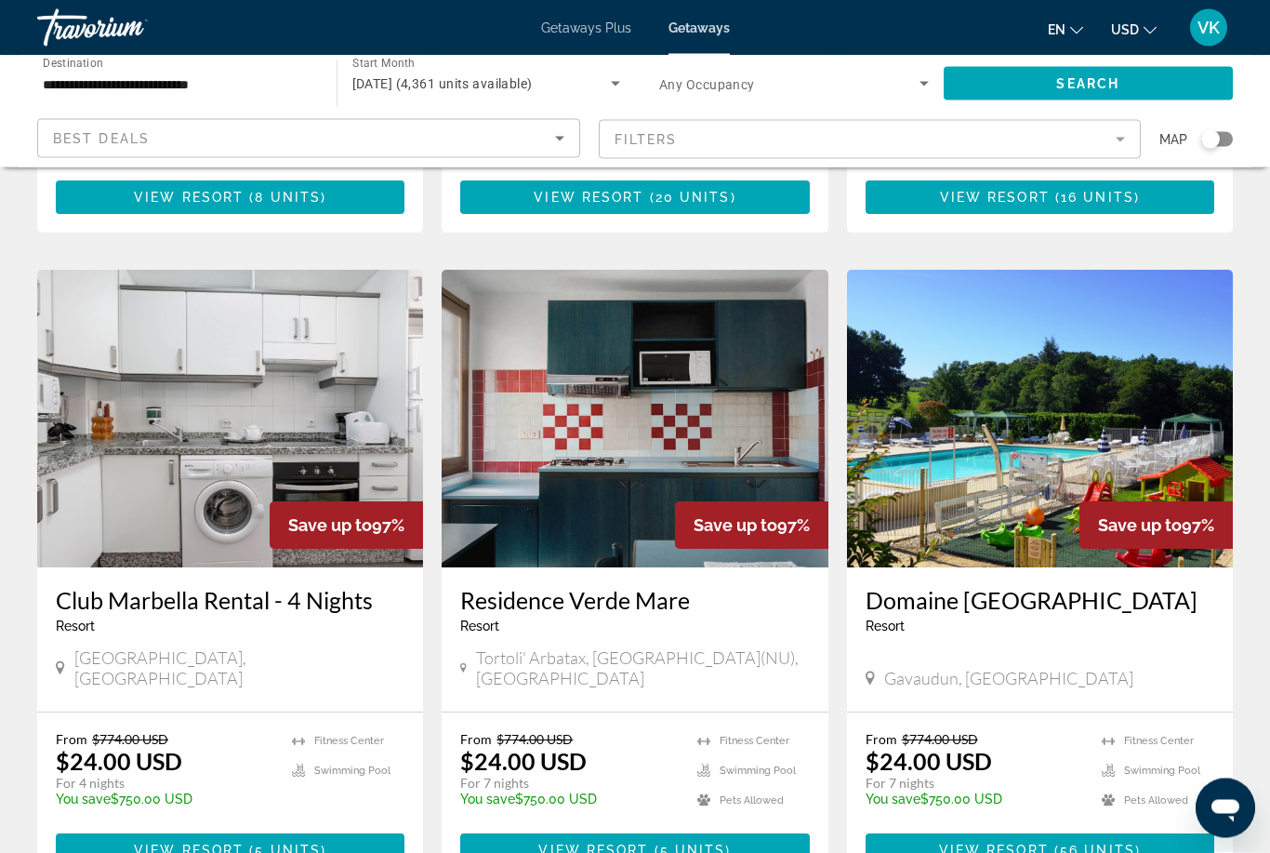
scroll to position [2205, 0]
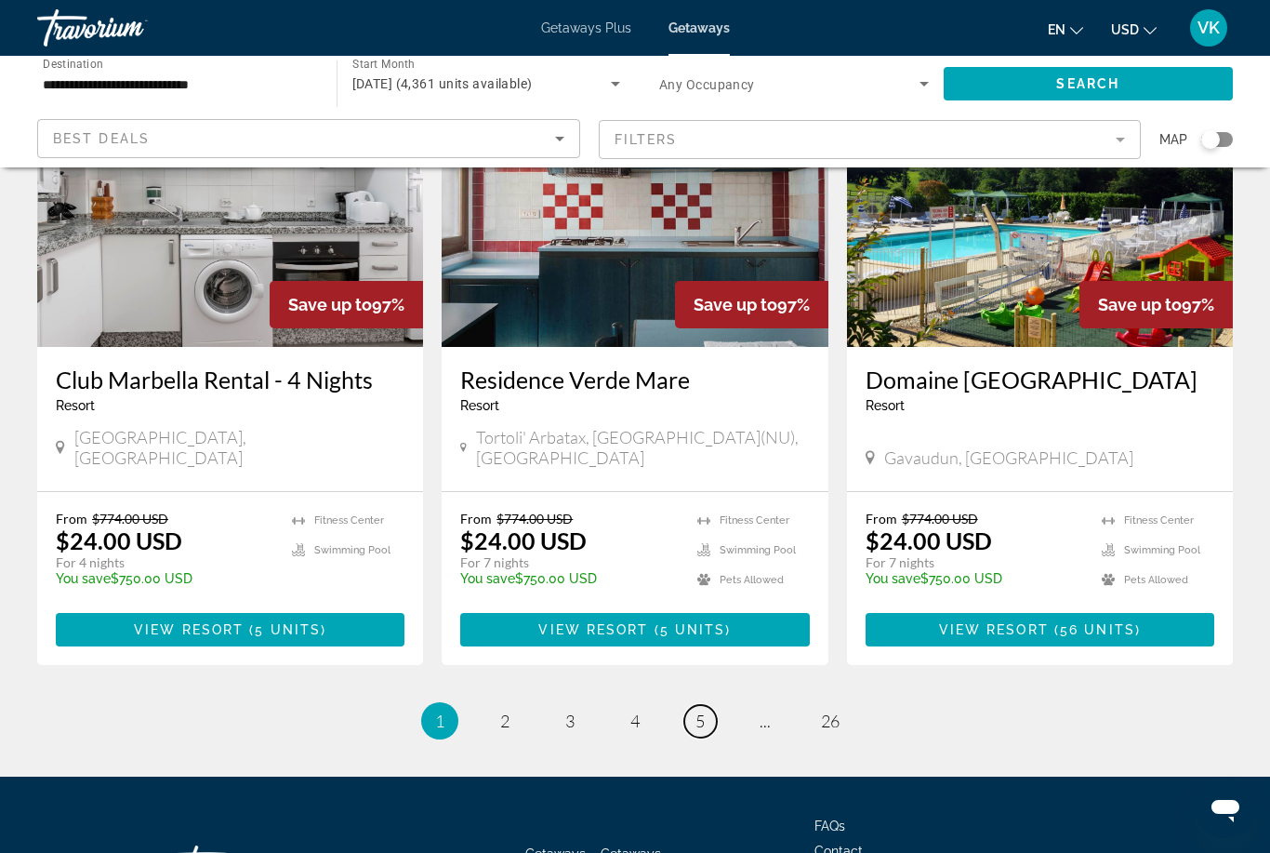
click at [714, 705] on link "page 5" at bounding box center [700, 721] width 33 height 33
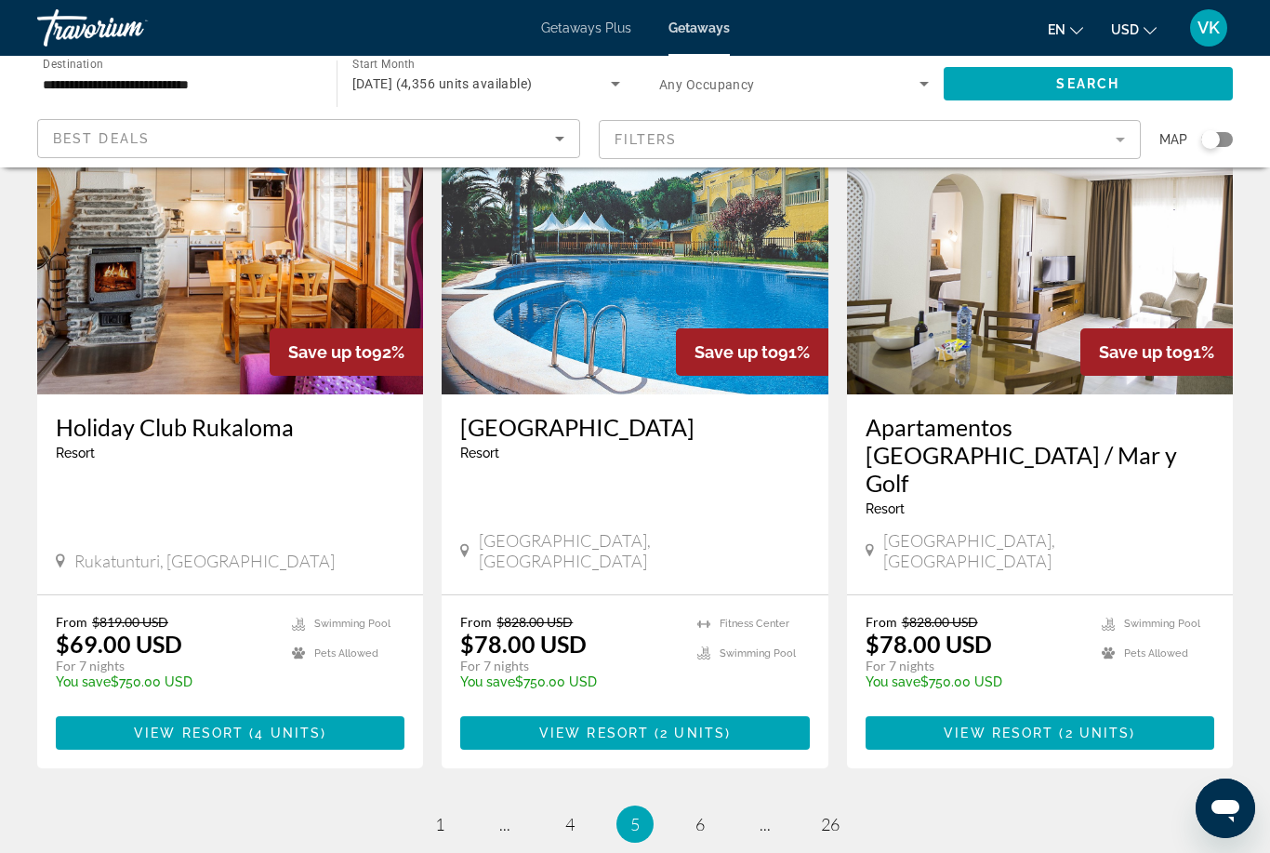
scroll to position [2204, 0]
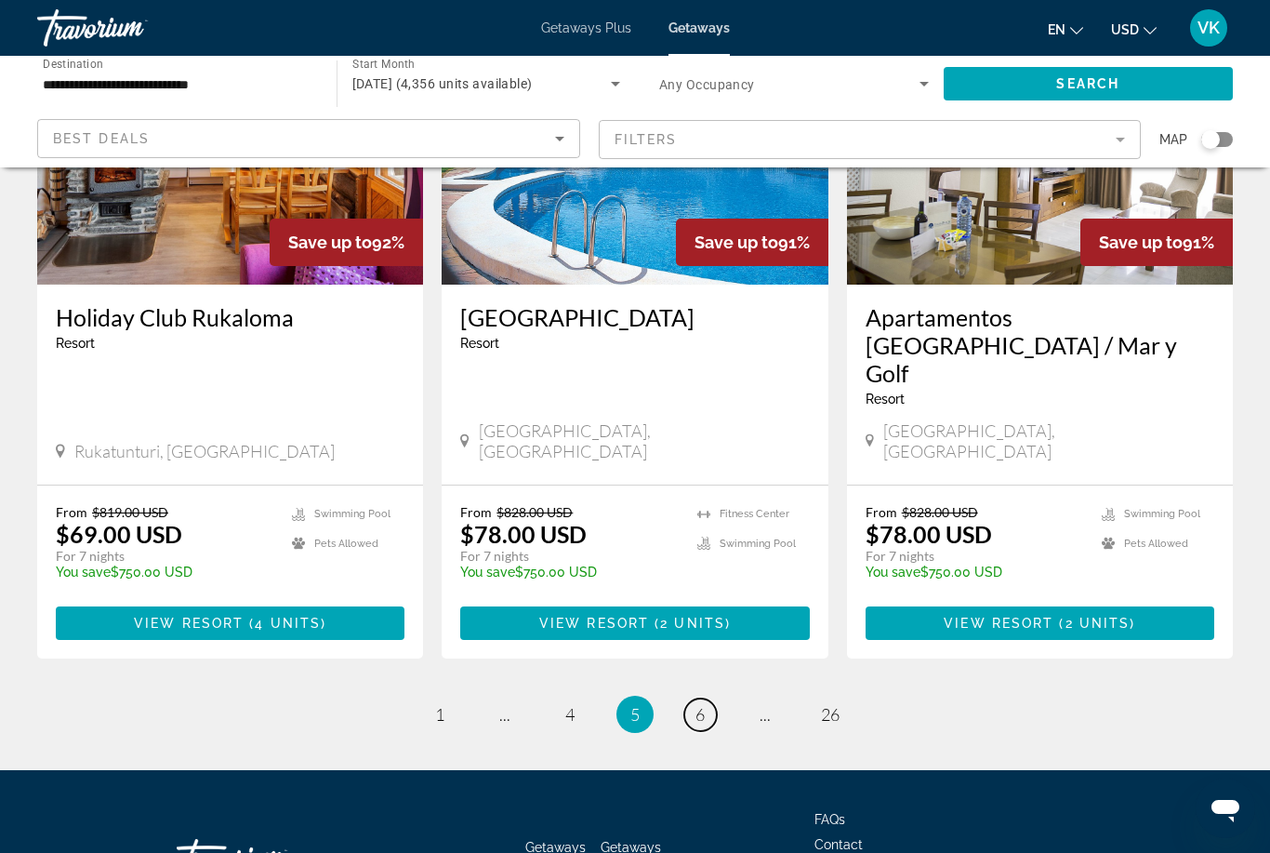
click at [684, 698] on link "page 6" at bounding box center [700, 714] width 33 height 33
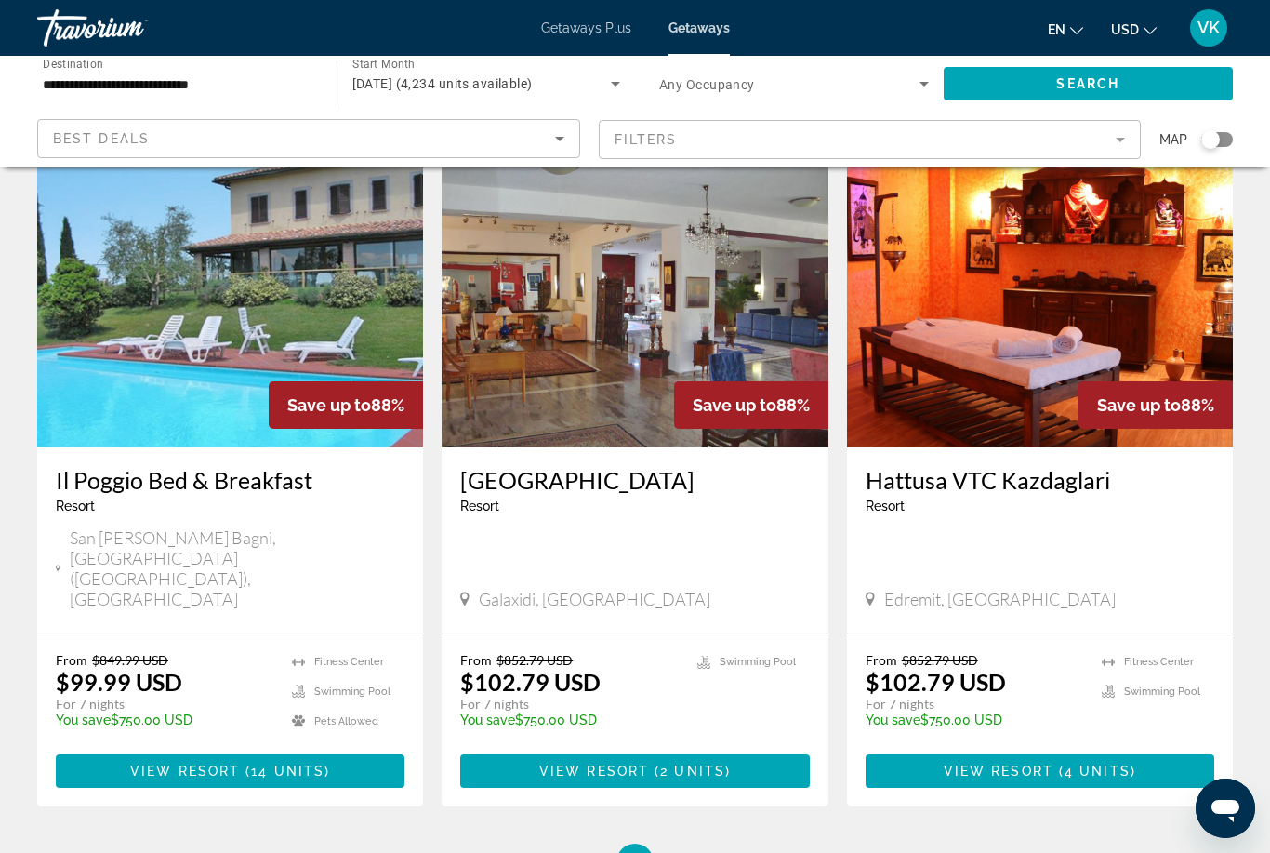
scroll to position [2233, 0]
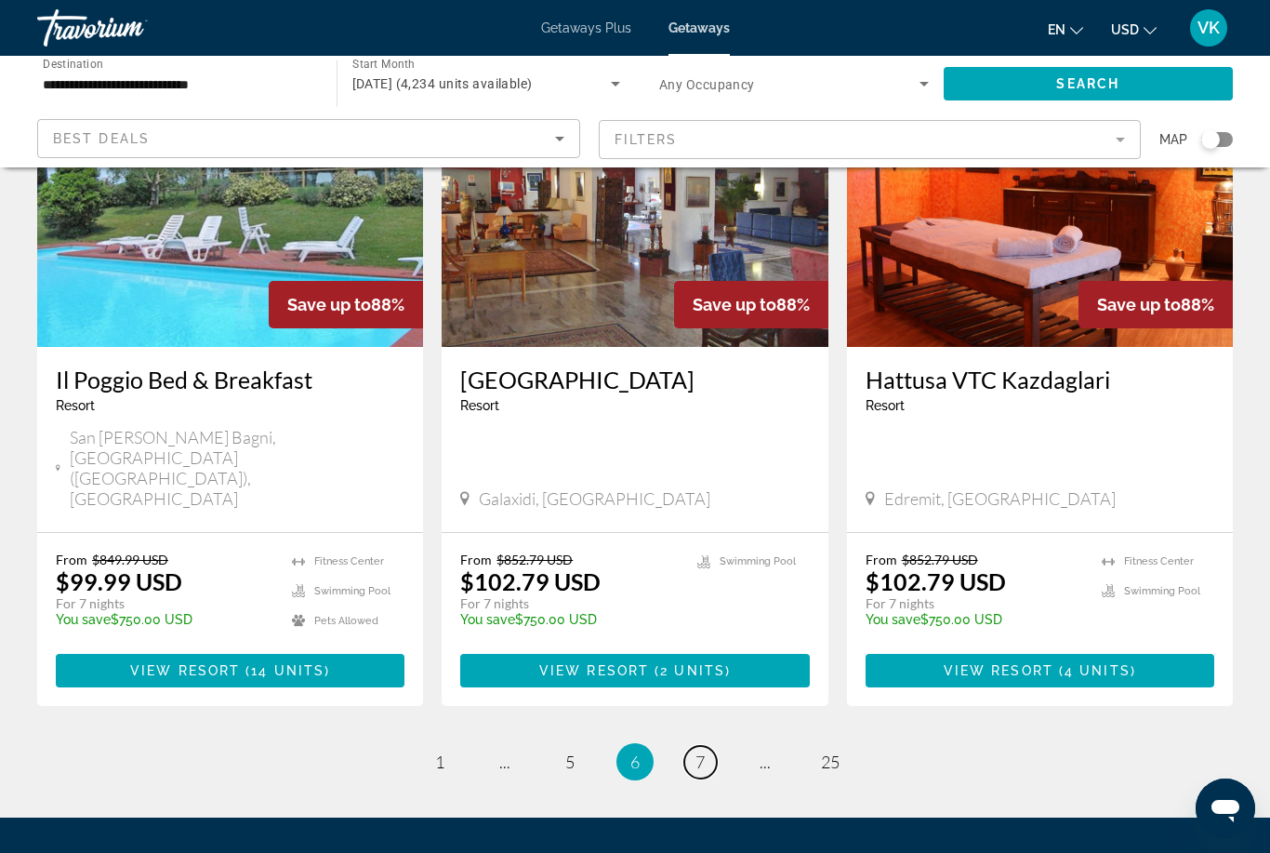
click at [703, 751] on span "7" at bounding box center [700, 761] width 9 height 20
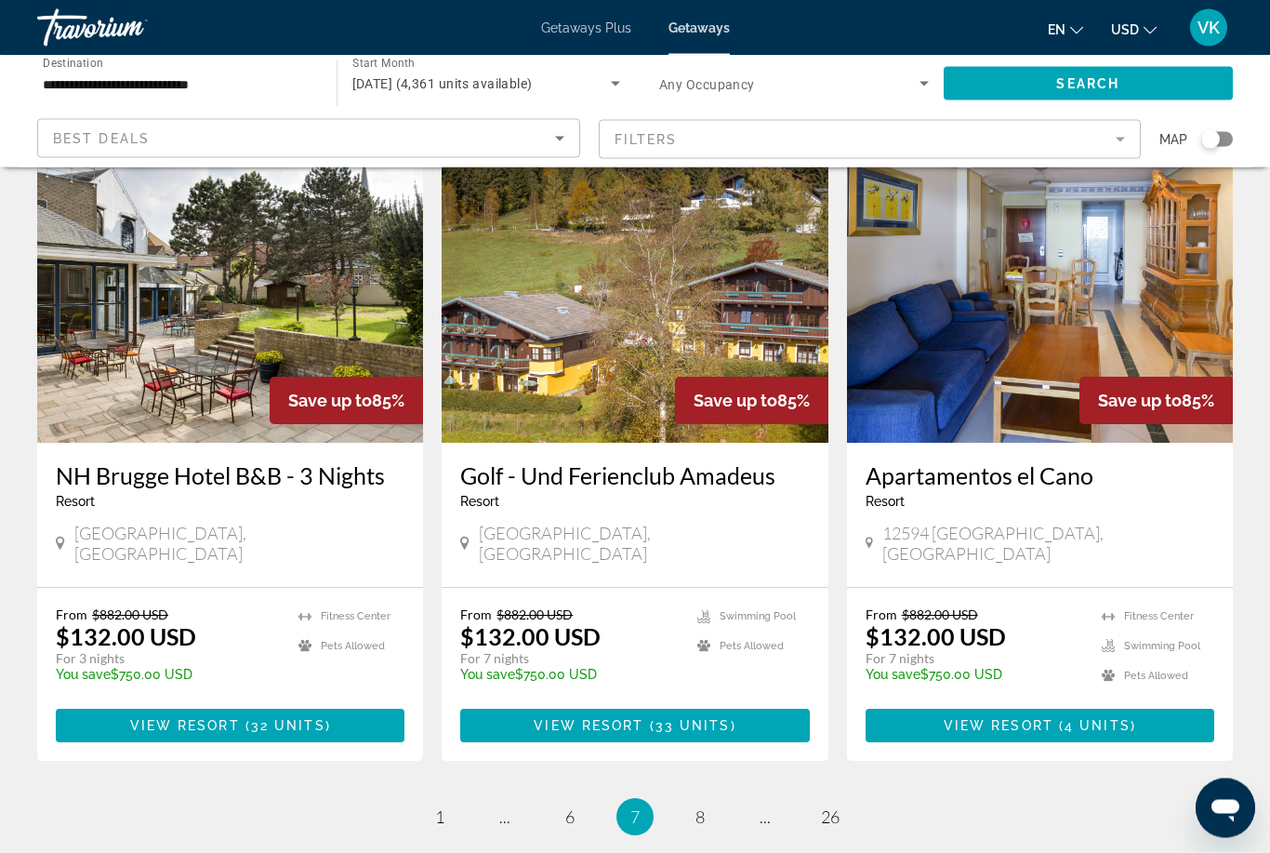
scroll to position [2204, 0]
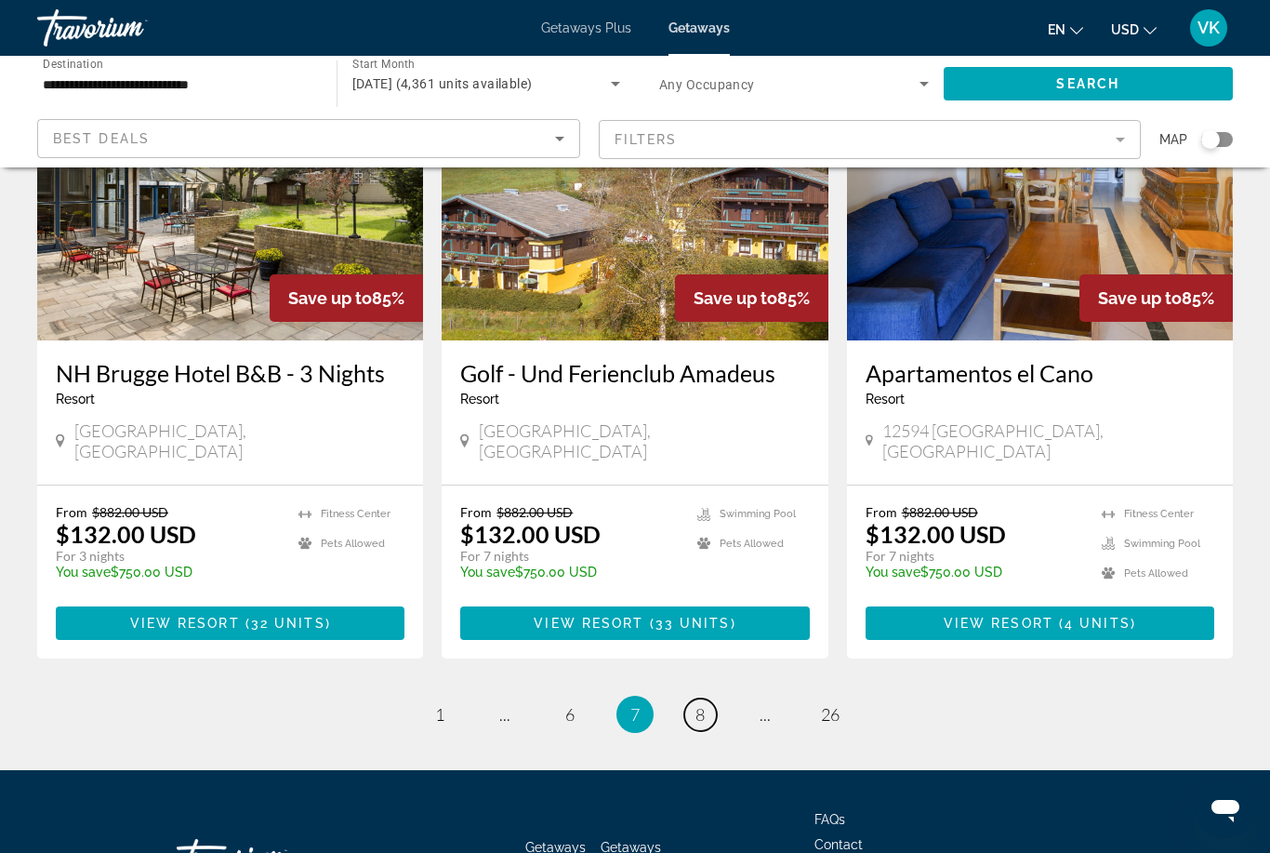
click at [705, 704] on span "8" at bounding box center [700, 714] width 9 height 20
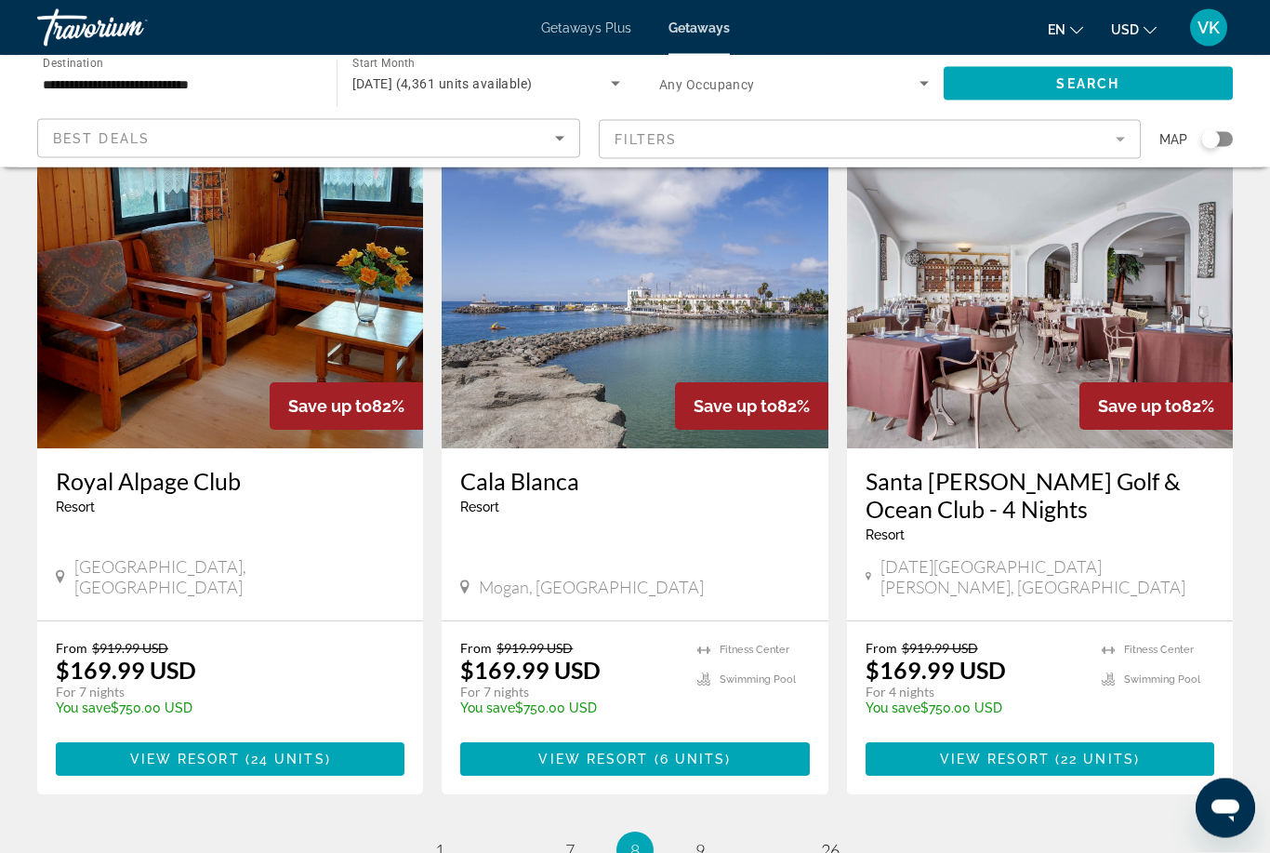
scroll to position [2092, 0]
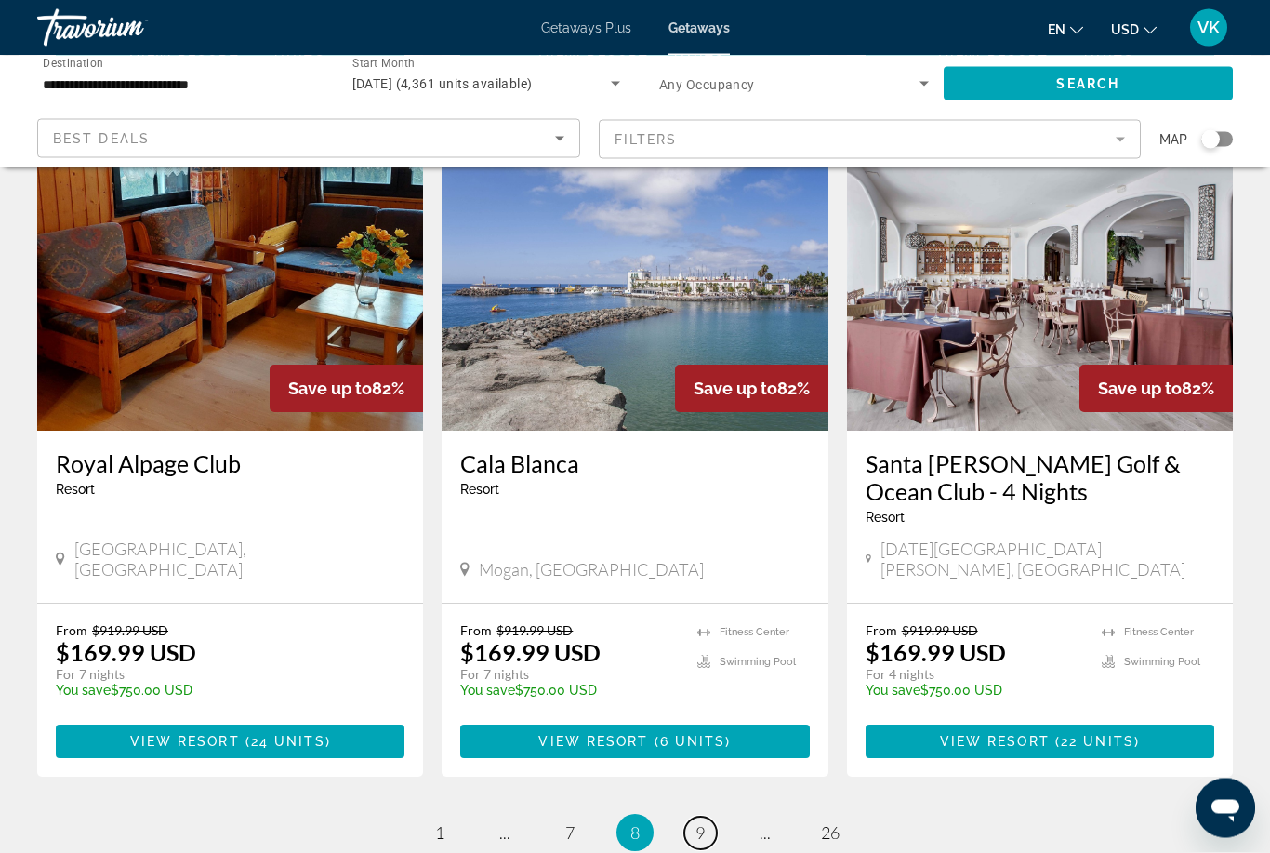
click at [708, 817] on link "page 9" at bounding box center [700, 833] width 33 height 33
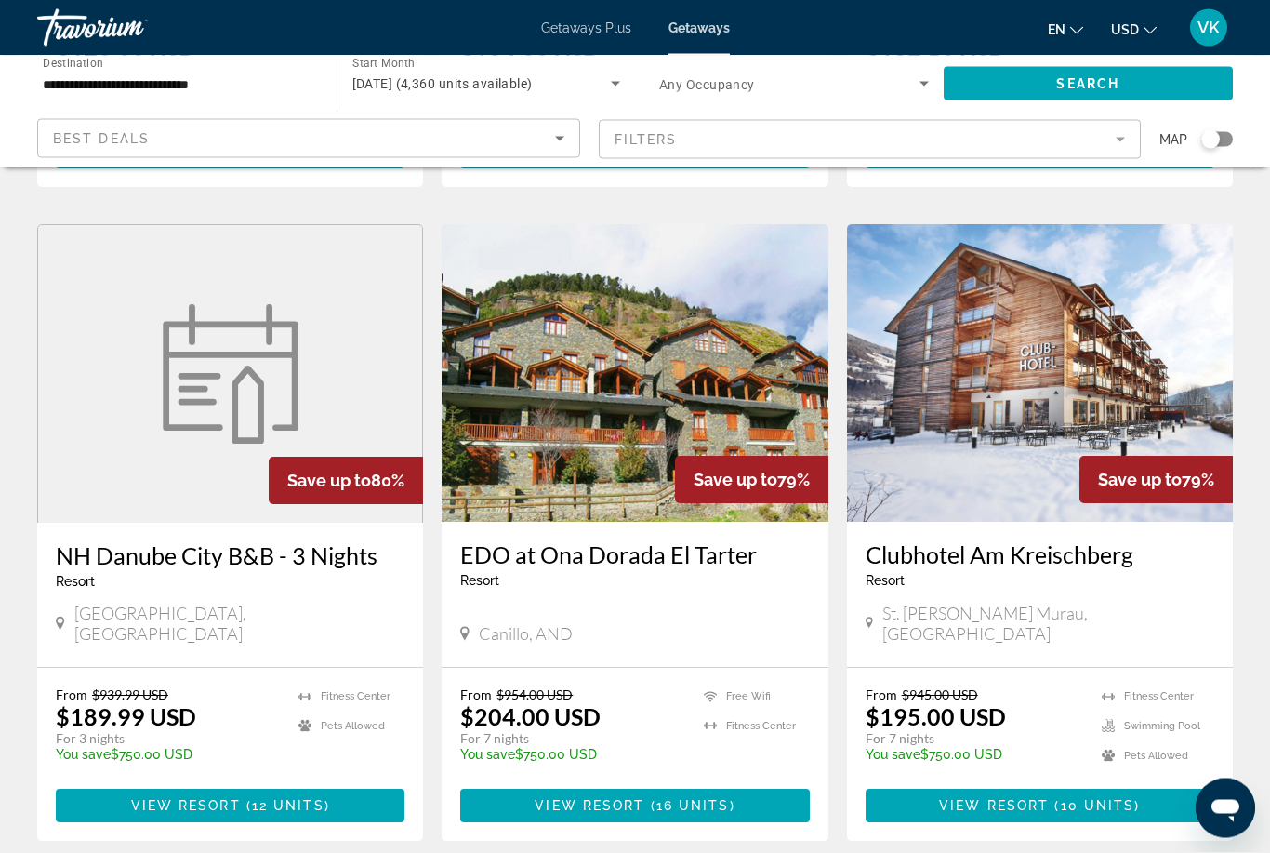
scroll to position [2233, 0]
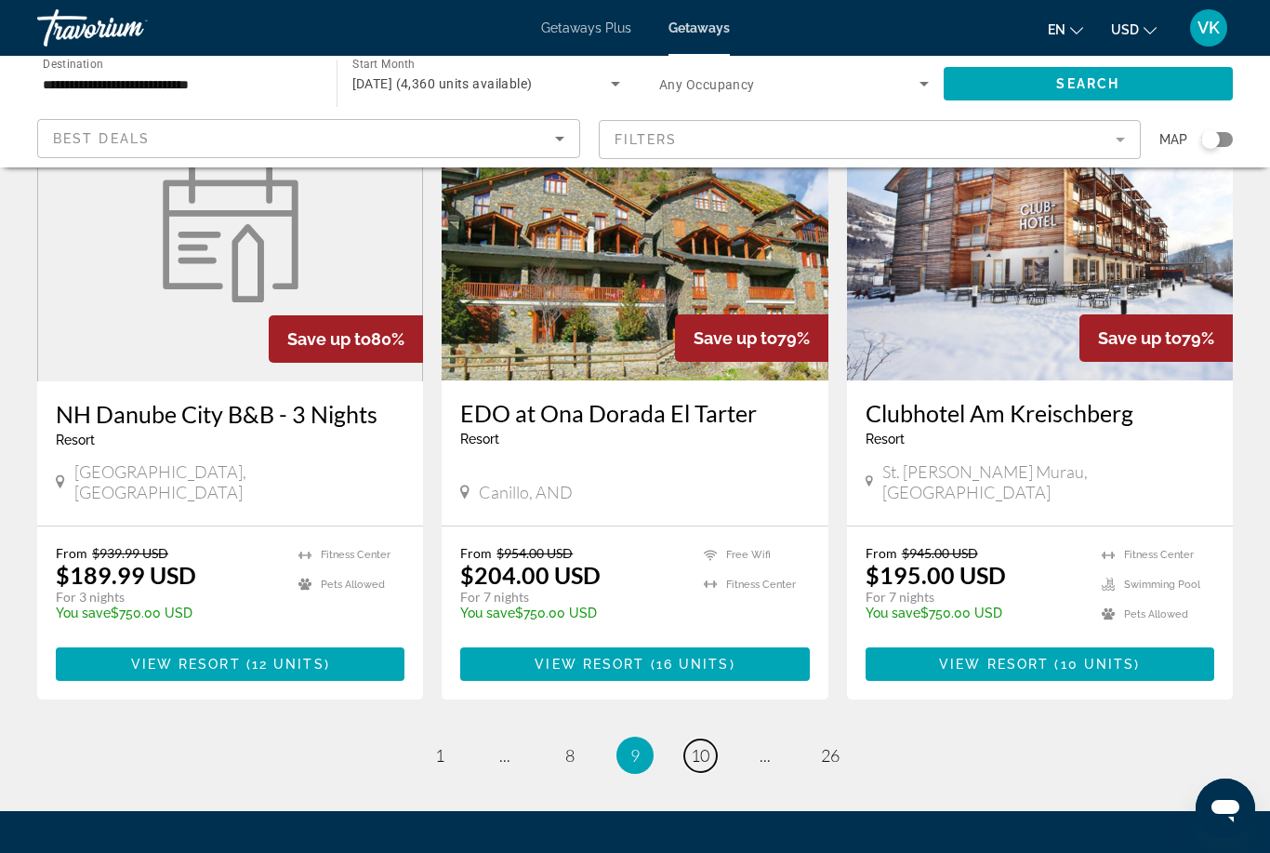
click at [715, 739] on link "page 10" at bounding box center [700, 755] width 33 height 33
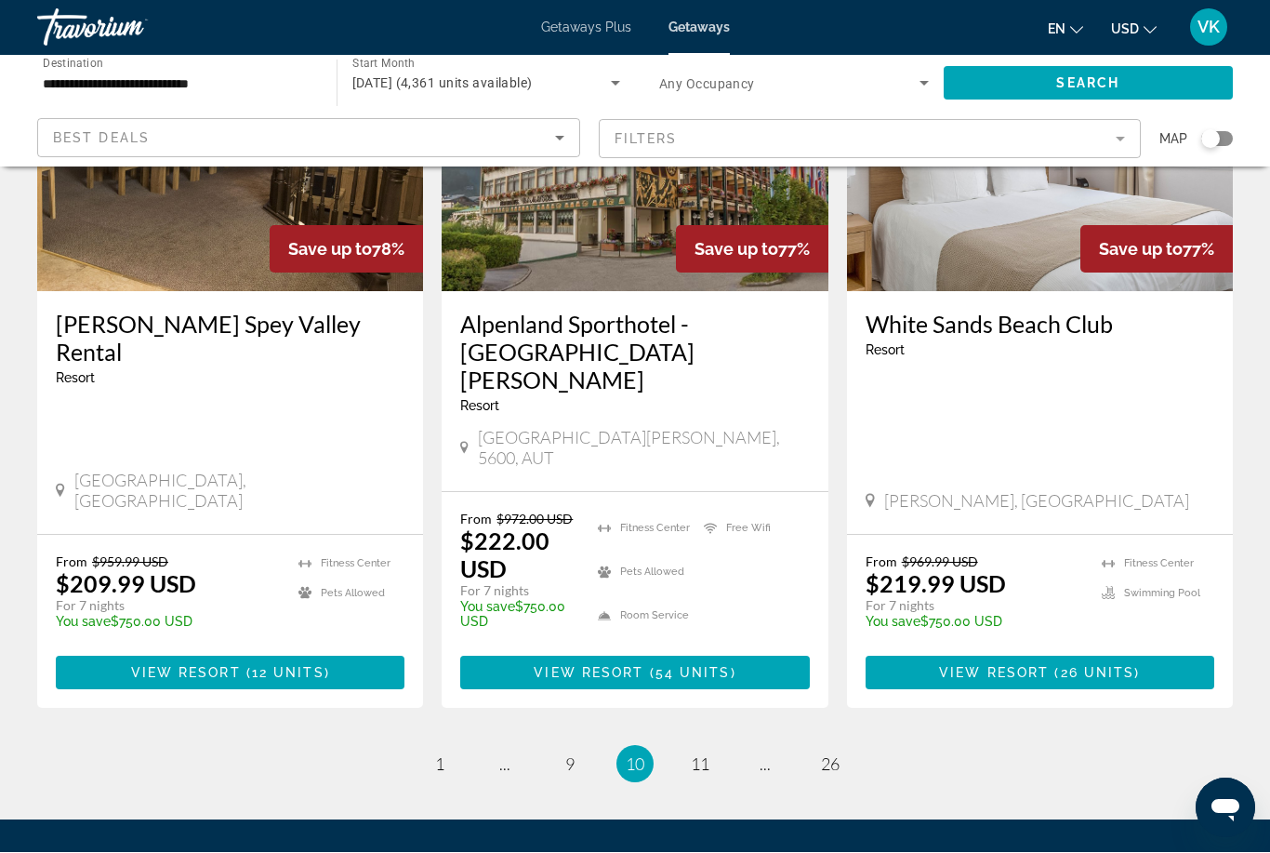
scroll to position [2275, 0]
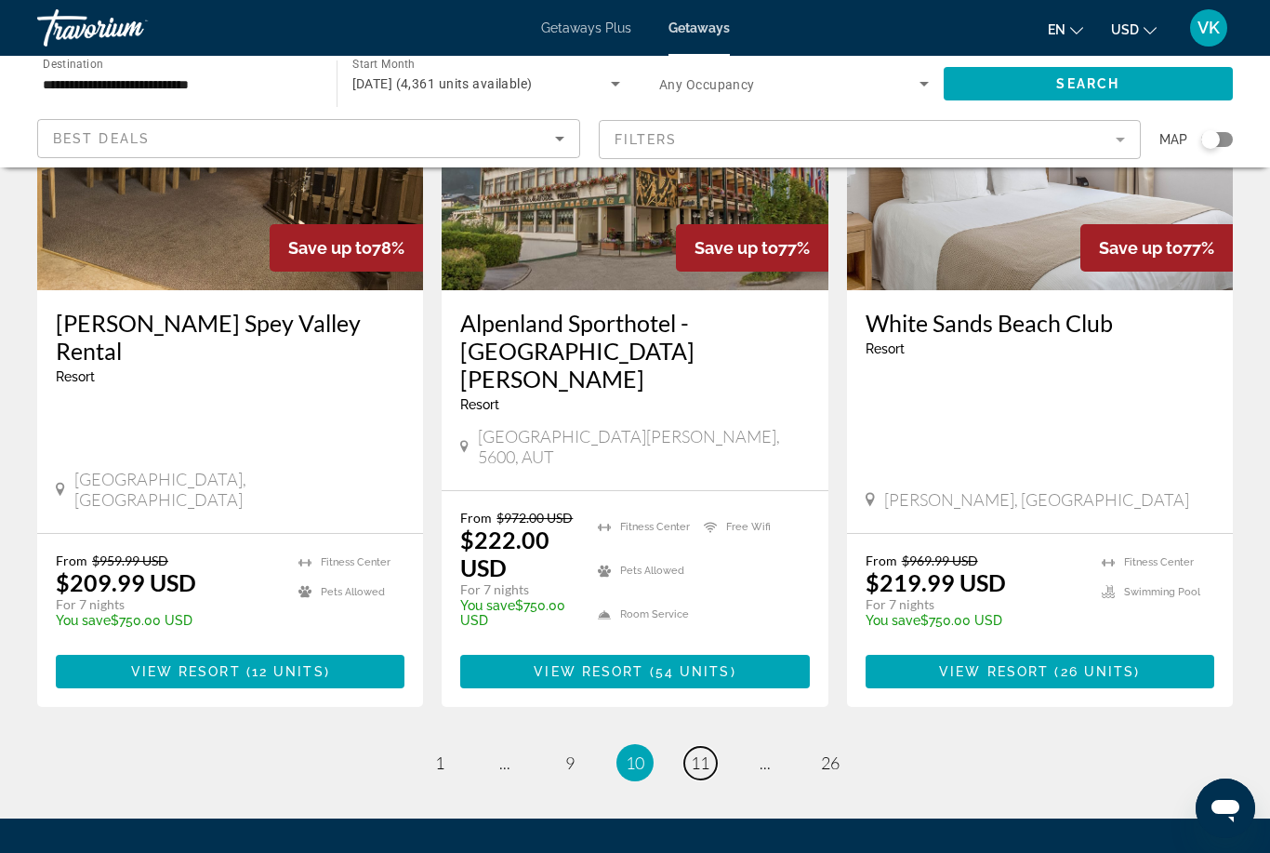
click at [703, 752] on span "11" at bounding box center [700, 762] width 19 height 20
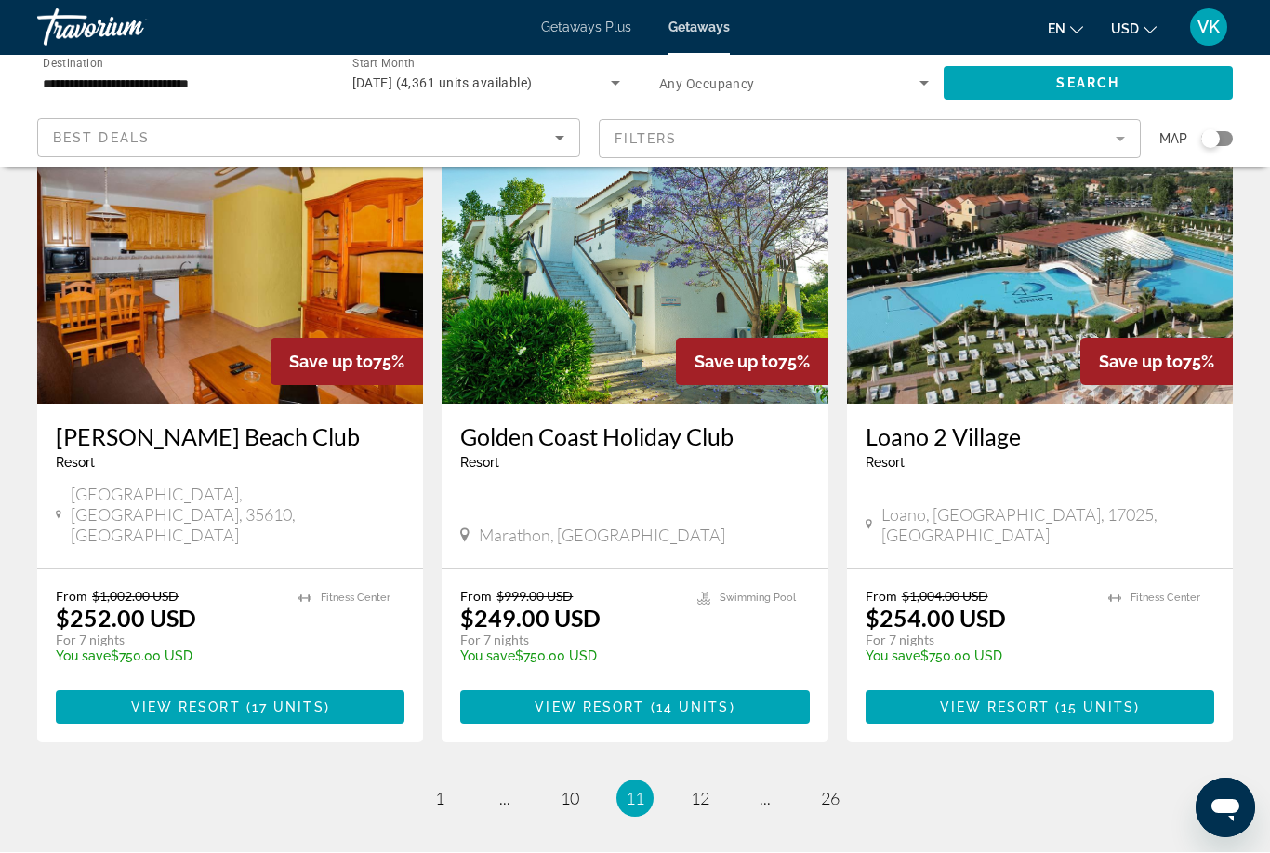
scroll to position [2233, 0]
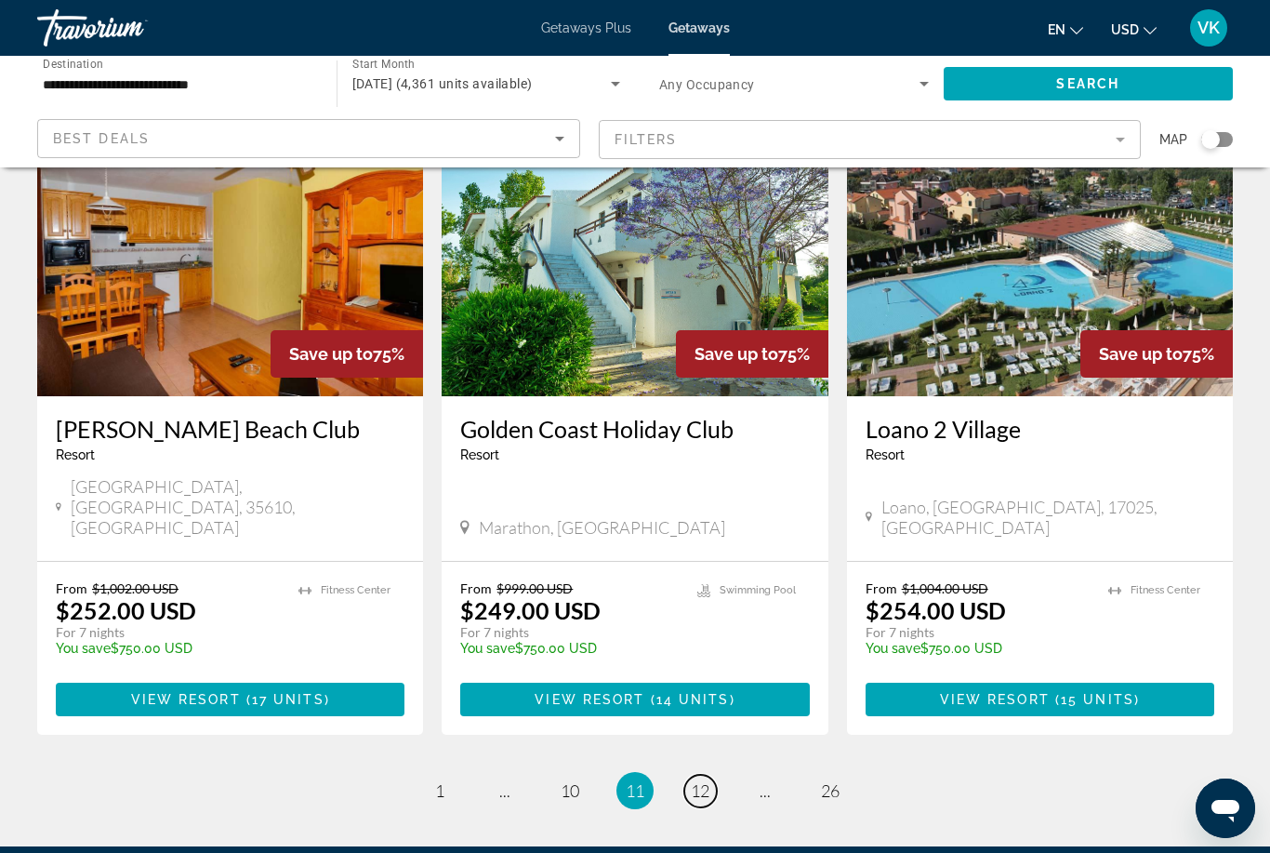
click at [702, 780] on span "12" at bounding box center [700, 790] width 19 height 20
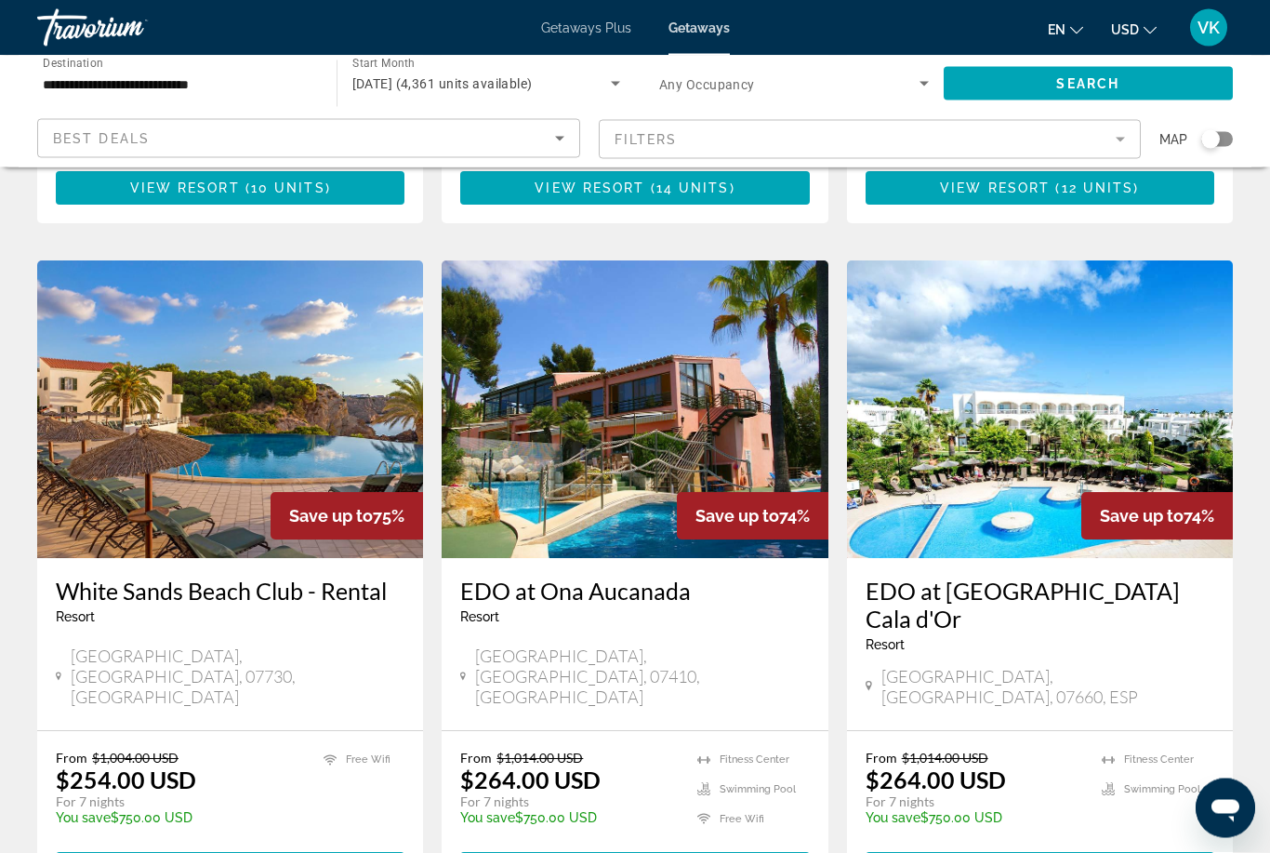
scroll to position [653, 0]
click at [1200, 750] on ul "Fitness Center Swimming Pool" at bounding box center [1158, 794] width 113 height 88
click at [1118, 852] on span "10 units" at bounding box center [1098, 868] width 74 height 15
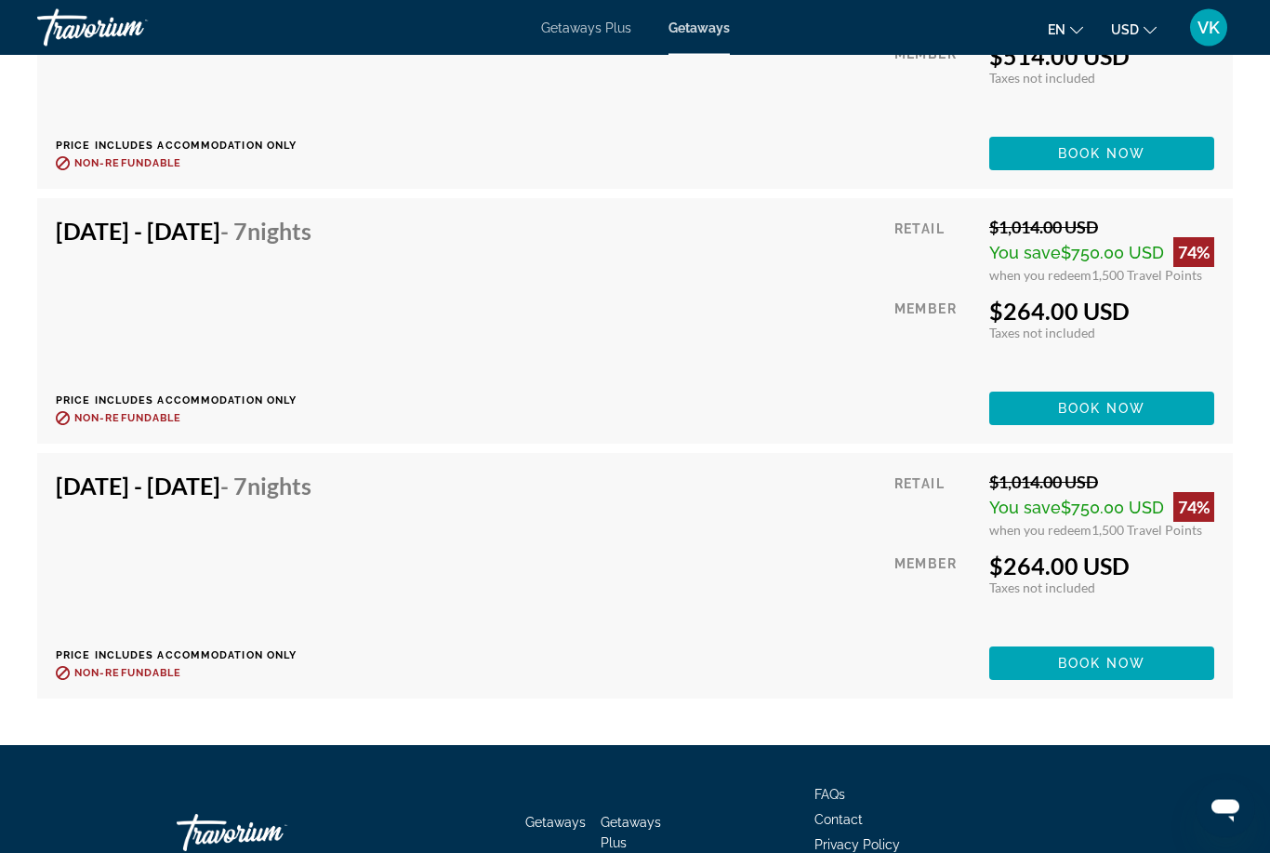
scroll to position [4047, 0]
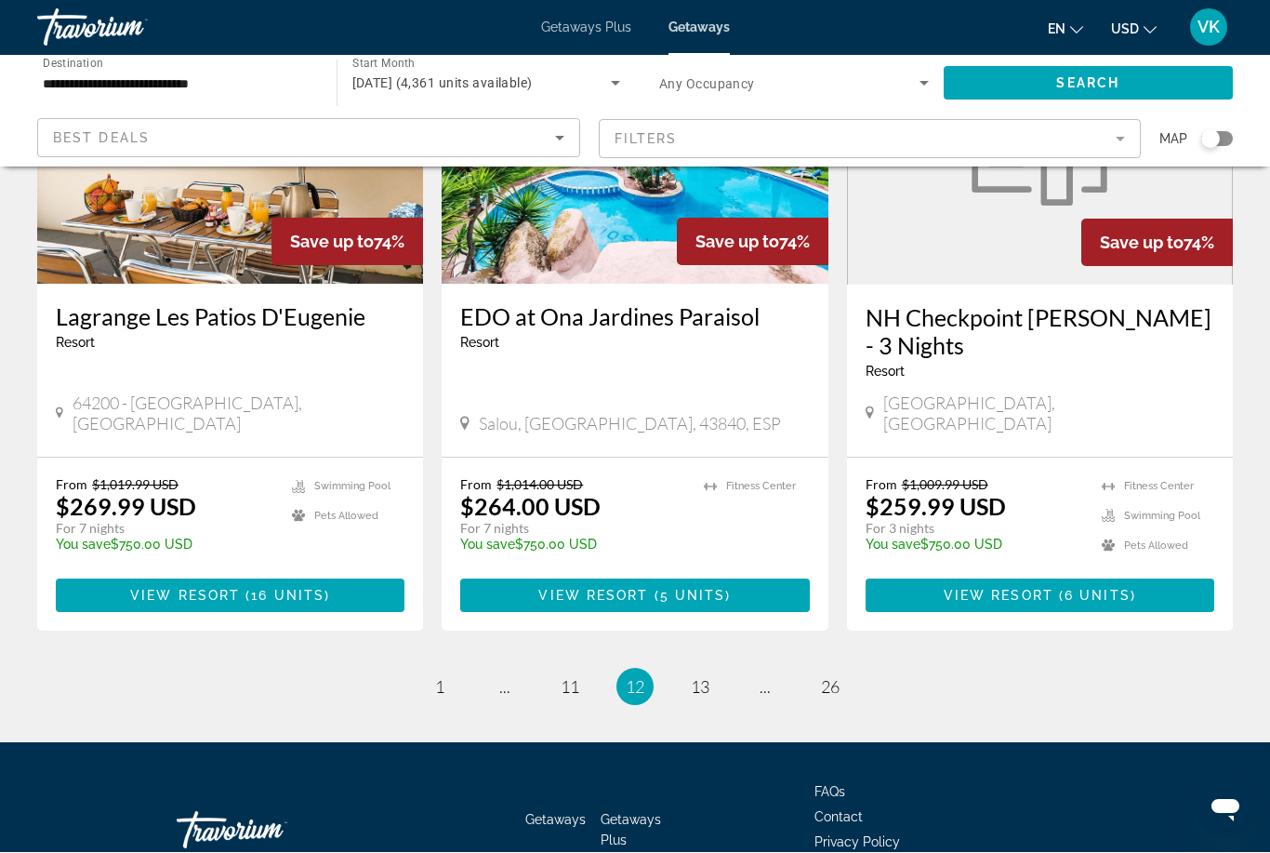
scroll to position [2251, 0]
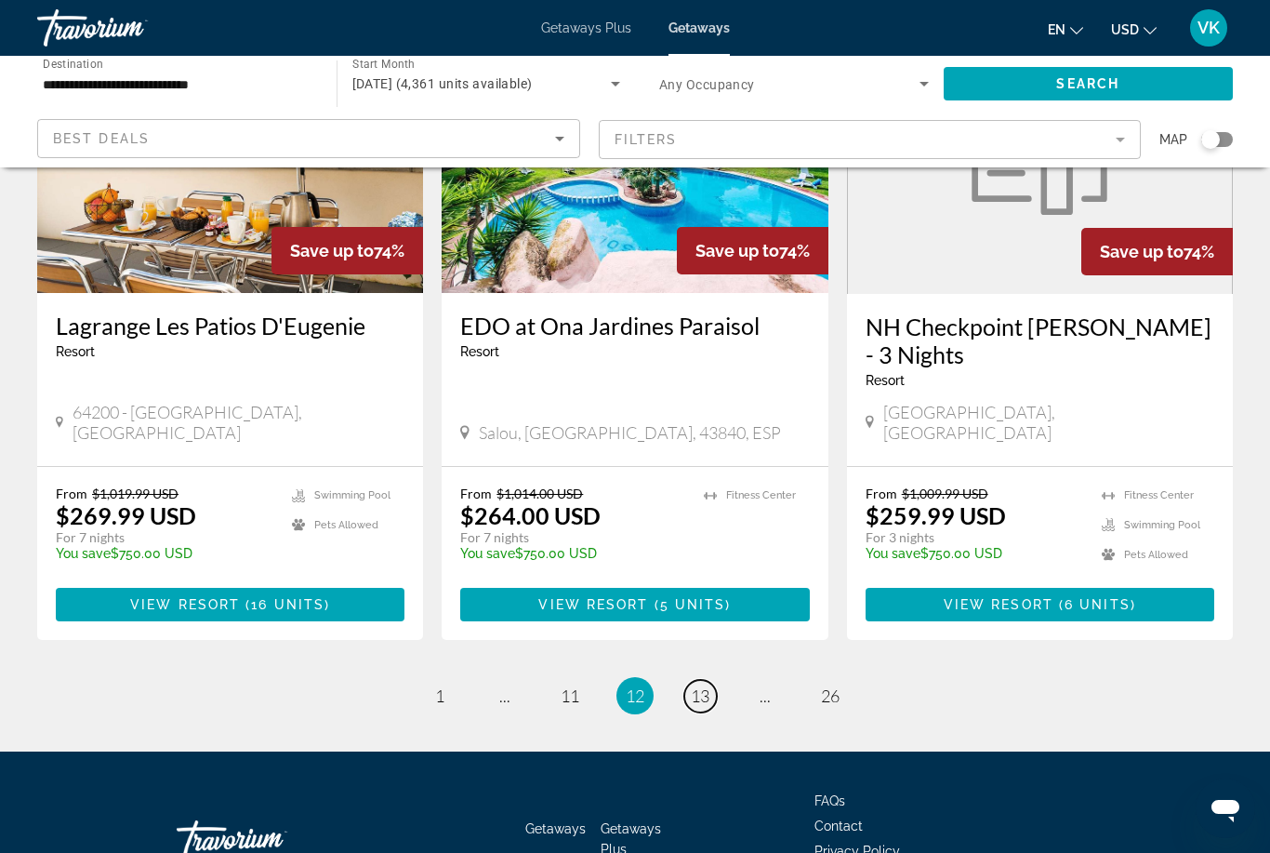
click at [708, 685] on span "13" at bounding box center [700, 695] width 19 height 20
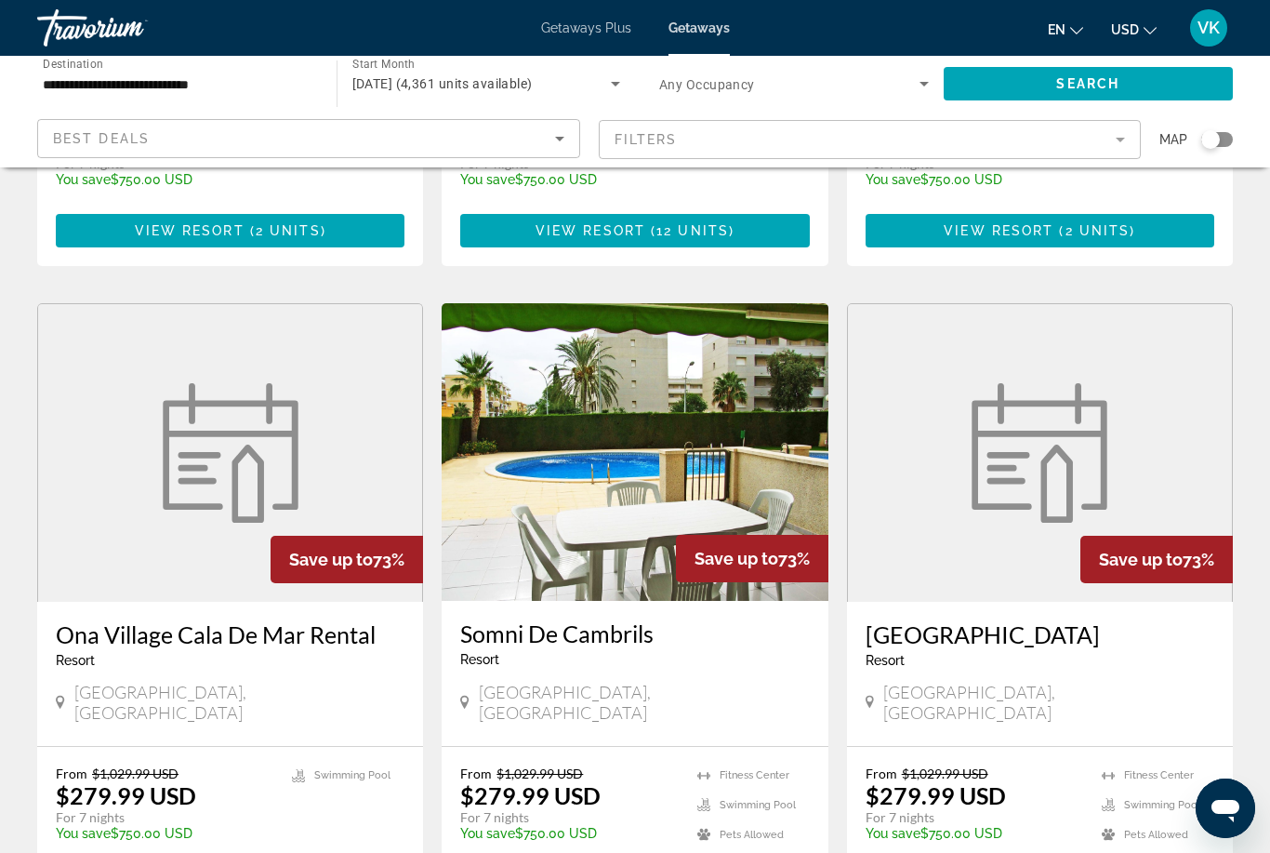
scroll to position [601, 0]
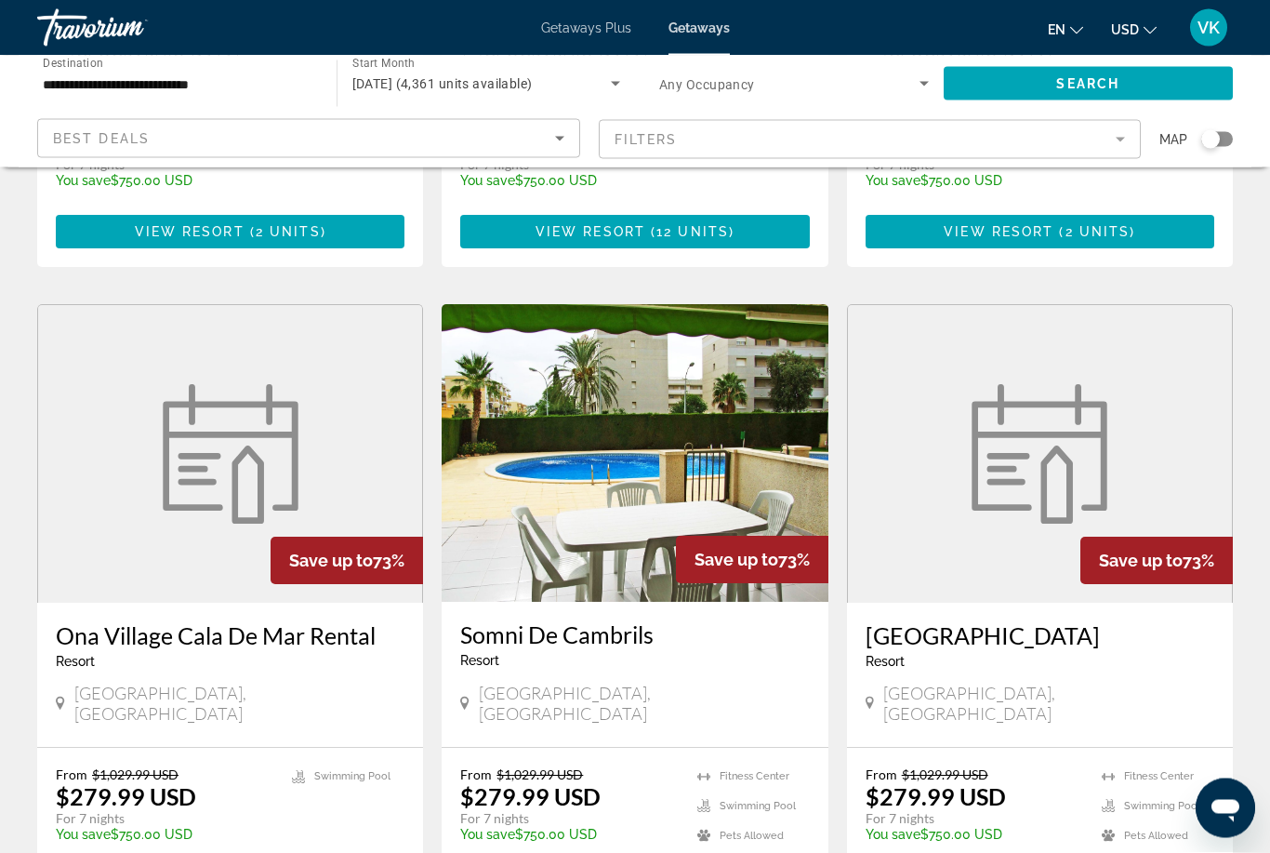
click at [1237, 652] on app-weeks-search-item "Save up to 73% Patara Prince Hotel Resort - This is an adults only resort Antal…" at bounding box center [1040, 613] width 405 height 617
click at [1123, 767] on ul "Fitness Center Swimming Pool Pets Allowed" at bounding box center [1158, 811] width 113 height 88
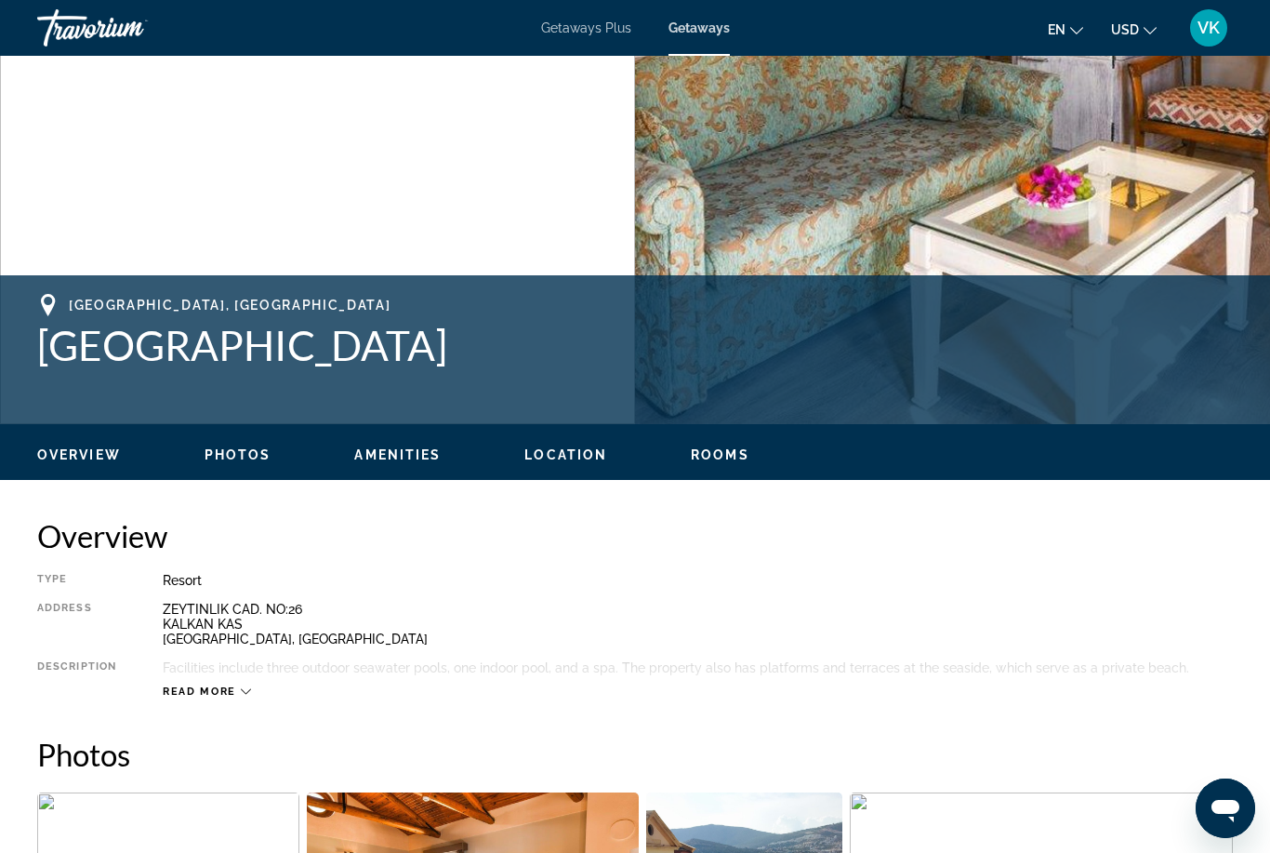
scroll to position [544, 0]
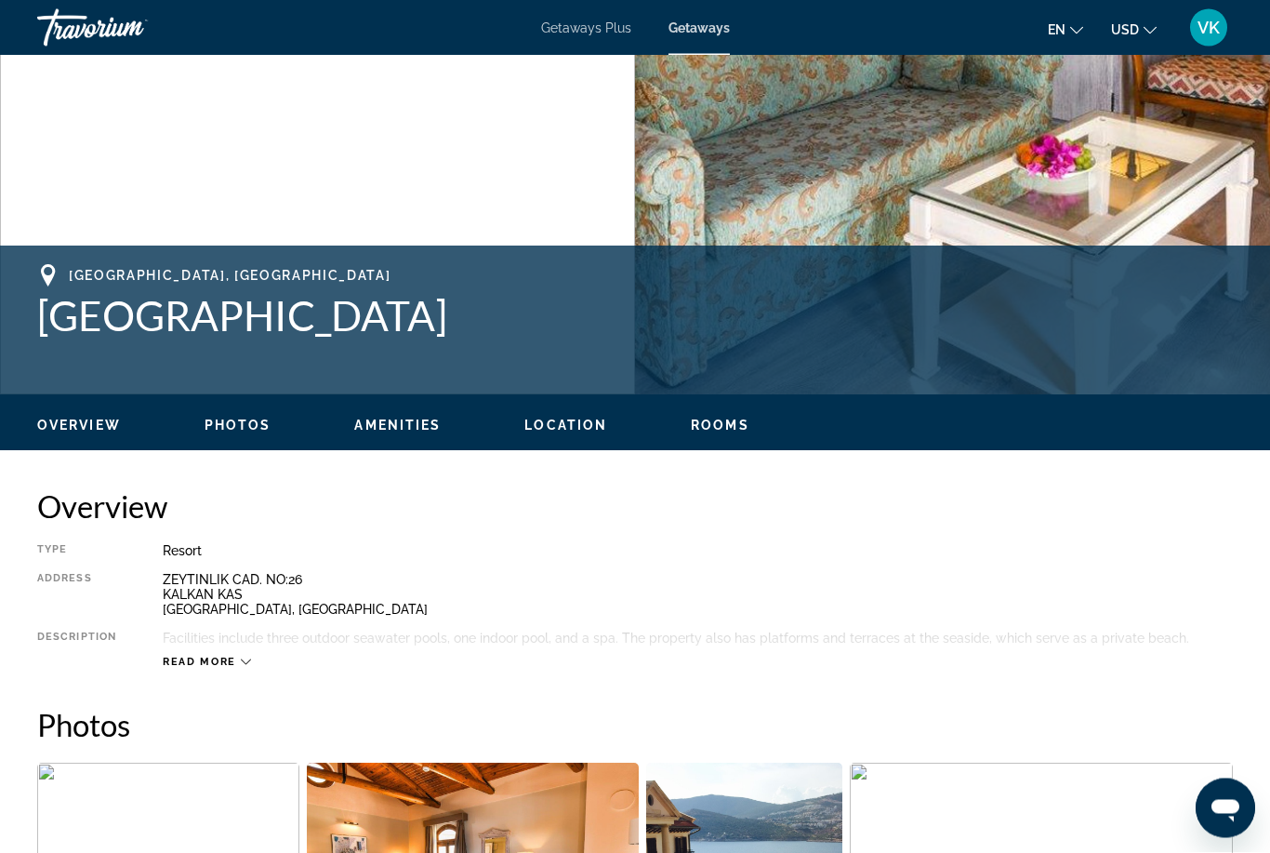
click at [248, 659] on icon "Main content" at bounding box center [246, 662] width 10 height 10
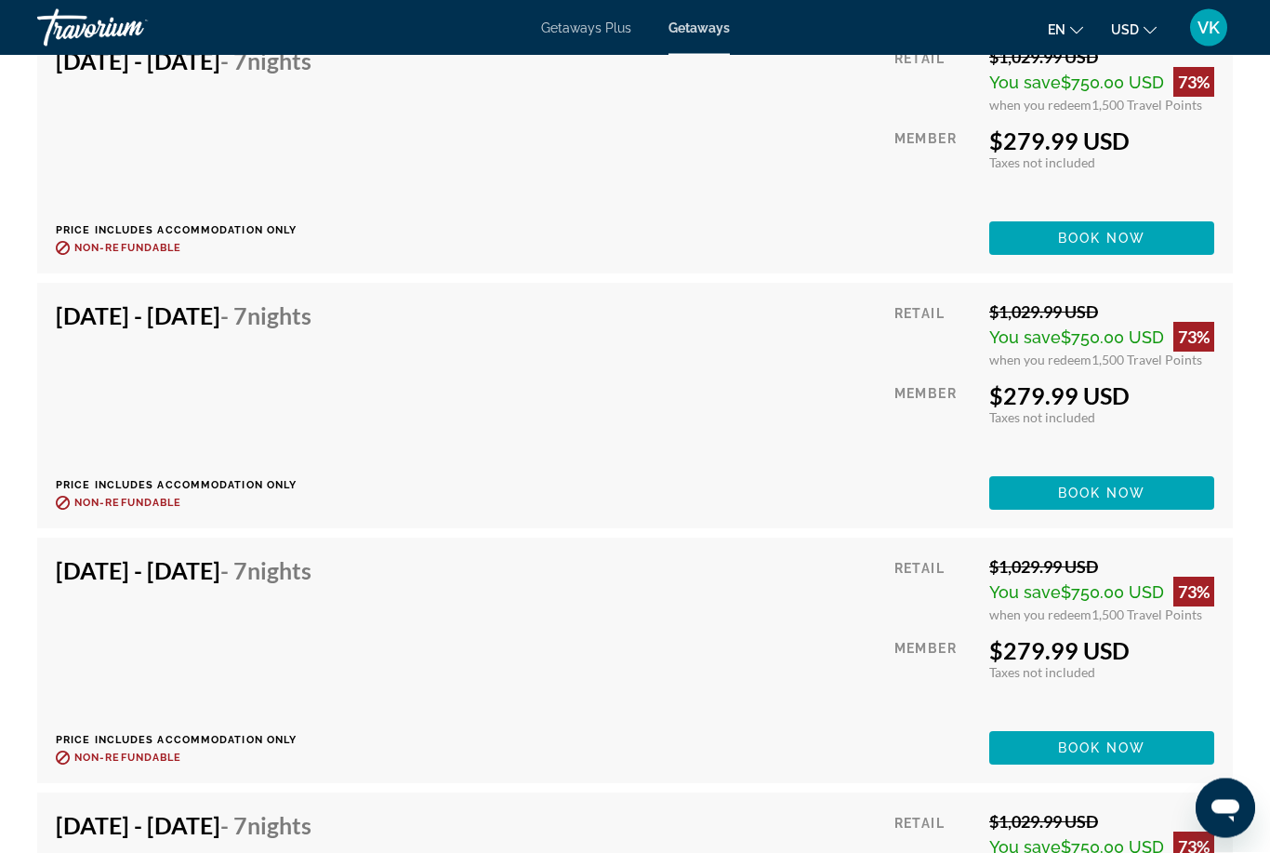
scroll to position [3506, 0]
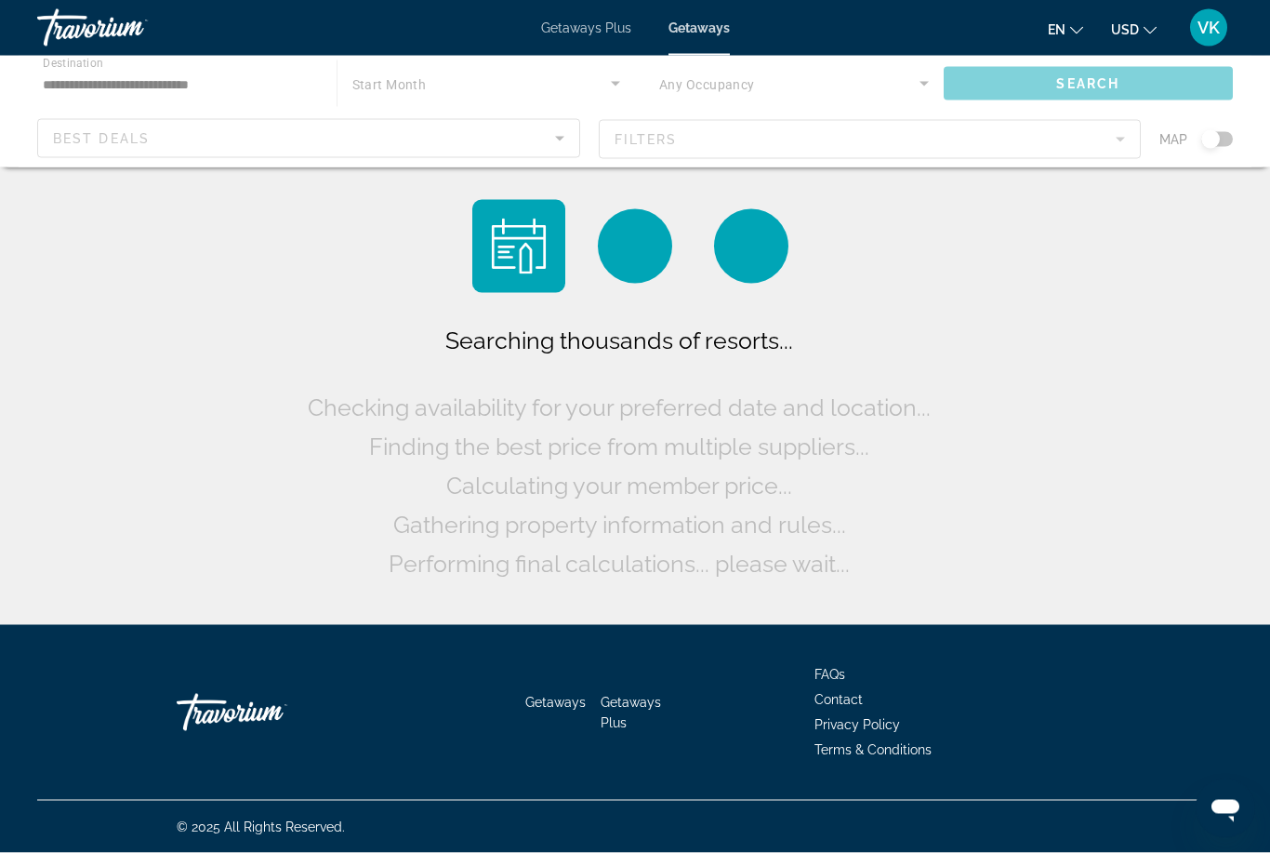
scroll to position [60, 0]
